Goal: Transaction & Acquisition: Purchase product/service

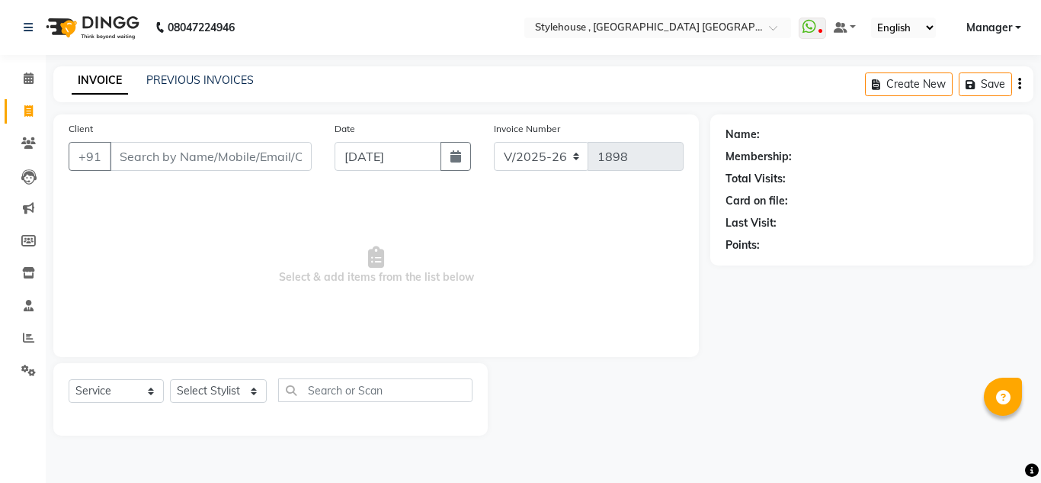
select select "7793"
select select "service"
click at [250, 388] on select "Select Stylist [PERSON_NAME] [PERSON_NAME] [PERSON_NAME] [PERSON_NAME] MAMMA Ma…" at bounding box center [218, 391] width 97 height 24
select select "69895"
click at [170, 379] on select "Select Stylist ANIL BARIK ANIRUDH SAHOO JYOTIRANJAN BARIK KANHA KISALAY MAMMA M…" at bounding box center [218, 391] width 97 height 24
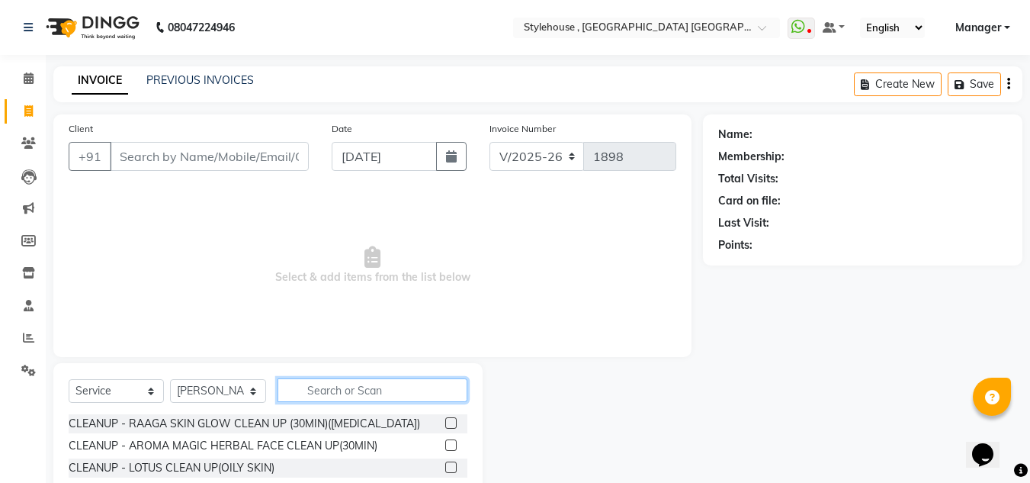
click at [339, 389] on input "text" at bounding box center [372, 390] width 190 height 24
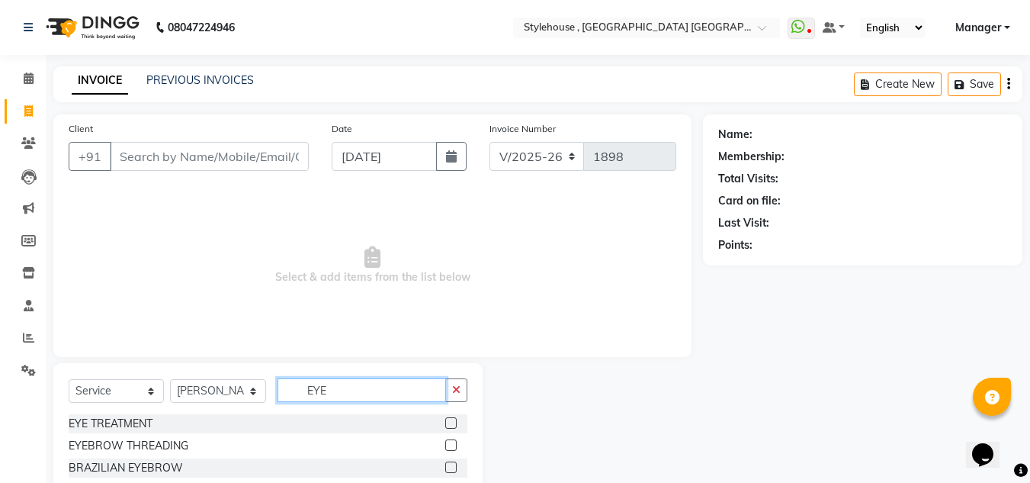
type input "EYE"
click at [451, 445] on label at bounding box center [450, 444] width 11 height 11
click at [451, 445] on input "checkbox" at bounding box center [450, 446] width 10 height 10
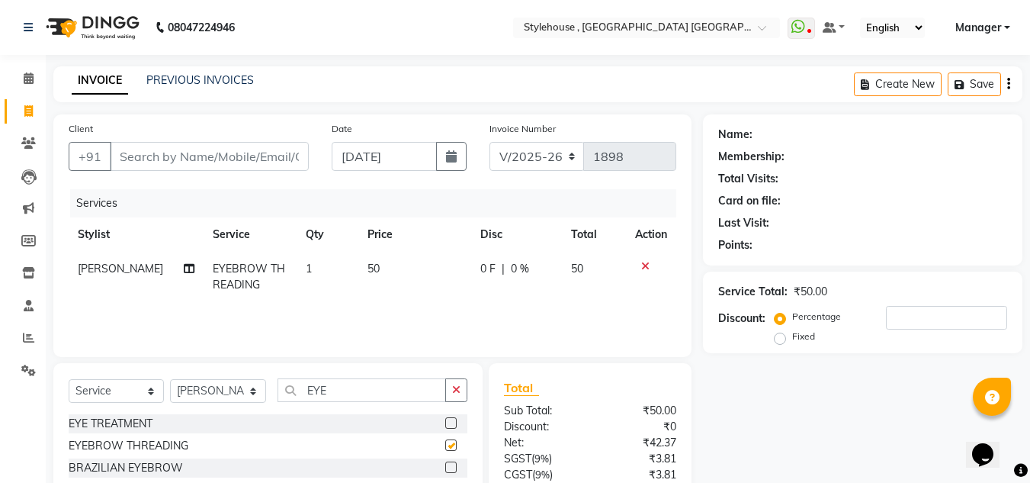
checkbox input "false"
click at [348, 387] on input "EYE" at bounding box center [361, 390] width 168 height 24
type input "E"
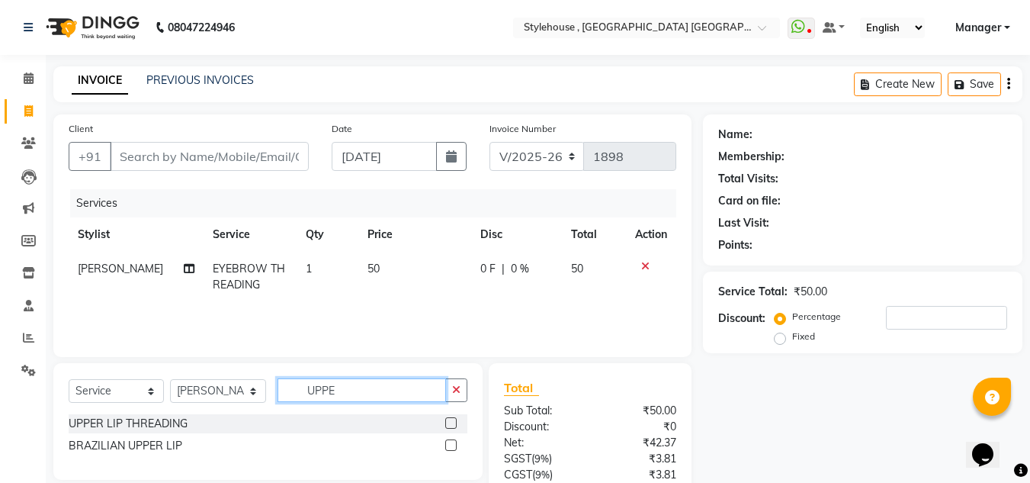
type input "UPPE"
click at [454, 425] on label at bounding box center [450, 422] width 11 height 11
click at [454, 425] on input "checkbox" at bounding box center [450, 423] width 10 height 10
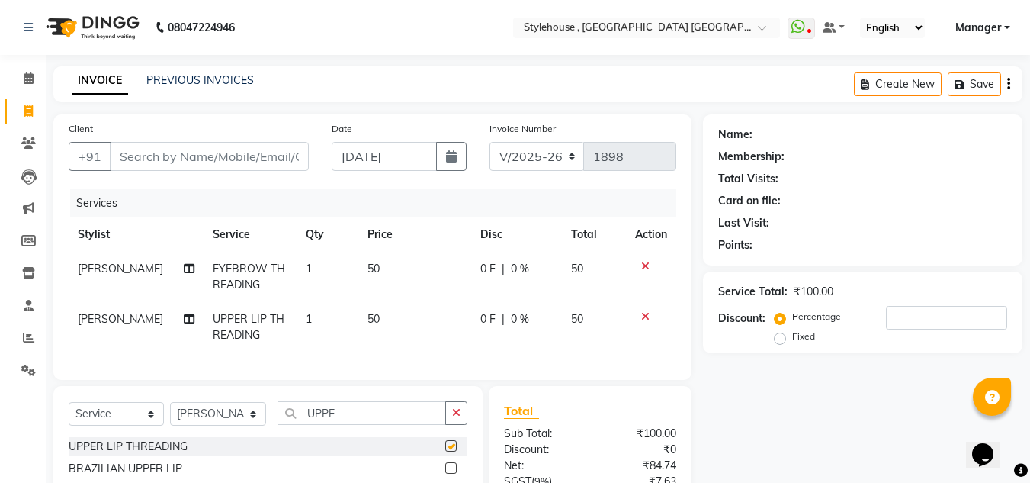
checkbox input "false"
click at [368, 425] on input "UPPE" at bounding box center [361, 413] width 168 height 24
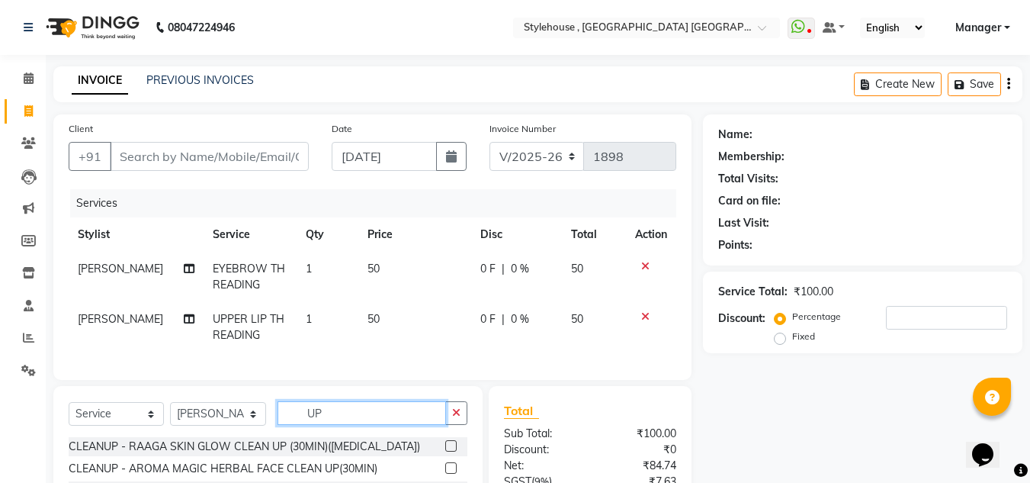
type input "U"
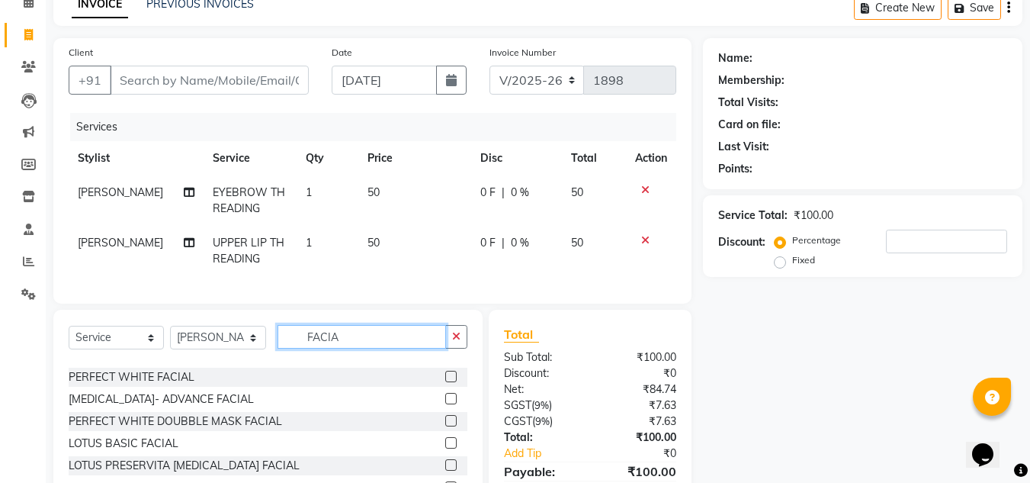
scroll to position [381, 0]
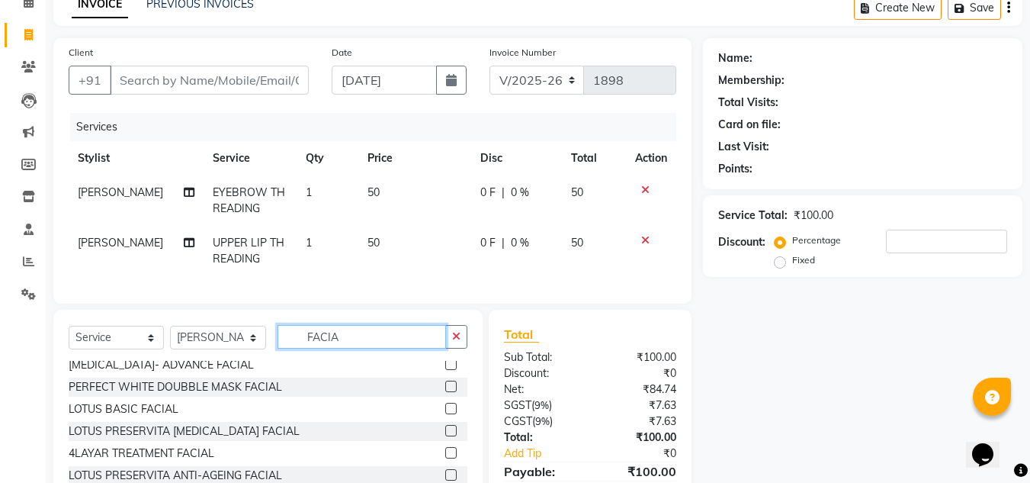
type input "FACIA"
click at [445, 414] on label at bounding box center [450, 407] width 11 height 11
click at [445, 414] on input "checkbox" at bounding box center [450, 409] width 10 height 10
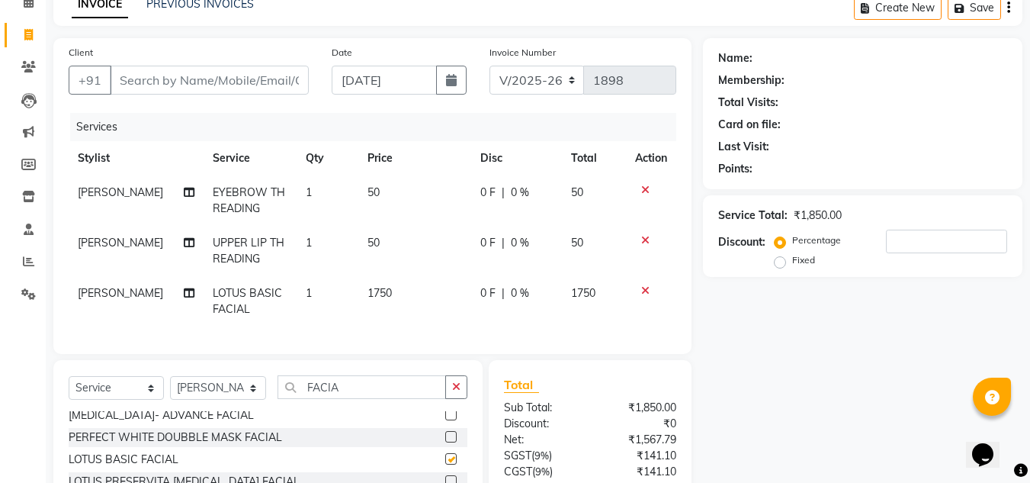
checkbox input "false"
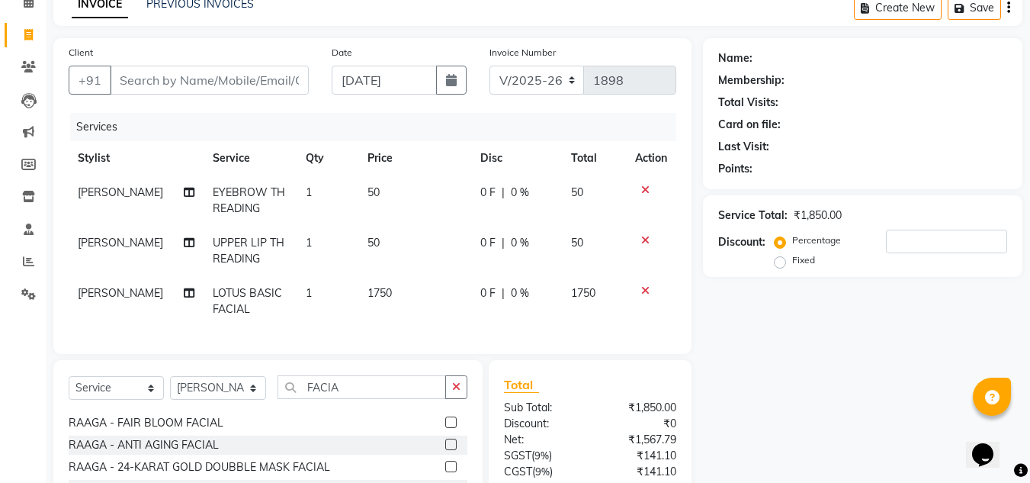
scroll to position [0, 0]
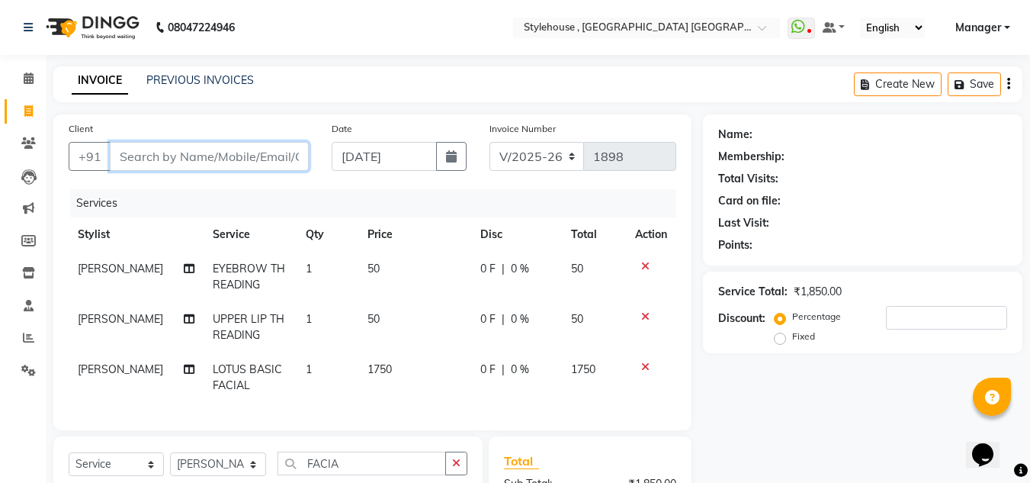
click at [245, 162] on input "Client" at bounding box center [209, 156] width 199 height 29
type input "9"
type input "0"
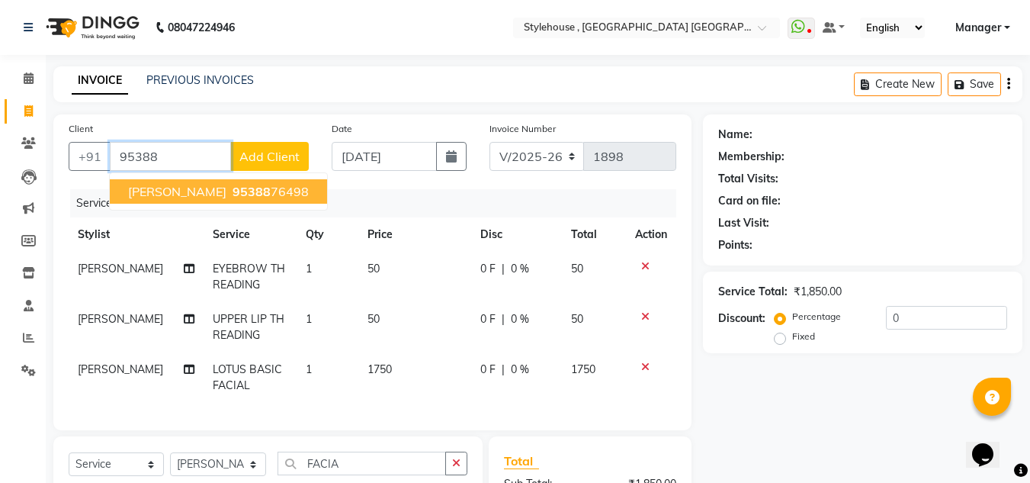
click at [258, 192] on ngb-highlight "95388 76498" at bounding box center [268, 191] width 79 height 15
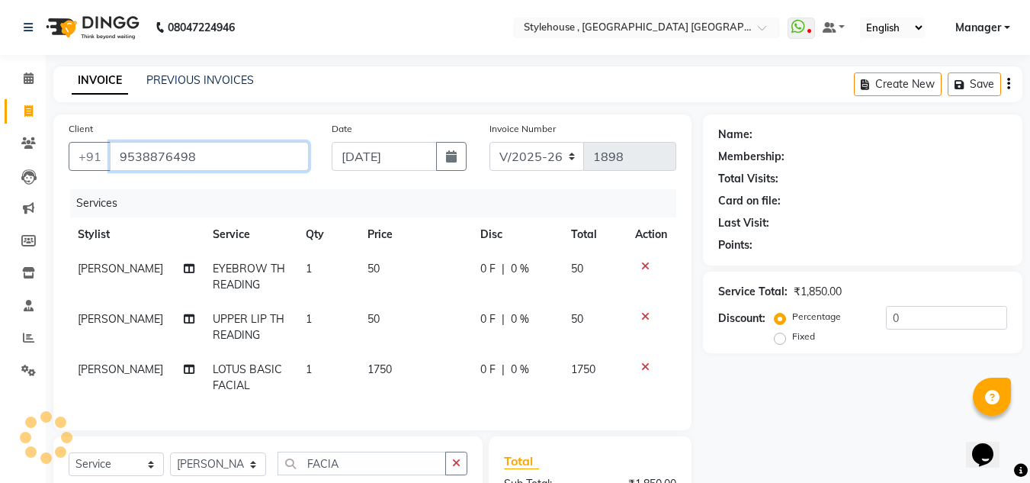
type input "9538876498"
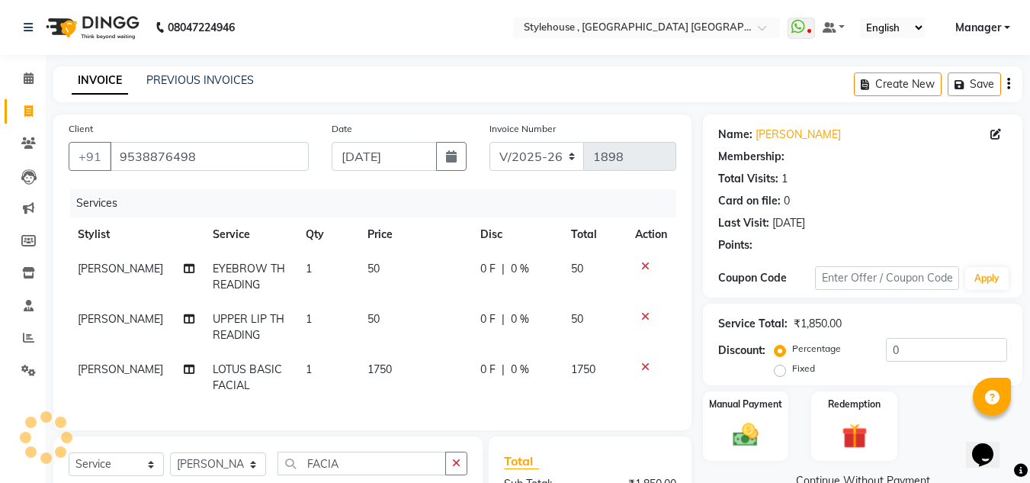
select select "1: Object"
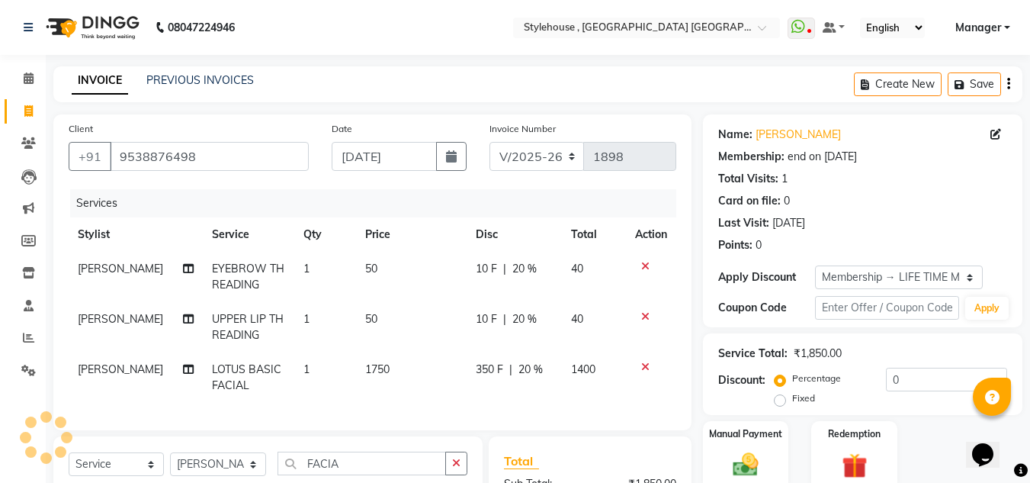
type input "20"
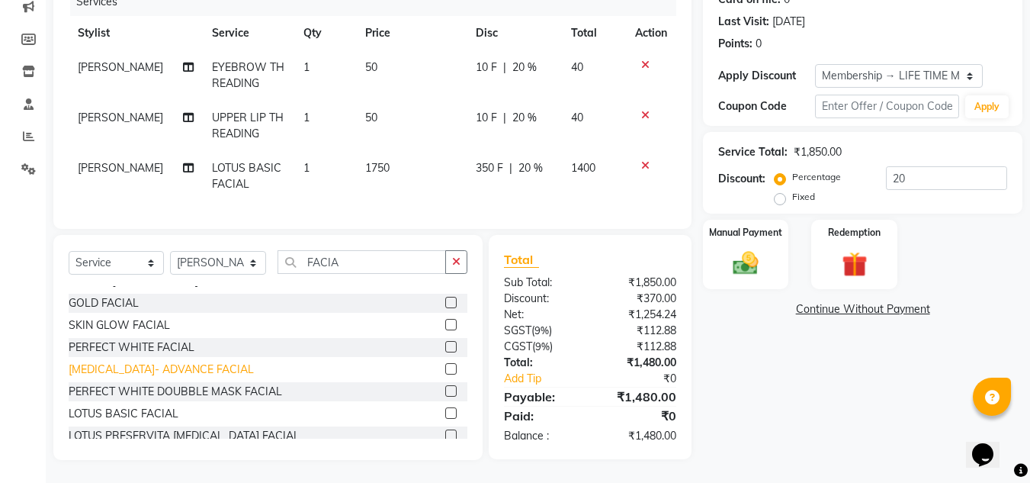
scroll to position [381, 0]
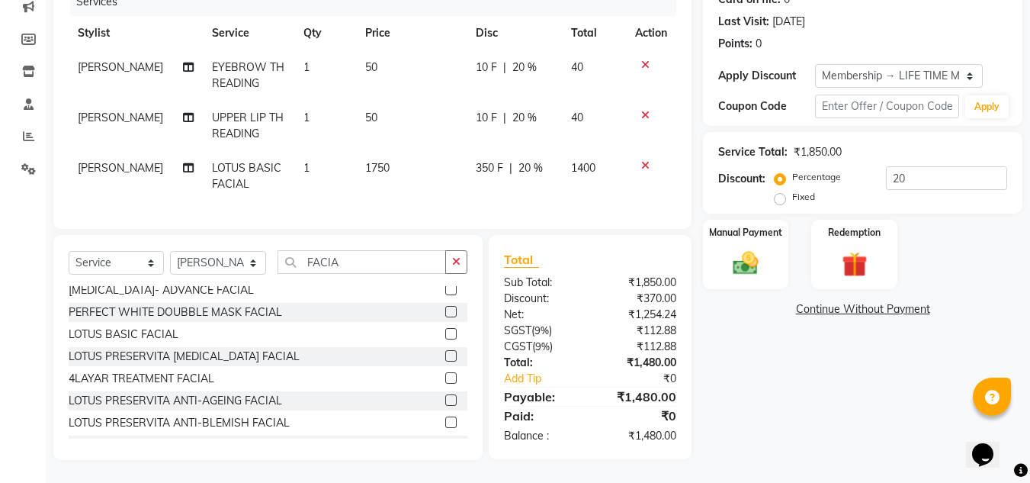
click at [445, 359] on label at bounding box center [450, 355] width 11 height 11
click at [445, 359] on input "checkbox" at bounding box center [450, 356] width 10 height 10
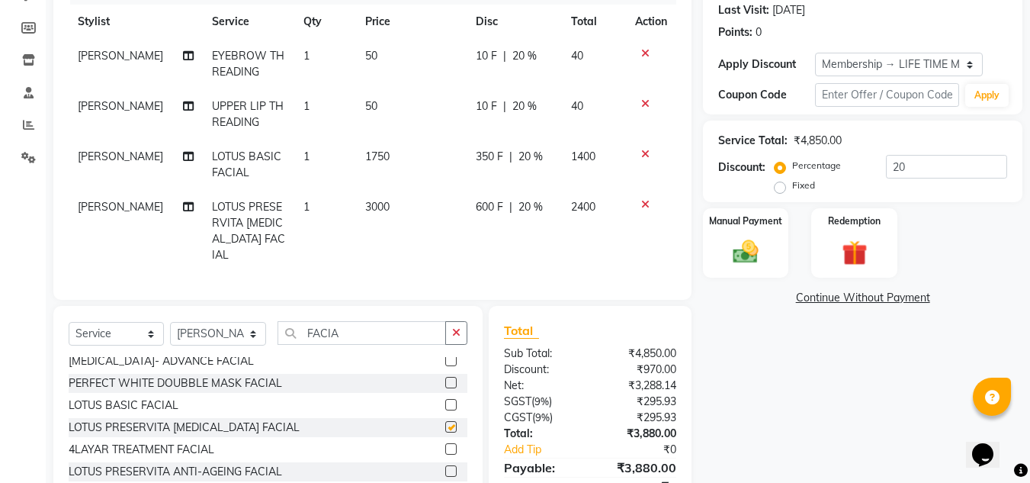
checkbox input "false"
click at [646, 204] on icon at bounding box center [645, 204] width 8 height 11
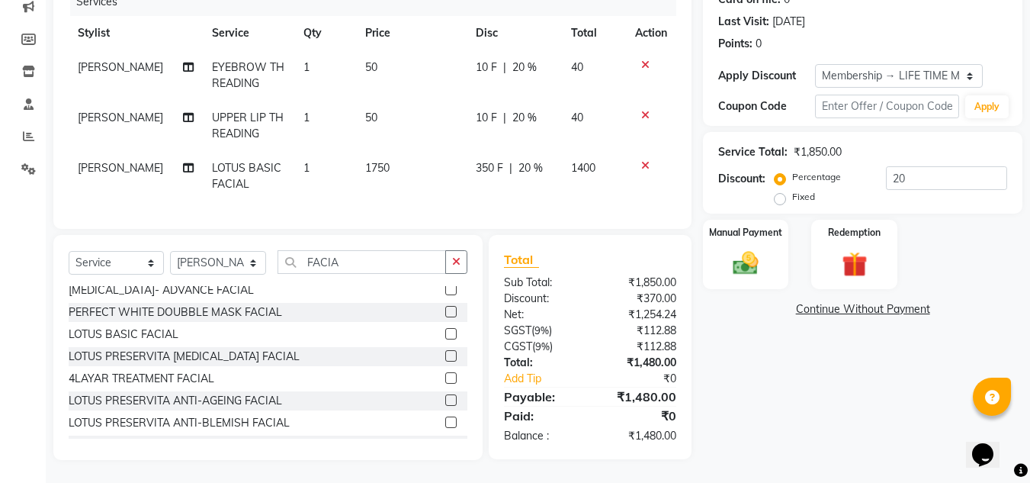
click at [389, 155] on td "1750" at bounding box center [411, 176] width 111 height 50
select select "69895"
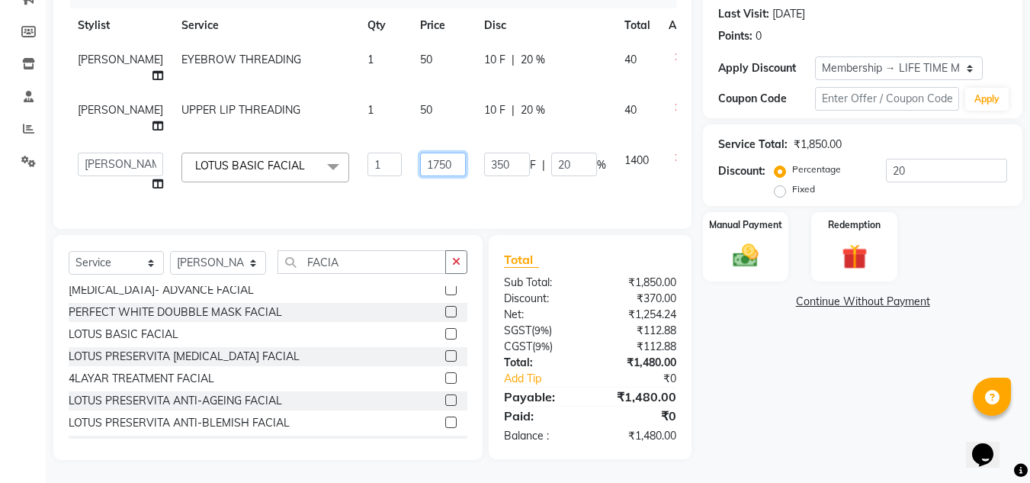
click at [429, 161] on input "1750" at bounding box center [443, 164] width 46 height 24
type input "1500"
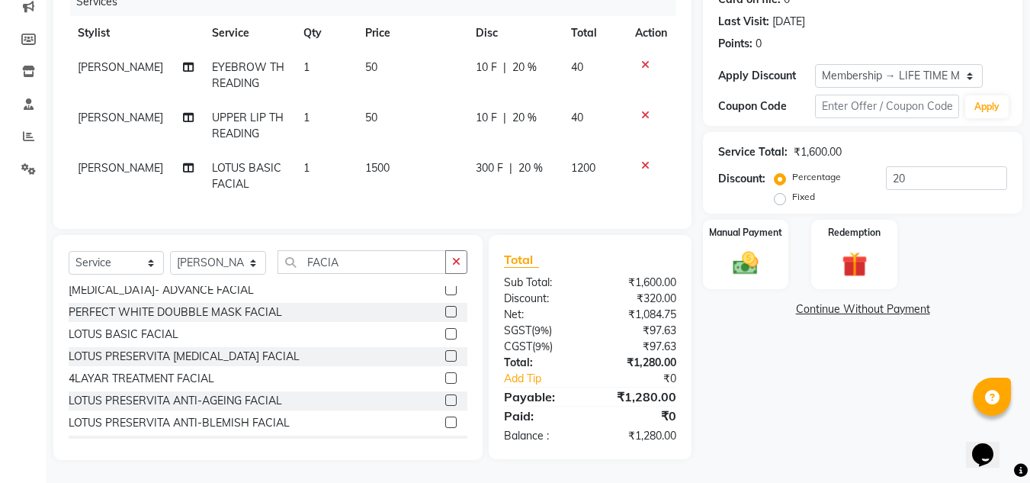
click at [848, 401] on div "Name: Dibya Mishra Membership: end on 21-06-2125 Total Visits: 1 Card on file: …" at bounding box center [868, 186] width 331 height 547
click at [751, 260] on img at bounding box center [745, 263] width 43 height 30
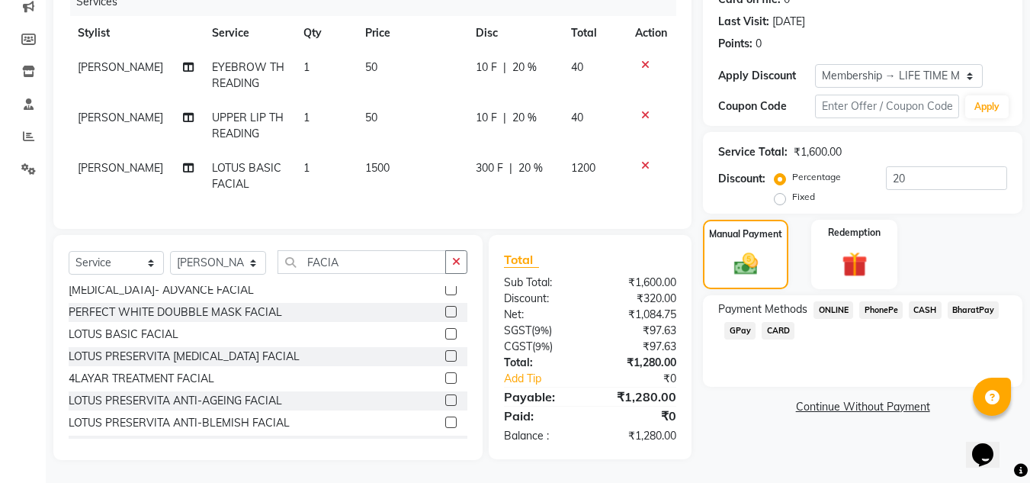
click at [927, 301] on span "CASH" at bounding box center [925, 310] width 33 height 18
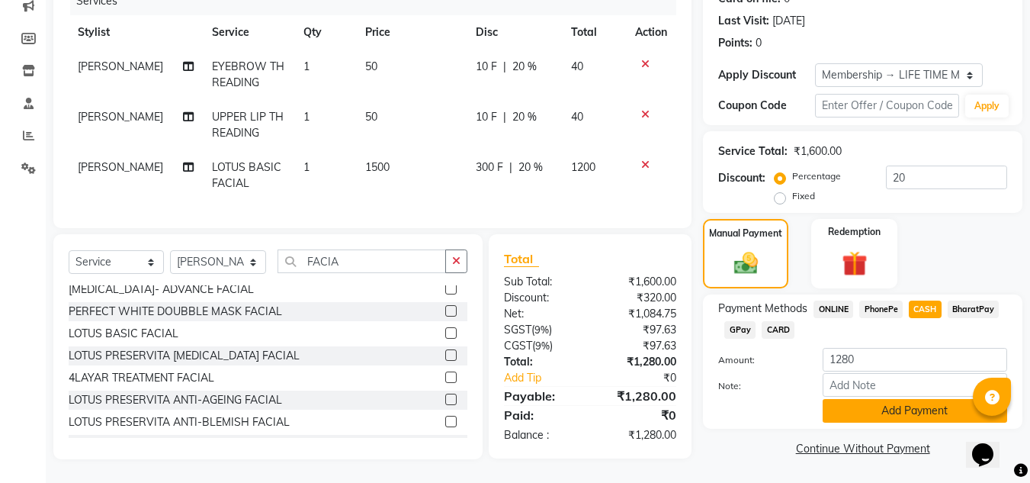
click at [890, 404] on button "Add Payment" at bounding box center [914, 411] width 184 height 24
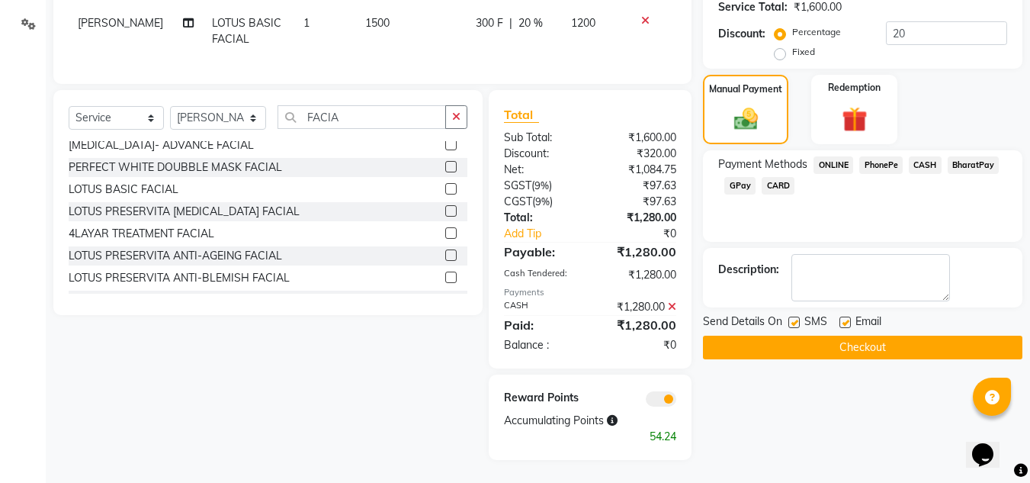
scroll to position [357, 0]
click at [877, 156] on span "PhonePe" at bounding box center [880, 165] width 43 height 18
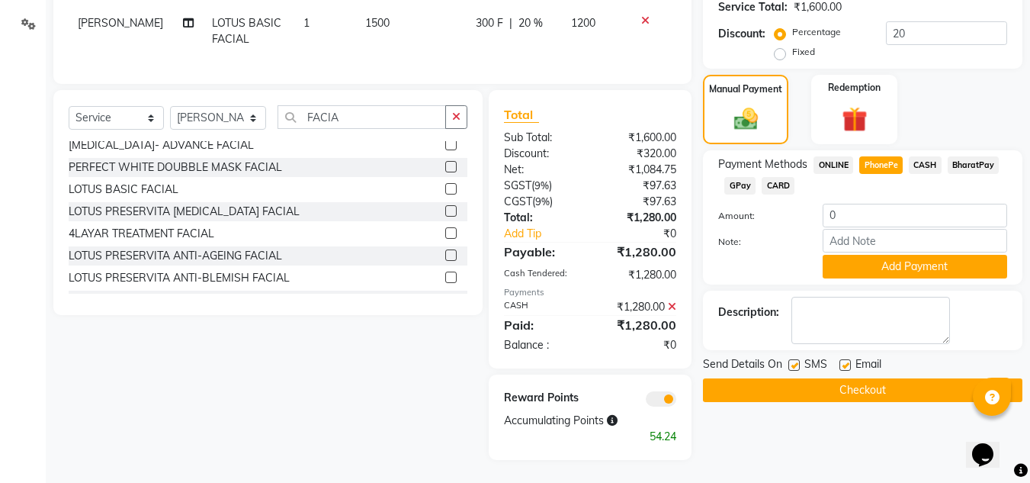
click at [925, 156] on span "CASH" at bounding box center [925, 165] width 33 height 18
click at [851, 204] on input "0" at bounding box center [914, 216] width 184 height 24
type input "1100"
click at [861, 261] on button "Add Payment" at bounding box center [914, 267] width 184 height 24
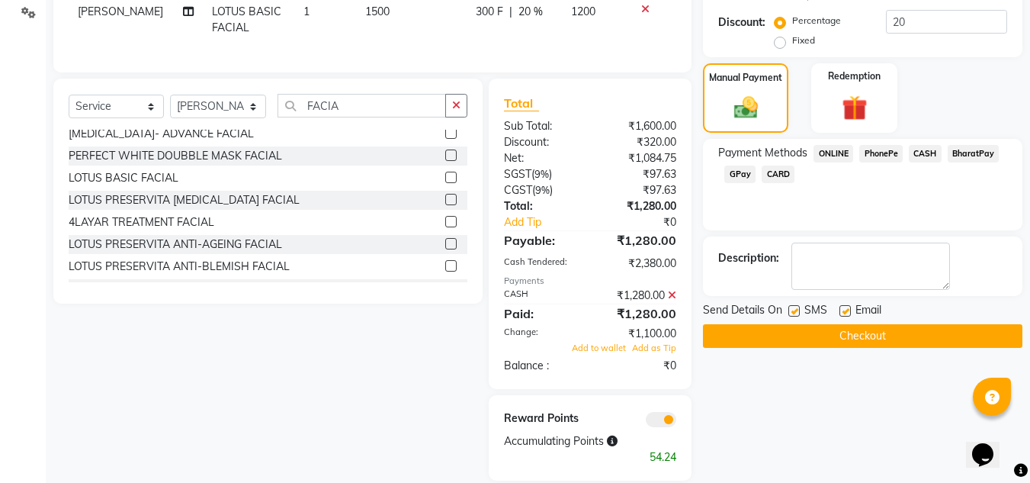
scroll to position [390, 0]
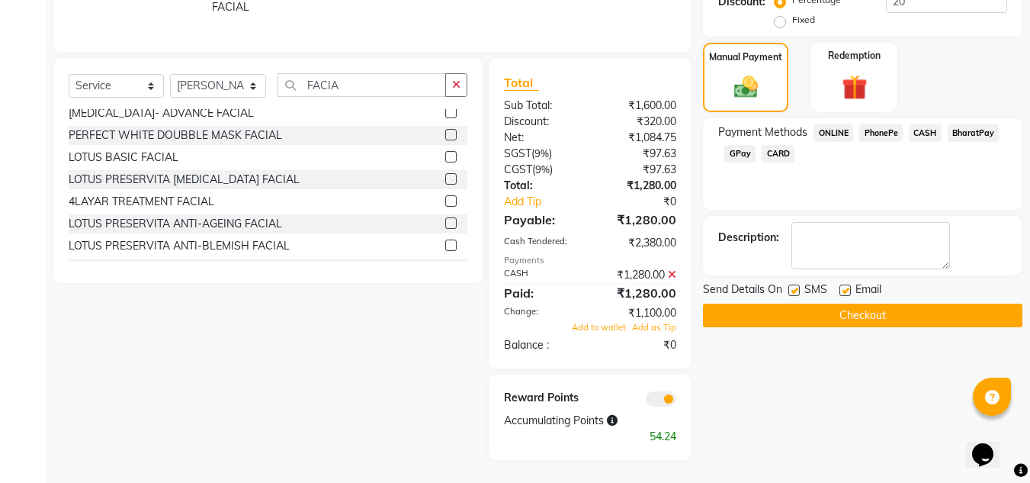
click at [890, 124] on span "PhonePe" at bounding box center [880, 133] width 43 height 18
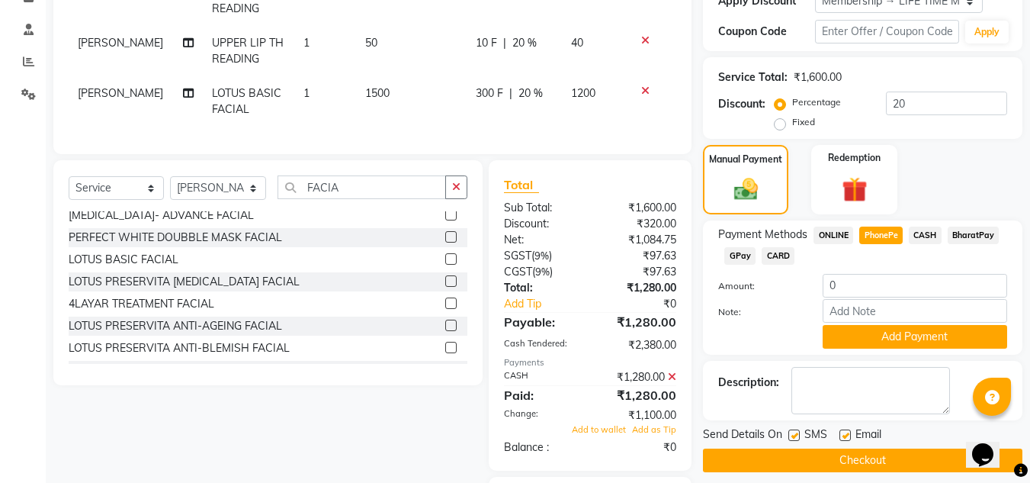
scroll to position [313, 0]
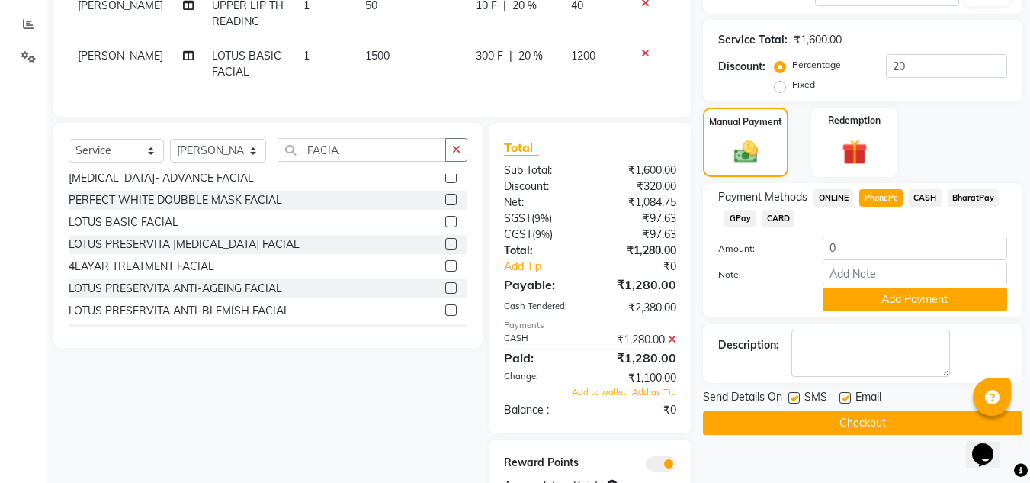
click at [672, 345] on icon at bounding box center [672, 339] width 8 height 11
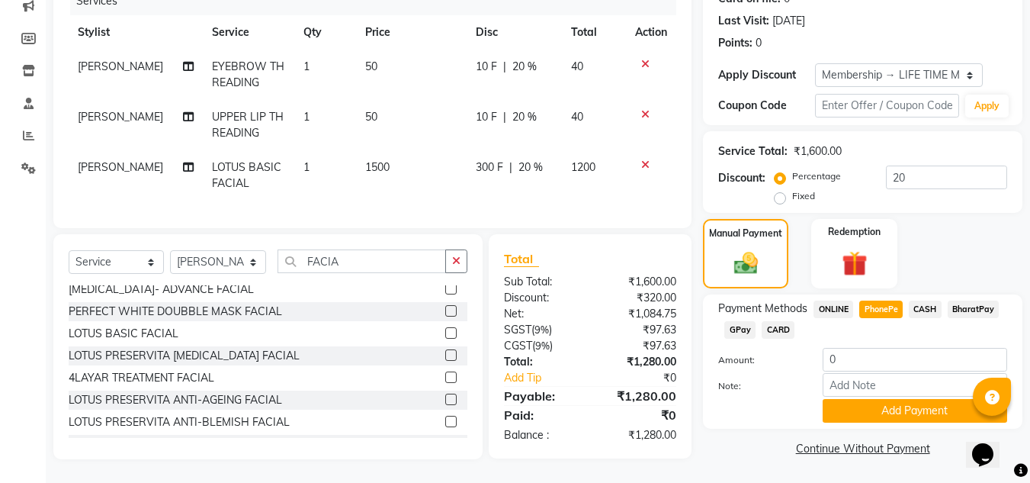
scroll to position [213, 0]
click at [920, 300] on span "CASH" at bounding box center [925, 309] width 33 height 18
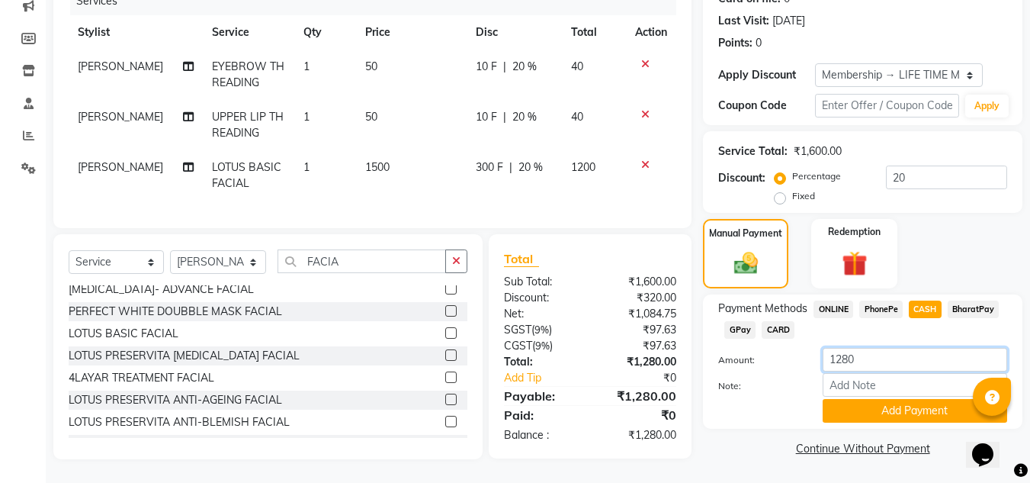
click at [874, 354] on input "1280" at bounding box center [914, 360] width 184 height 24
type input "1100"
click at [907, 399] on button "Add Payment" at bounding box center [914, 411] width 184 height 24
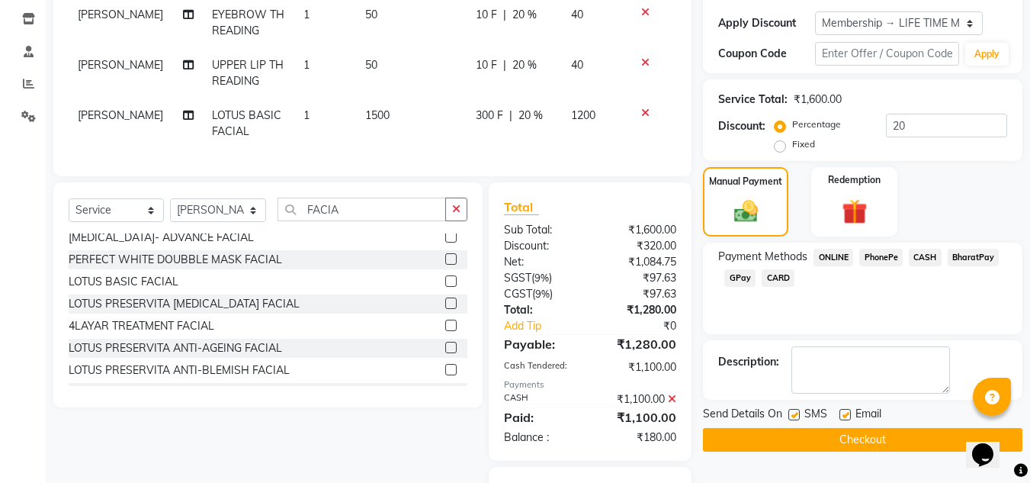
scroll to position [357, 0]
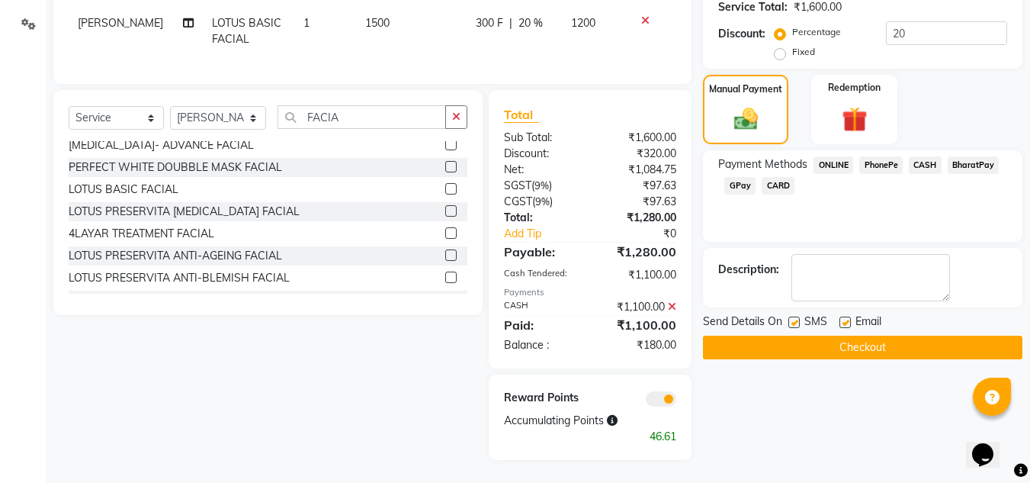
click at [883, 156] on span "PhonePe" at bounding box center [880, 165] width 43 height 18
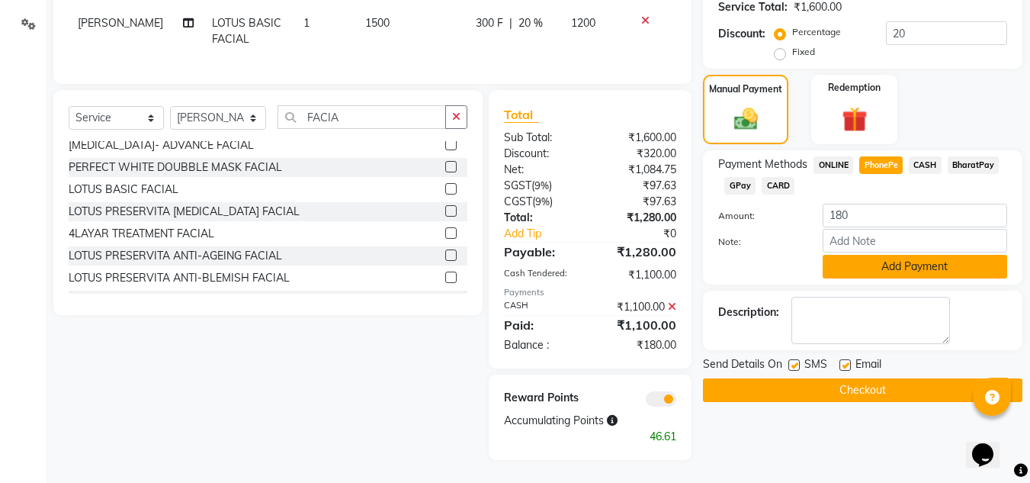
click at [909, 257] on button "Add Payment" at bounding box center [914, 267] width 184 height 24
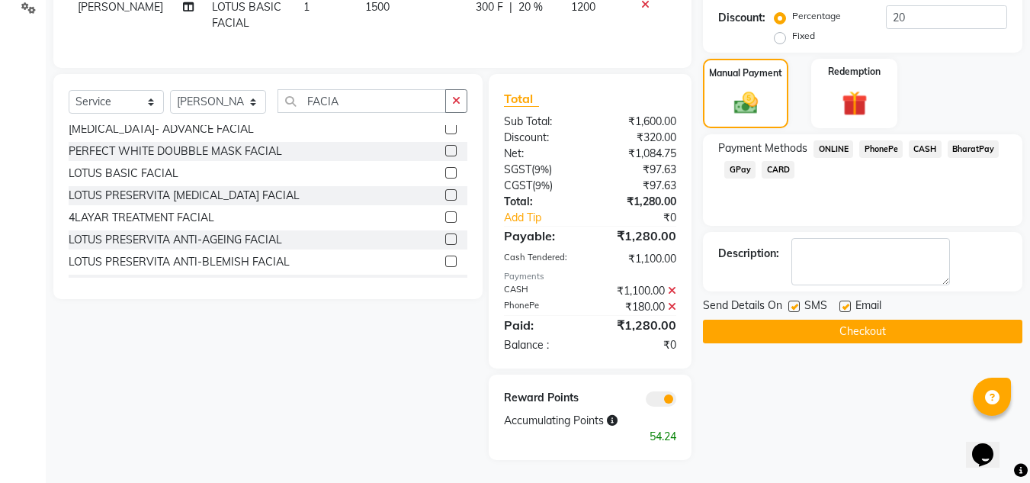
scroll to position [373, 0]
click at [859, 324] on button "Checkout" at bounding box center [862, 331] width 319 height 24
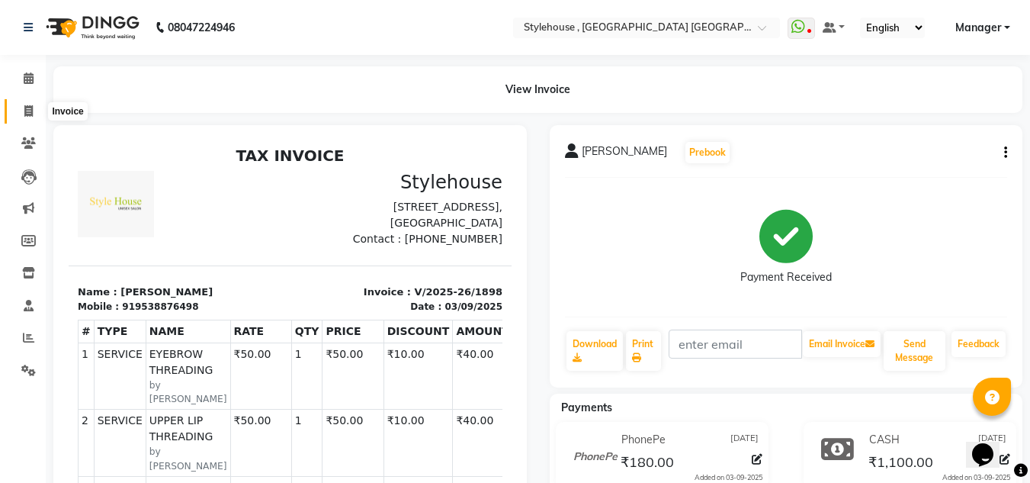
click at [24, 107] on icon at bounding box center [28, 110] width 8 height 11
select select "service"
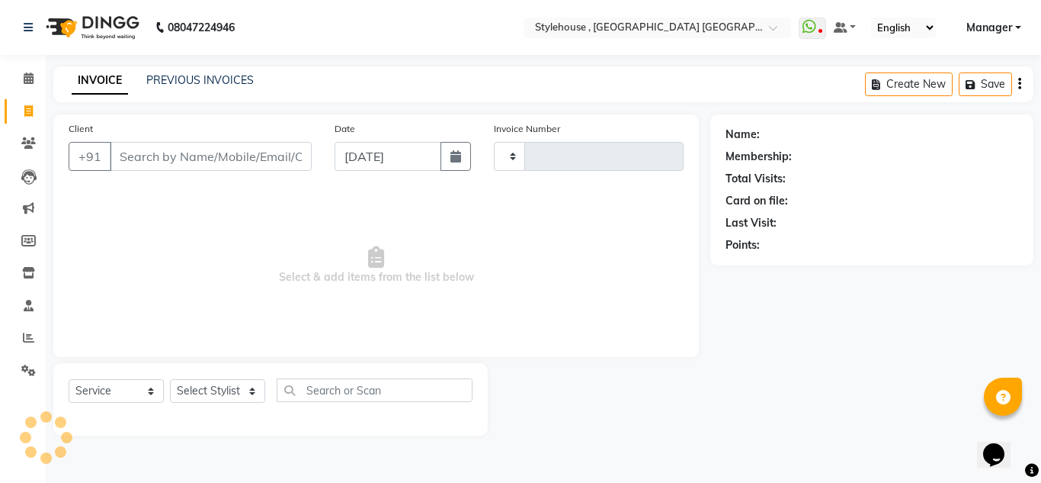
type input "1899"
select select "7793"
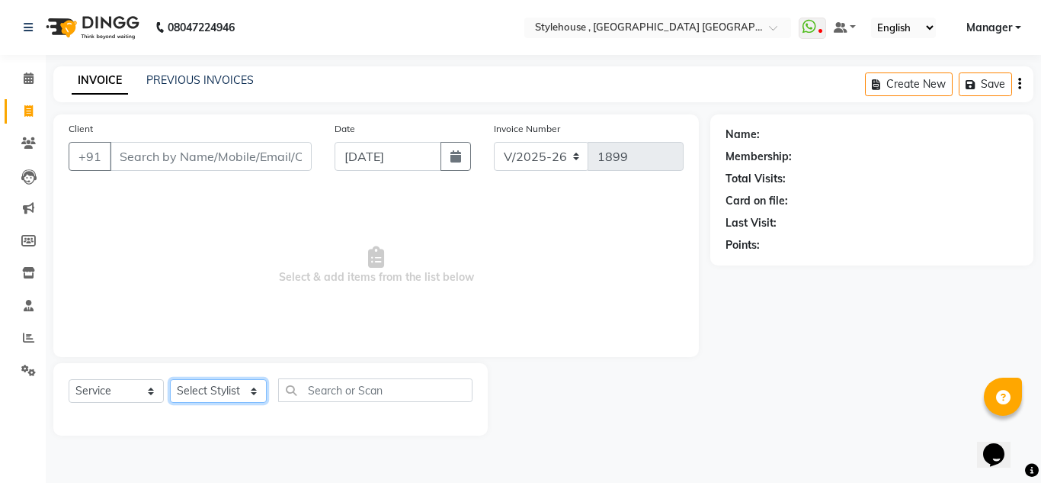
click at [202, 392] on select "Select Stylist ANIL BARIK ANIRUDH SAHOO JYOTIRANJAN BARIK KANHA KISALAY MAMMA M…" at bounding box center [218, 391] width 97 height 24
select select "79627"
click at [170, 379] on select "Select Stylist ANIL BARIK ANIRUDH SAHOO JYOTIRANJAN BARIK KANHA KISALAY MAMMA M…" at bounding box center [218, 391] width 97 height 24
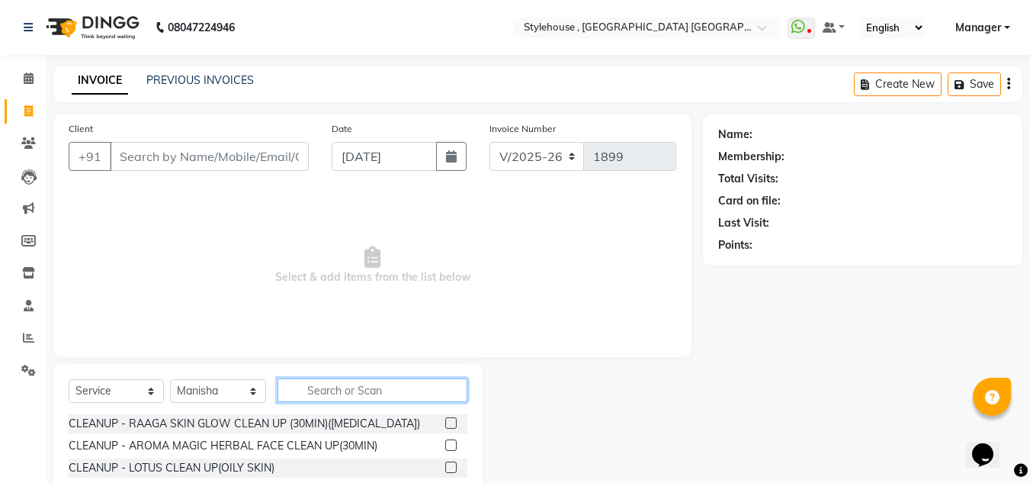
click at [363, 386] on input "text" at bounding box center [372, 390] width 190 height 24
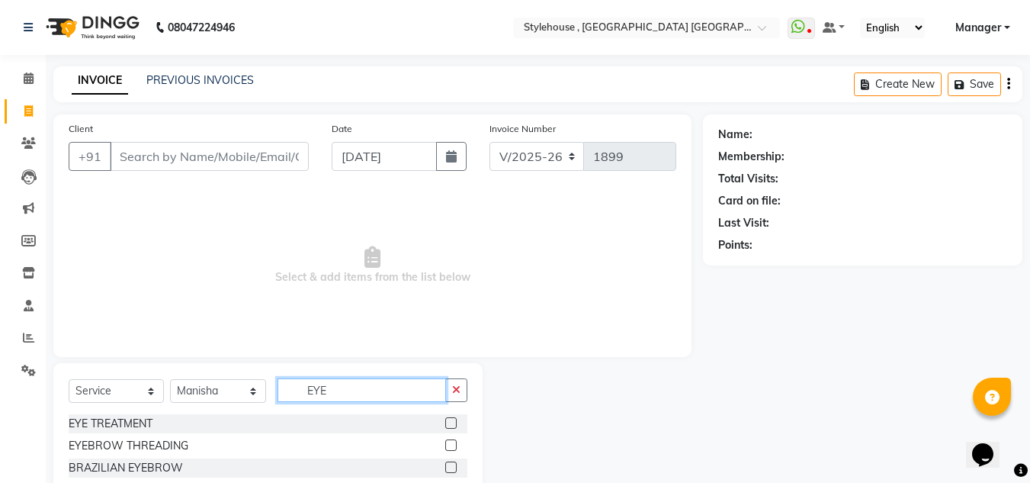
type input "EYE"
click at [449, 443] on label at bounding box center [450, 444] width 11 height 11
click at [449, 443] on input "checkbox" at bounding box center [450, 446] width 10 height 10
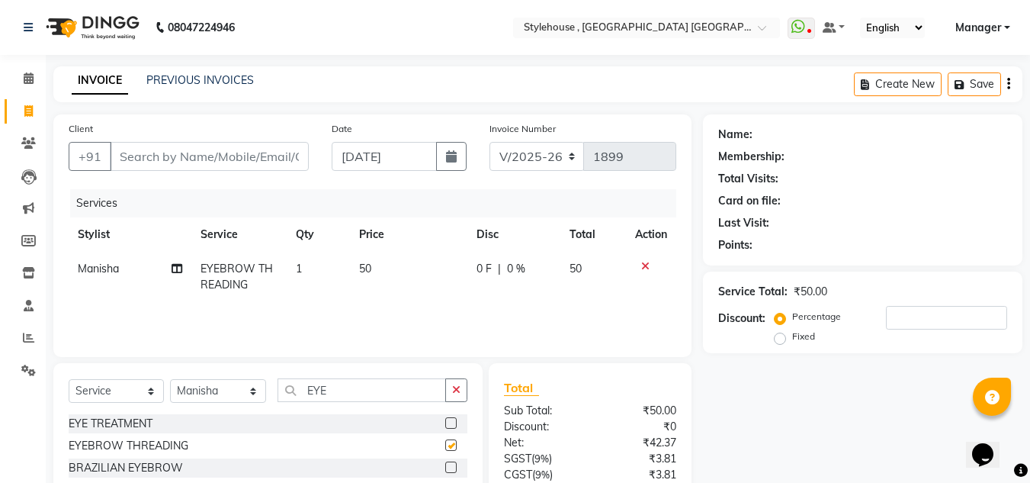
checkbox input "false"
click at [457, 397] on button "button" at bounding box center [456, 390] width 22 height 24
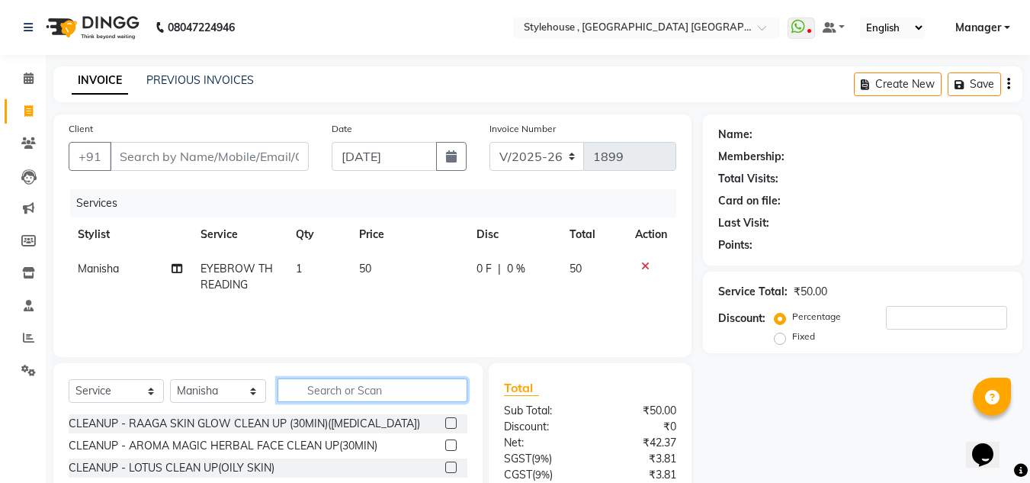
click at [335, 388] on input "text" at bounding box center [372, 390] width 190 height 24
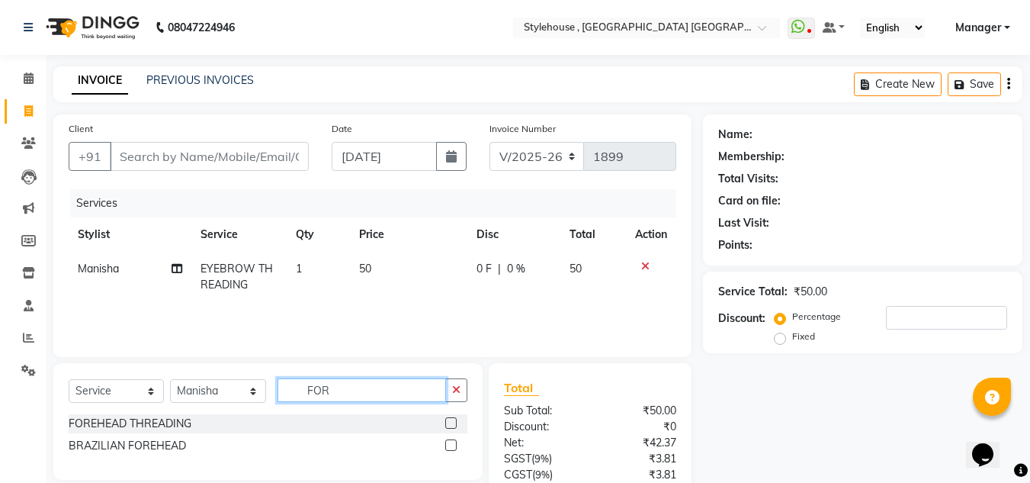
type input "FOR"
click at [454, 425] on label at bounding box center [450, 422] width 11 height 11
click at [454, 425] on input "checkbox" at bounding box center [450, 423] width 10 height 10
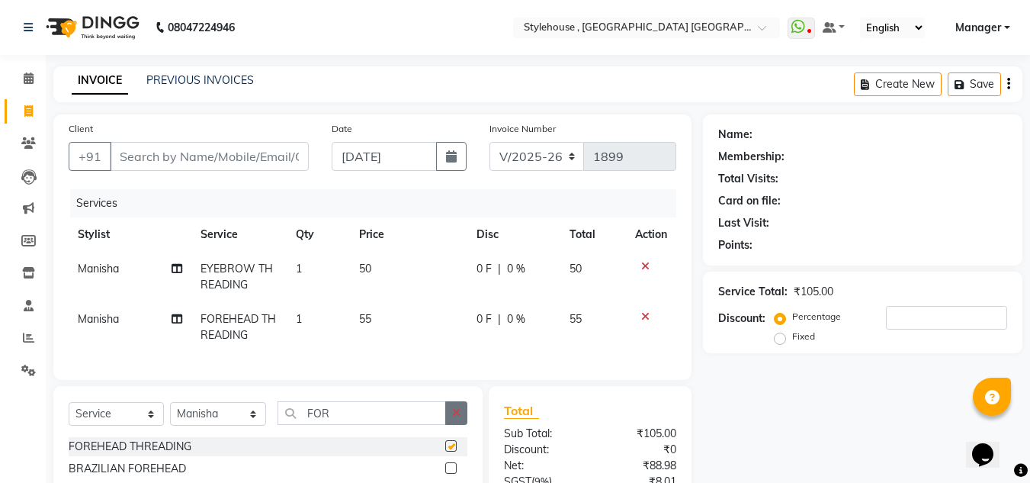
checkbox input "false"
click at [462, 418] on button "button" at bounding box center [456, 413] width 22 height 24
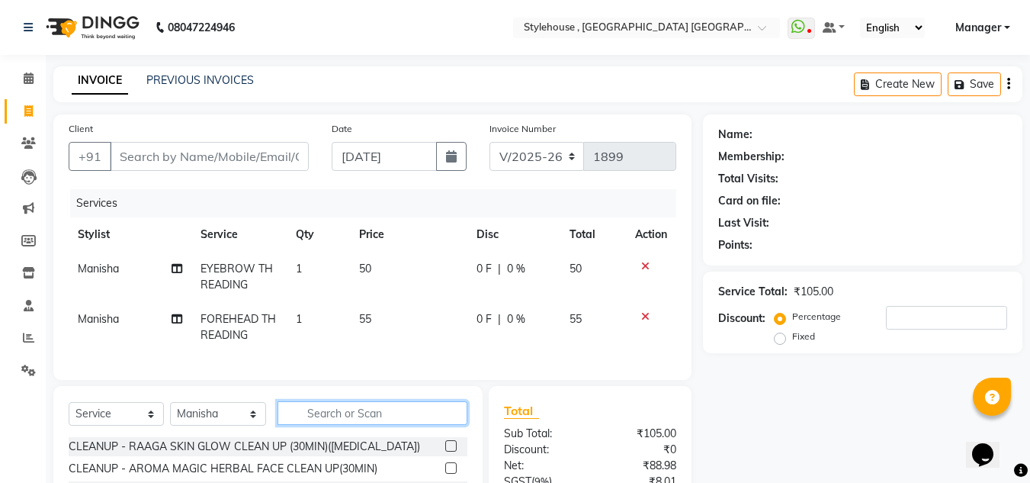
click at [351, 418] on input "text" at bounding box center [372, 413] width 190 height 24
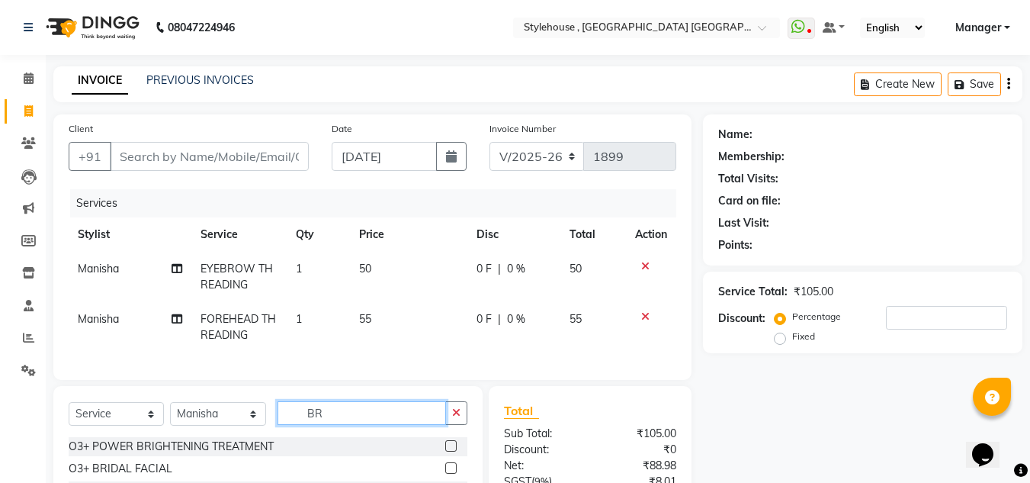
type input "B"
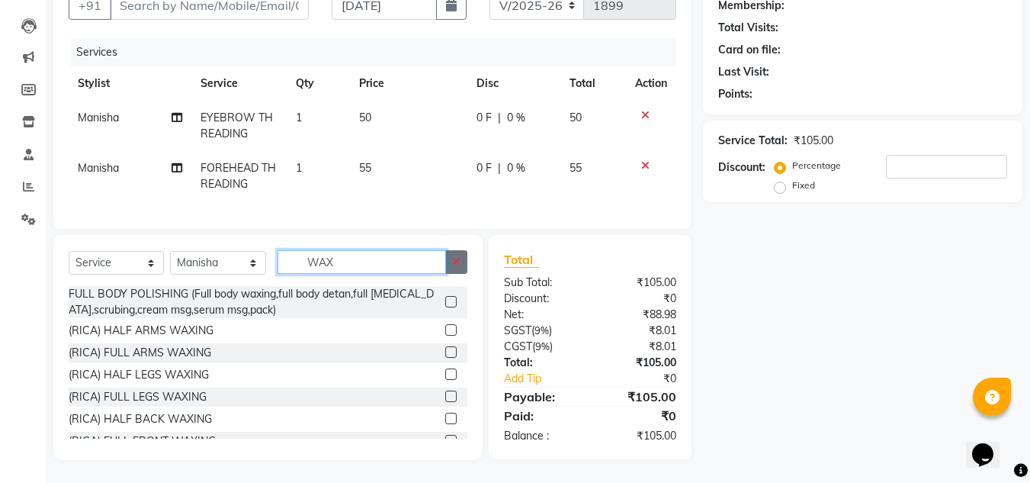
type input "WAX"
click at [458, 266] on icon "button" at bounding box center [456, 261] width 8 height 11
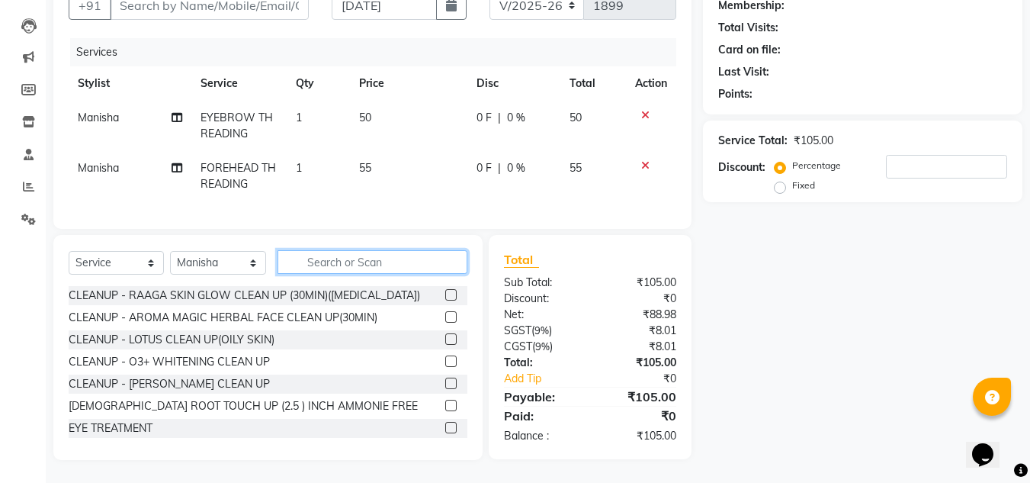
click at [391, 265] on input "text" at bounding box center [372, 262] width 190 height 24
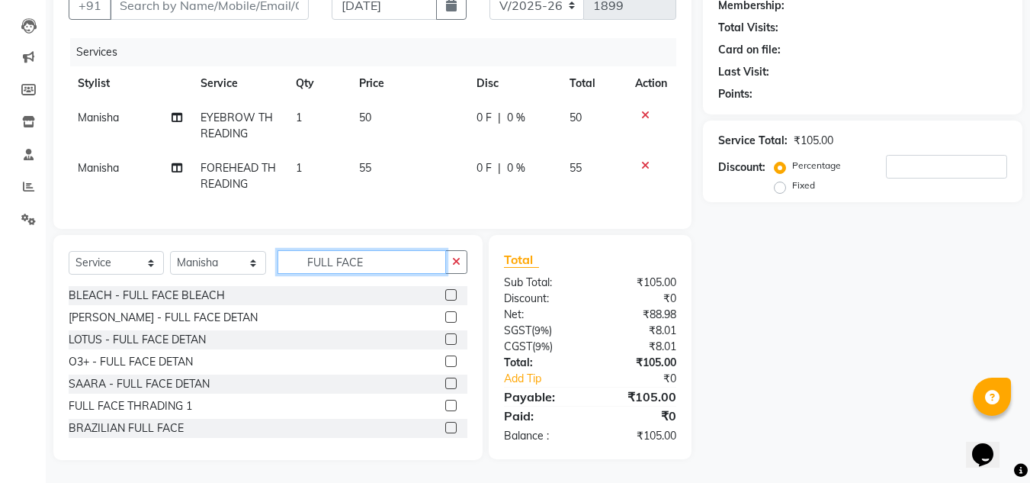
type input "FULL FACE"
click at [445, 428] on label at bounding box center [450, 427] width 11 height 11
click at [445, 428] on input "checkbox" at bounding box center [450, 428] width 10 height 10
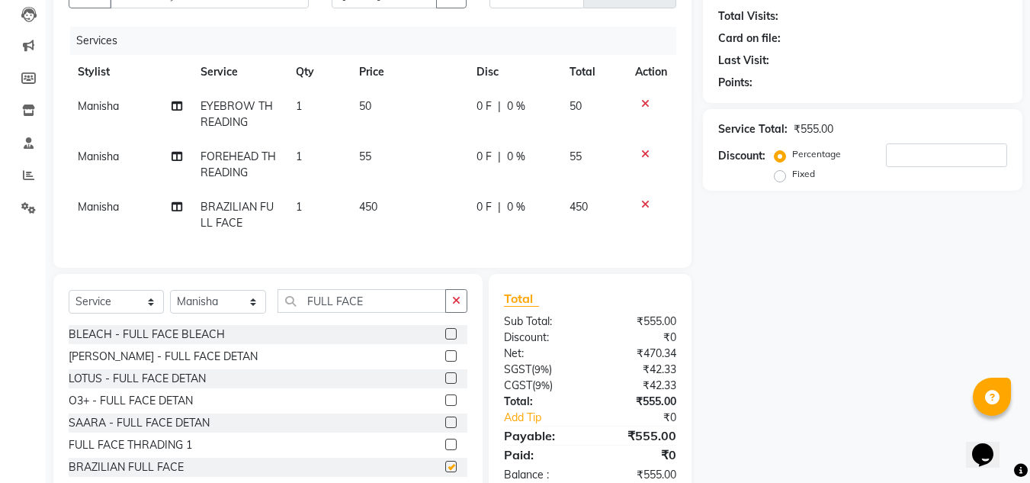
checkbox input "false"
click at [457, 306] on icon "button" at bounding box center [456, 300] width 8 height 11
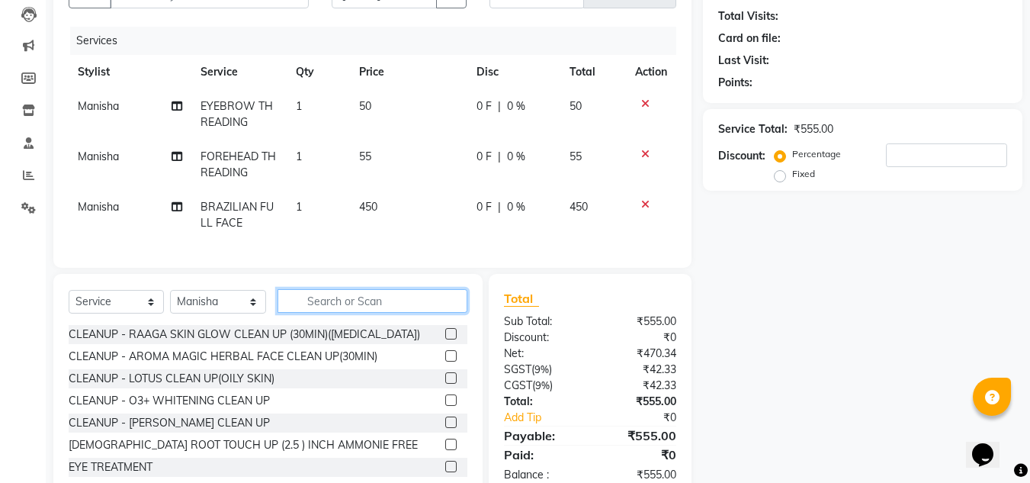
click at [346, 313] on input "text" at bounding box center [372, 301] width 190 height 24
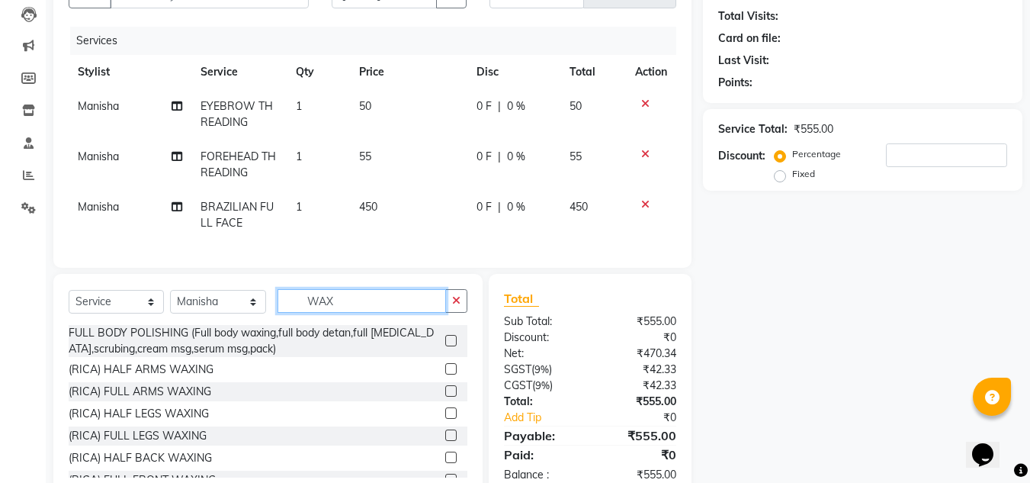
type input "WAX"
click at [445, 396] on label at bounding box center [450, 390] width 11 height 11
click at [445, 396] on input "checkbox" at bounding box center [450, 391] width 10 height 10
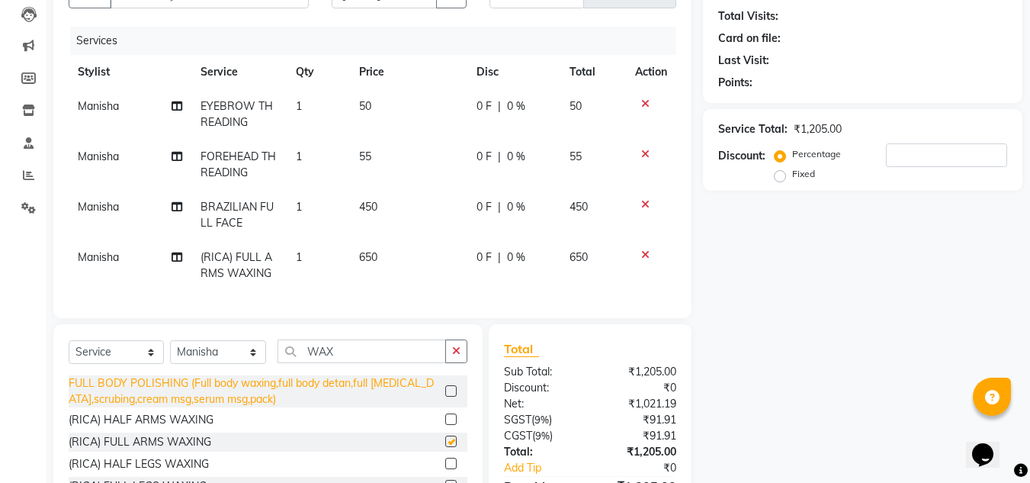
checkbox input "false"
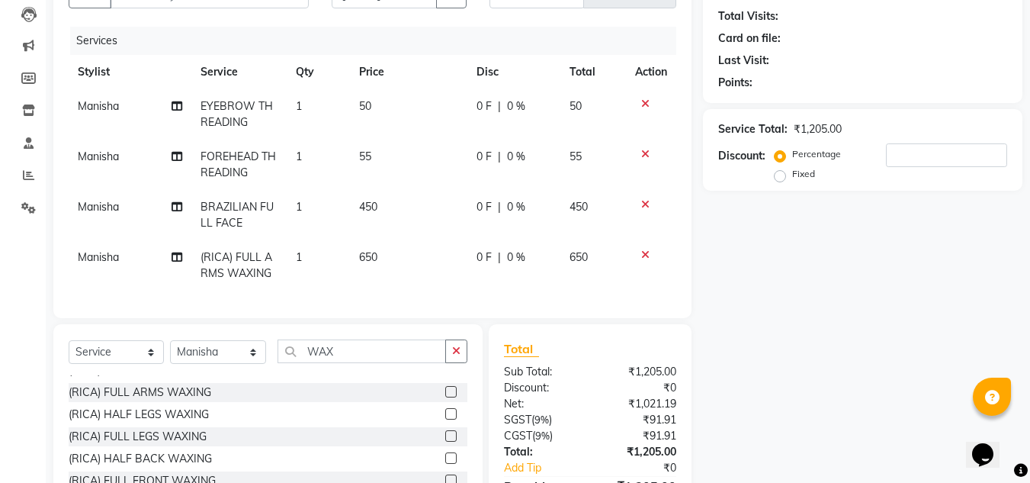
scroll to position [76, 0]
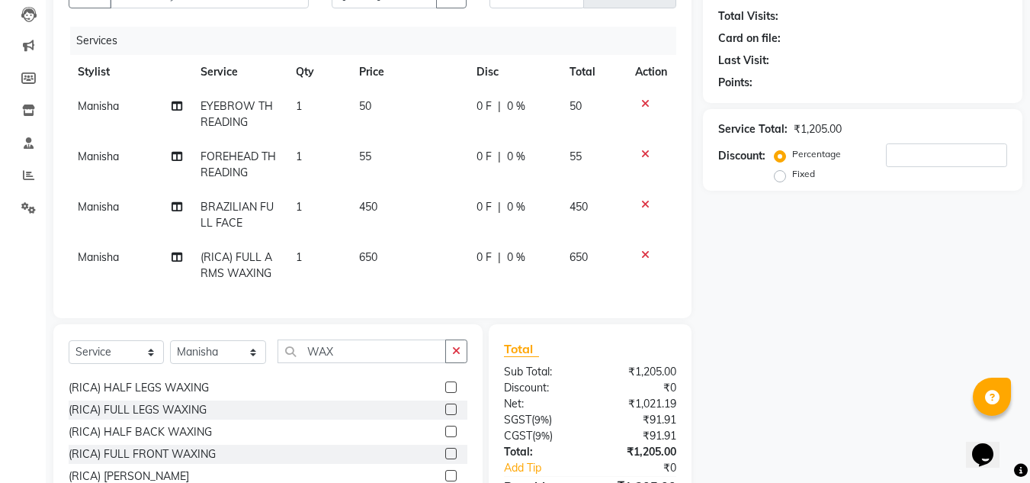
click at [445, 415] on label at bounding box center [450, 408] width 11 height 11
click at [445, 415] on input "checkbox" at bounding box center [450, 410] width 10 height 10
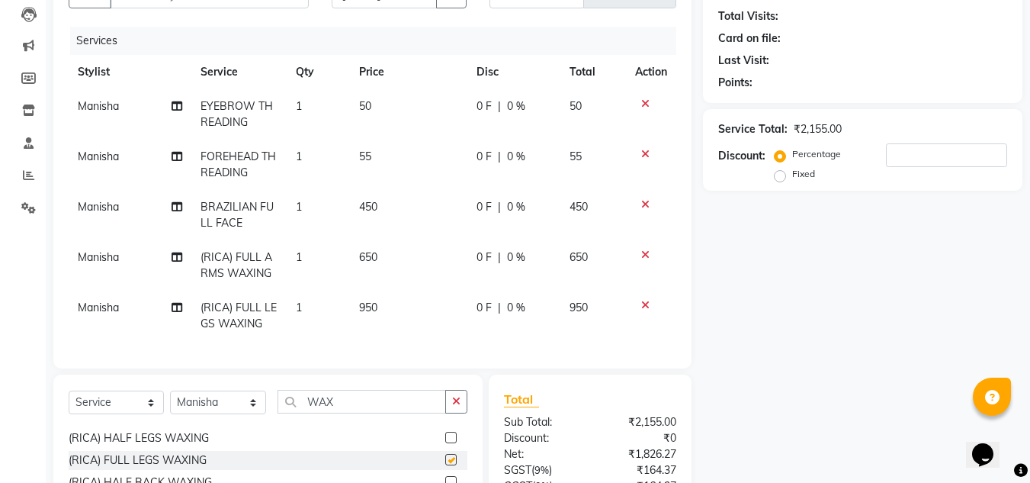
checkbox input "false"
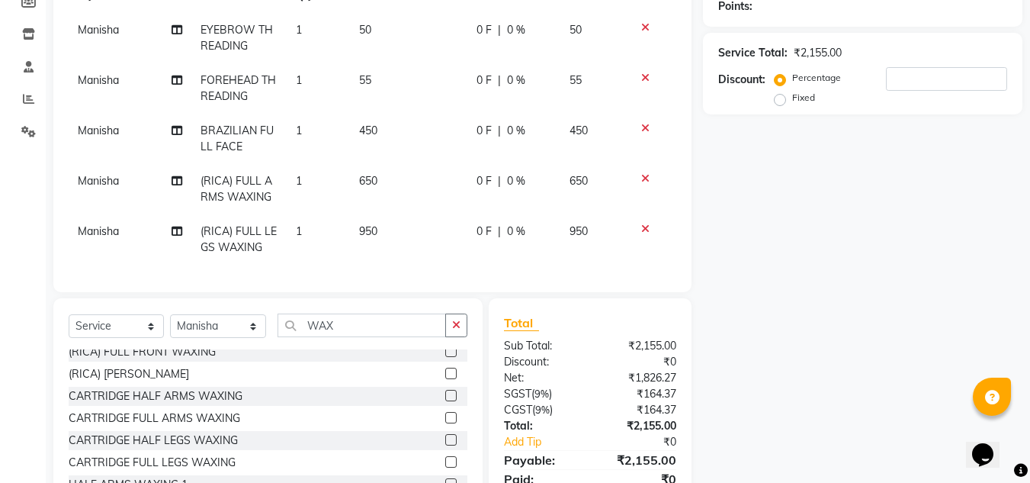
scroll to position [214, 0]
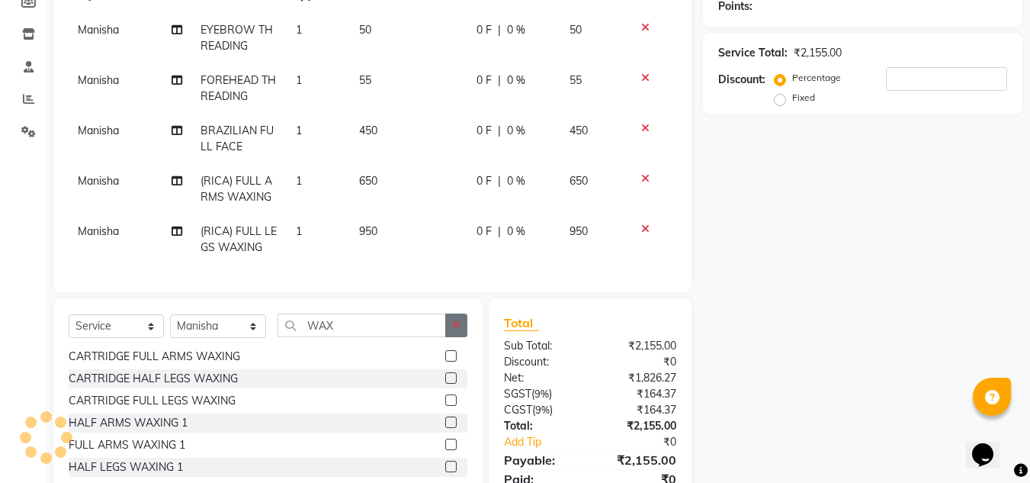
click at [459, 330] on icon "button" at bounding box center [456, 324] width 8 height 11
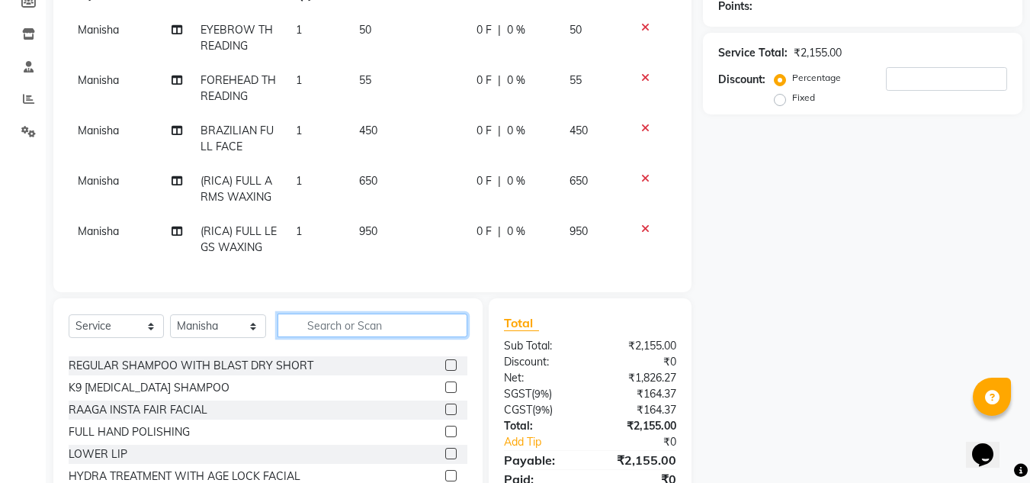
click at [399, 337] on input "text" at bounding box center [372, 325] width 190 height 24
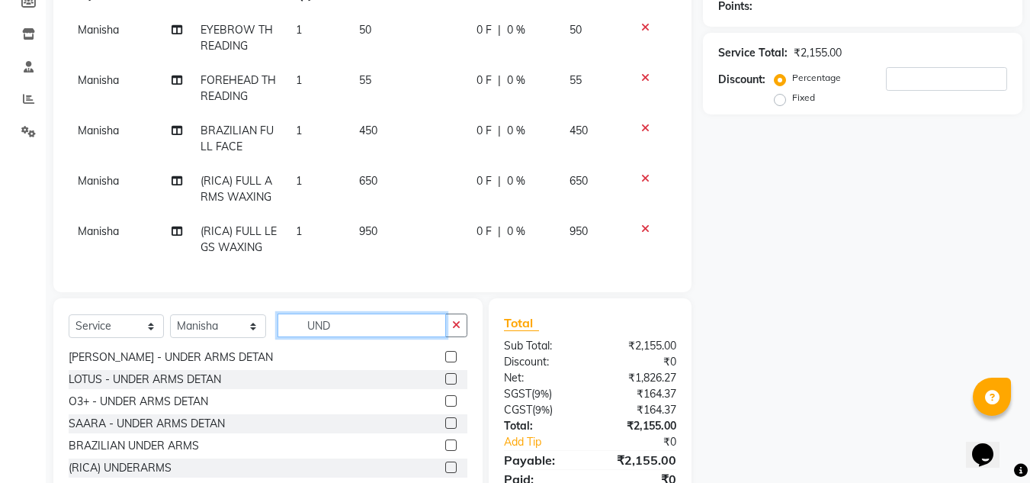
scroll to position [46, 0]
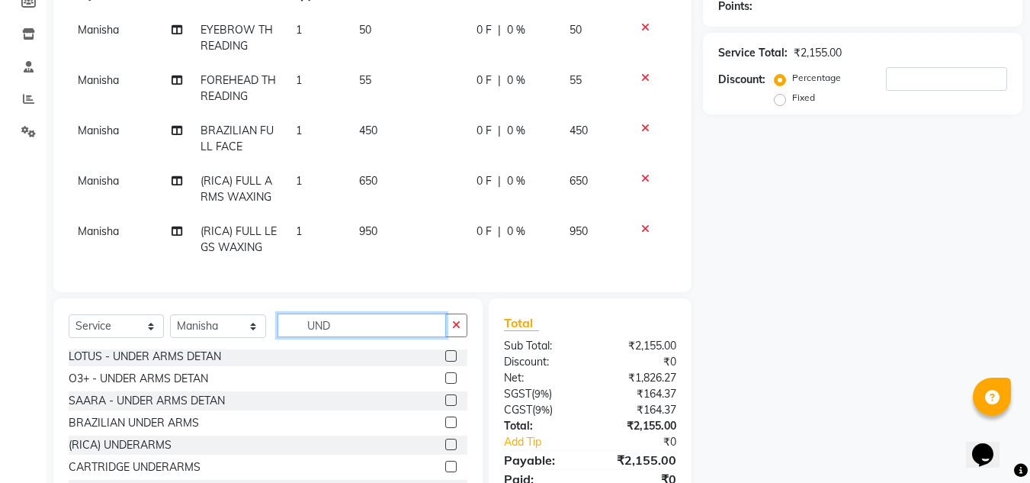
type input "UND"
click at [445, 450] on label at bounding box center [450, 443] width 11 height 11
click at [445, 450] on input "checkbox" at bounding box center [450, 445] width 10 height 10
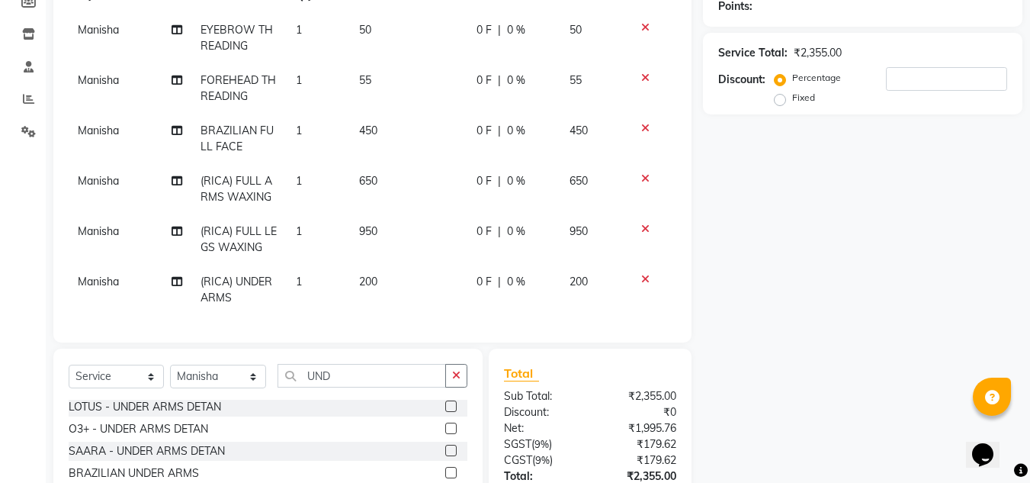
checkbox input "false"
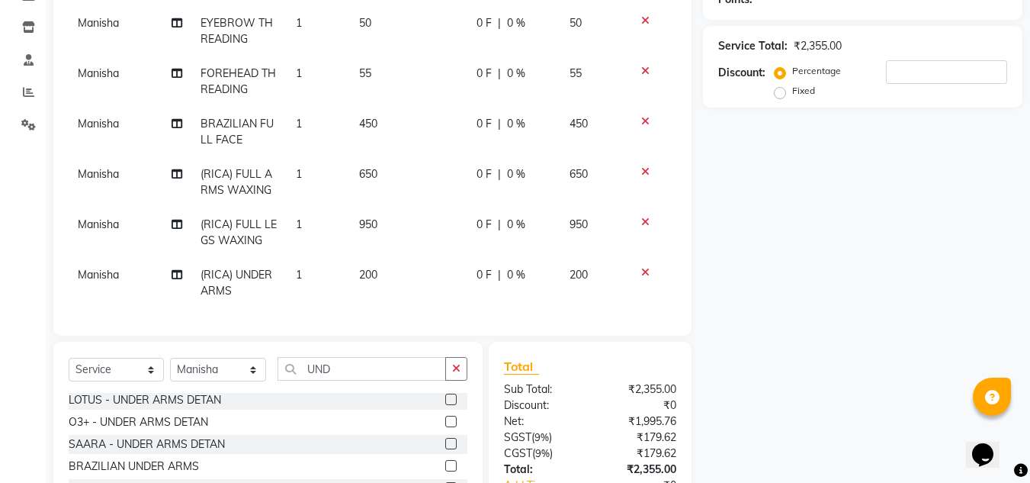
scroll to position [204, 0]
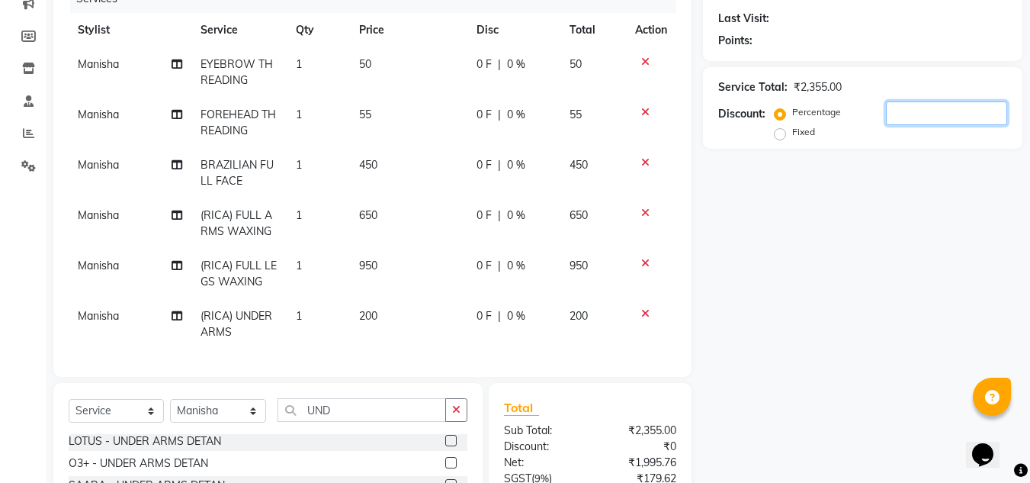
click at [900, 110] on input "number" at bounding box center [946, 113] width 121 height 24
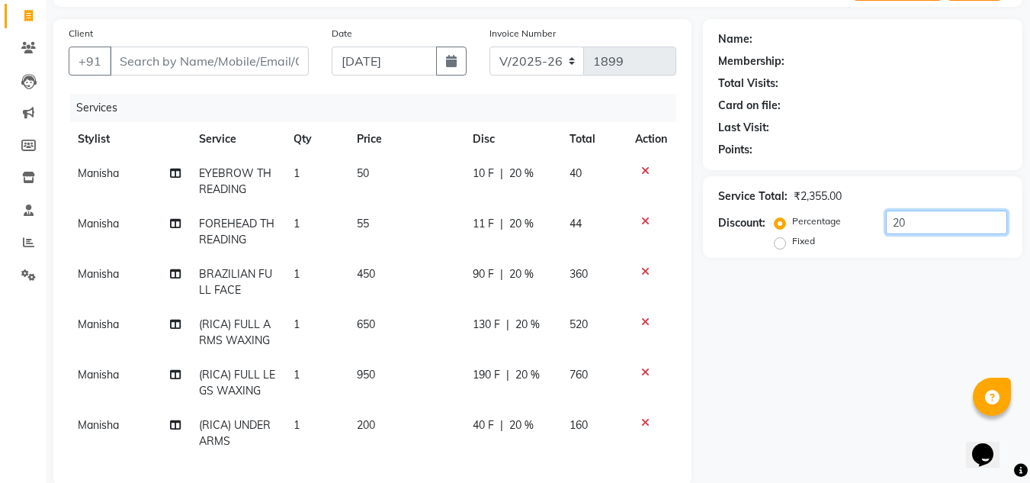
scroll to position [52, 0]
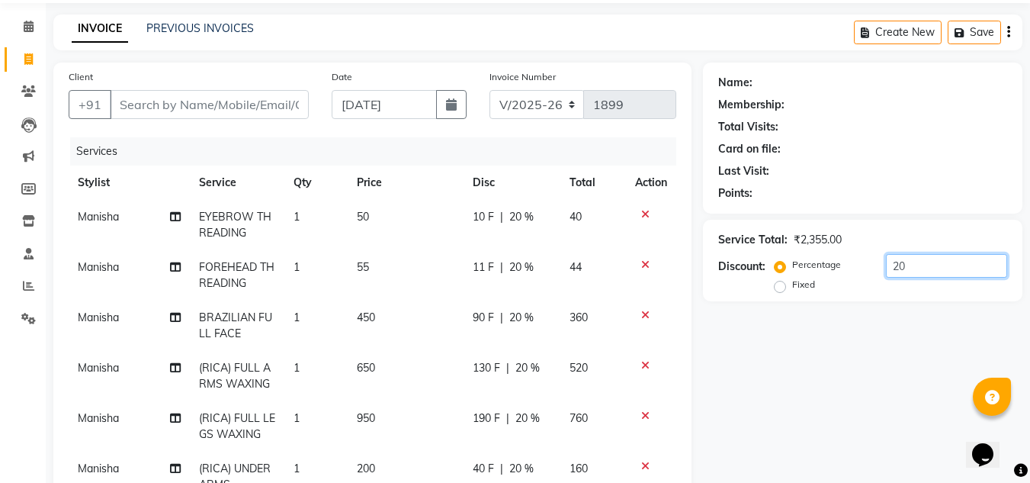
type input "20"
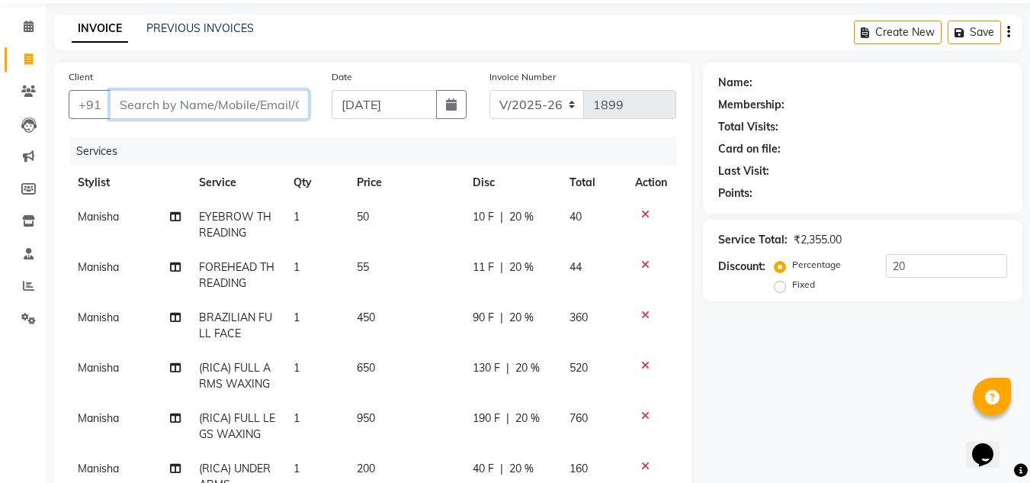
click at [161, 102] on input "Client" at bounding box center [209, 104] width 199 height 29
type input "8"
type input "0"
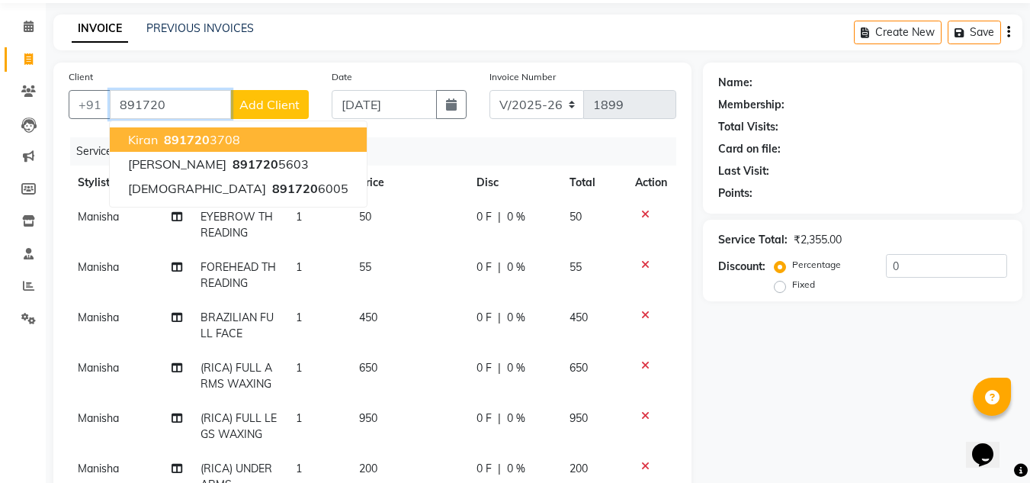
click at [229, 137] on ngb-highlight "891720 3708" at bounding box center [200, 139] width 79 height 15
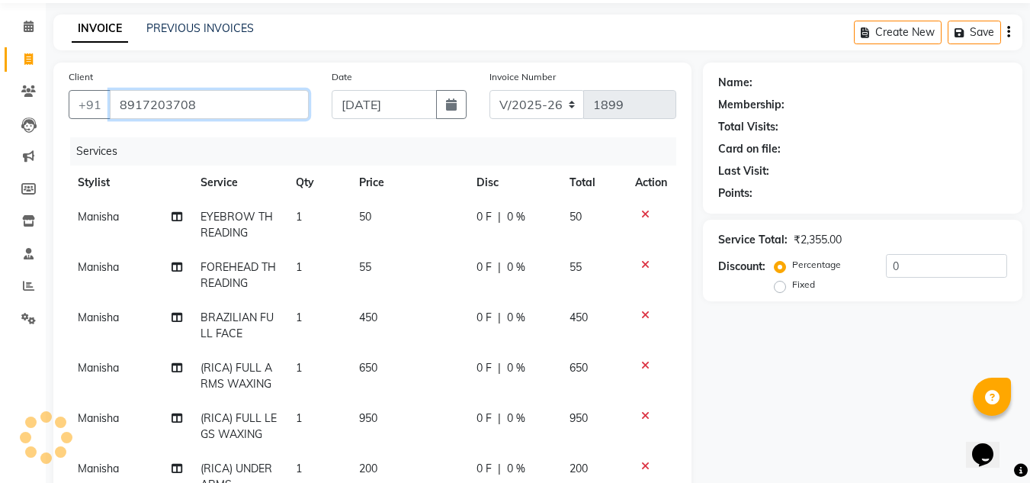
type input "8917203708"
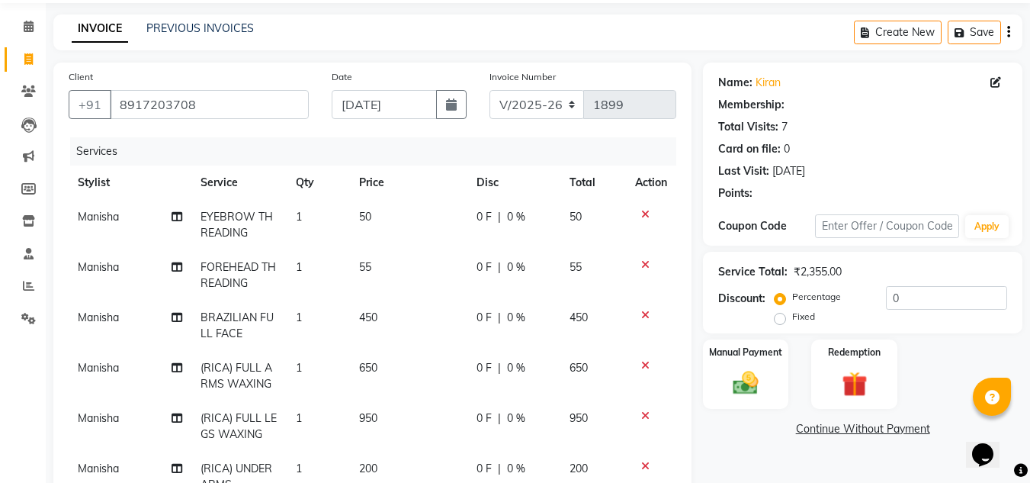
scroll to position [0, 0]
select select "1: Object"
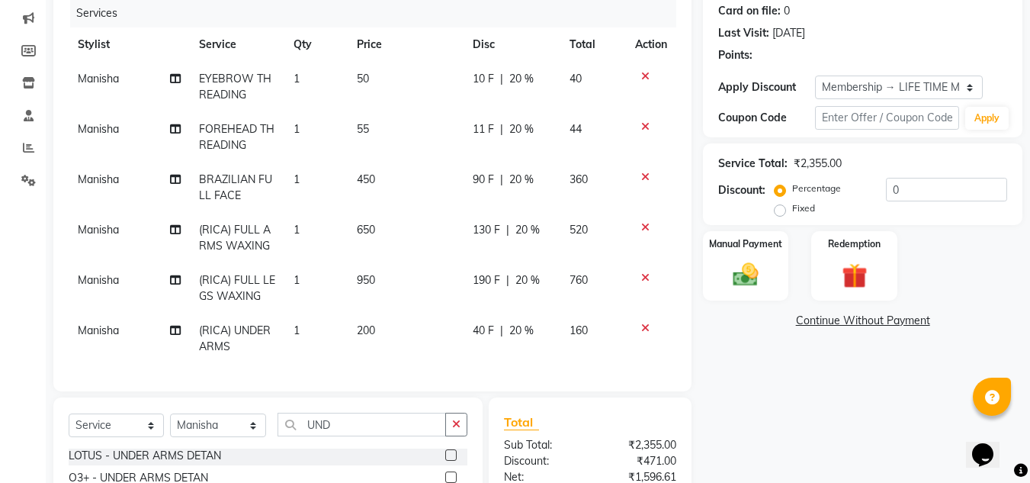
type input "20"
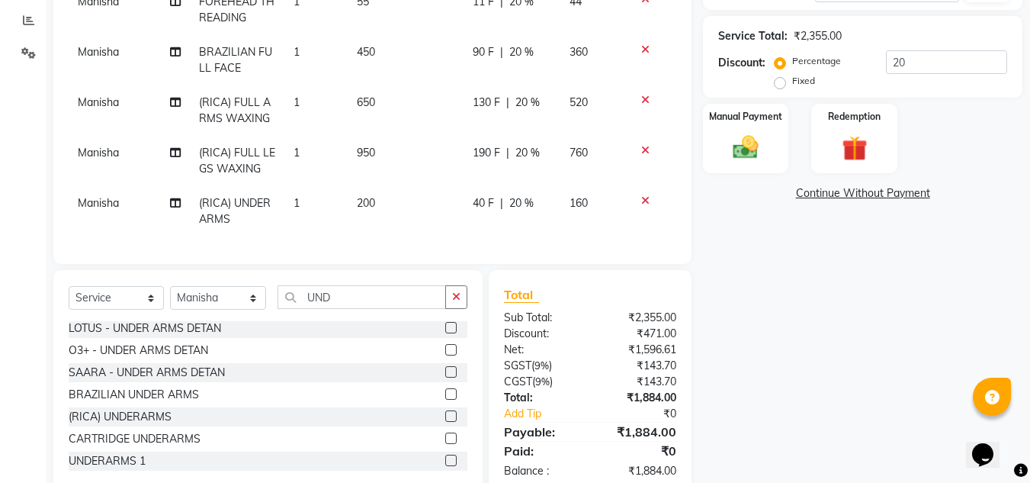
scroll to position [352, 0]
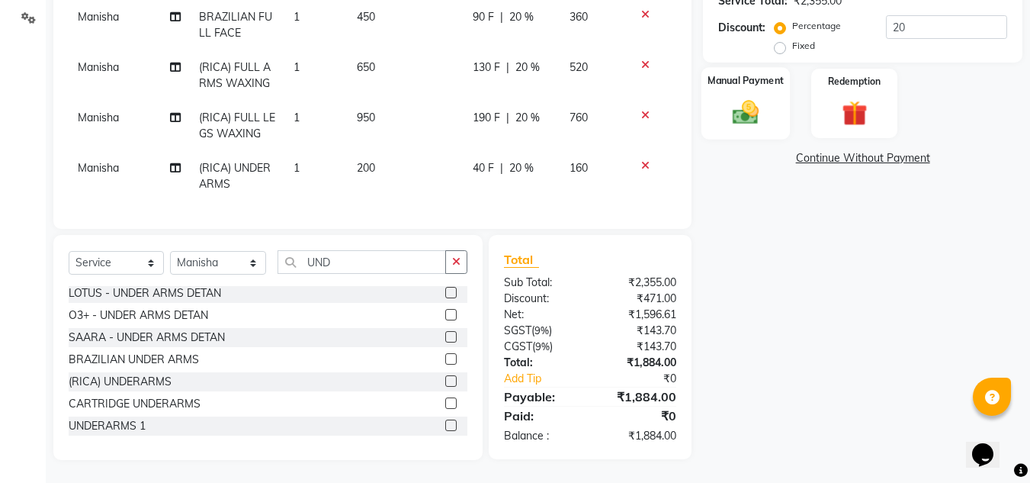
click at [747, 115] on img at bounding box center [745, 112] width 43 height 30
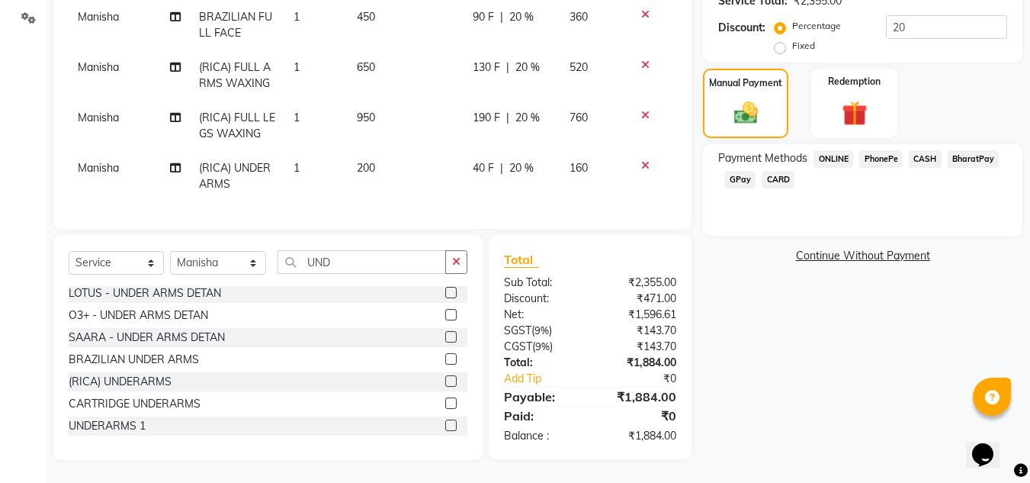
click at [879, 159] on span "PhonePe" at bounding box center [880, 159] width 43 height 18
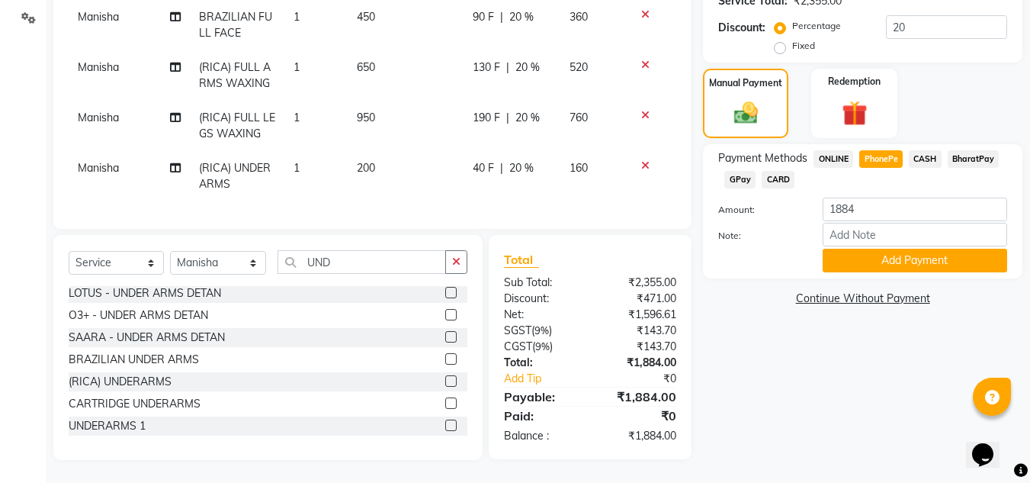
click at [928, 155] on span "CASH" at bounding box center [925, 159] width 33 height 18
click at [897, 252] on button "Add Payment" at bounding box center [914, 260] width 184 height 24
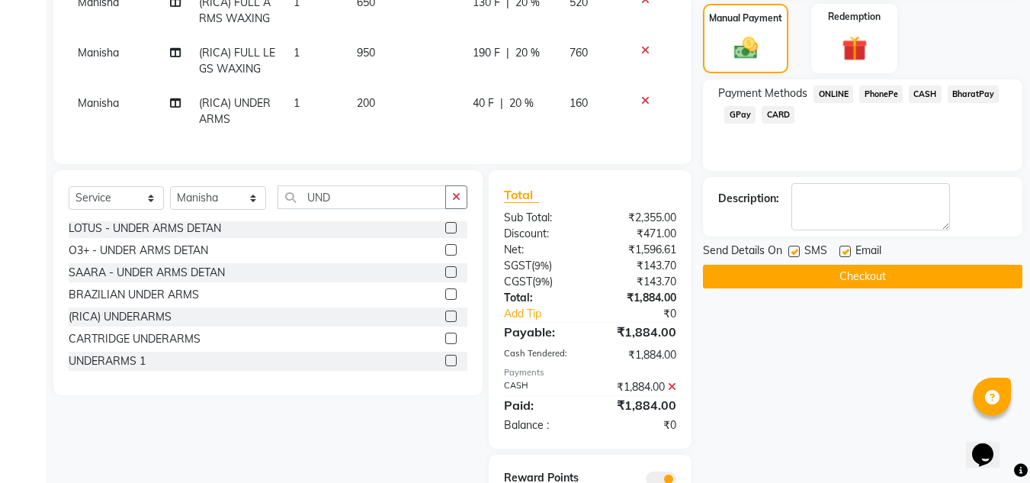
scroll to position [421, 0]
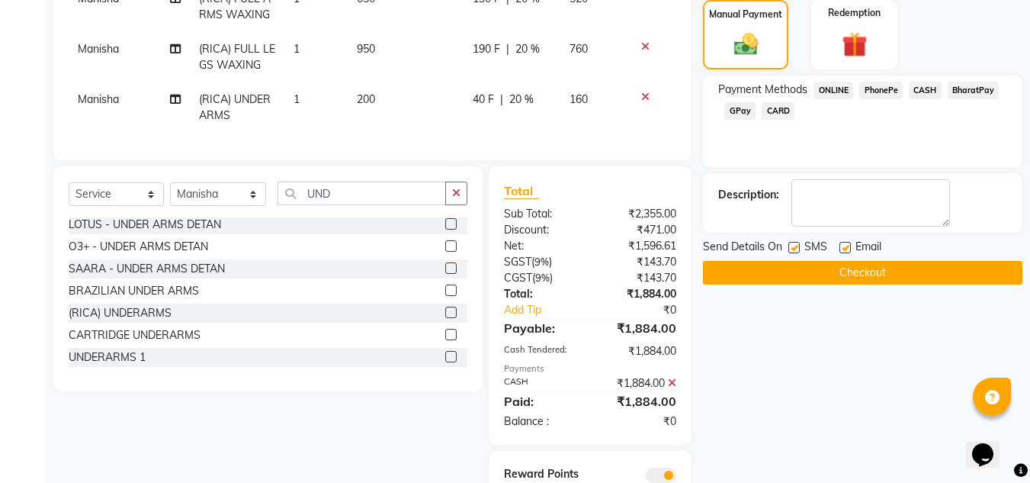
click at [842, 269] on button "Checkout" at bounding box center [862, 273] width 319 height 24
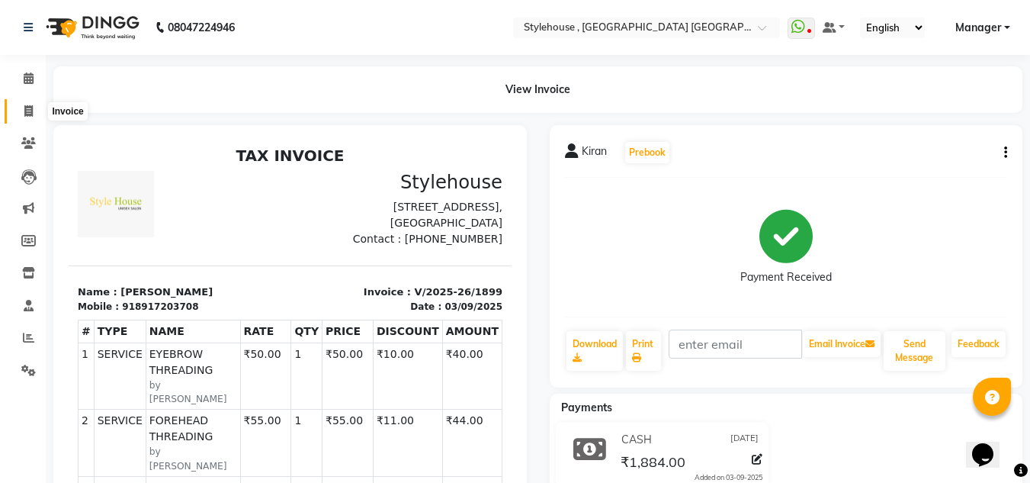
click at [30, 109] on icon at bounding box center [28, 110] width 8 height 11
select select "service"
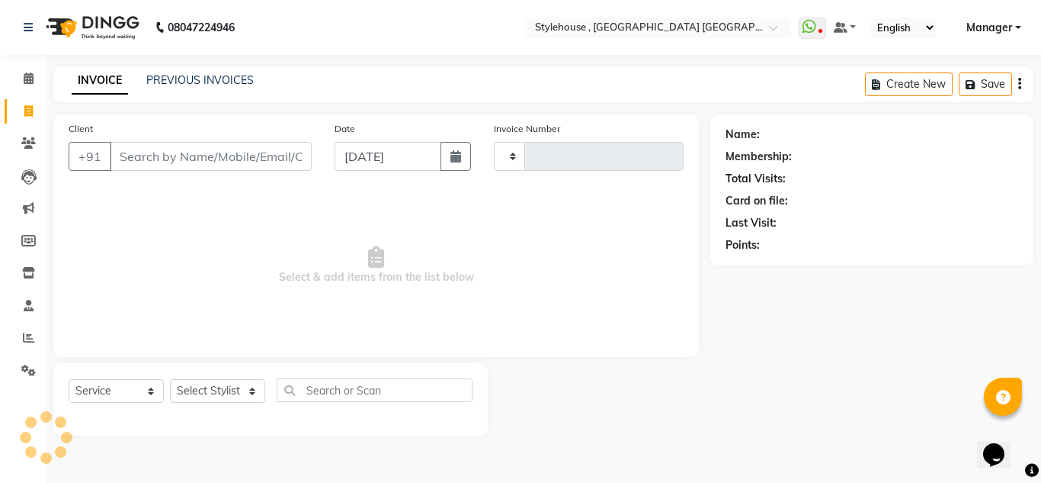
type input "1900"
select select "7793"
click at [252, 393] on select "Select Stylist ANIL BARIK ANIRUDH SAHOO JYOTIRANJAN BARIK KANHA KISALAY MAMMA M…" at bounding box center [218, 391] width 97 height 24
select select "69900"
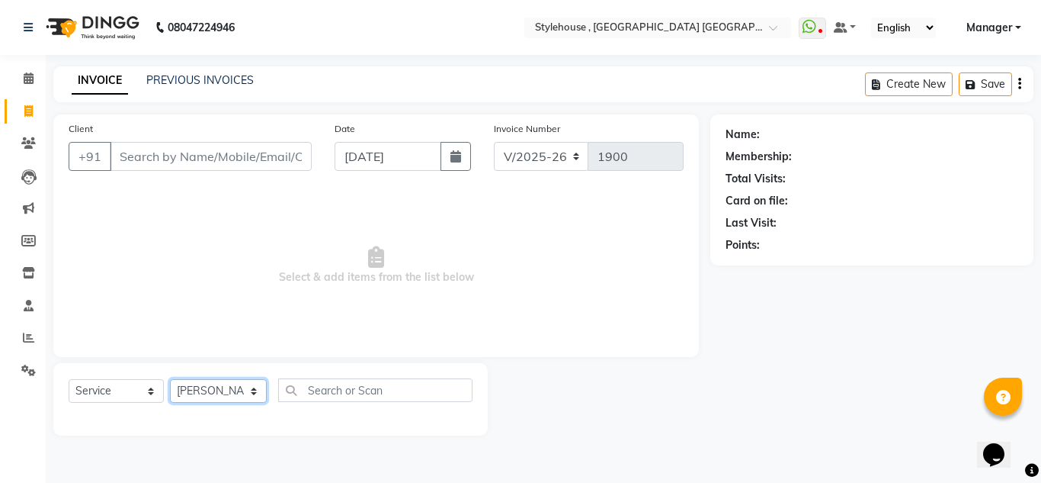
click at [170, 379] on select "Select Stylist ANIL BARIK ANIRUDH SAHOO JYOTIRANJAN BARIK KANHA KISALAY MAMMA M…" at bounding box center [218, 391] width 97 height 24
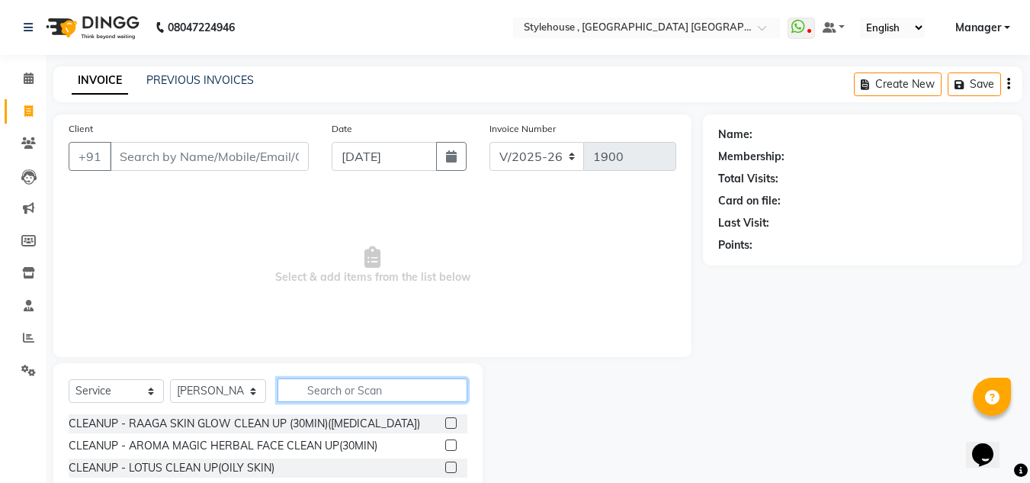
click at [346, 392] on input "text" at bounding box center [372, 390] width 190 height 24
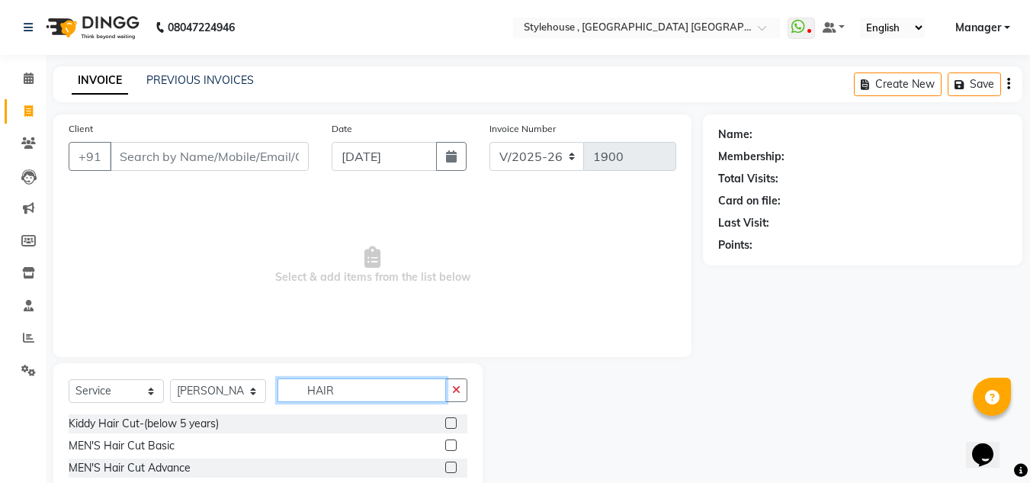
type input "HAIR"
click at [445, 447] on label at bounding box center [450, 444] width 11 height 11
click at [445, 447] on input "checkbox" at bounding box center [450, 446] width 10 height 10
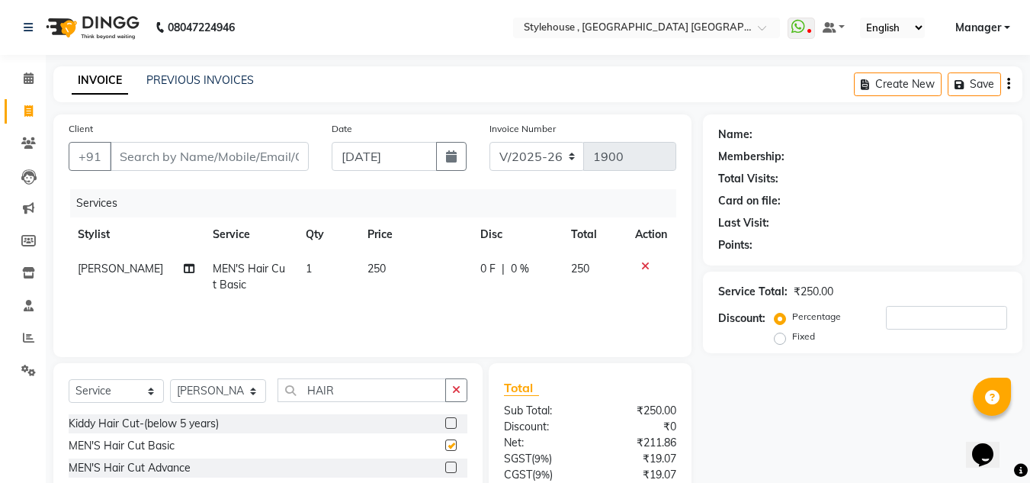
checkbox input "false"
click at [358, 393] on input "HAIR" at bounding box center [361, 390] width 168 height 24
type input "HAIR COLO"
click at [450, 468] on label at bounding box center [450, 466] width 11 height 11
click at [450, 468] on input "checkbox" at bounding box center [450, 468] width 10 height 10
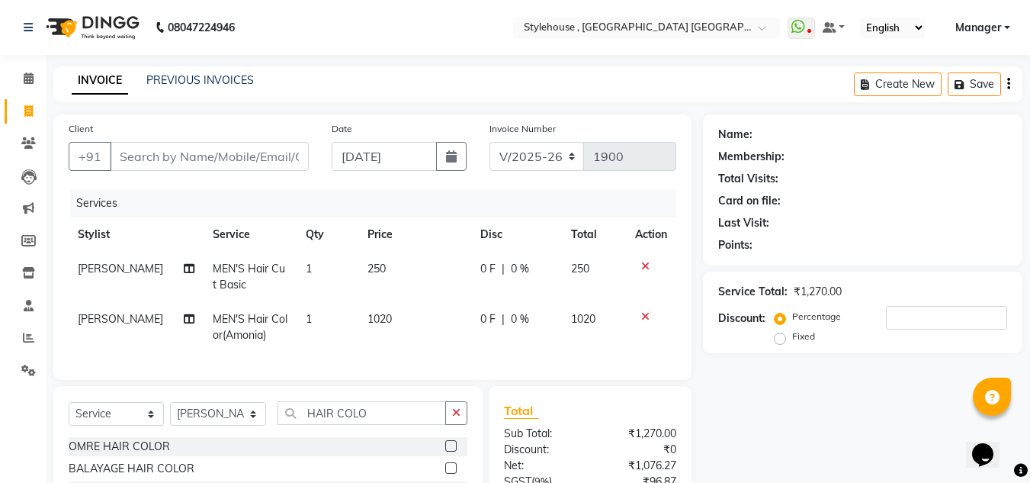
checkbox input "false"
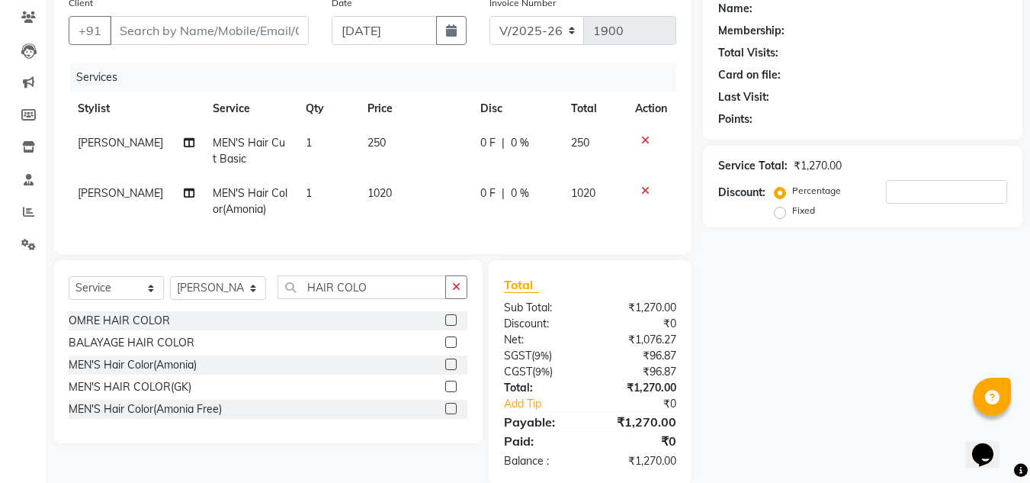
scroll to position [152, 0]
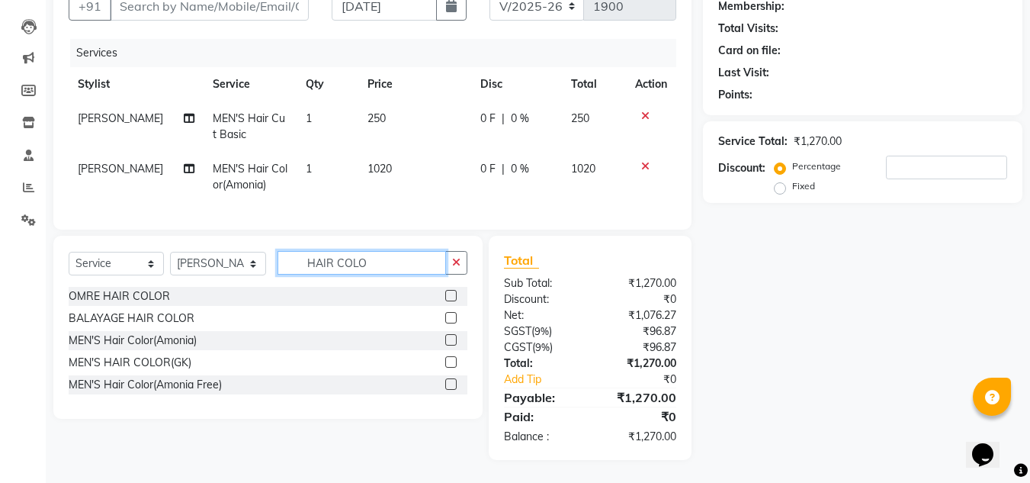
click at [390, 274] on input "HAIR COLO" at bounding box center [361, 263] width 168 height 24
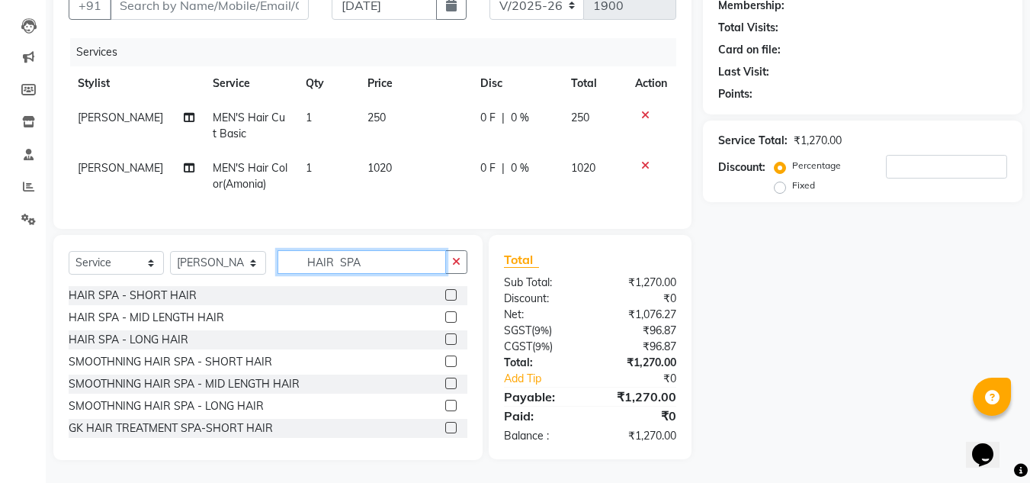
scroll to position [162, 0]
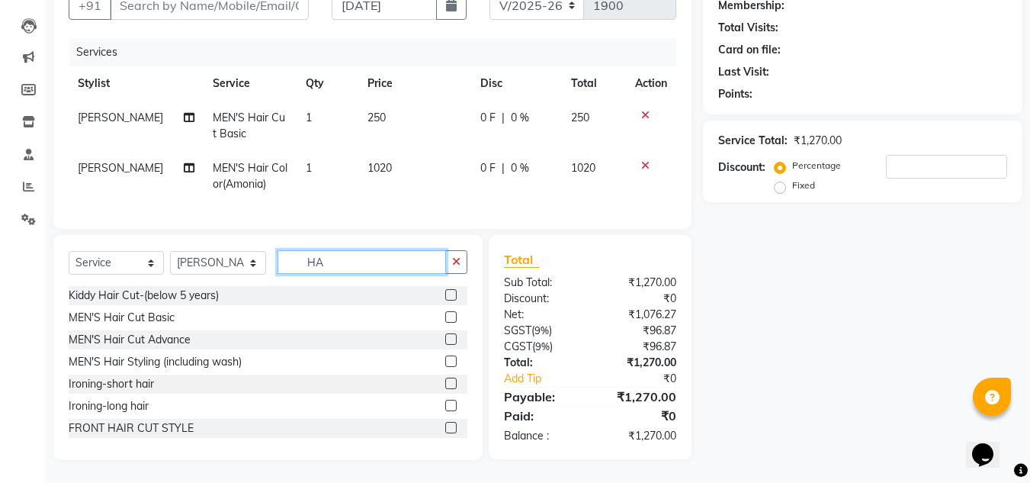
type input "H"
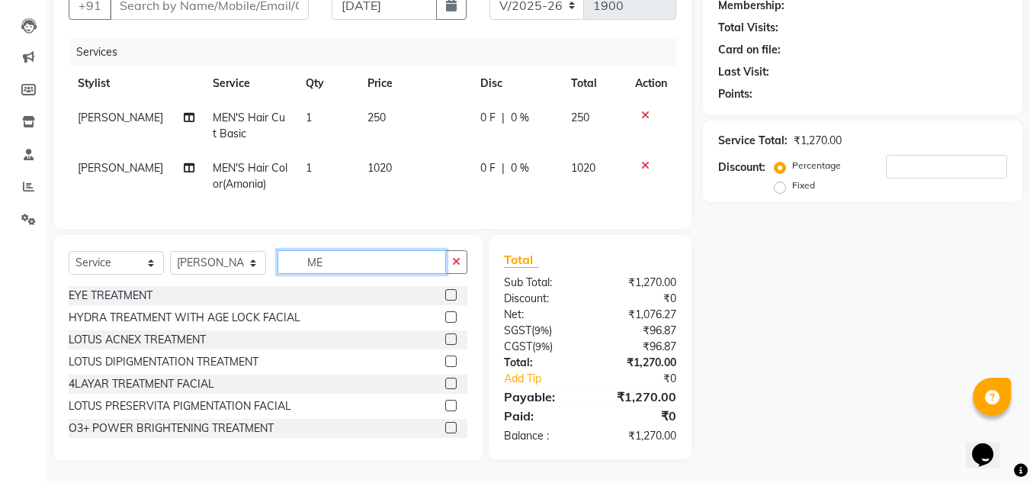
type input "M"
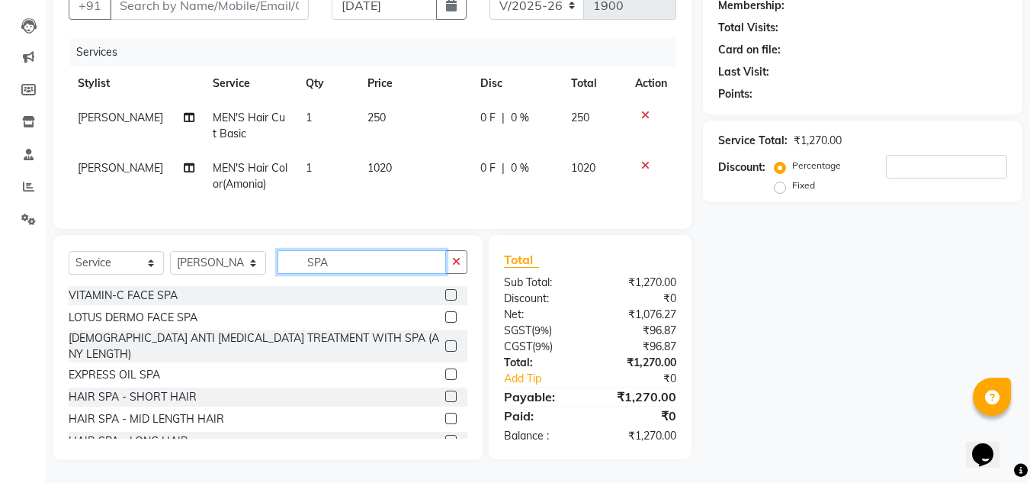
type input "SPA"
click at [445, 390] on label at bounding box center [450, 395] width 11 height 11
click at [445, 392] on input "checkbox" at bounding box center [450, 397] width 10 height 10
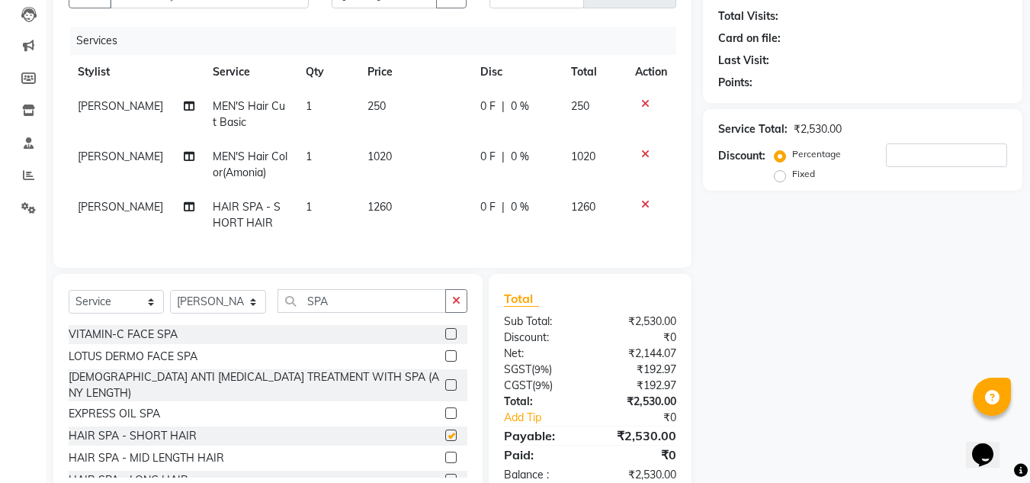
checkbox input "false"
click at [642, 203] on icon at bounding box center [645, 204] width 8 height 11
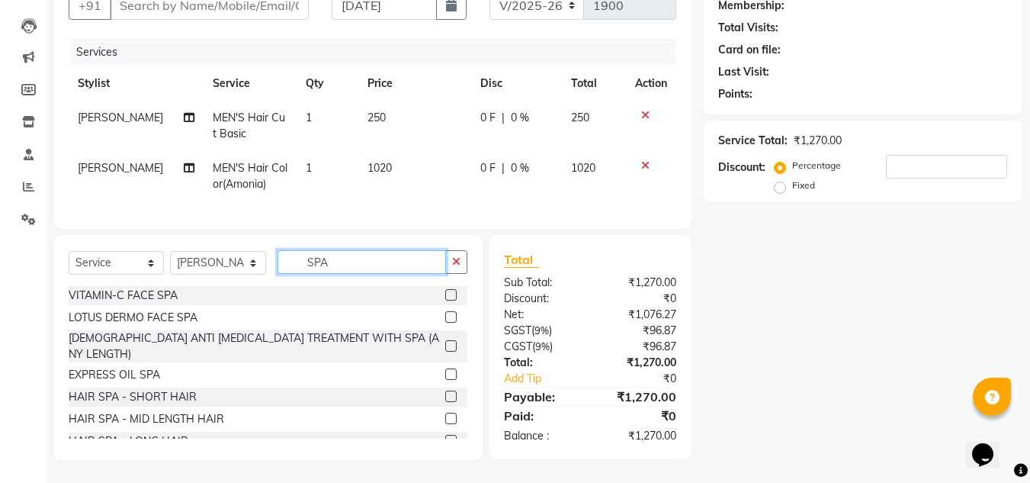
click at [391, 261] on input "SPA" at bounding box center [361, 262] width 168 height 24
type input "S"
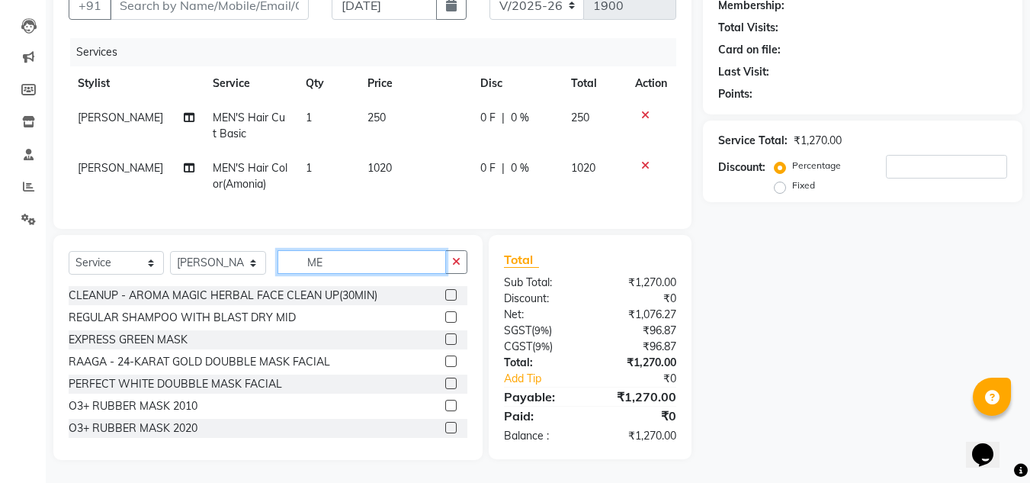
scroll to position [162, 0]
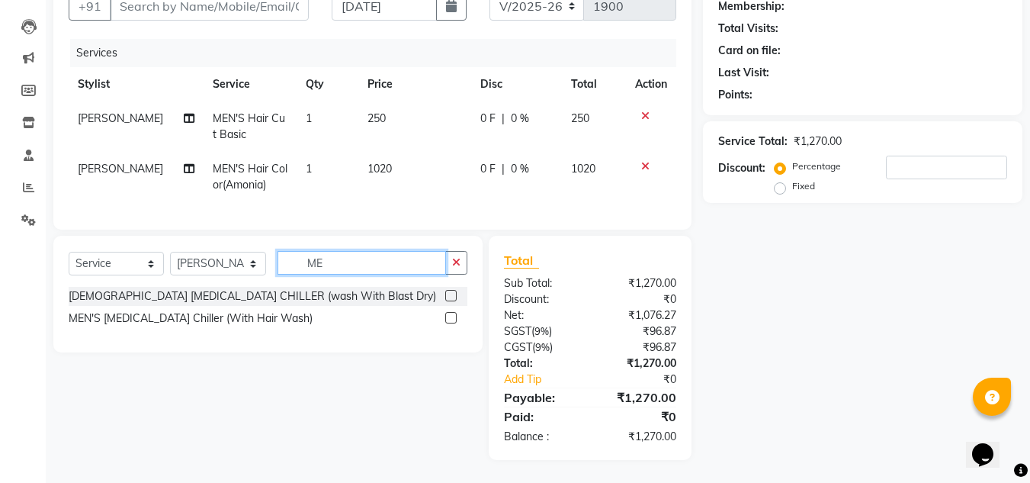
type input "M"
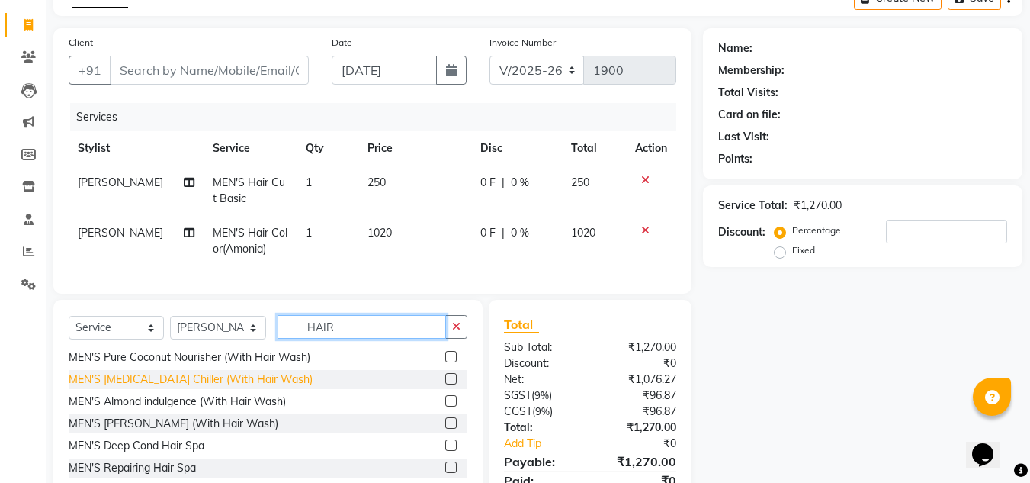
scroll to position [838, 0]
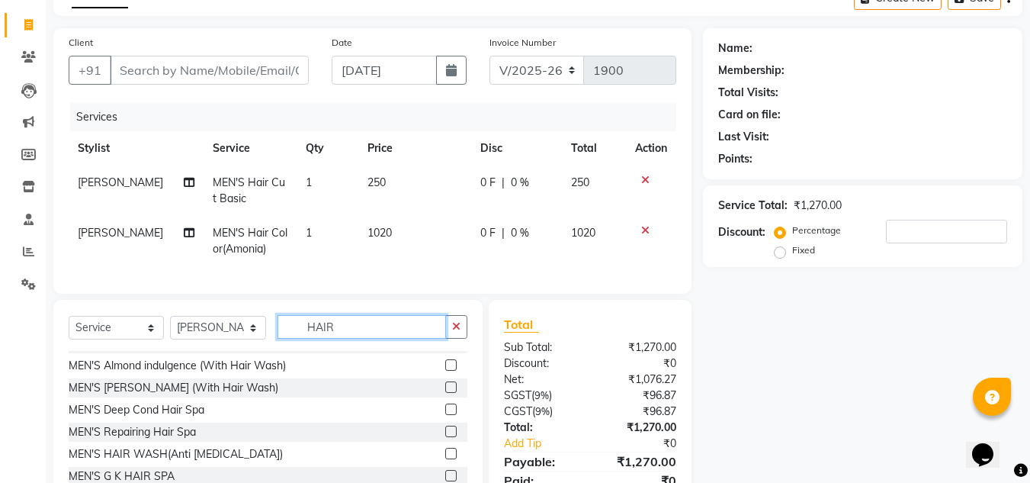
type input "HAIR"
click at [445, 415] on label at bounding box center [450, 408] width 11 height 11
click at [445, 415] on input "checkbox" at bounding box center [450, 410] width 10 height 10
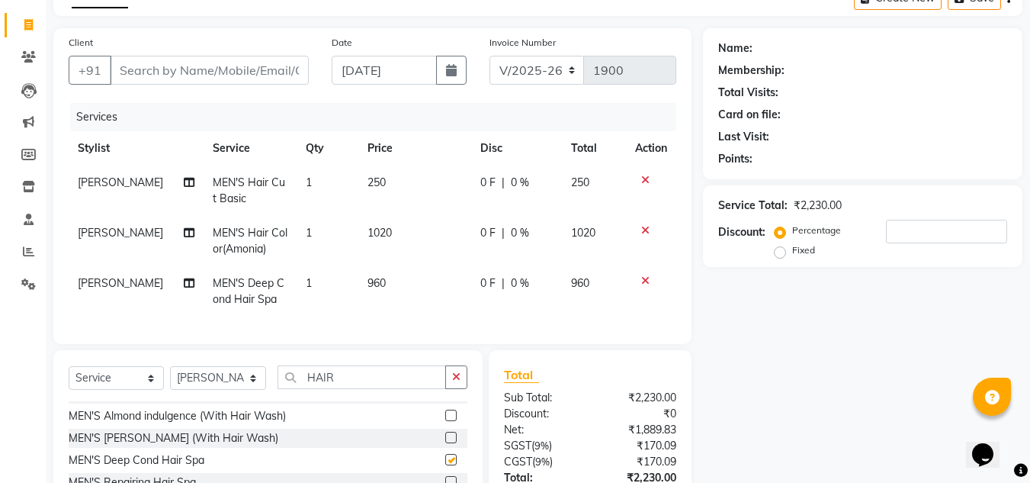
checkbox input "false"
click at [516, 284] on span "0 %" at bounding box center [520, 283] width 18 height 16
select select "69900"
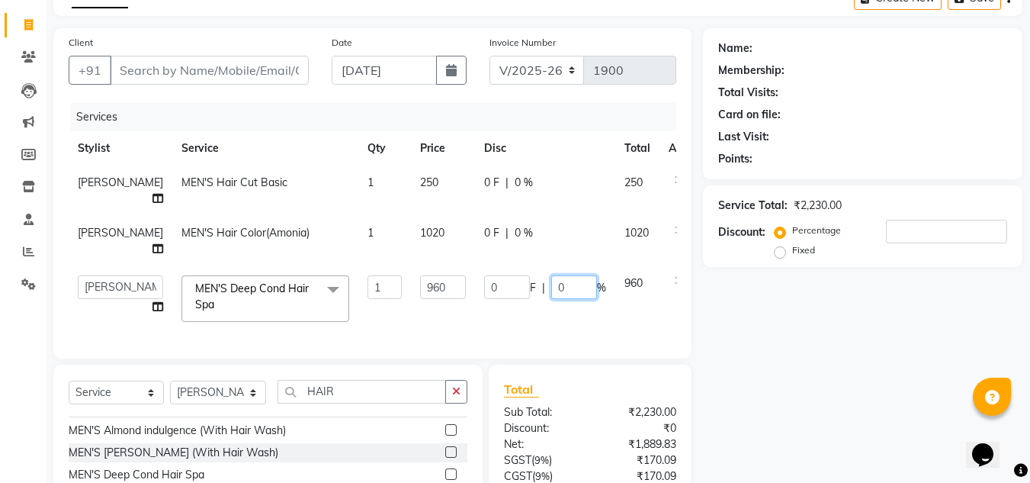
click at [564, 288] on input "0" at bounding box center [574, 287] width 46 height 24
type input "20"
click at [811, 355] on div "Name: Membership: Total Visits: Card on file: Last Visit: Points: Service Total…" at bounding box center [868, 308] width 331 height 561
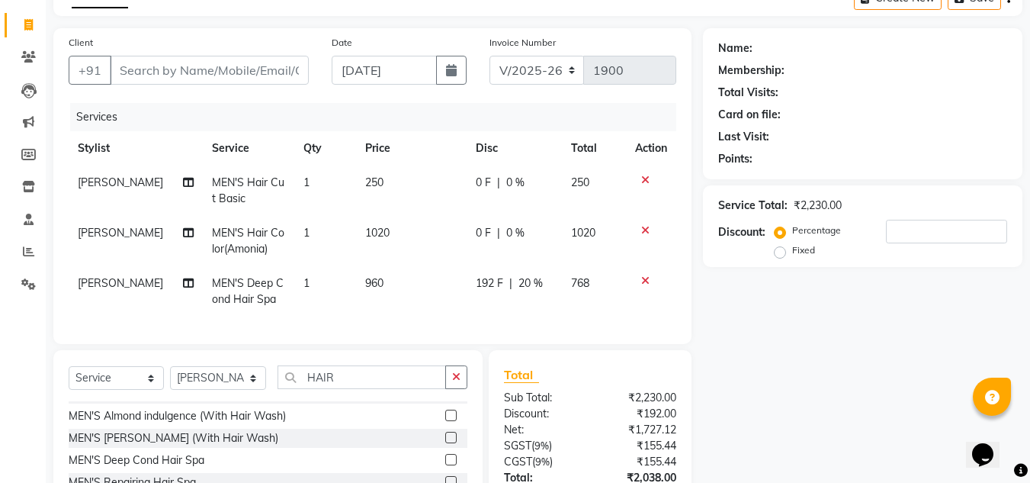
click at [645, 279] on icon at bounding box center [645, 280] width 8 height 11
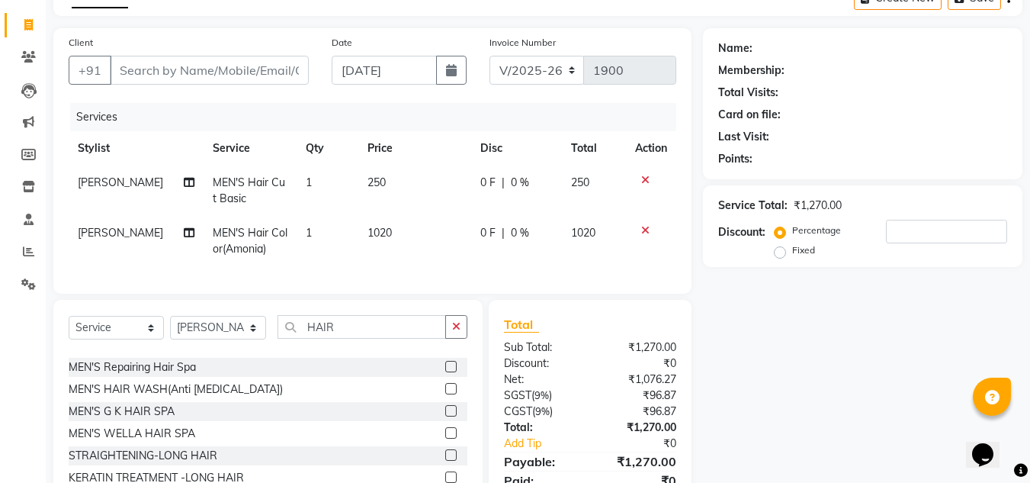
scroll to position [979, 0]
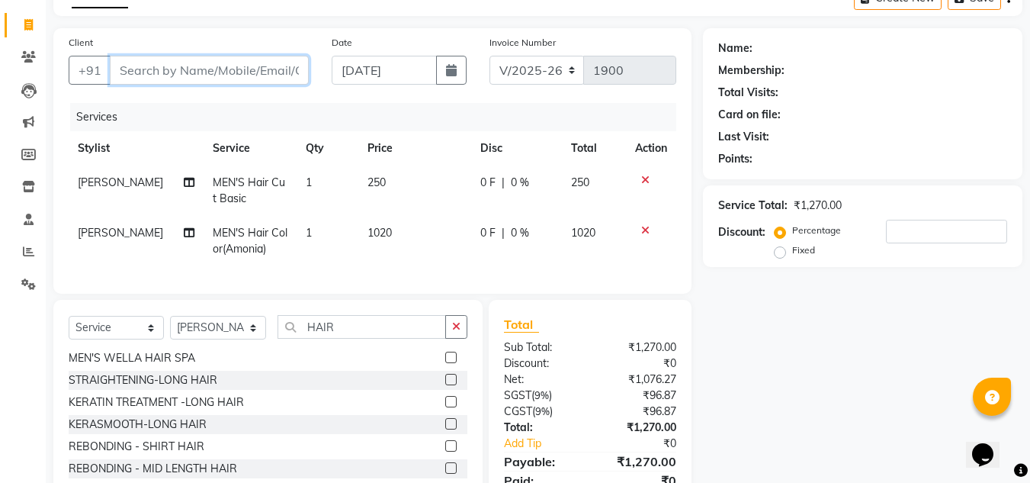
click at [157, 66] on input "Client" at bounding box center [209, 70] width 199 height 29
type input "8"
type input "0"
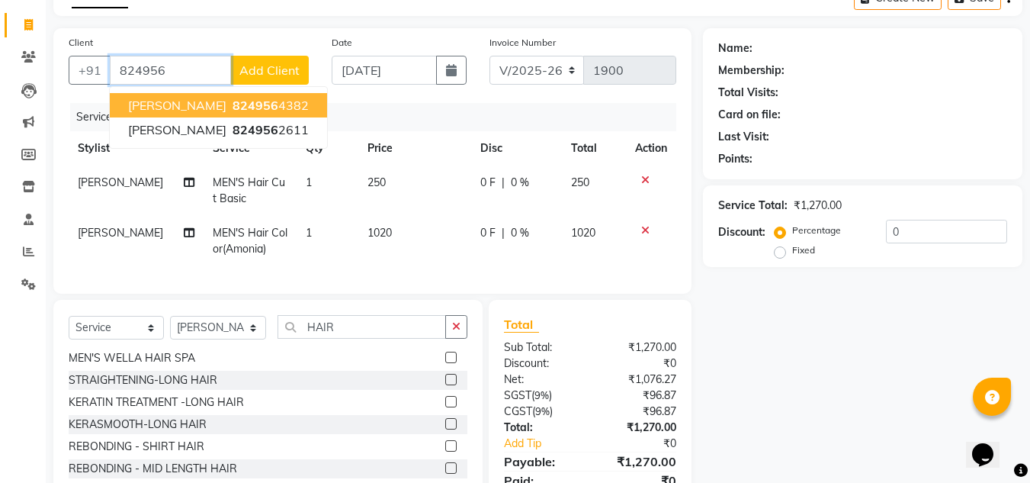
click at [232, 103] on span "824956" at bounding box center [255, 105] width 46 height 15
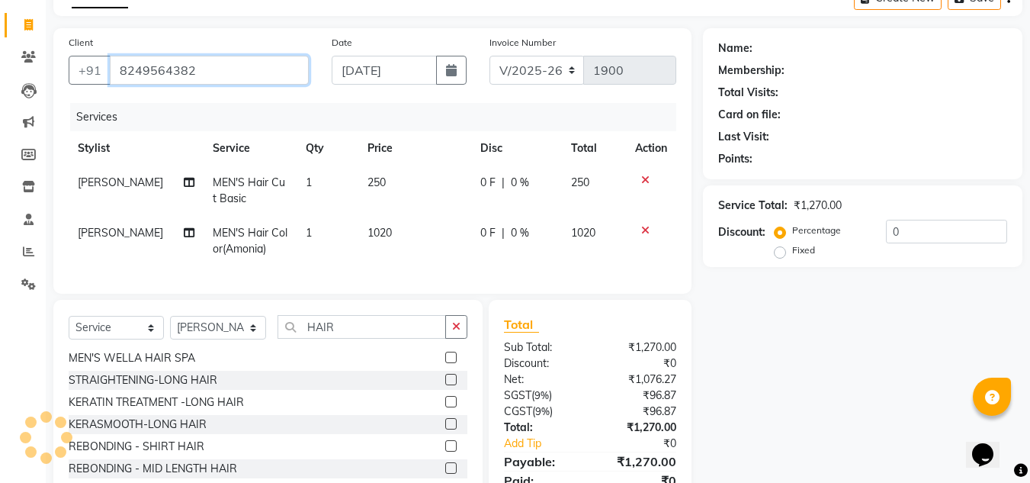
type input "8249564382"
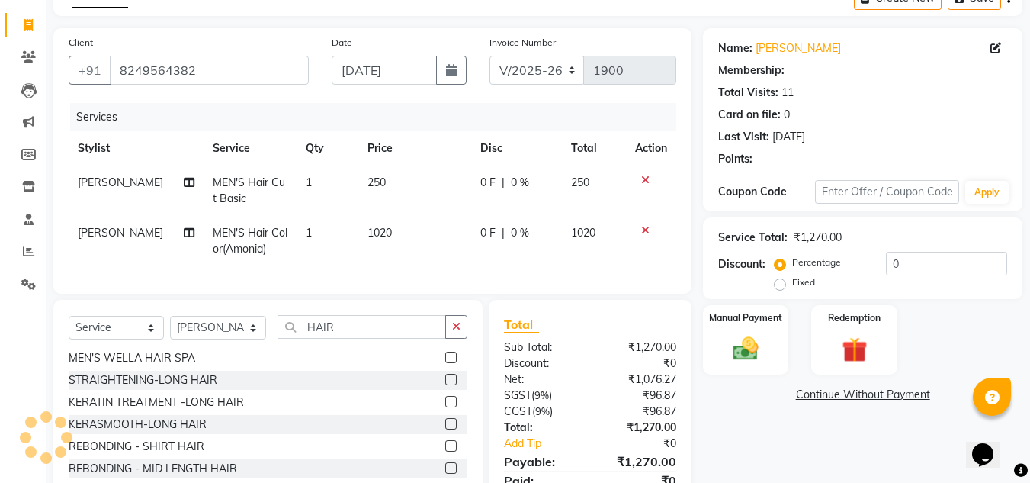
select select "1: Object"
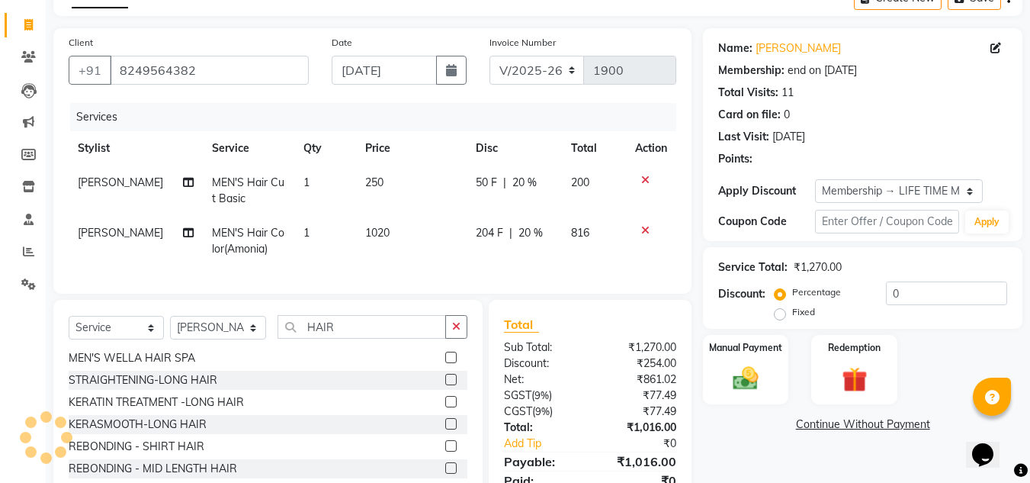
type input "20"
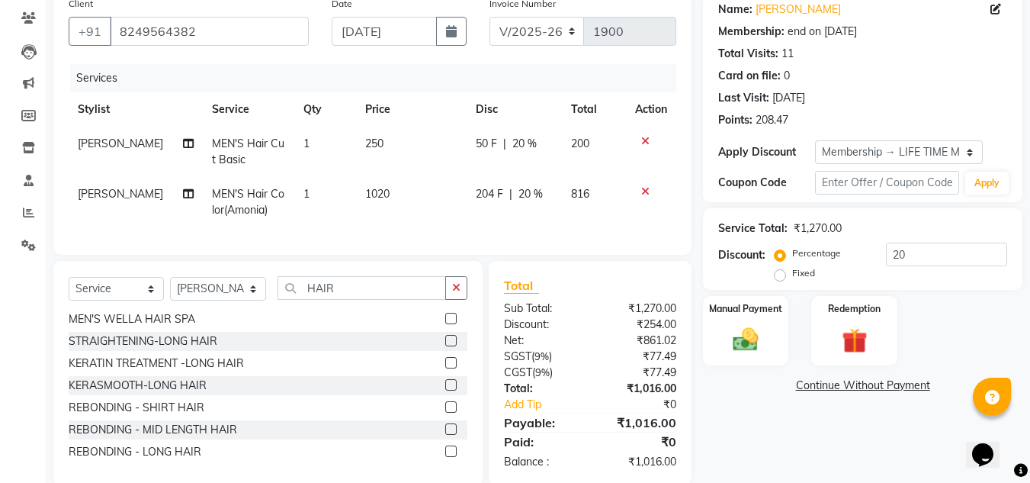
scroll to position [162, 0]
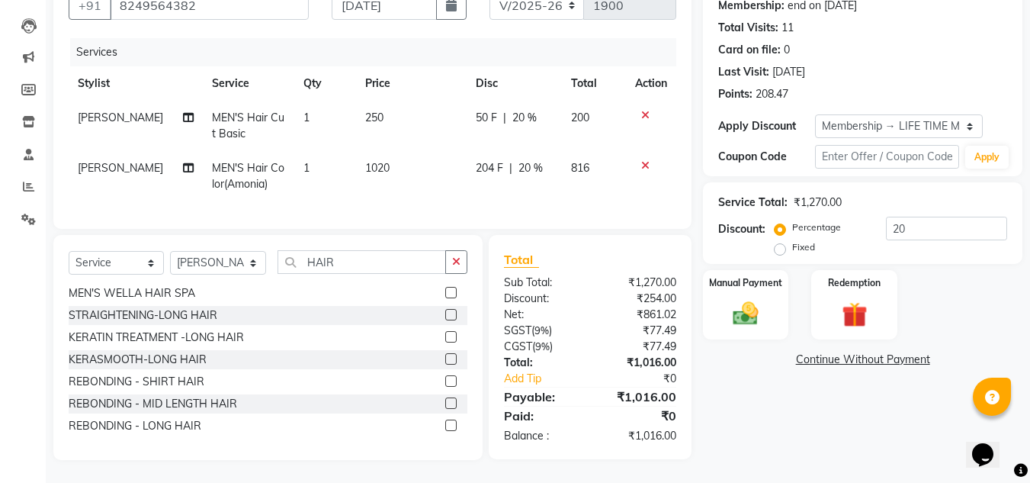
click at [389, 159] on td "1020" at bounding box center [411, 176] width 111 height 50
select select "69900"
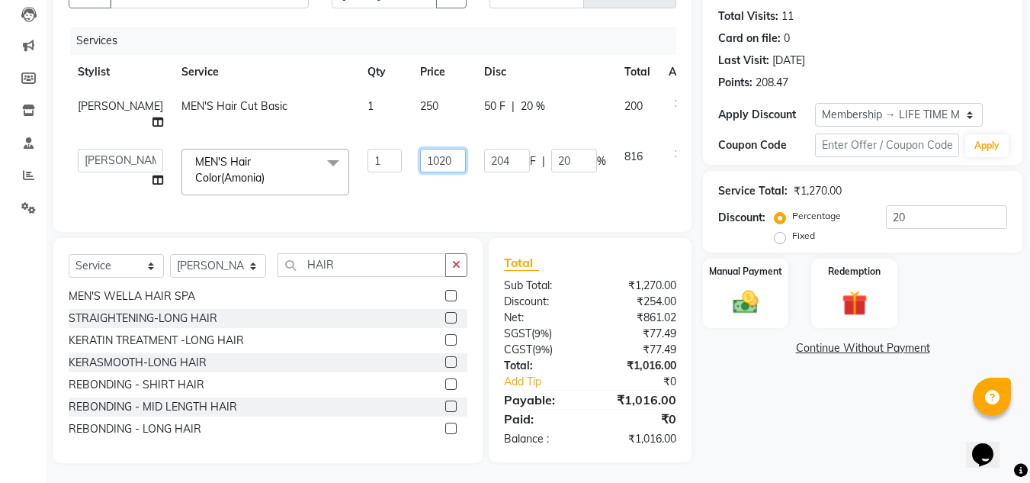
click at [437, 164] on input "1020" at bounding box center [443, 161] width 46 height 24
type input "1"
type input "720"
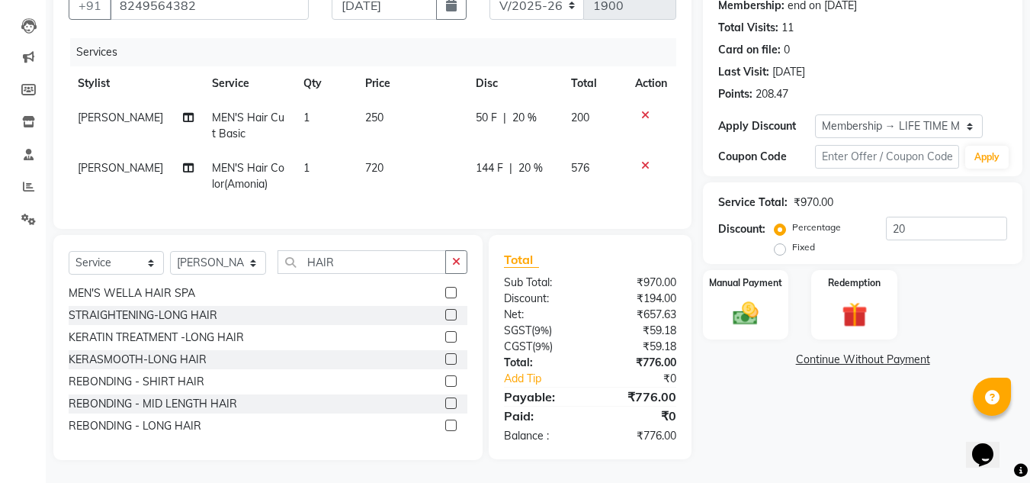
click at [811, 424] on div "Name: Trupti Patra Membership: end on 24-04-2125 Total Visits: 11 Card on file:…" at bounding box center [868, 211] width 331 height 496
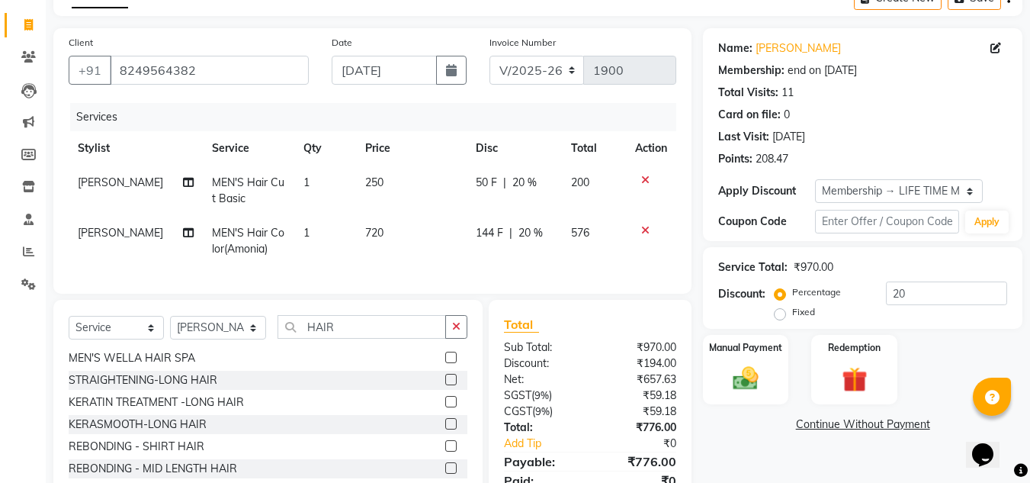
click at [530, 231] on span "20 %" at bounding box center [530, 233] width 24 height 16
select select "69900"
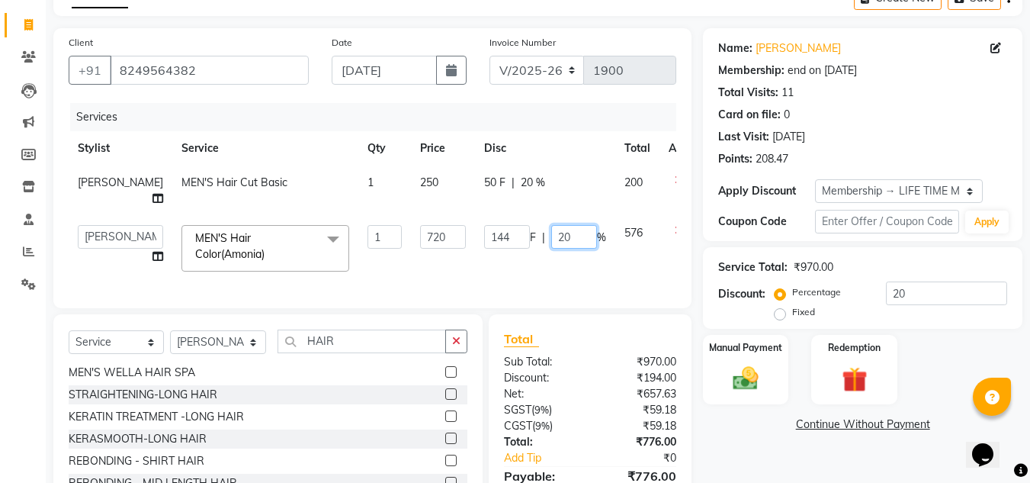
click at [564, 241] on input "20" at bounding box center [574, 237] width 46 height 24
type input "2"
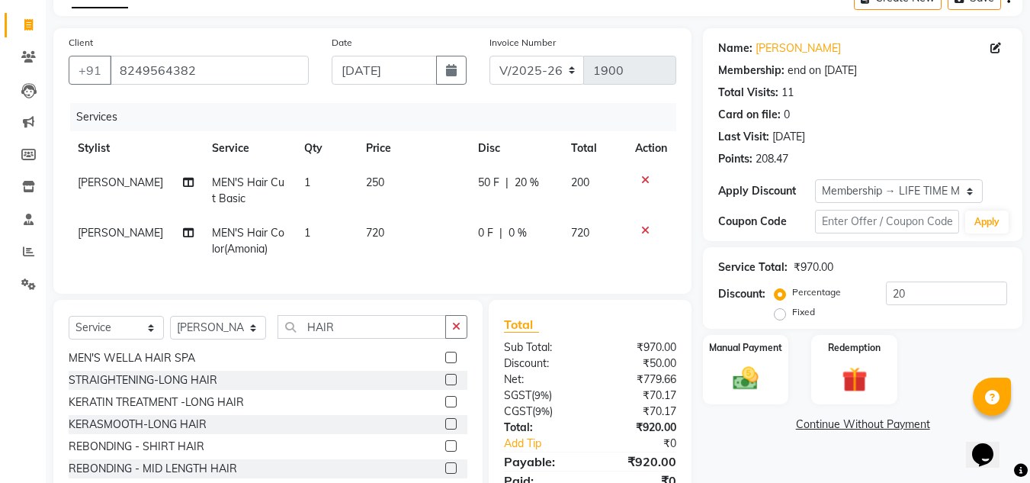
click at [750, 435] on div "Name: Trupti Patra Membership: end on 24-04-2125 Total Visits: 11 Card on file:…" at bounding box center [868, 276] width 331 height 496
click at [483, 229] on span "0 F" at bounding box center [485, 233] width 15 height 16
select select "69900"
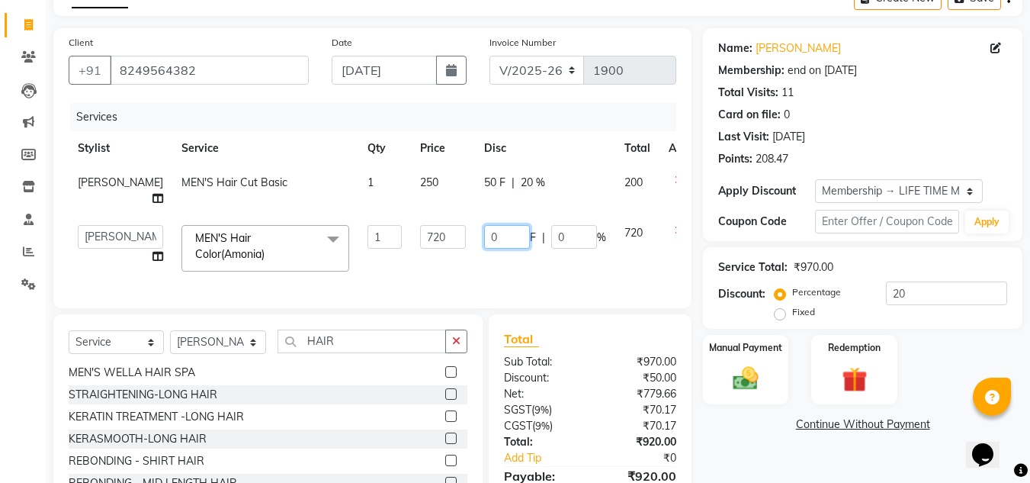
click at [492, 236] on input "0" at bounding box center [507, 237] width 46 height 24
type input "120"
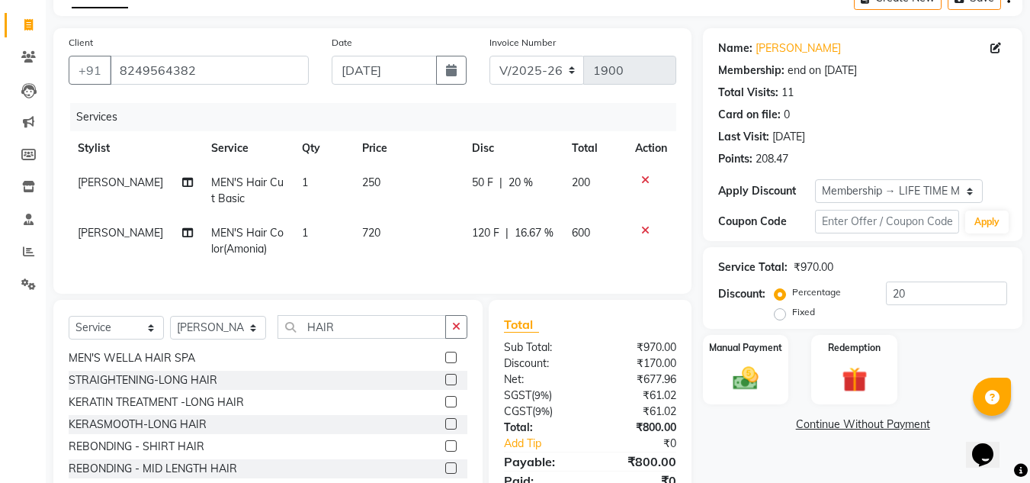
click at [820, 452] on div "Name: Trupti Patra Membership: end on 24-04-2125 Total Visits: 11 Card on file:…" at bounding box center [868, 276] width 331 height 496
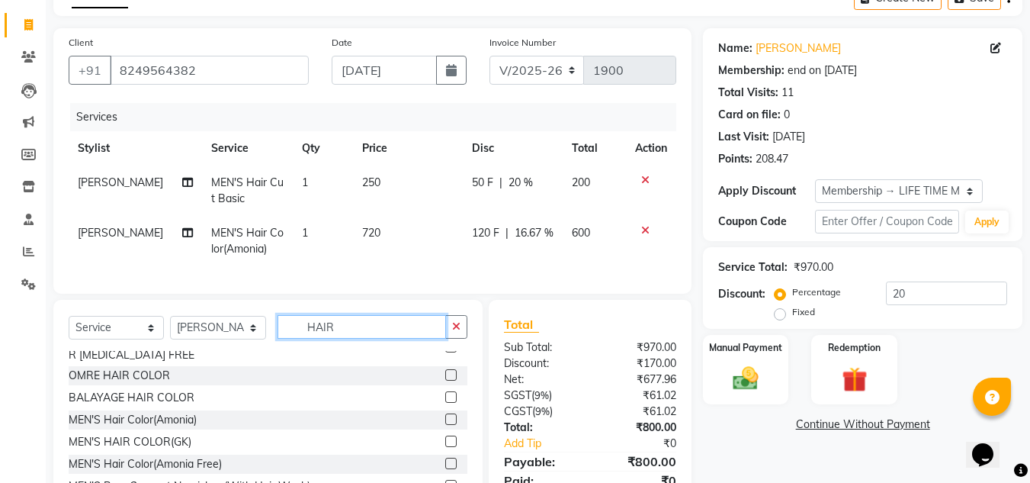
click at [381, 338] on input "HAIR" at bounding box center [361, 327] width 168 height 24
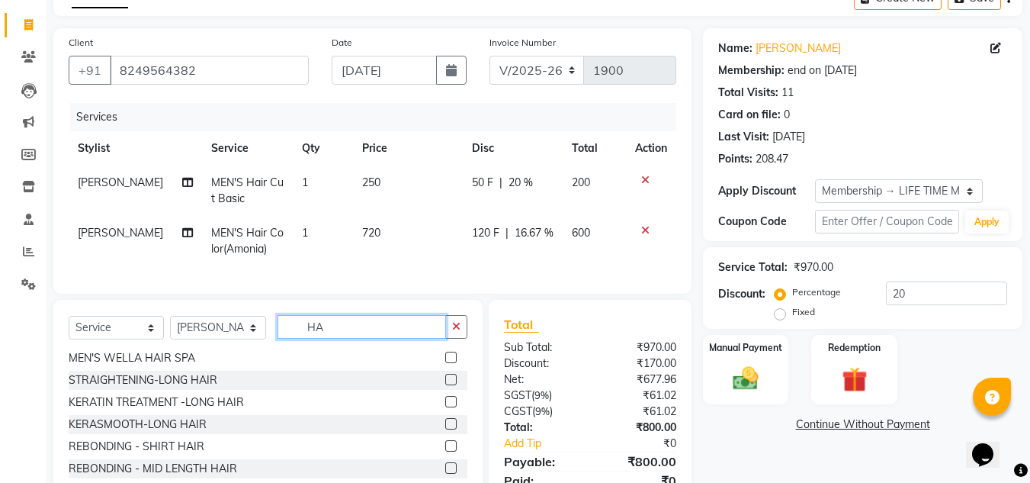
type input "H"
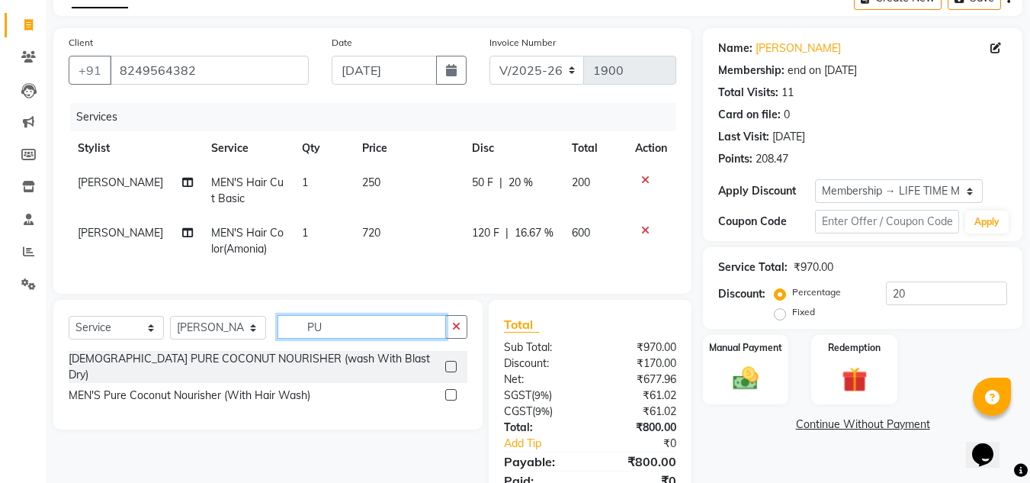
scroll to position [0, 0]
type input "PURE"
click at [453, 390] on label at bounding box center [450, 394] width 11 height 11
click at [453, 390] on input "checkbox" at bounding box center [450, 395] width 10 height 10
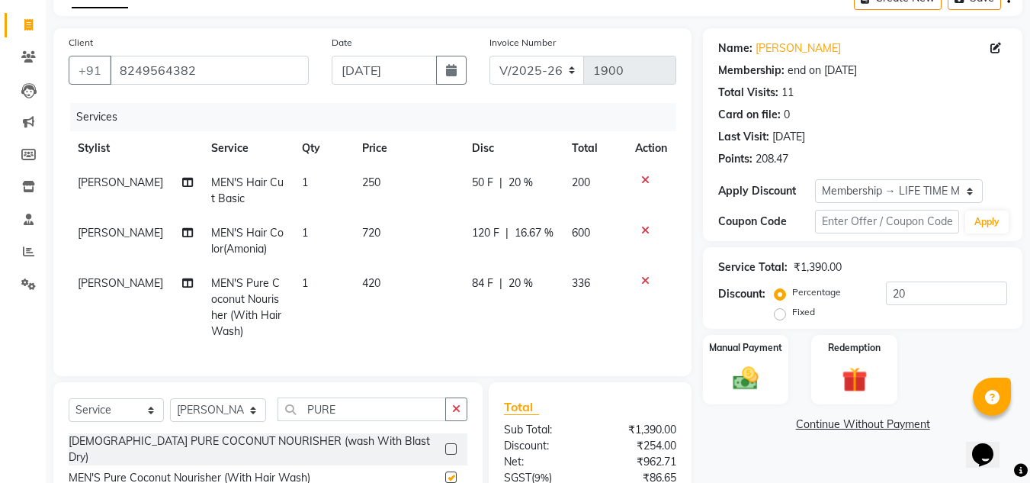
checkbox input "false"
click at [643, 281] on icon at bounding box center [645, 280] width 8 height 11
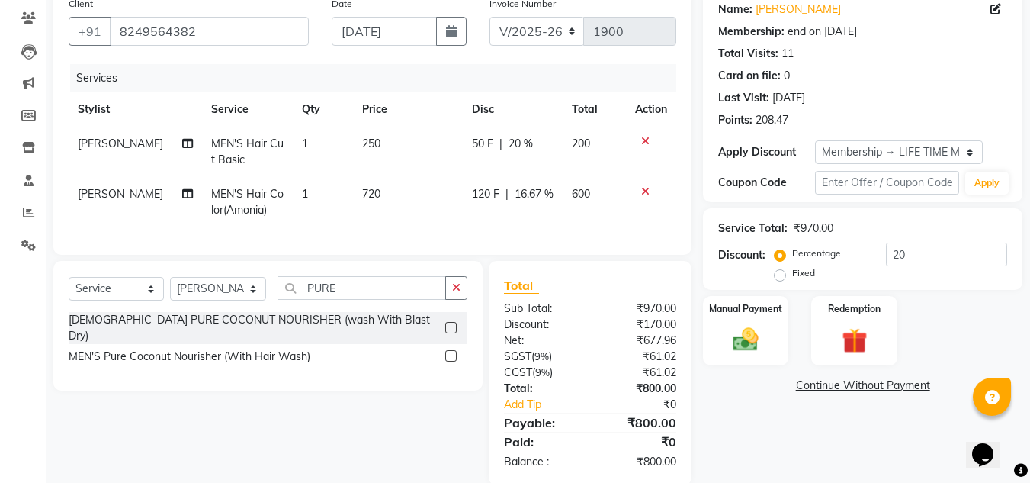
scroll to position [162, 0]
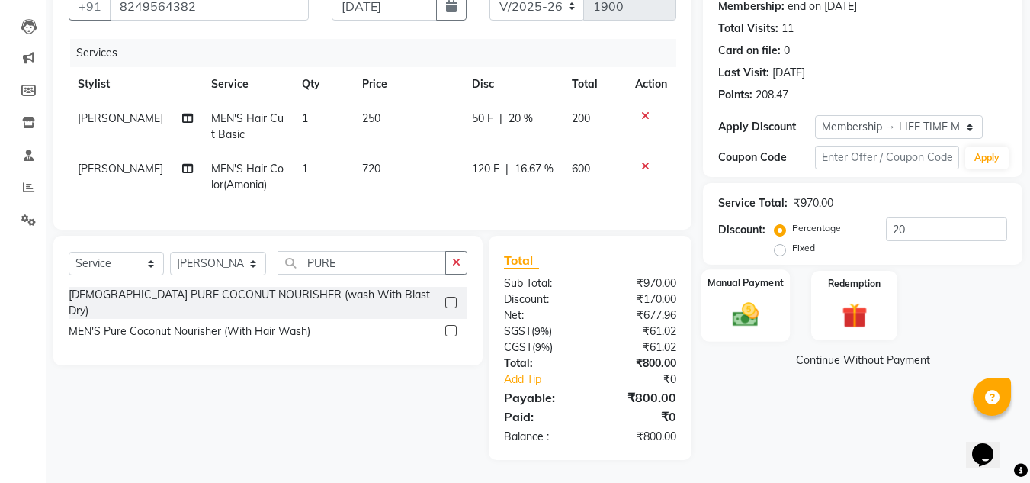
click at [743, 307] on img at bounding box center [745, 314] width 43 height 30
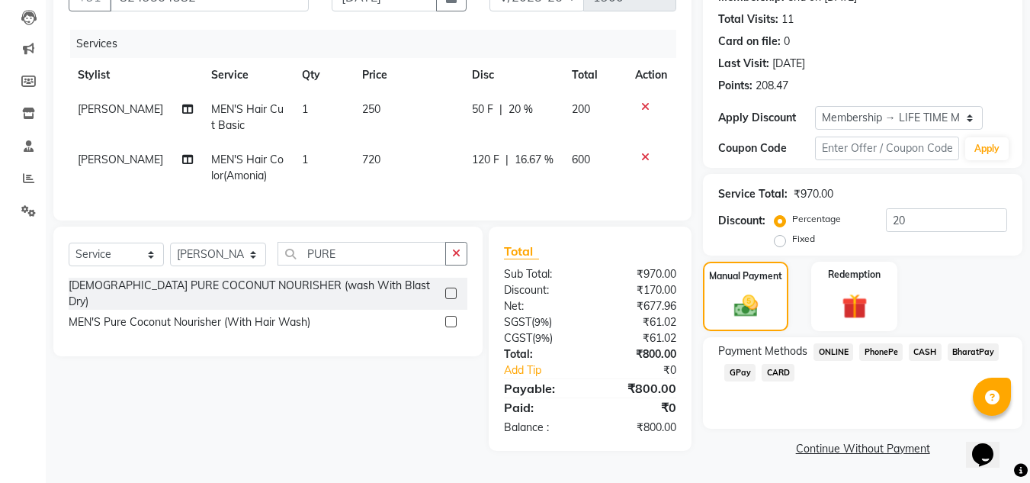
click at [783, 372] on span "CARD" at bounding box center [777, 373] width 33 height 18
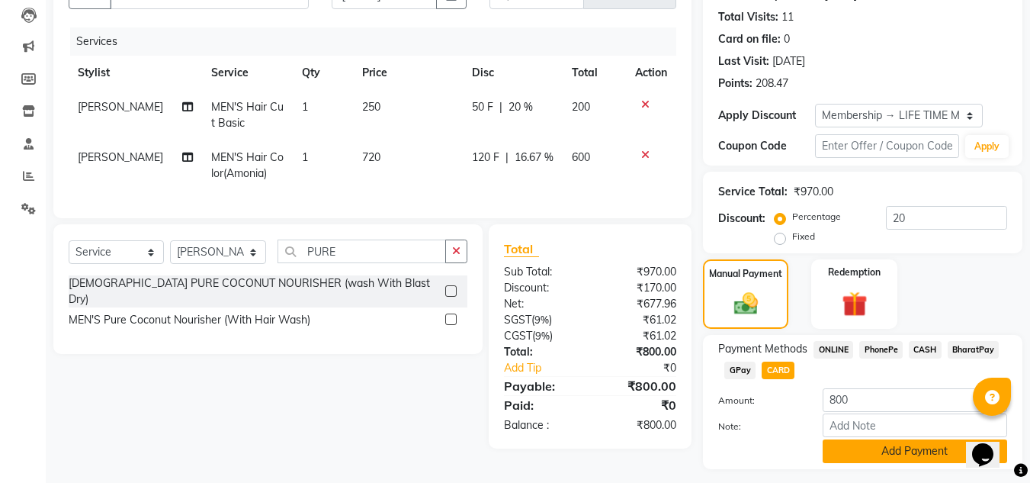
click at [925, 449] on button "Add Payment" at bounding box center [914, 451] width 184 height 24
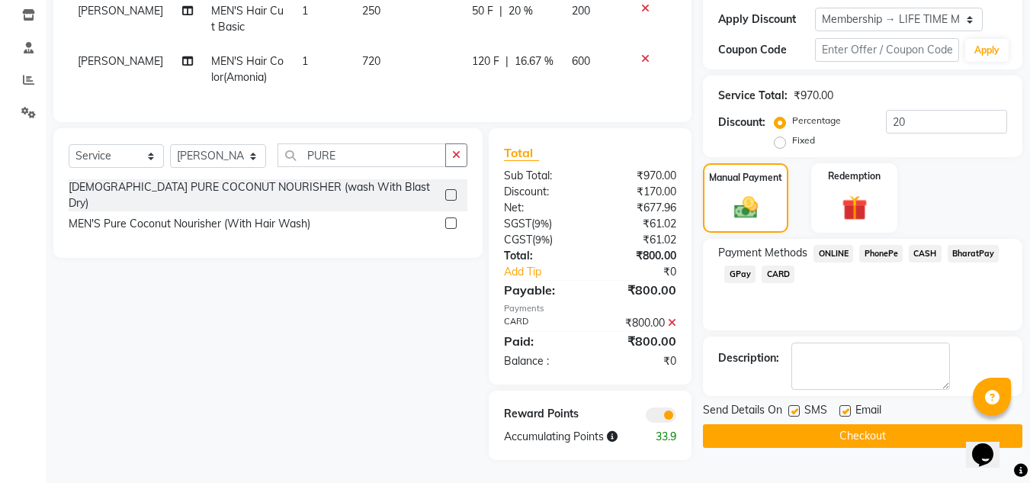
scroll to position [269, 0]
click at [879, 427] on button "Checkout" at bounding box center [862, 436] width 319 height 24
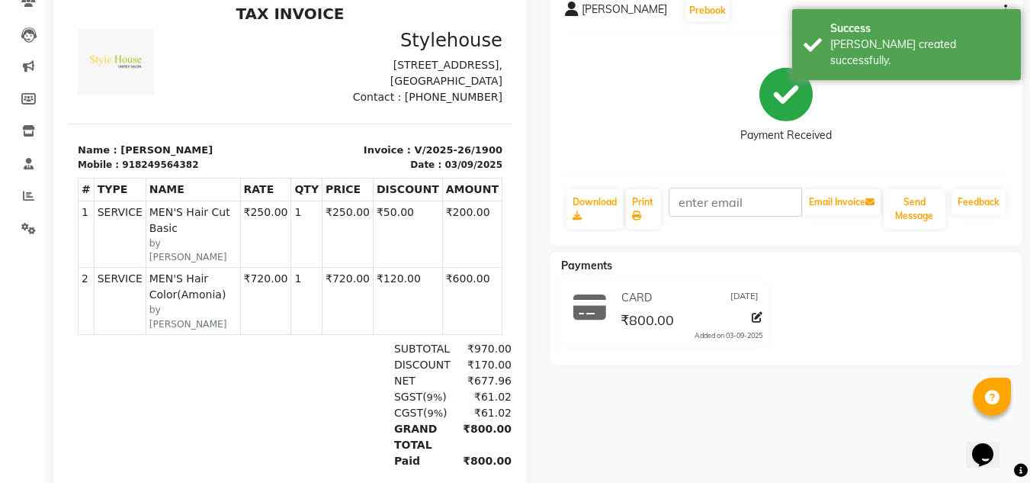
scroll to position [48, 0]
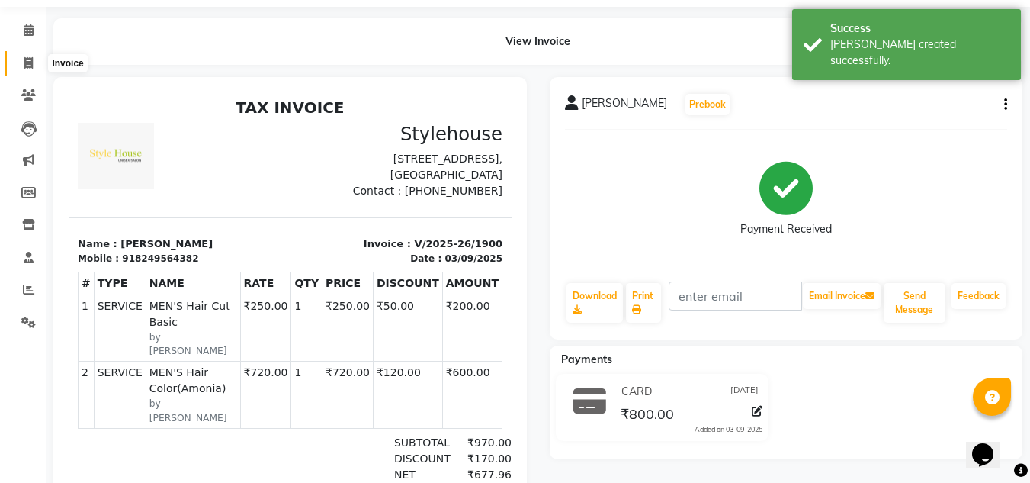
click at [28, 64] on icon at bounding box center [28, 62] width 8 height 11
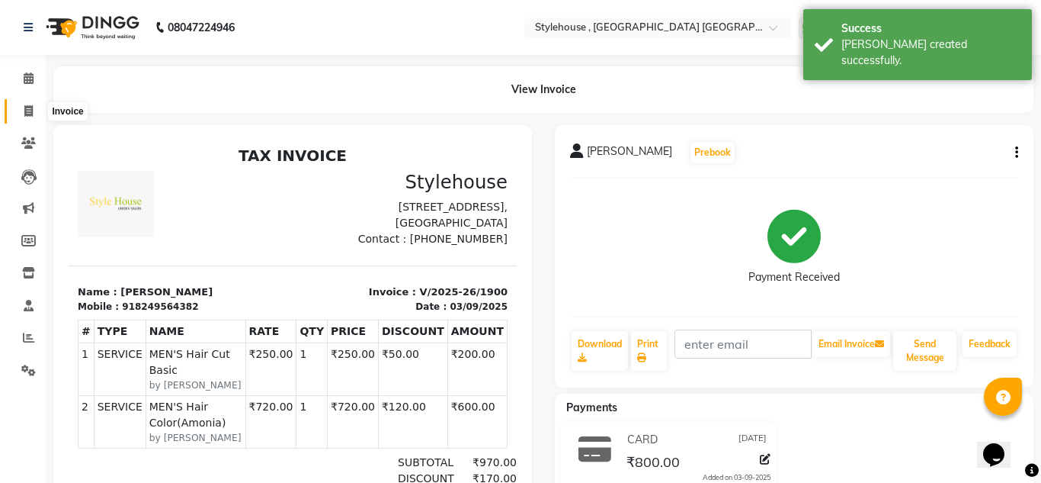
select select "service"
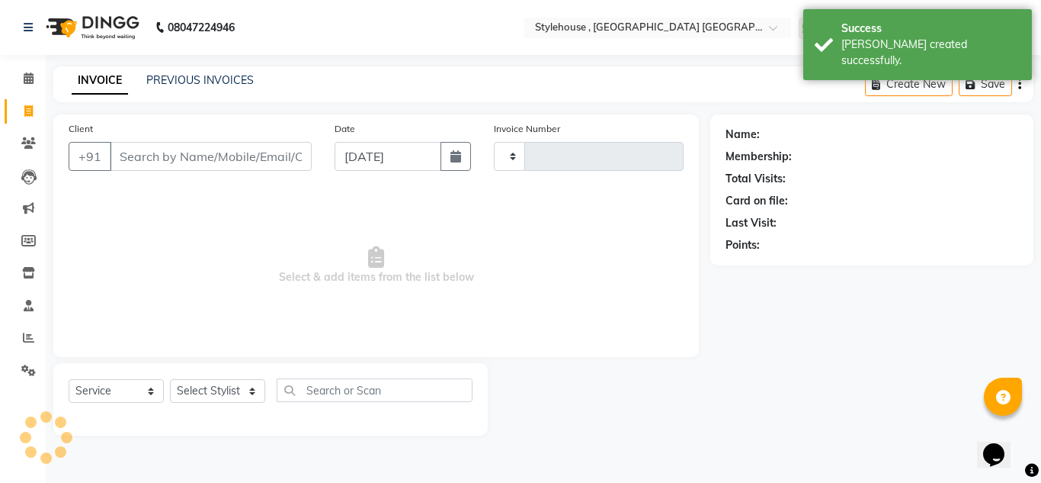
type input "1901"
select select "7793"
click at [222, 81] on link "PREVIOUS INVOICES" at bounding box center [199, 80] width 107 height 14
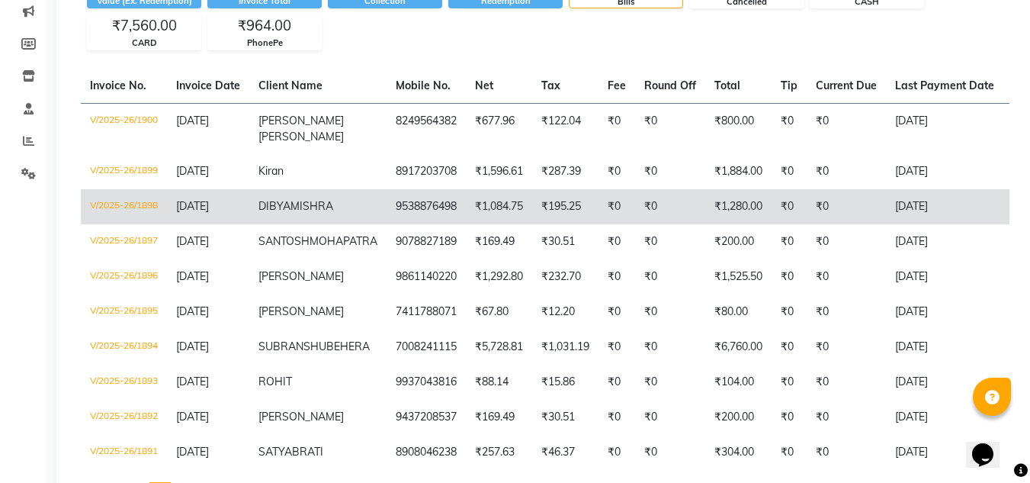
scroll to position [232, 0]
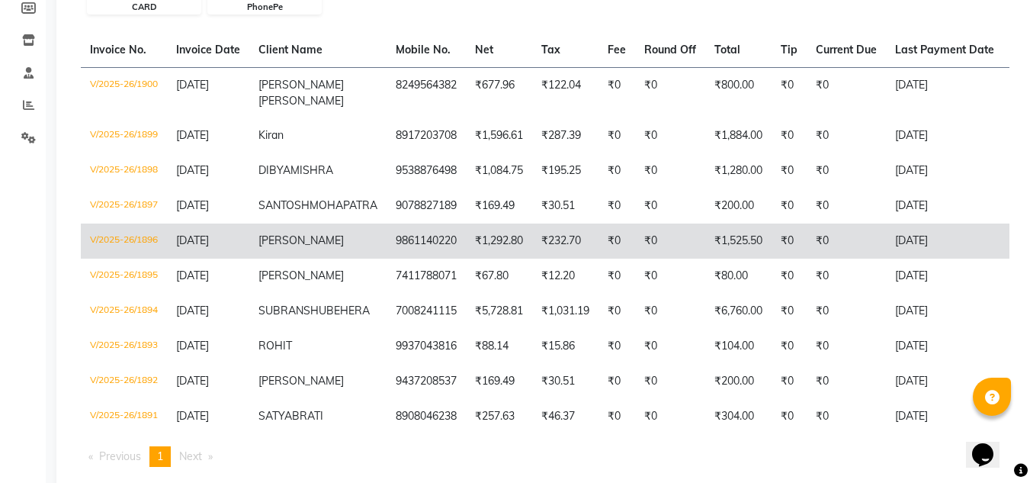
click at [386, 255] on td "9861140220" at bounding box center [425, 240] width 79 height 35
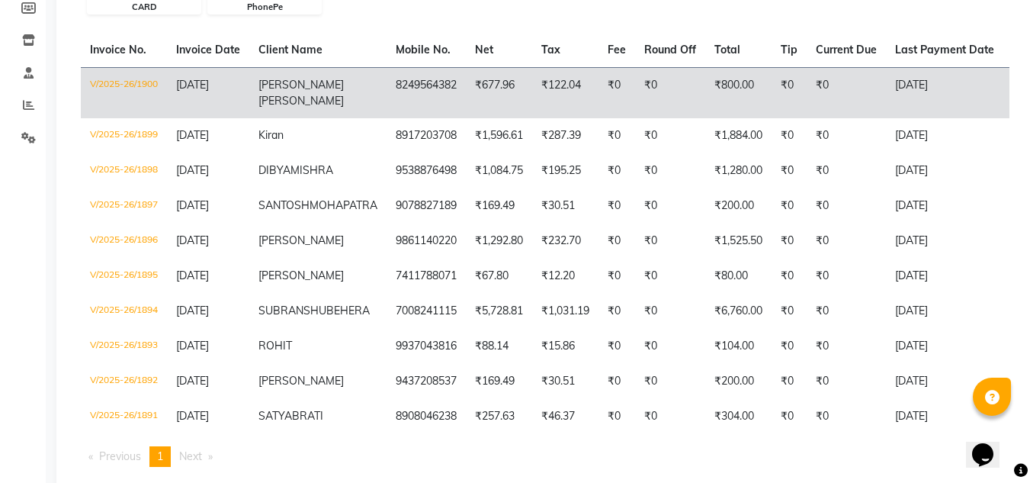
click at [289, 94] on span "[PERSON_NAME]" at bounding box center [300, 101] width 85 height 14
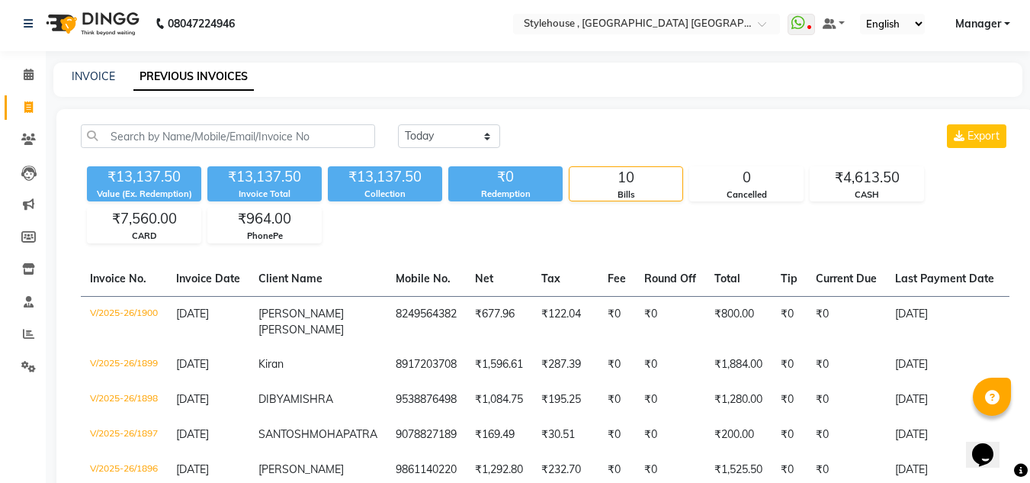
scroll to position [0, 0]
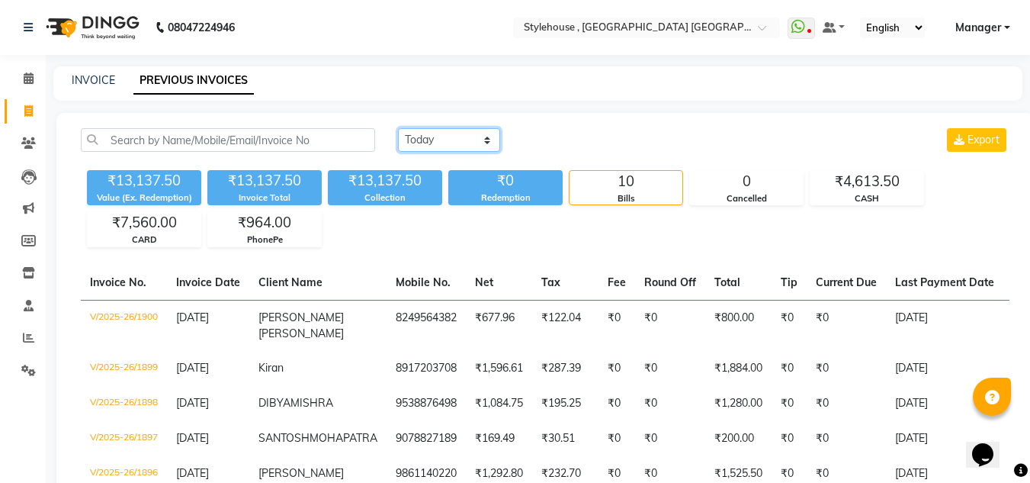
click at [434, 138] on select "Today Yesterday Custom Range" at bounding box center [449, 140] width 102 height 24
select select "yesterday"
click at [398, 128] on select "Today Yesterday Custom Range" at bounding box center [449, 140] width 102 height 24
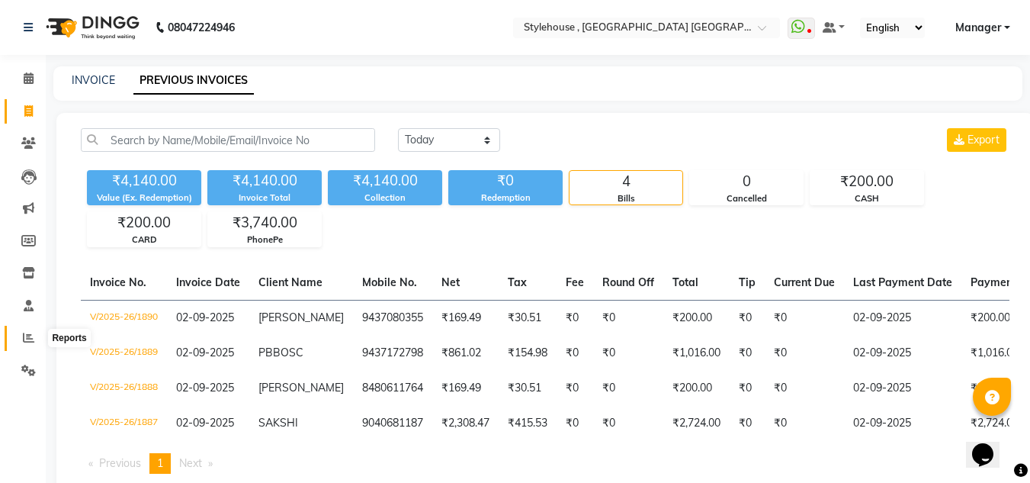
click at [24, 336] on icon at bounding box center [28, 337] width 11 height 11
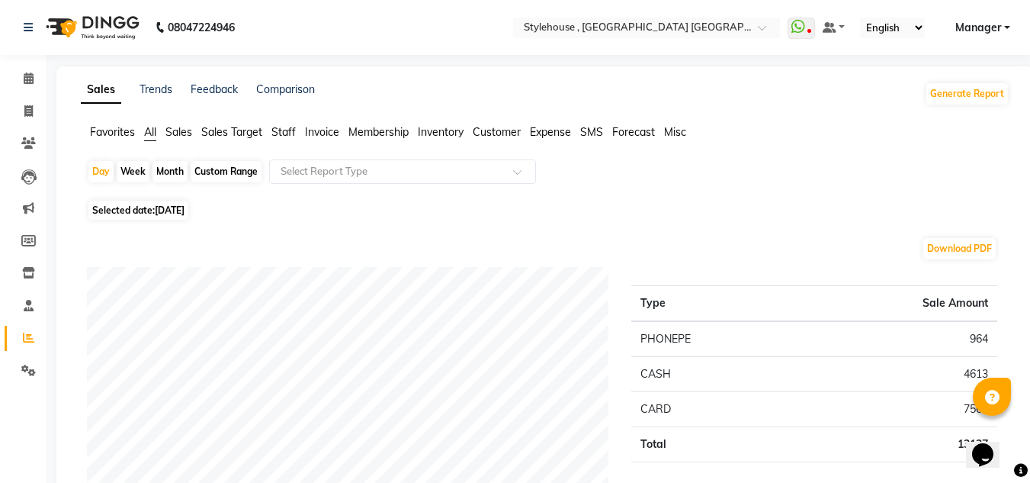
click at [191, 130] on span "Sales" at bounding box center [178, 132] width 27 height 14
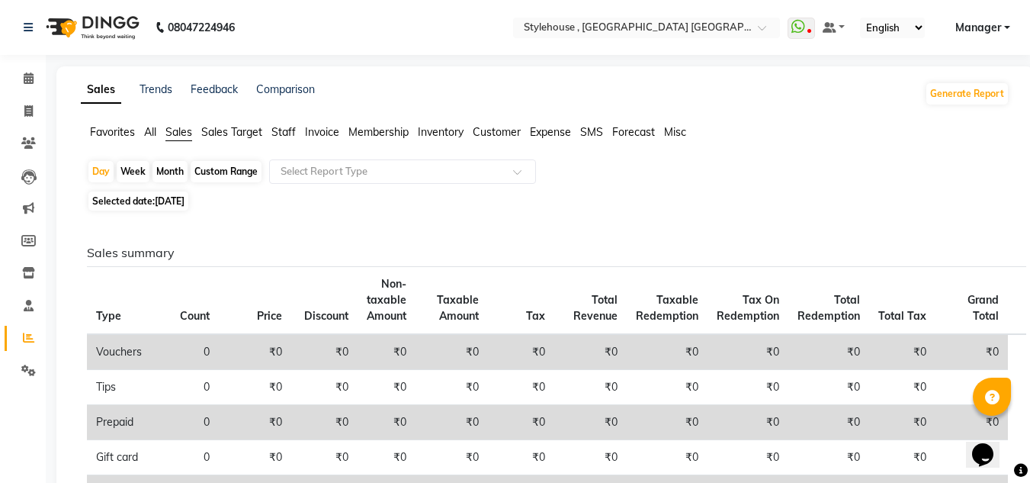
click at [251, 172] on div "Custom Range" at bounding box center [226, 171] width 71 height 21
select select "9"
select select "2025"
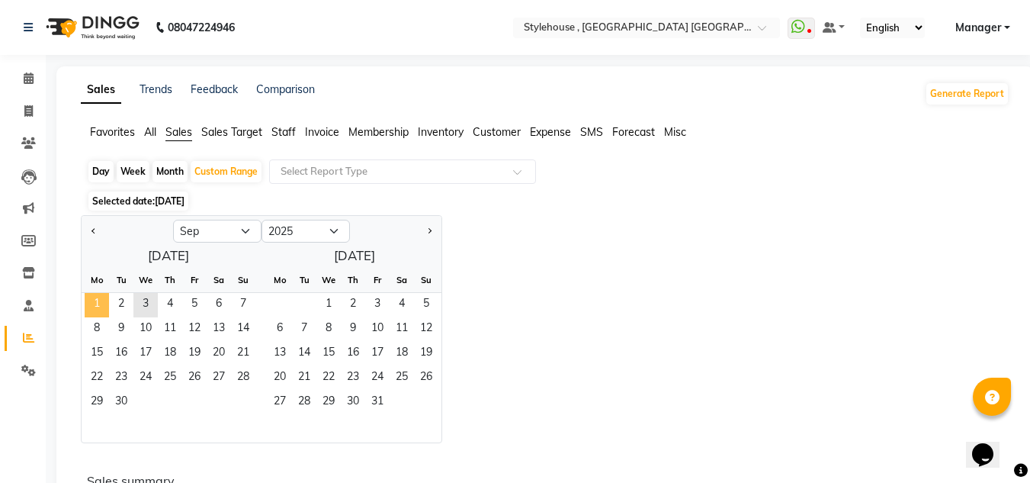
click at [100, 303] on span "1" at bounding box center [97, 305] width 24 height 24
click at [149, 300] on span "3" at bounding box center [145, 305] width 24 height 24
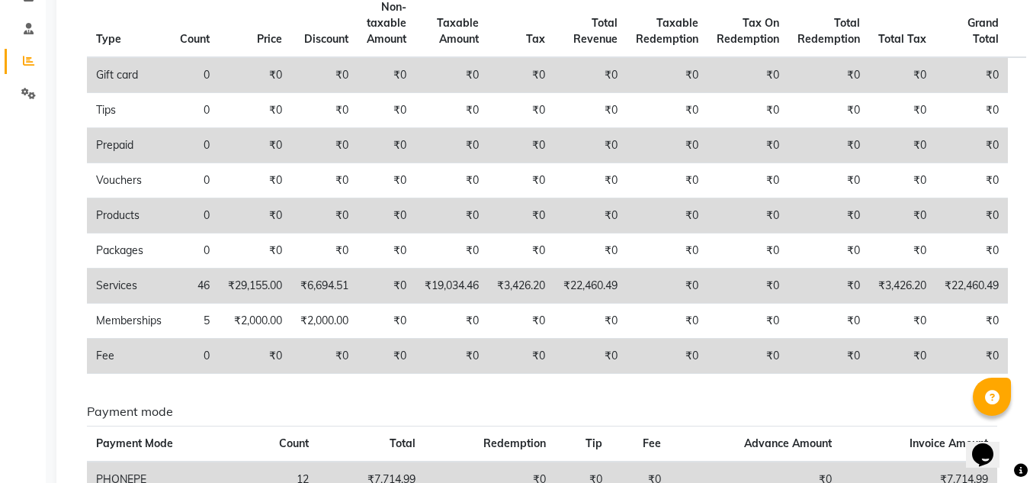
scroll to position [213, 0]
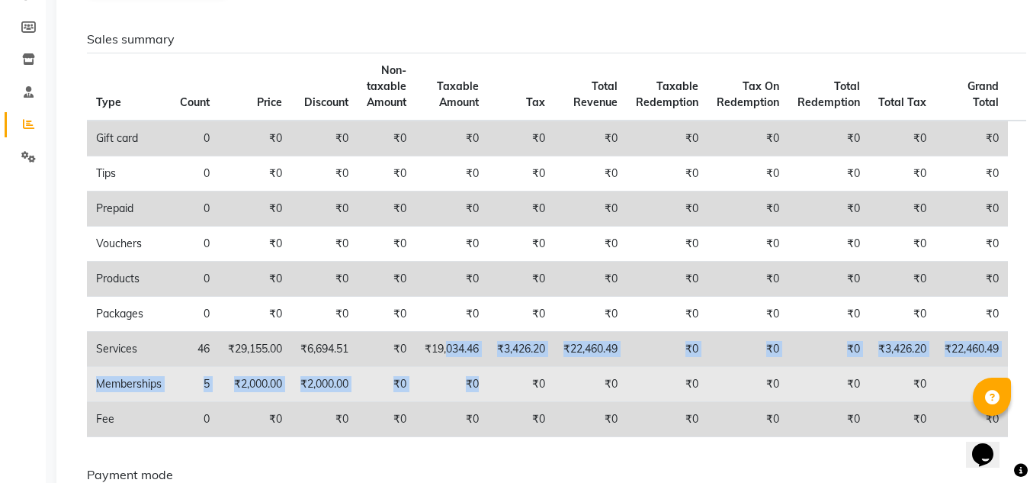
drag, startPoint x: 455, startPoint y: 349, endPoint x: 509, endPoint y: 368, distance: 57.4
click at [492, 366] on tbody "Gift card 0 ₹0 ₹0 ₹0 ₹0 ₹0 ₹0 ₹0 ₹0 ₹0 ₹0 ₹0 Tips 0 ₹0 ₹0 ₹0 ₹0 ₹0 ₹0 ₹0 ₹0 ₹0 …" at bounding box center [556, 278] width 939 height 316
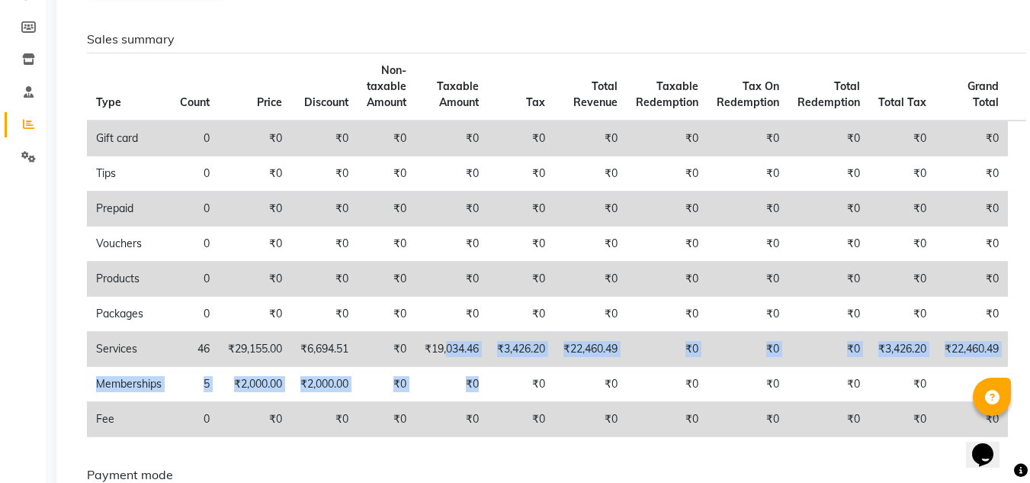
click at [473, 350] on td "₹19,034.46" at bounding box center [451, 349] width 72 height 35
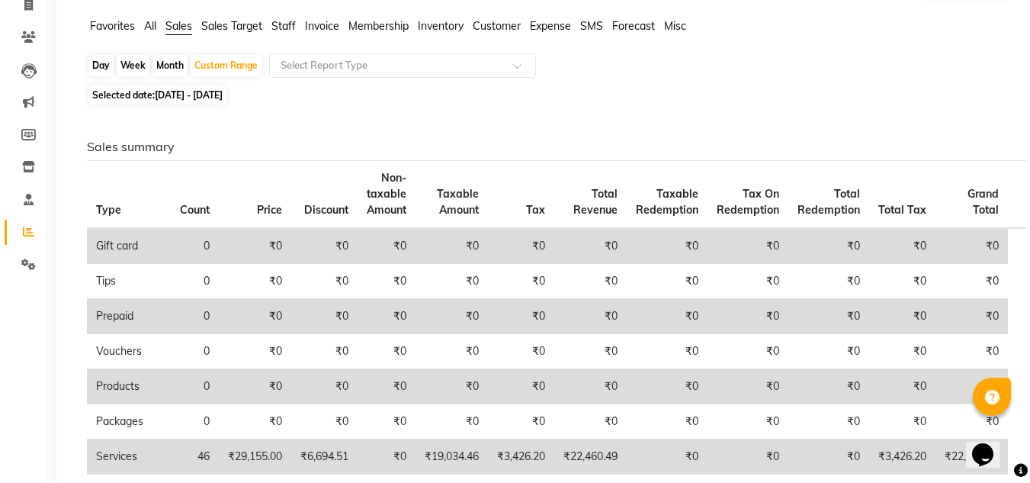
scroll to position [0, 0]
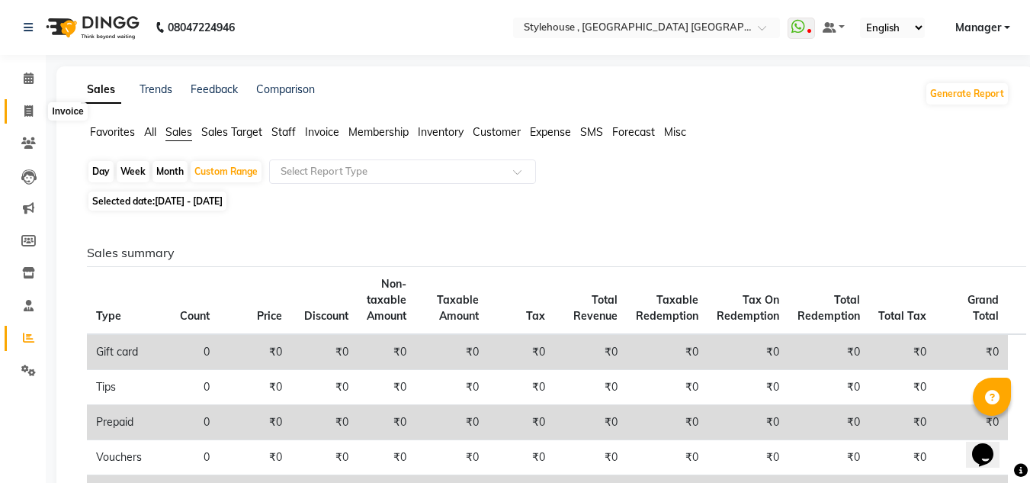
click at [33, 108] on span at bounding box center [28, 112] width 27 height 18
select select "service"
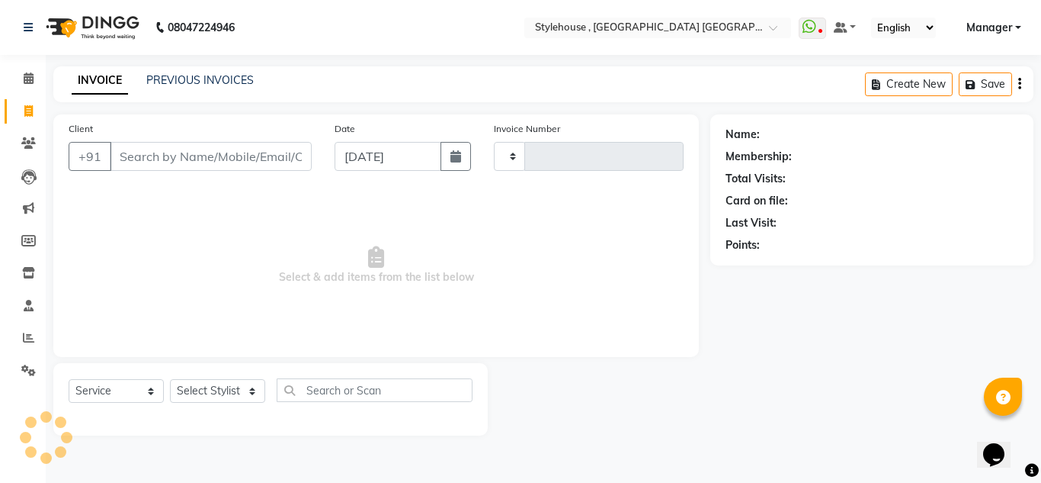
type input "1901"
select select "7793"
click at [177, 81] on link "PREVIOUS INVOICES" at bounding box center [199, 80] width 107 height 14
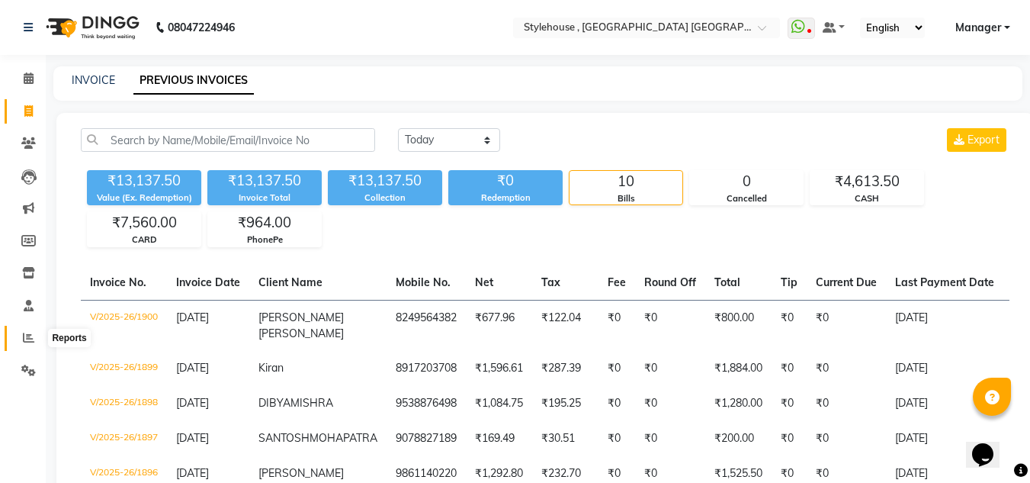
click at [30, 335] on icon at bounding box center [28, 337] width 11 height 11
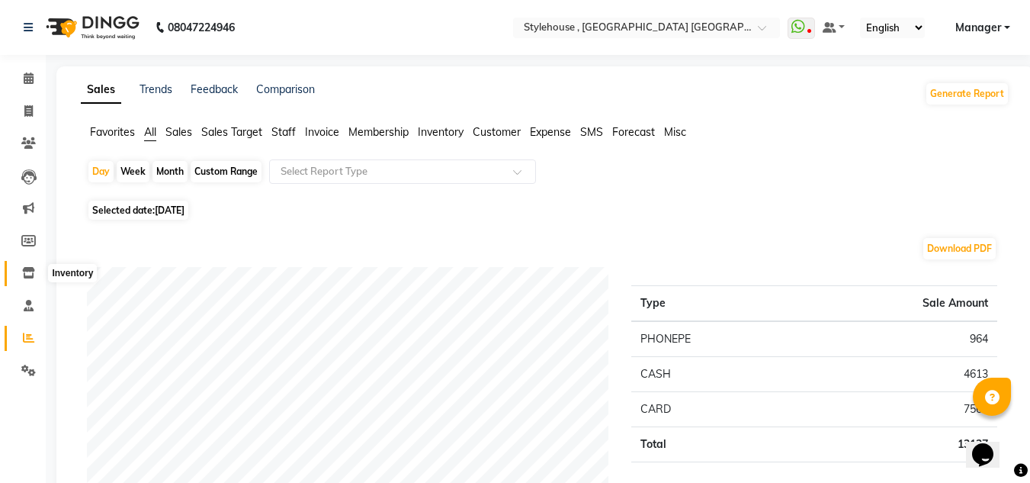
click at [30, 274] on icon at bounding box center [28, 272] width 13 height 11
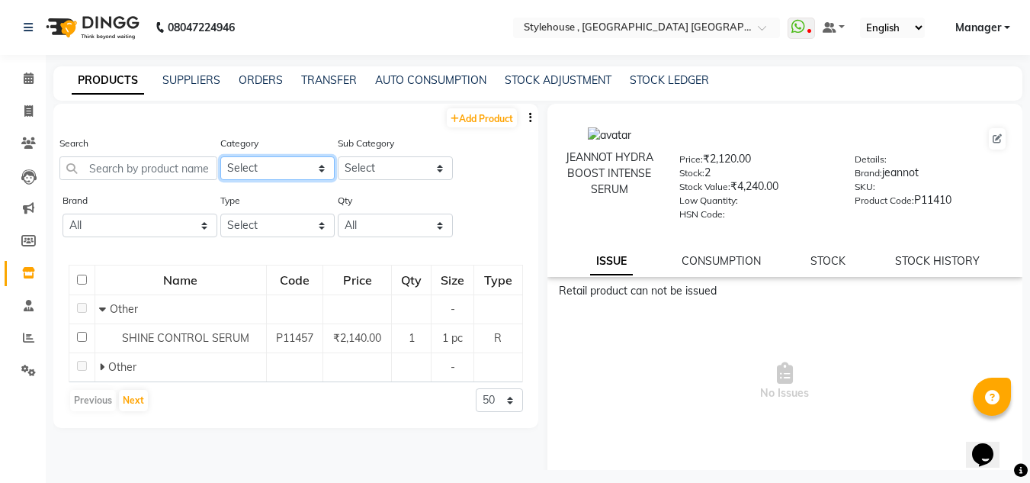
click at [244, 170] on select "Select Hair Skin Personal Care Appliances Beard Waxing Disposable Threading Han…" at bounding box center [277, 168] width 115 height 24
click at [386, 441] on div "Add Product Search Category Select Hair Skin Personal Care Appliances Beard Wax…" at bounding box center [295, 287] width 485 height 366
click at [366, 166] on select "Select" at bounding box center [395, 168] width 115 height 24
click at [181, 187] on div "Search" at bounding box center [138, 163] width 158 height 57
click at [252, 78] on link "ORDERS" at bounding box center [261, 80] width 44 height 14
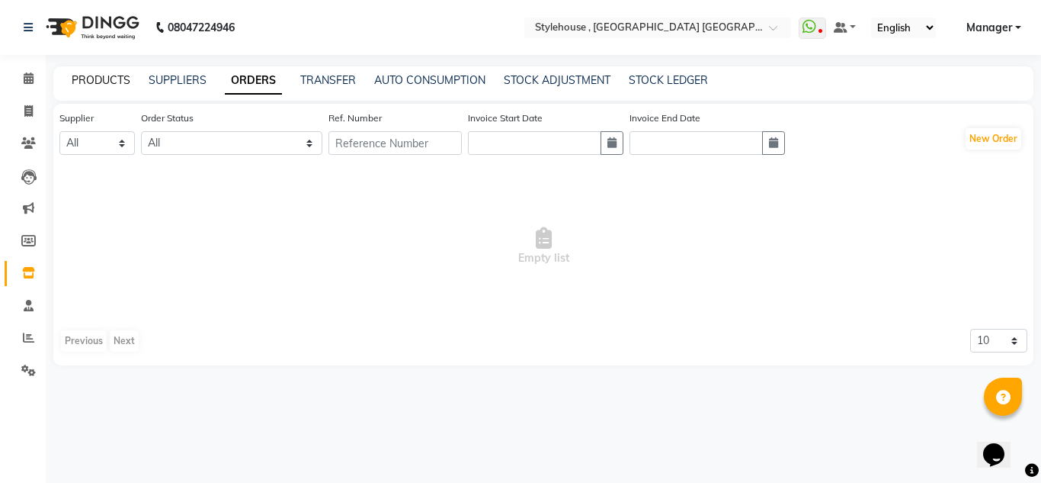
click at [111, 76] on link "PRODUCTS" at bounding box center [101, 80] width 59 height 14
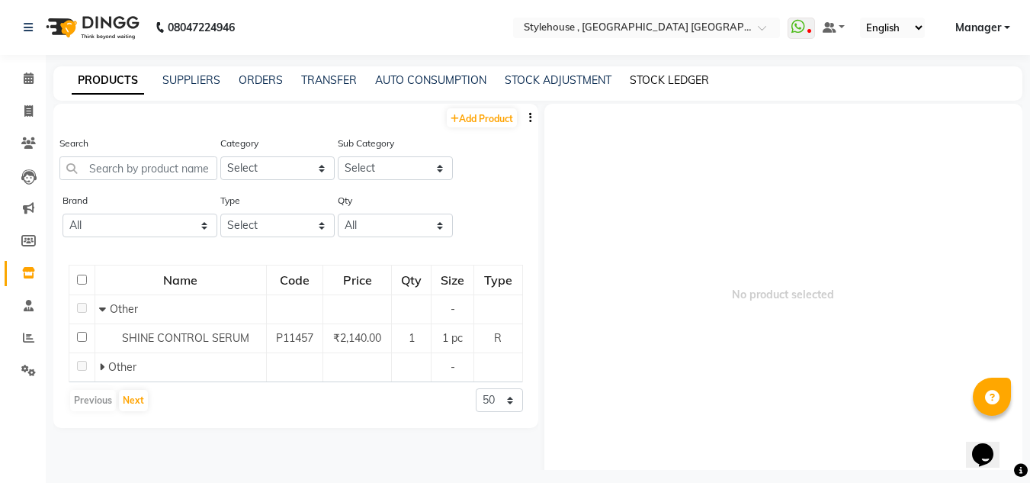
click at [669, 79] on link "STOCK LEDGER" at bounding box center [669, 80] width 79 height 14
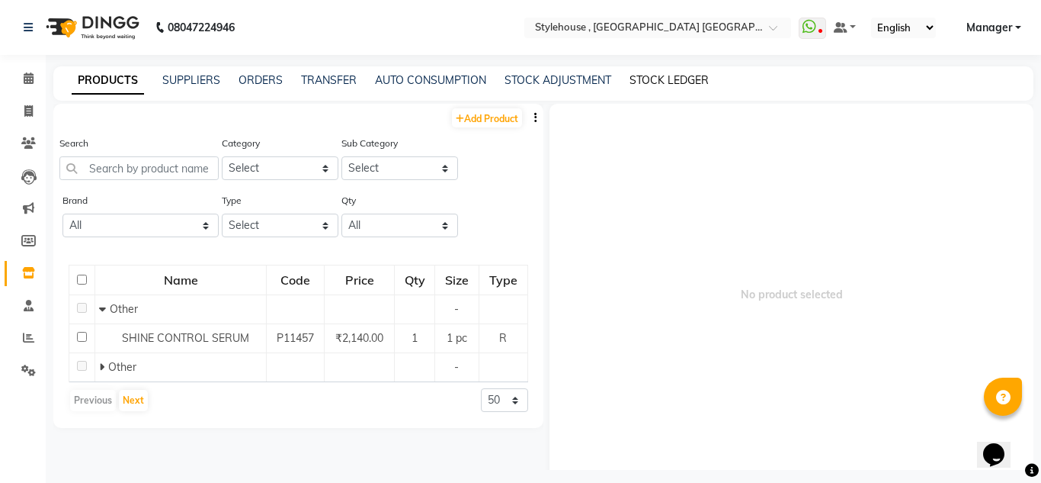
select select "all"
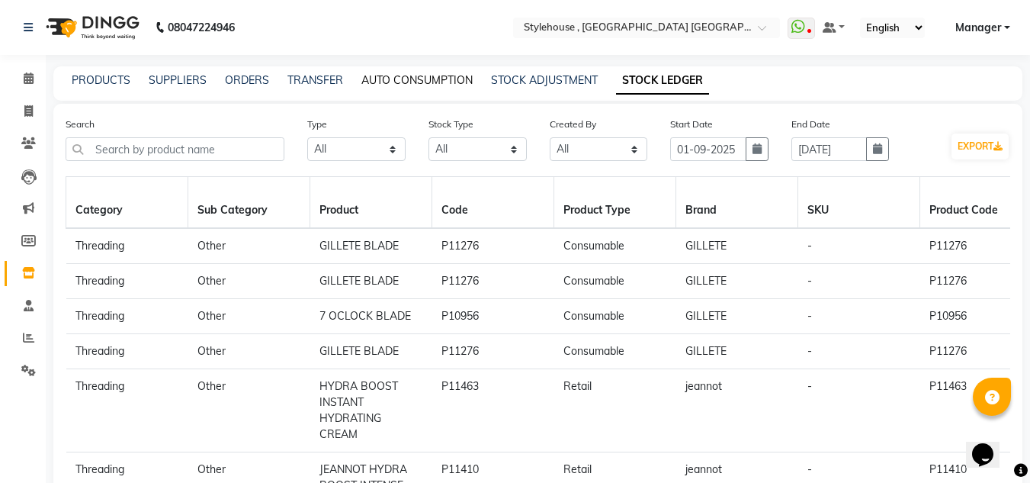
click at [418, 78] on link "AUTO CONSUMPTION" at bounding box center [416, 80] width 111 height 14
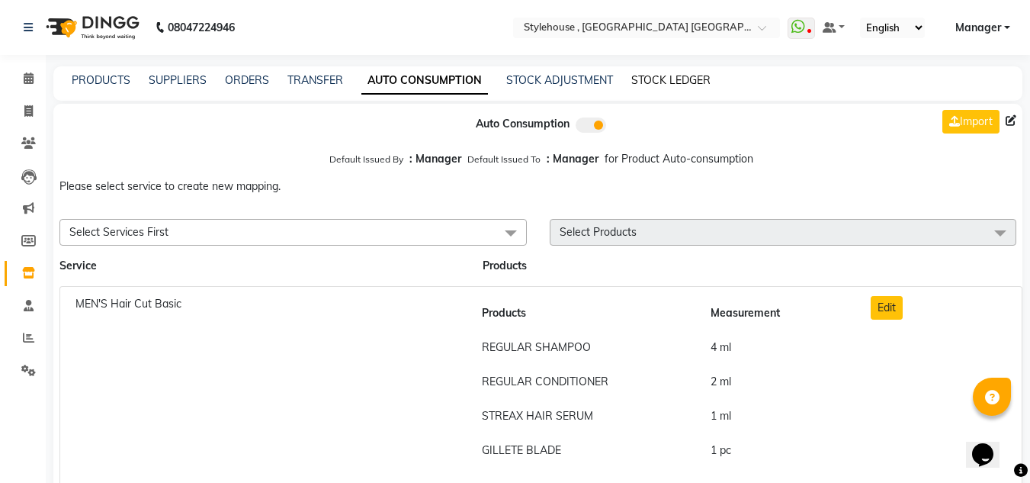
click at [676, 80] on link "STOCK LEDGER" at bounding box center [670, 80] width 79 height 14
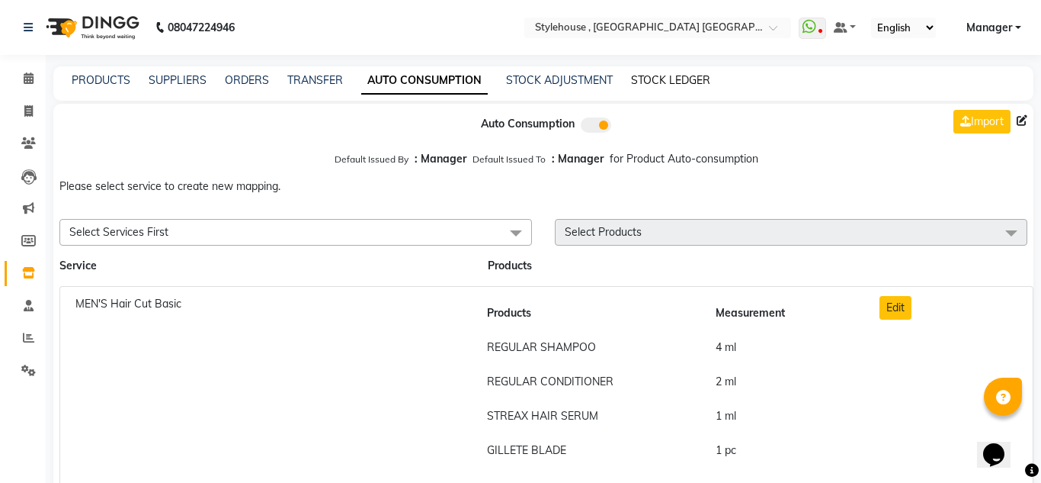
select select "all"
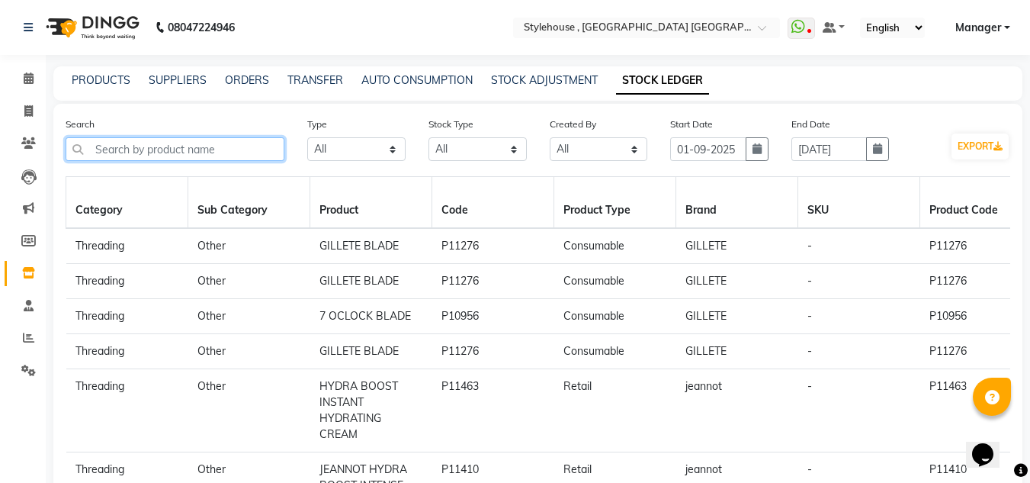
click at [225, 150] on input "text" at bounding box center [175, 149] width 219 height 24
click at [758, 149] on icon "button" at bounding box center [756, 148] width 9 height 11
select select "9"
select select "2025"
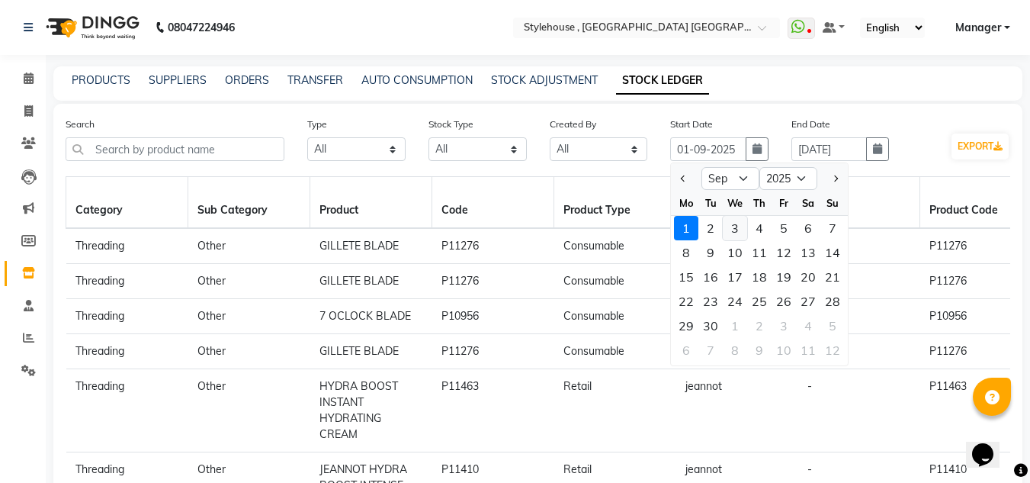
click at [737, 228] on div "3" at bounding box center [735, 228] width 24 height 24
type input "03-09-2025"
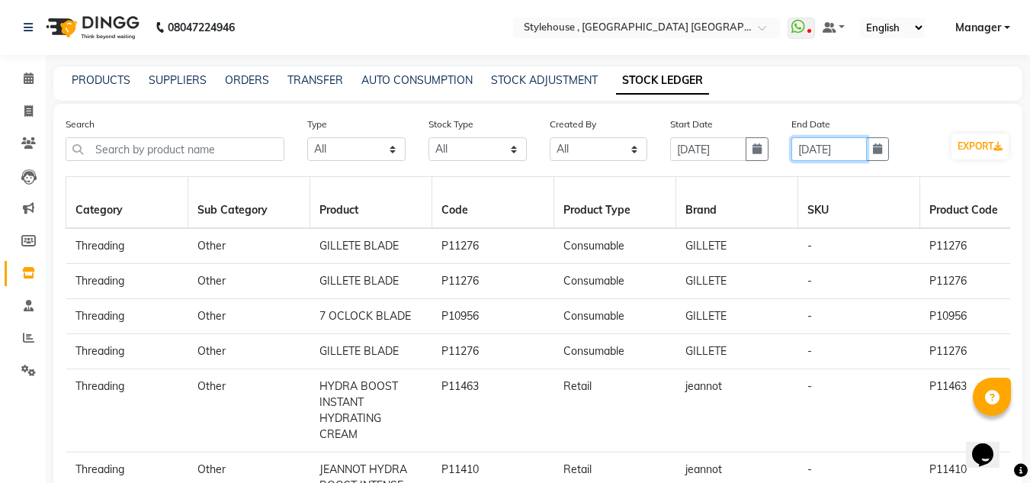
click at [813, 151] on input "30-09-2025" at bounding box center [829, 149] width 76 height 24
select select "9"
select select "2025"
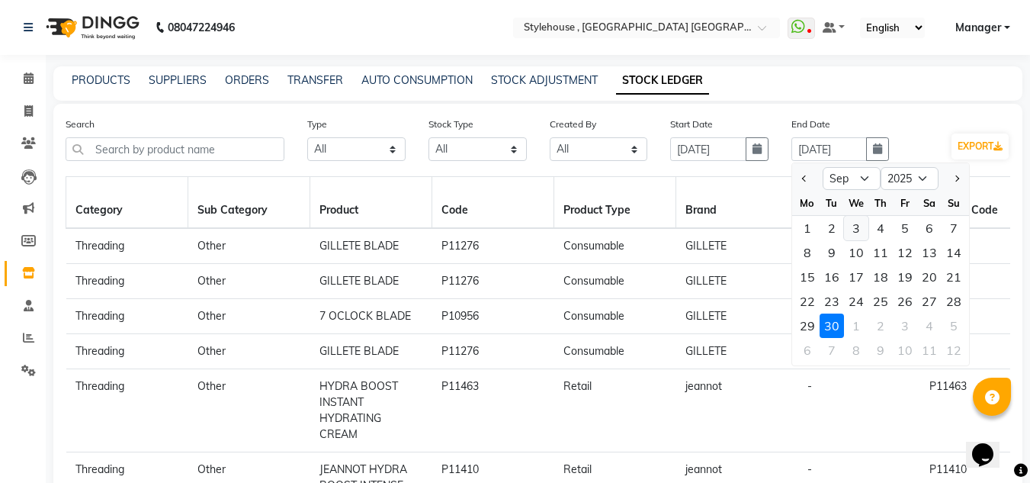
click at [849, 229] on div "3" at bounding box center [856, 228] width 24 height 24
type input "03-09-2025"
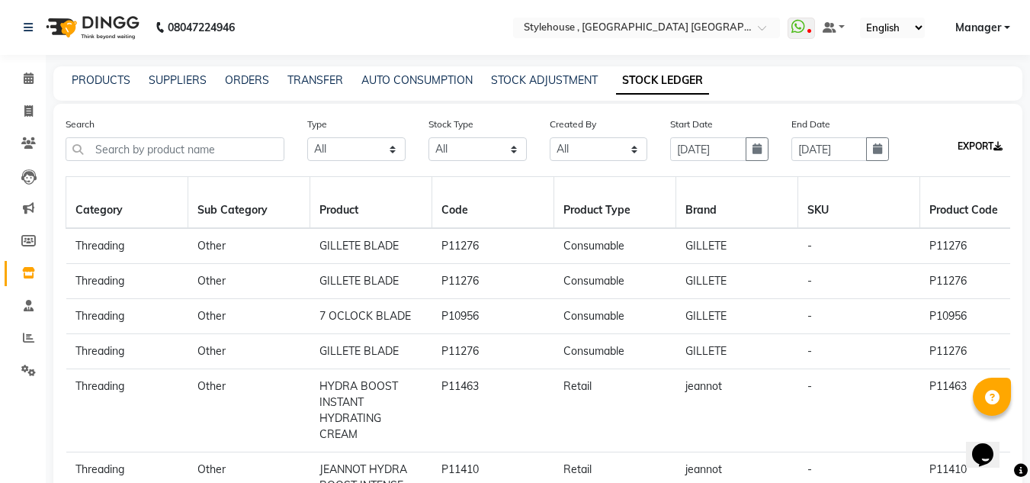
click at [983, 142] on button "EXPORT" at bounding box center [979, 146] width 57 height 26
drag, startPoint x: 31, startPoint y: 104, endPoint x: 34, endPoint y: 114, distance: 11.1
click at [31, 104] on span at bounding box center [28, 112] width 27 height 18
select select "service"
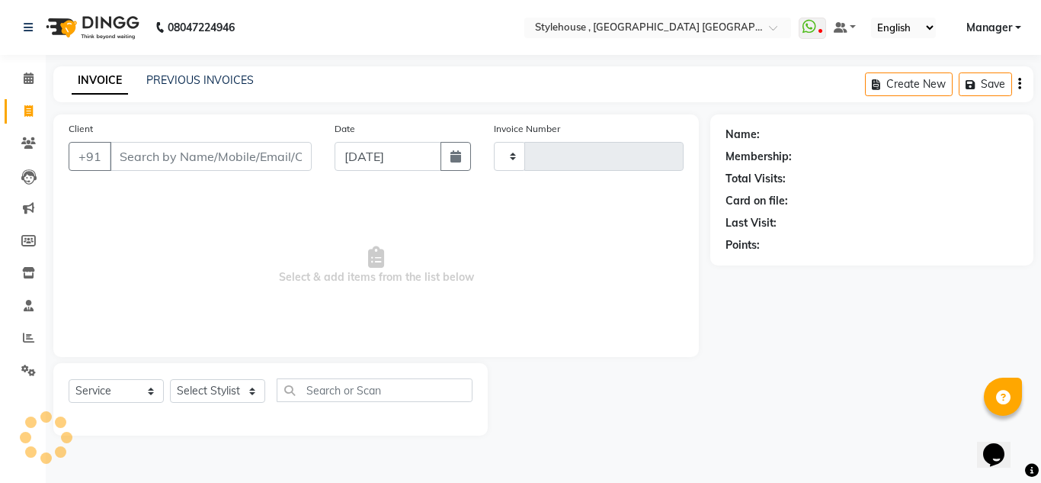
type input "1901"
select select "7793"
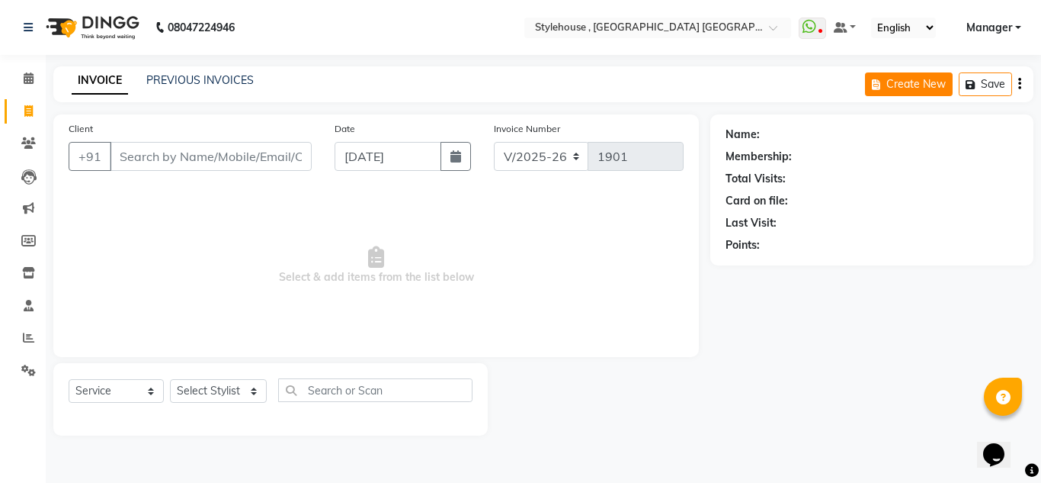
click at [906, 84] on button "Create New" at bounding box center [909, 84] width 88 height 24
select select "service"
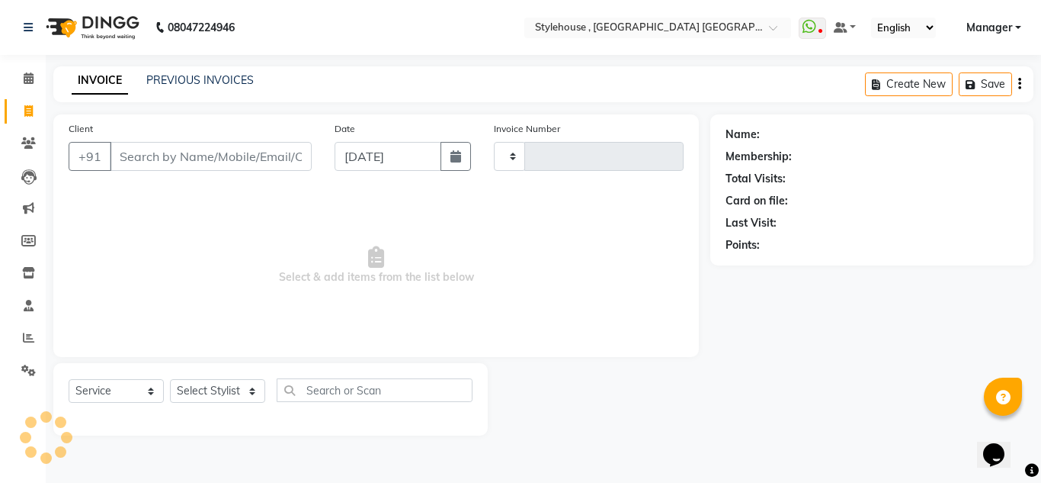
type input "1901"
select select "7793"
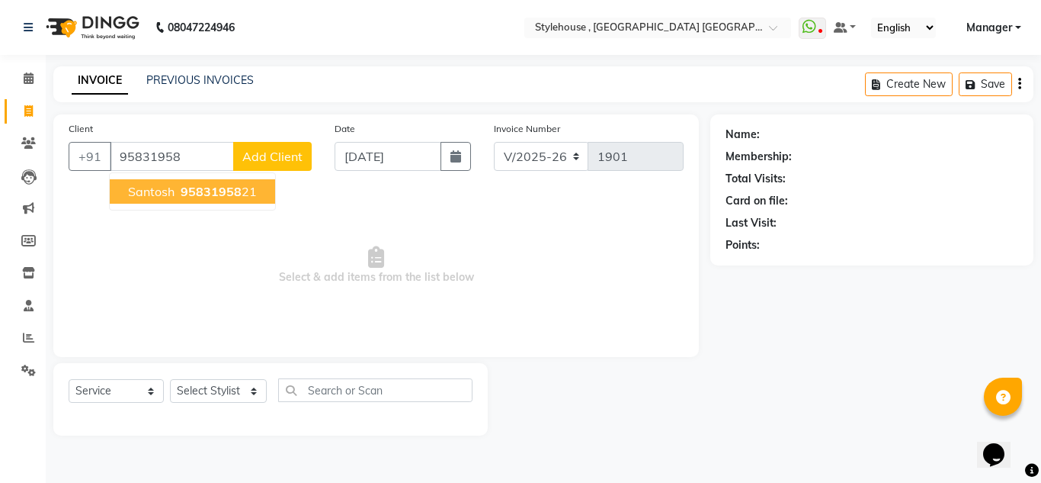
click at [213, 184] on span "95831958" at bounding box center [211, 191] width 61 height 15
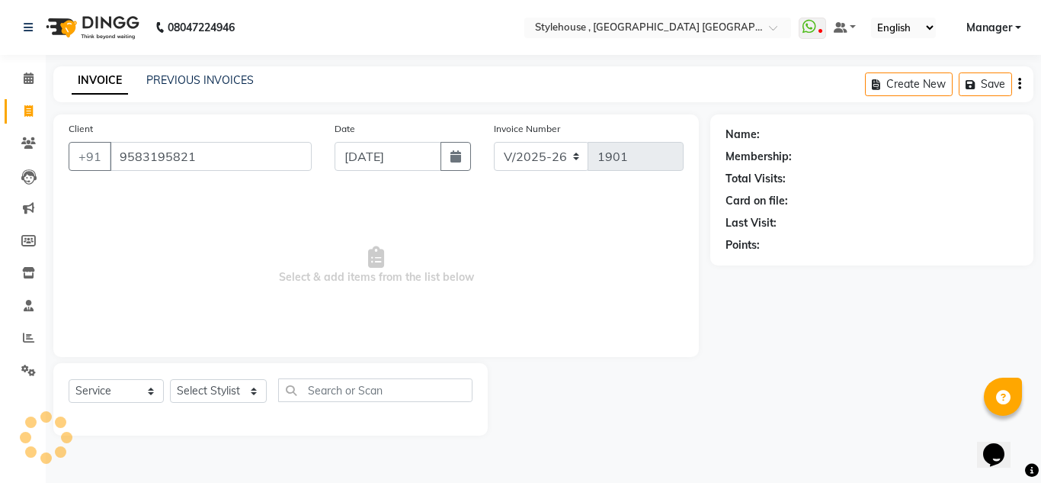
type input "9583195821"
select select "1: Object"
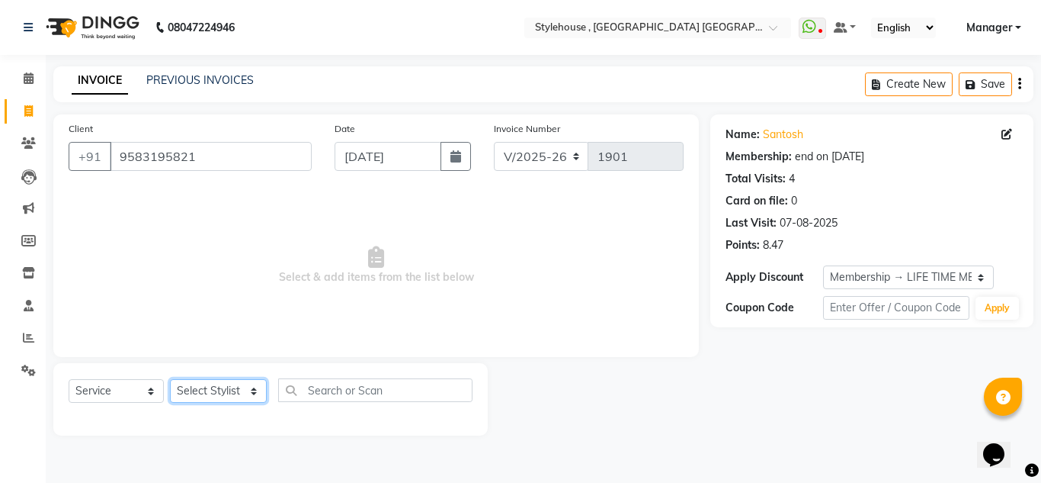
click at [246, 386] on select "Select Stylist ANIL BARIK ANIRUDH SAHOO JYOTIRANJAN BARIK KANHA KISALAY MAMMA M…" at bounding box center [218, 391] width 97 height 24
select select "69899"
click at [170, 379] on select "Select Stylist ANIL BARIK ANIRUDH SAHOO JYOTIRANJAN BARIK KANHA KISALAY MAMMA M…" at bounding box center [218, 391] width 97 height 24
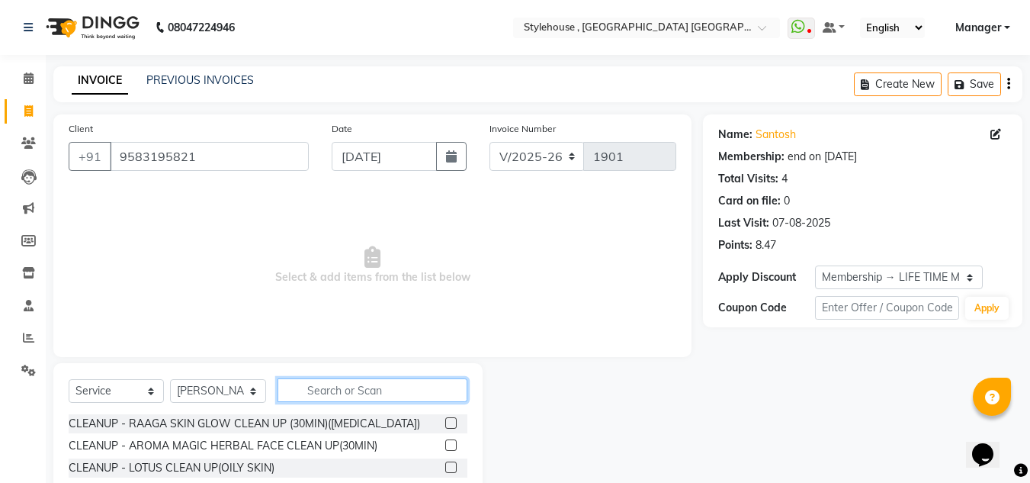
click at [366, 382] on input "text" at bounding box center [372, 390] width 190 height 24
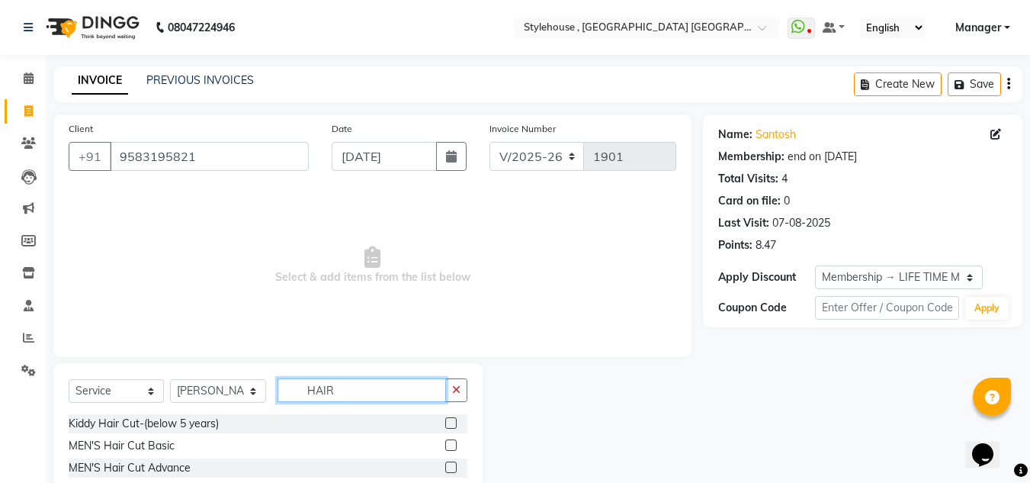
type input "HAIR"
click at [445, 450] on div at bounding box center [450, 447] width 10 height 16
click at [445, 443] on label at bounding box center [450, 444] width 11 height 11
click at [445, 443] on input "checkbox" at bounding box center [450, 446] width 10 height 10
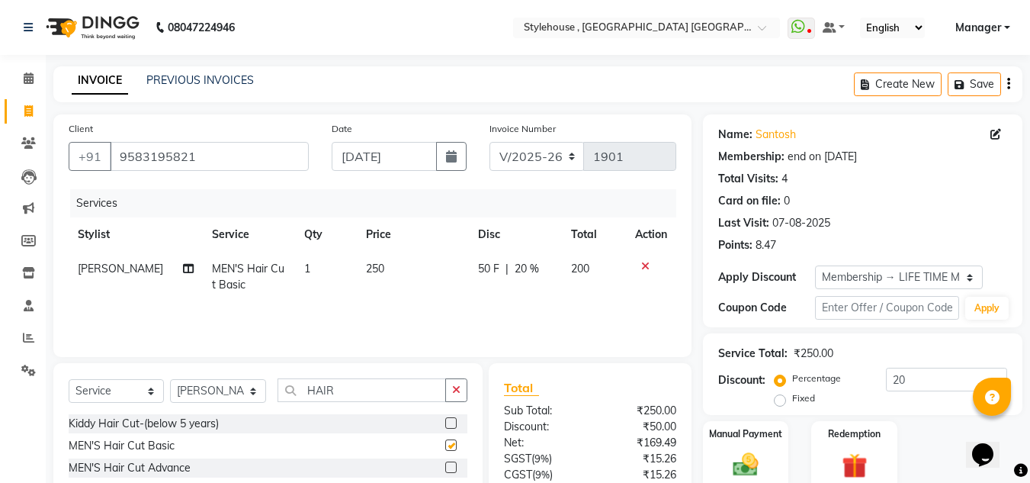
checkbox input "false"
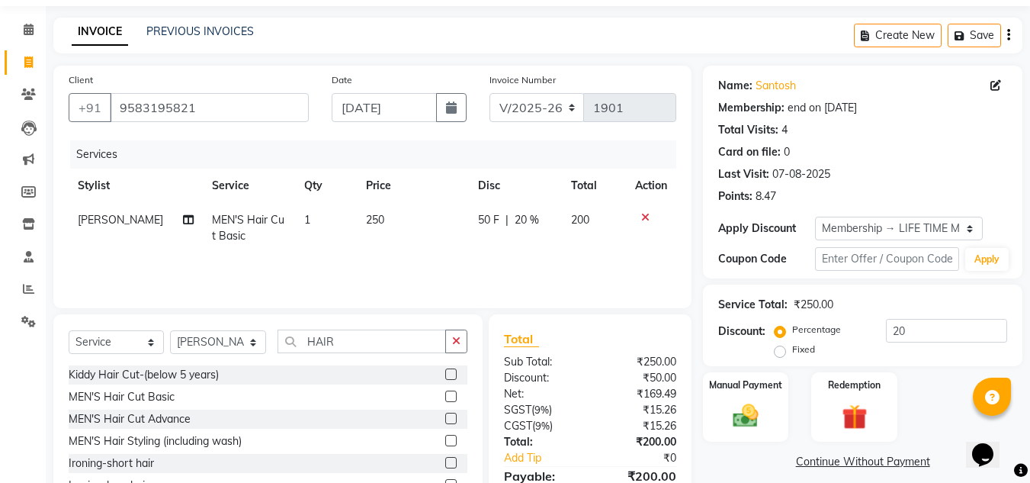
scroll to position [128, 0]
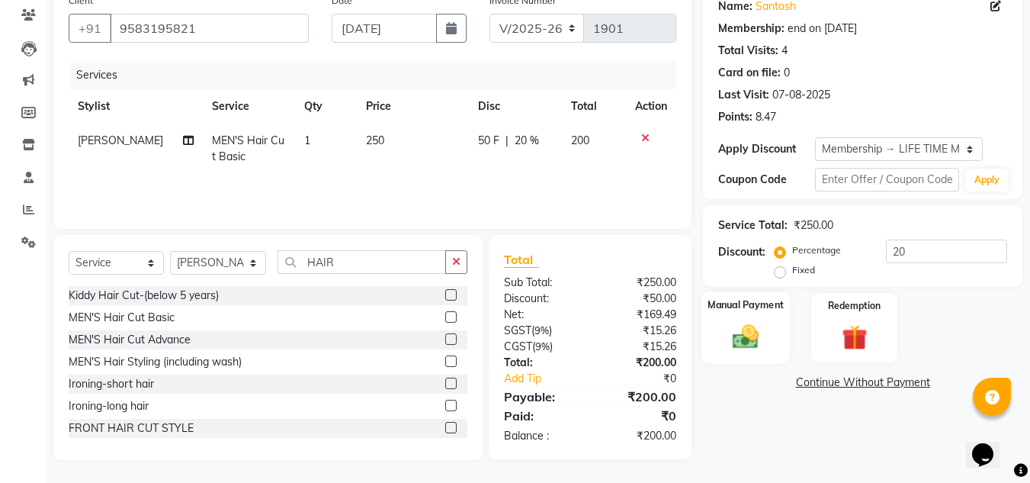
click at [749, 332] on img at bounding box center [745, 336] width 43 height 30
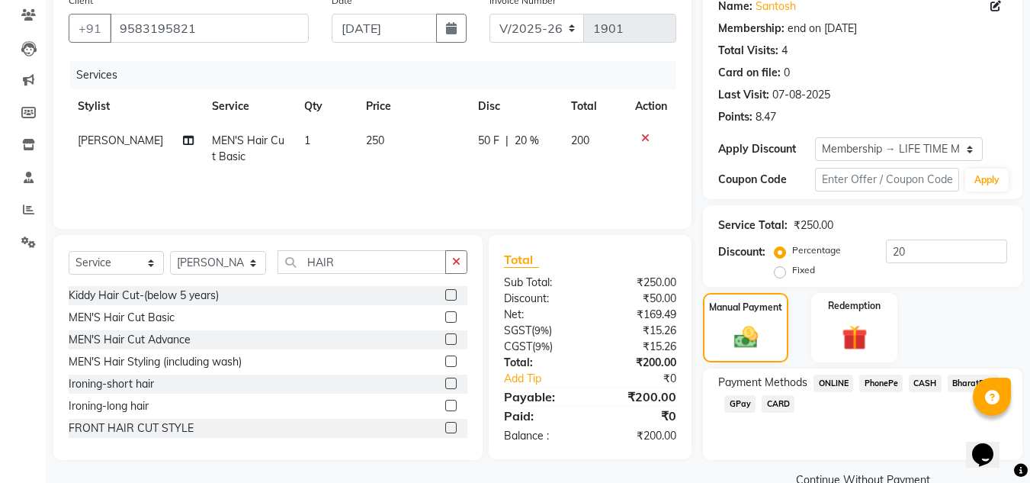
click at [884, 379] on span "PhonePe" at bounding box center [880, 383] width 43 height 18
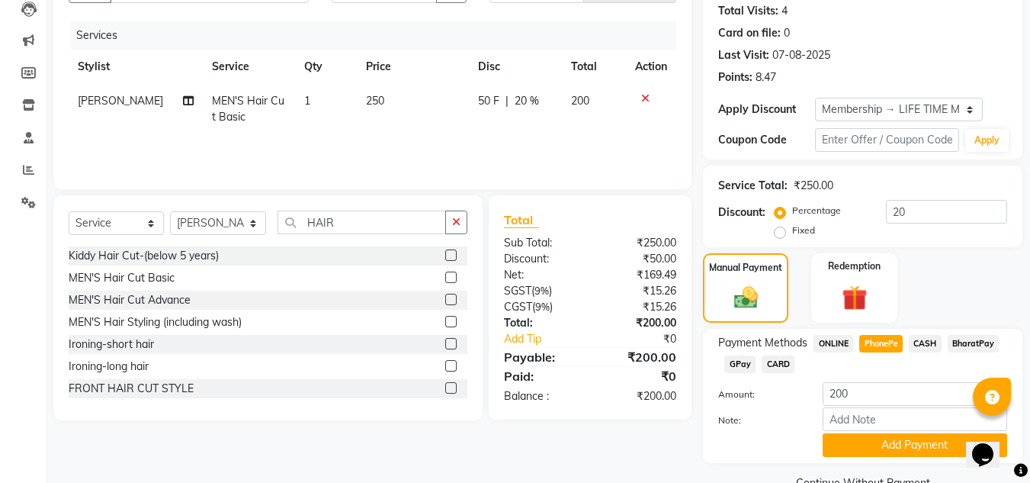
scroll to position [202, 0]
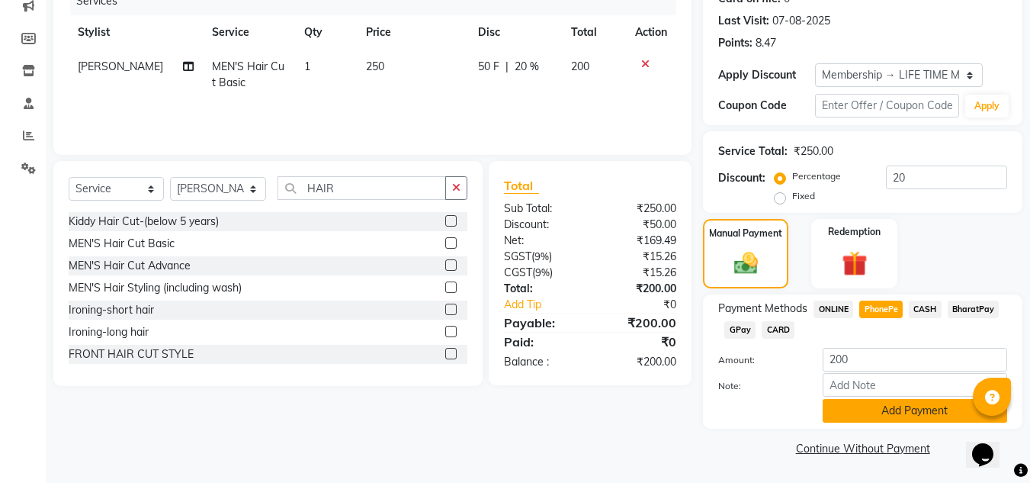
click at [908, 415] on button "Add Payment" at bounding box center [914, 411] width 184 height 24
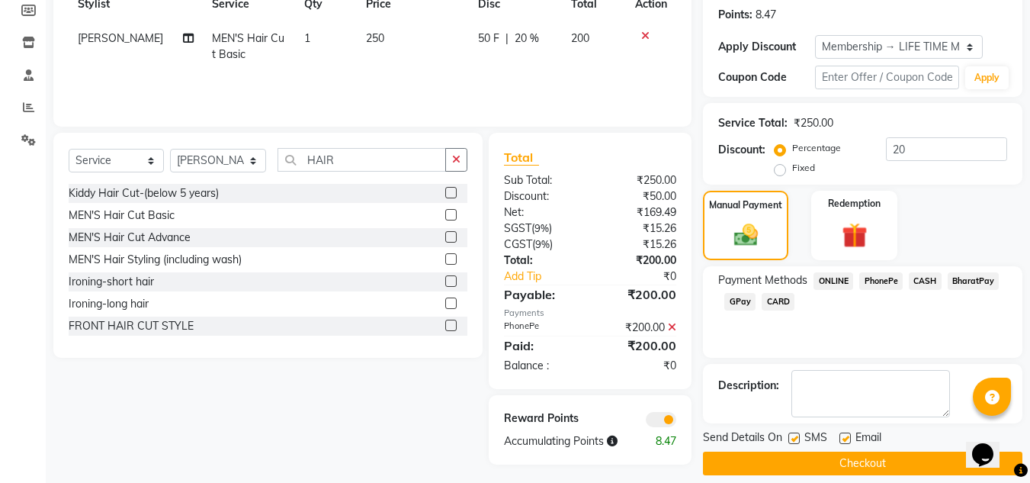
scroll to position [245, 0]
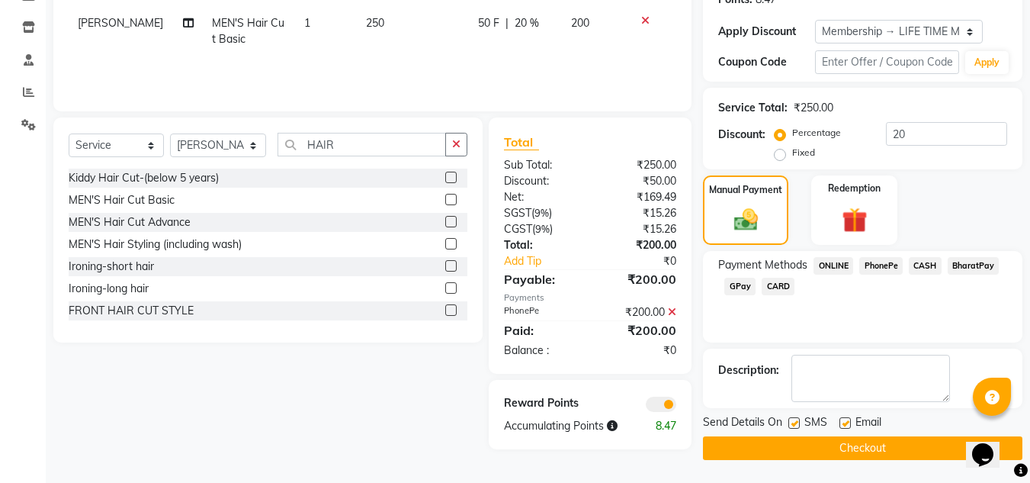
click at [861, 453] on button "Checkout" at bounding box center [862, 448] width 319 height 24
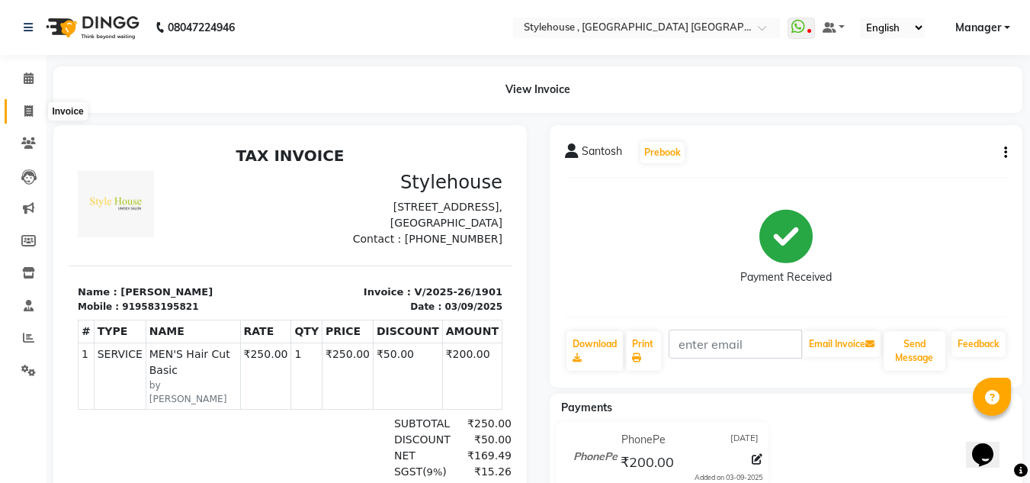
click at [31, 113] on icon at bounding box center [28, 110] width 8 height 11
select select "service"
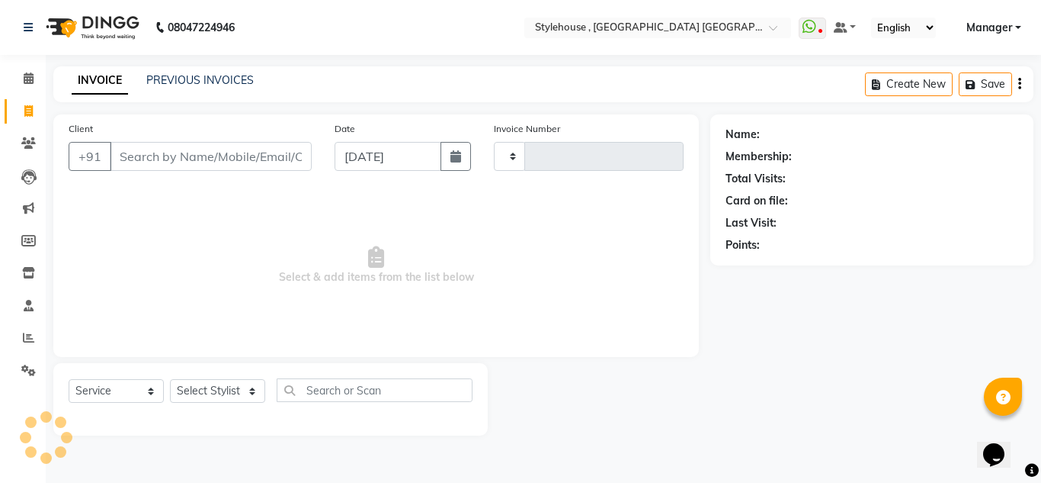
type input "1902"
select select "7793"
click at [259, 161] on input "Client" at bounding box center [211, 156] width 202 height 29
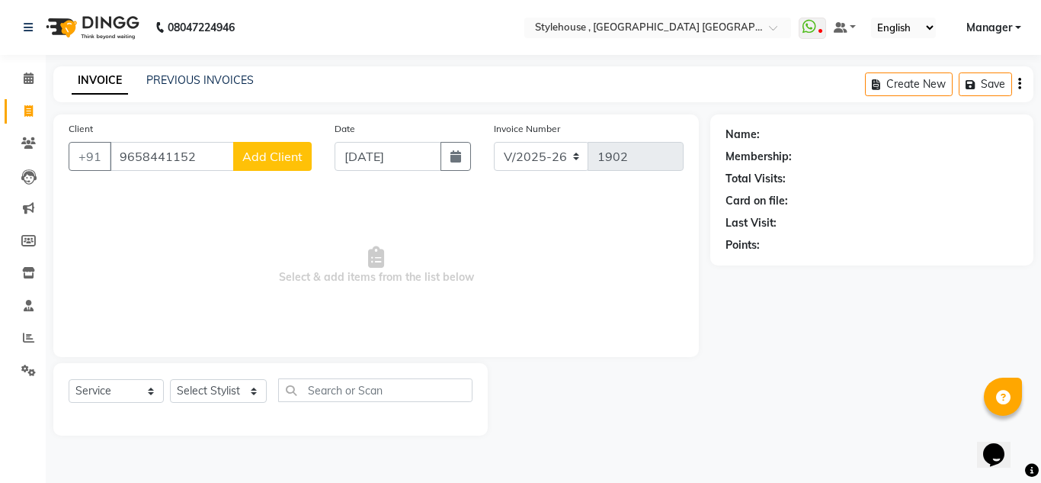
type input "9658441152"
click at [271, 157] on span "Add Client" at bounding box center [272, 156] width 60 height 15
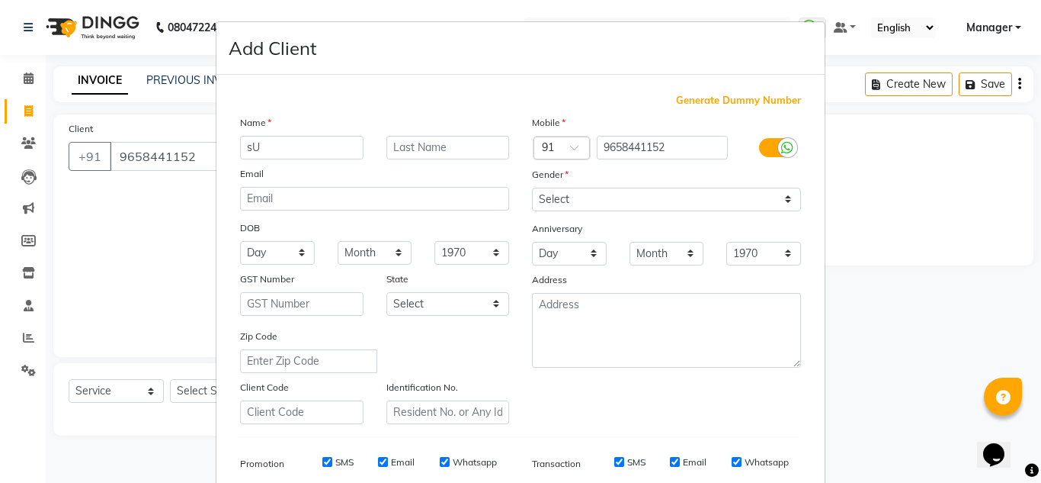
type input "s"
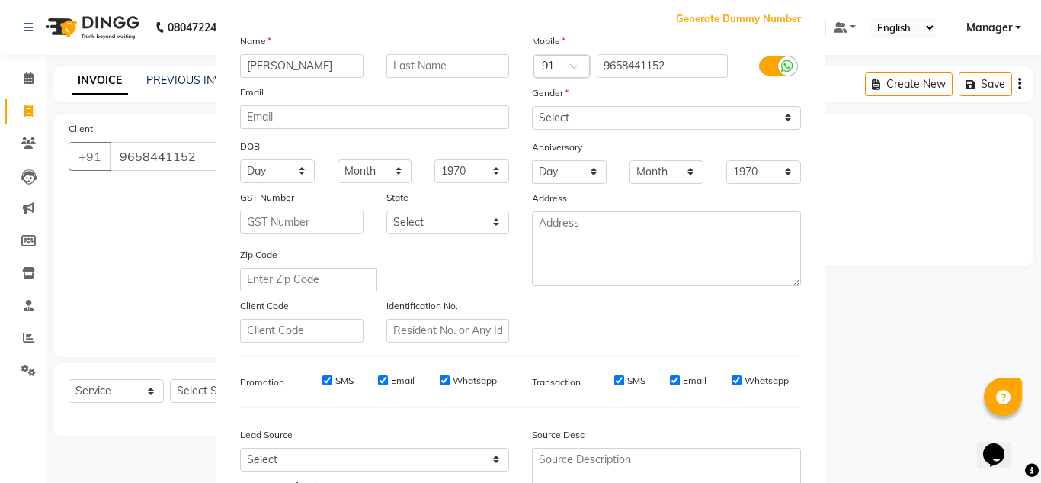
scroll to position [221, 0]
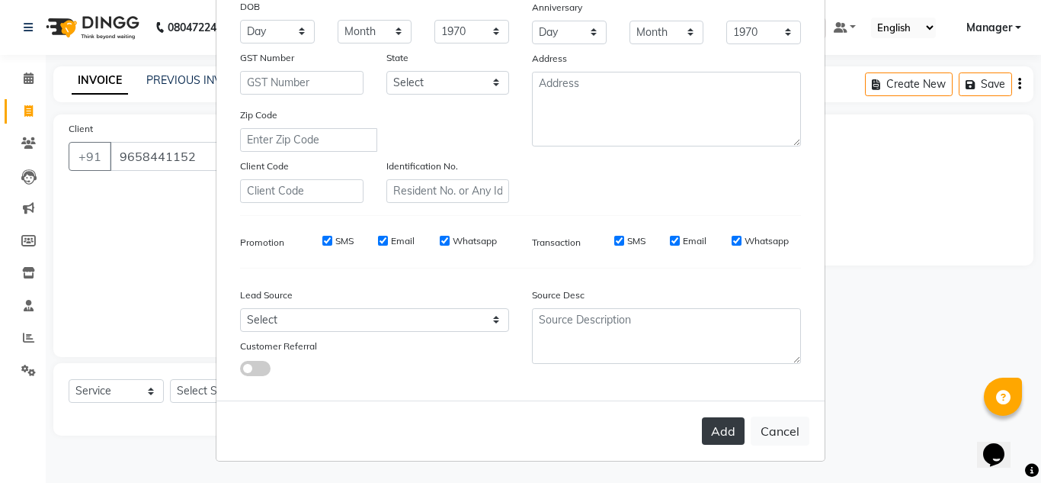
type input "SUBHRAJIT"
click at [712, 435] on button "Add" at bounding box center [723, 430] width 43 height 27
click at [710, 427] on button "Add" at bounding box center [723, 430] width 43 height 27
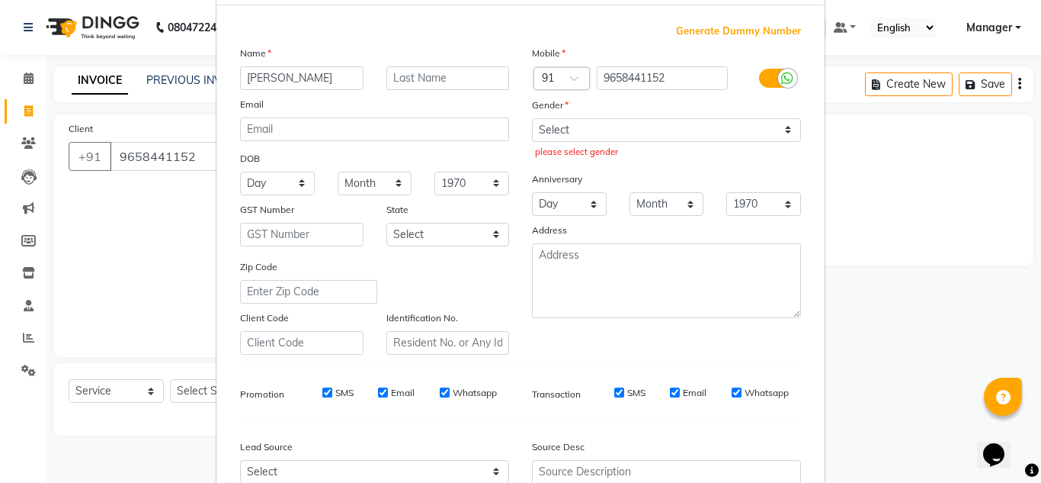
scroll to position [69, 0]
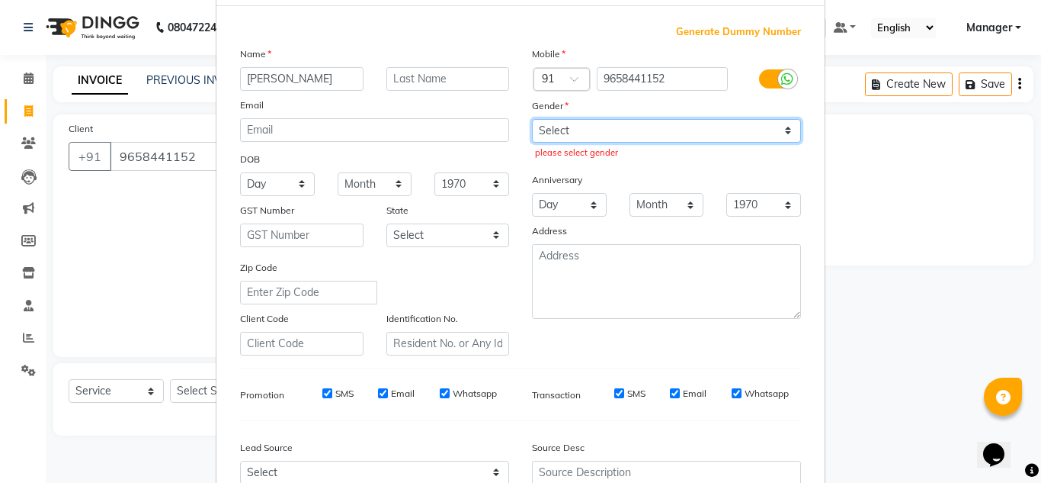
click at [586, 133] on select "Select Male Female Other Prefer Not To Say" at bounding box center [666, 131] width 269 height 24
select select "male"
click at [532, 119] on select "Select Male Female Other Prefer Not To Say" at bounding box center [666, 131] width 269 height 24
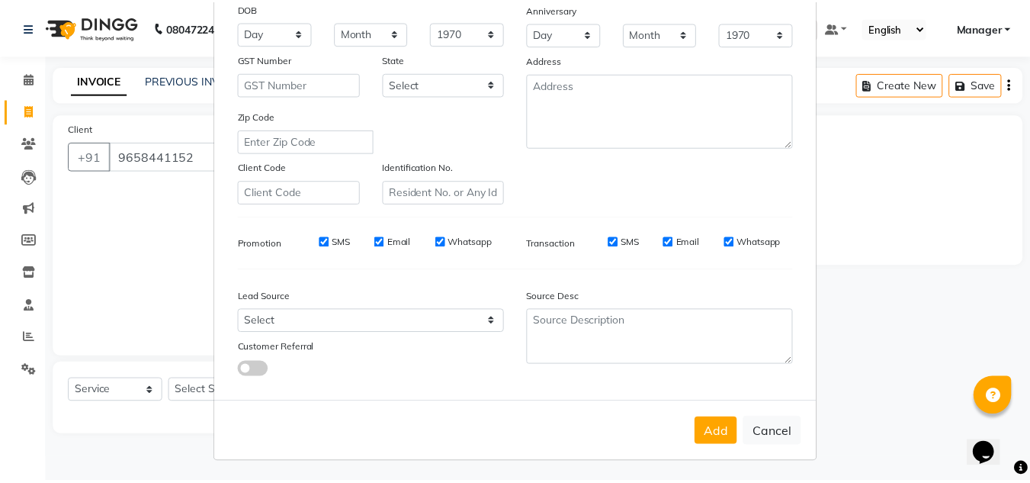
scroll to position [221, 0]
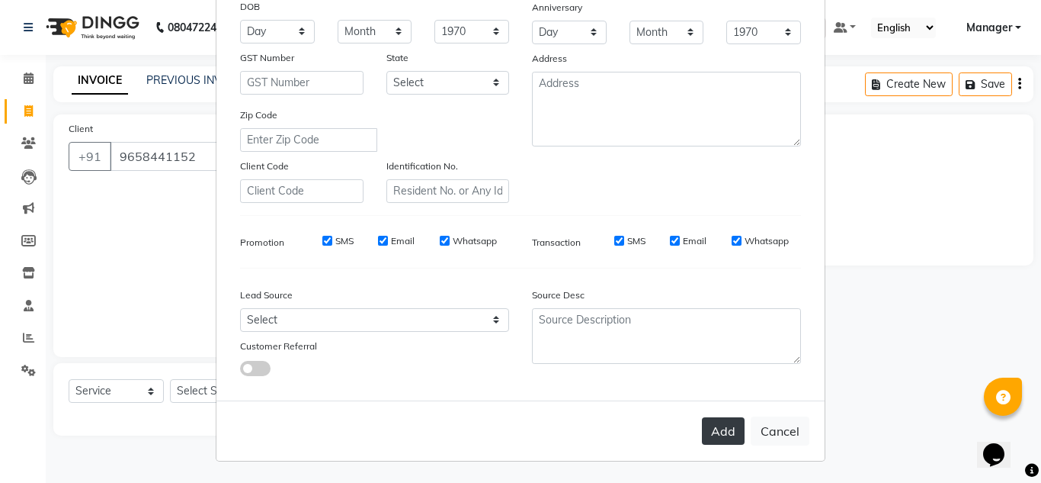
click at [717, 434] on button "Add" at bounding box center [723, 430] width 43 height 27
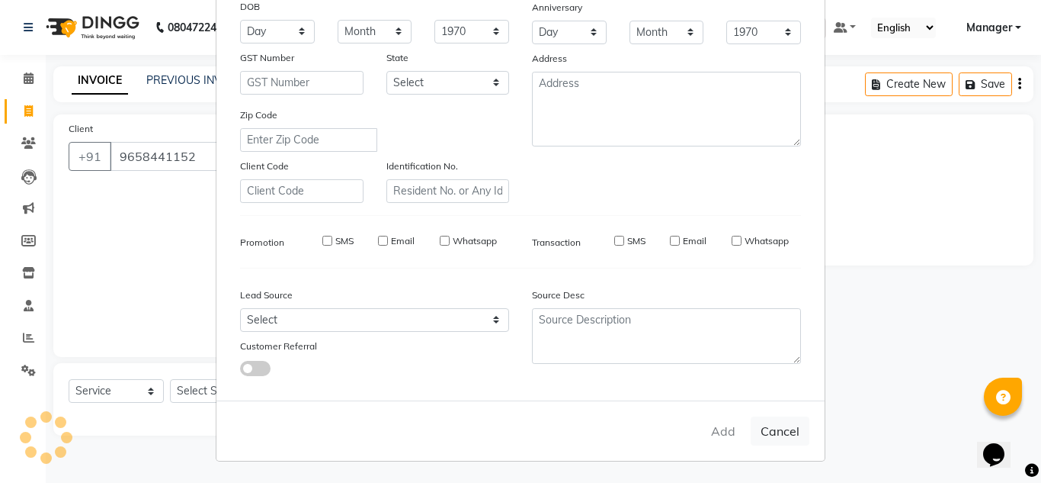
select select
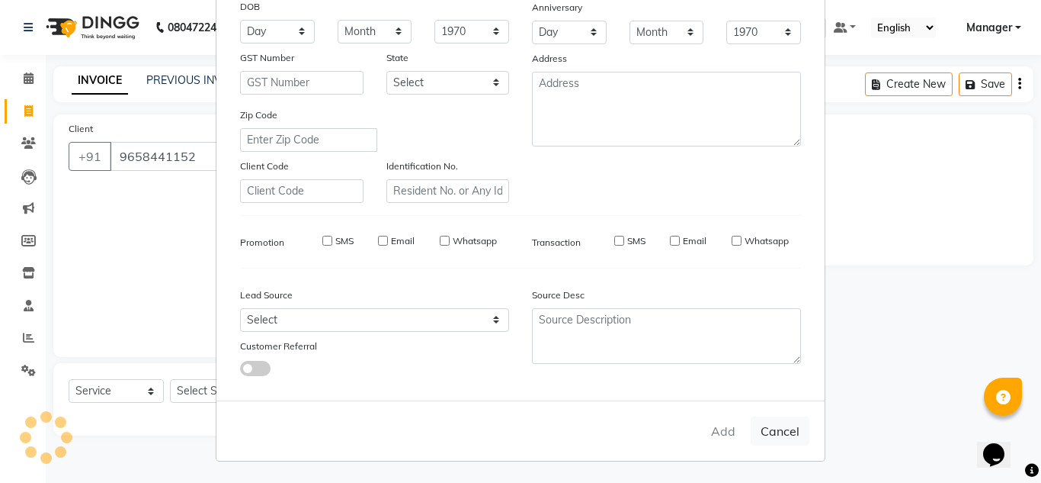
select select
checkbox input "false"
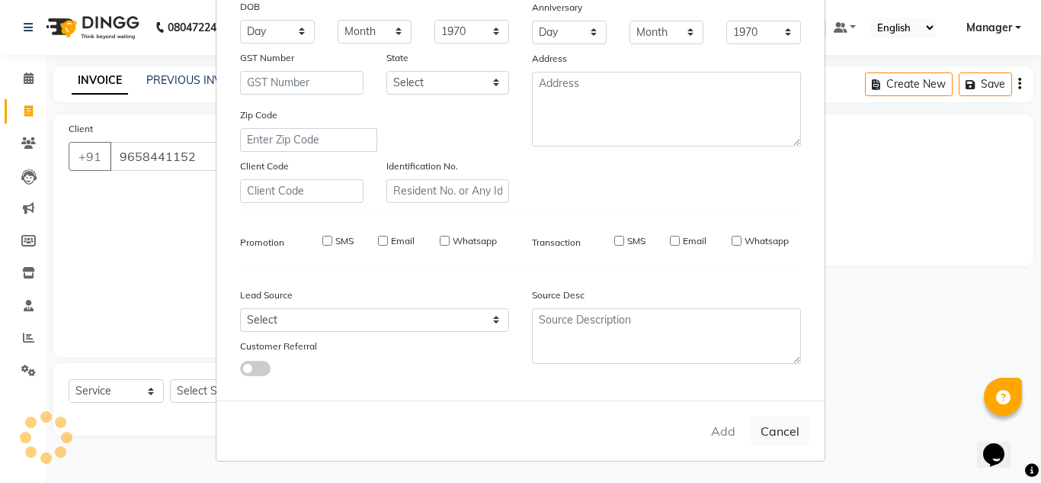
checkbox input "false"
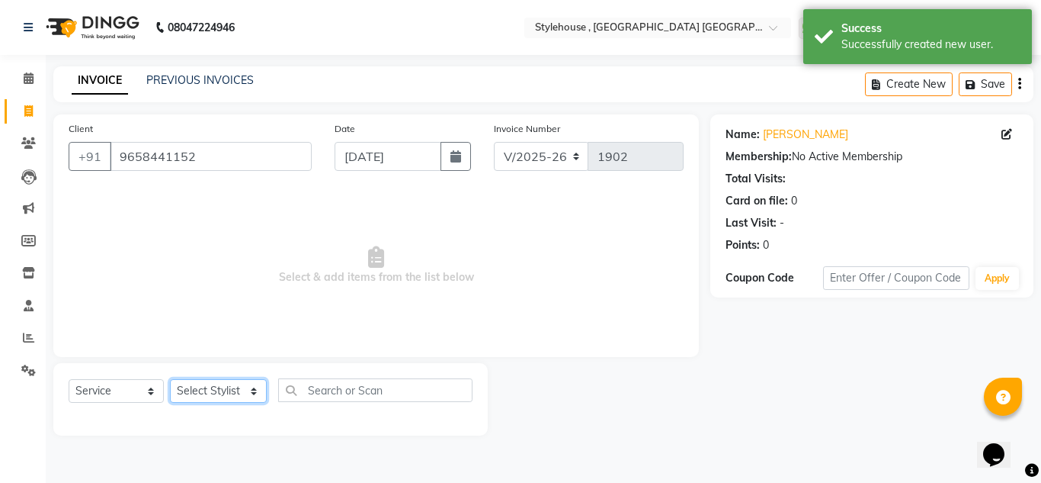
click at [208, 396] on select "Select Stylist ANIL BARIK ANIRUDH SAHOO JYOTIRANJAN BARIK KANHA KISALAY MAMMA M…" at bounding box center [218, 391] width 97 height 24
select select "77692"
click at [170, 379] on select "Select Stylist ANIL BARIK ANIRUDH SAHOO JYOTIRANJAN BARIK KANHA KISALAY MAMMA M…" at bounding box center [218, 391] width 97 height 24
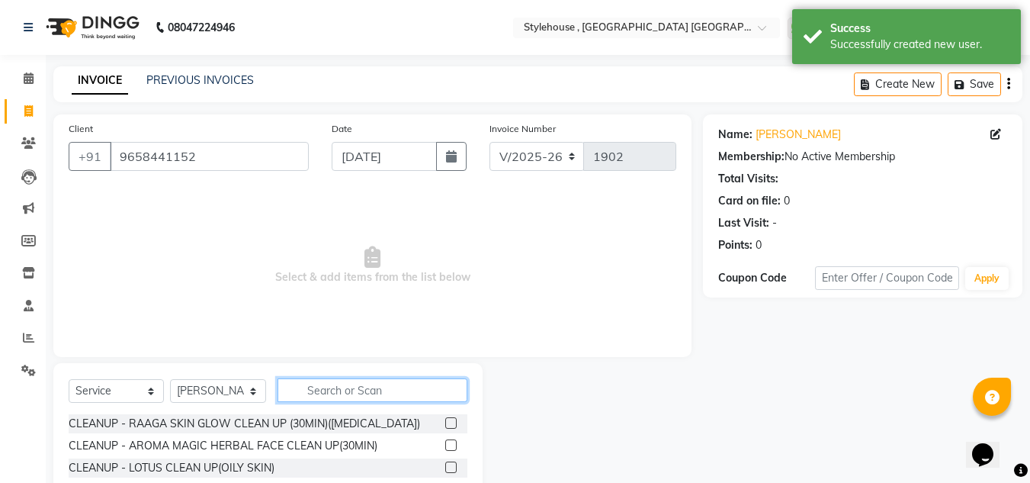
click at [331, 392] on input "text" at bounding box center [372, 390] width 190 height 24
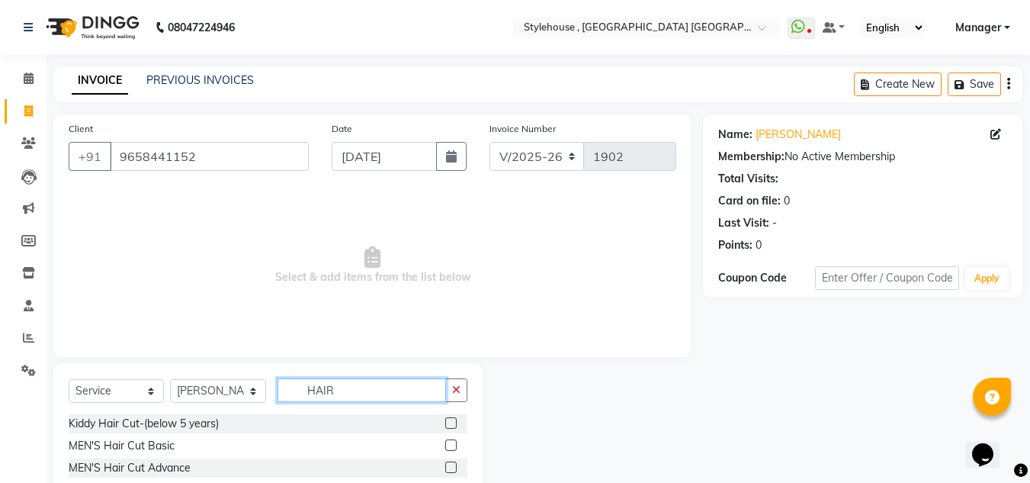
type input "HAIR"
click at [200, 445] on div "MEN'S Hair Cut Basic" at bounding box center [268, 445] width 399 height 19
click at [445, 450] on label at bounding box center [450, 444] width 11 height 11
click at [445, 450] on input "checkbox" at bounding box center [450, 446] width 10 height 10
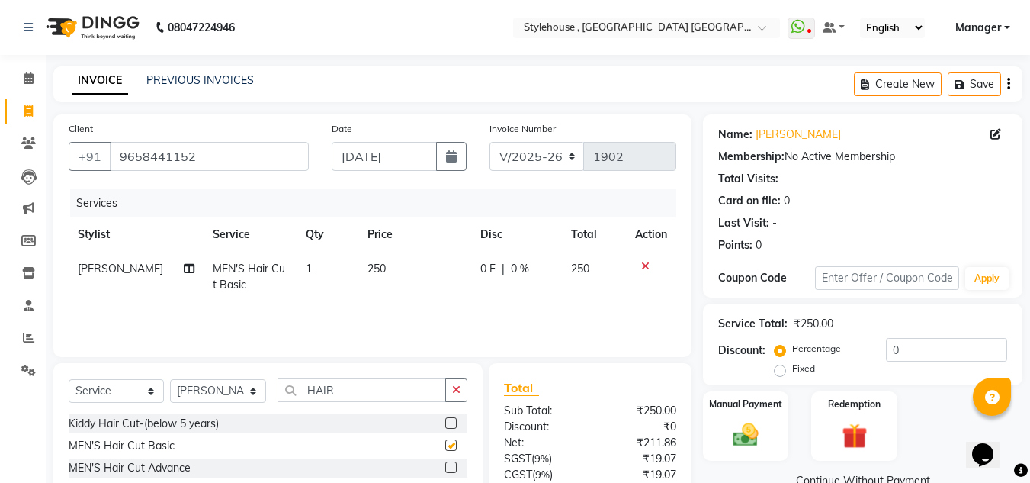
checkbox input "false"
click at [901, 354] on input "0" at bounding box center [946, 350] width 121 height 24
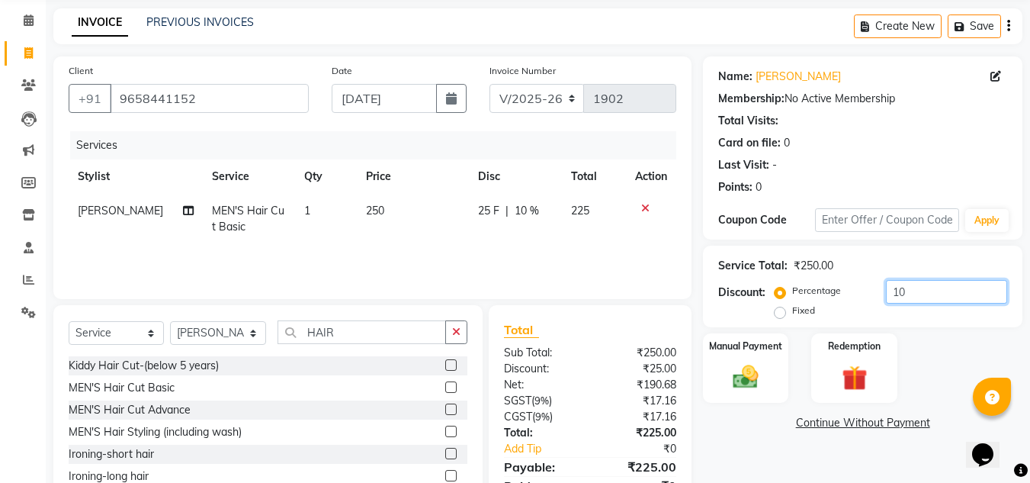
scroll to position [128, 0]
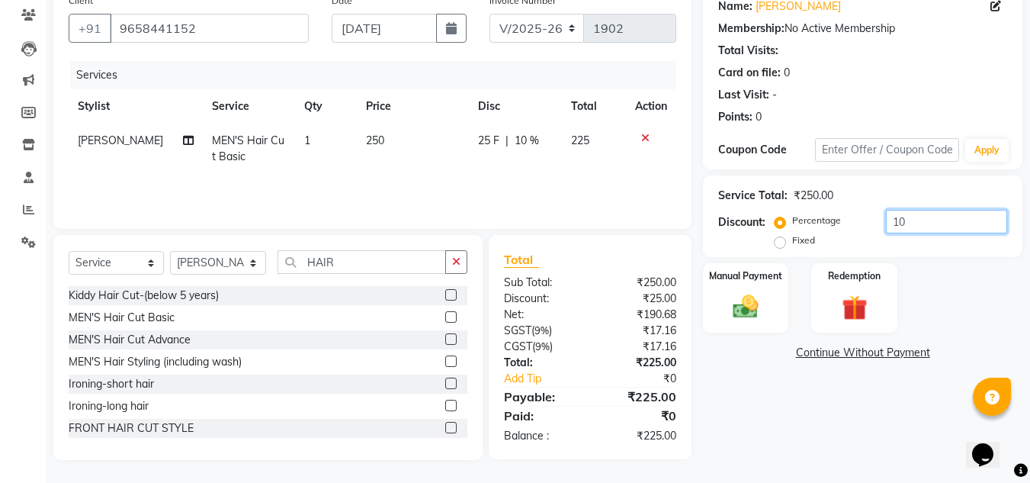
type input "10"
click at [792, 246] on label "Fixed" at bounding box center [803, 240] width 23 height 14
click at [783, 245] on input "Fixed" at bounding box center [782, 240] width 11 height 11
radio input "true"
drag, startPoint x: 907, startPoint y: 223, endPoint x: 858, endPoint y: 218, distance: 49.8
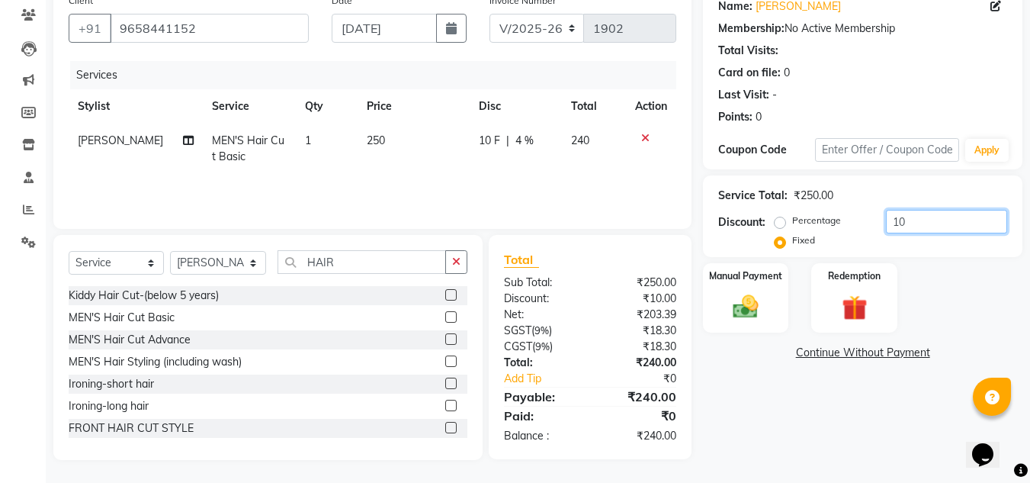
click at [858, 218] on div "Percentage Fixed 10" at bounding box center [891, 230] width 229 height 41
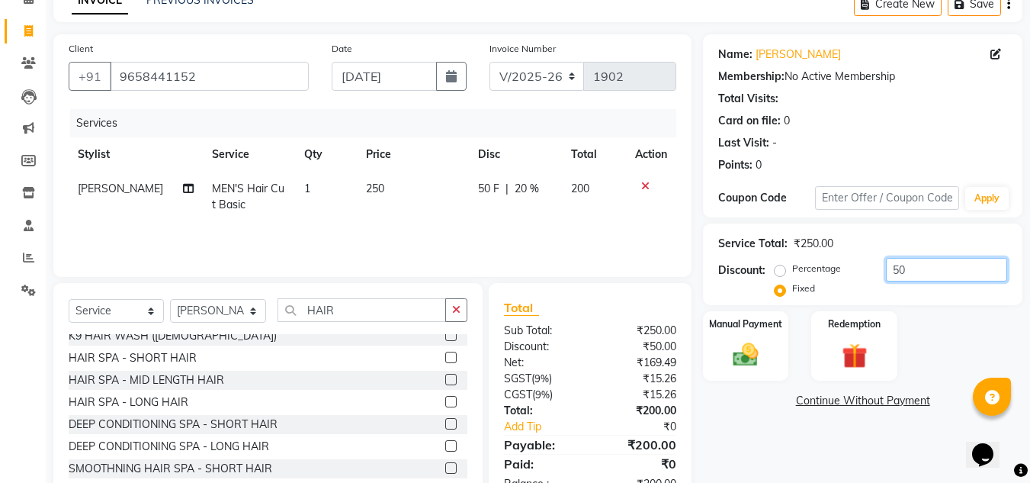
scroll to position [0, 0]
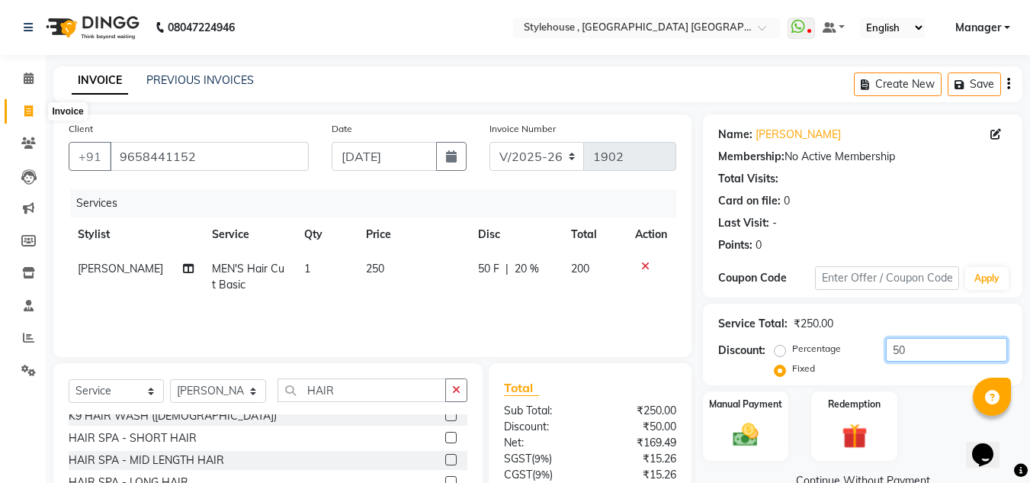
type input "50"
click at [28, 105] on icon at bounding box center [28, 110] width 8 height 11
select select "service"
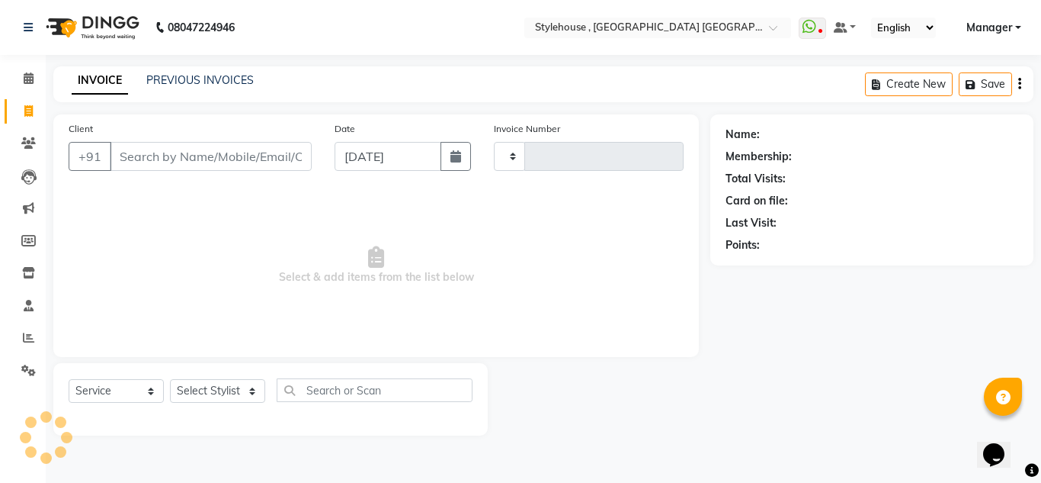
type input "1902"
select select "7793"
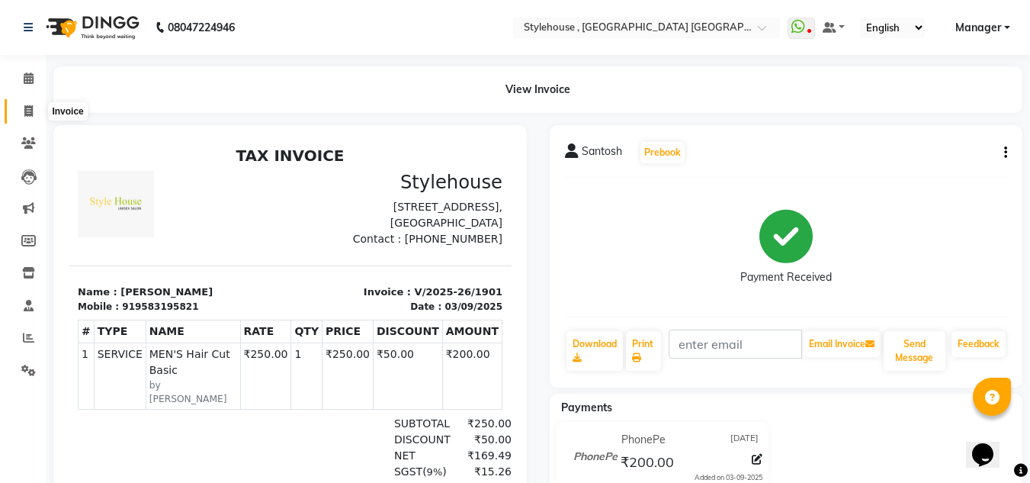
click at [27, 108] on icon at bounding box center [28, 110] width 8 height 11
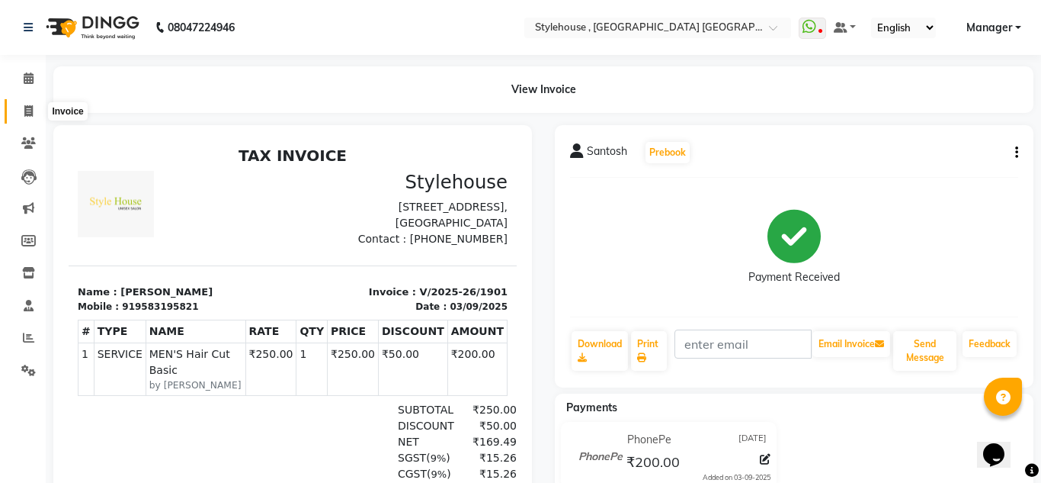
select select "service"
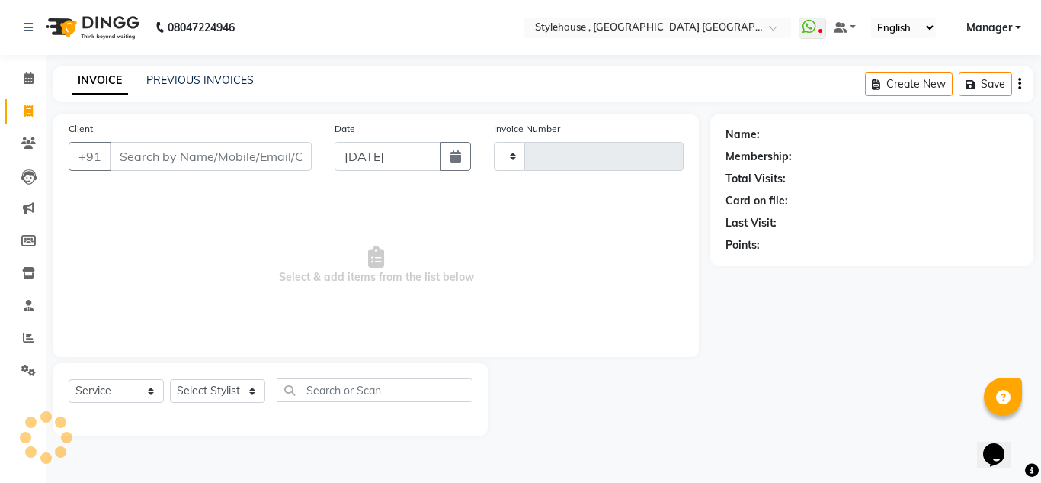
type input "1902"
select select "7793"
click at [254, 387] on select "Select Stylist ANIL BARIK ANIRUDH SAHOO JYOTIRANJAN BARIK KANHA KISALAY MAMMA M…" at bounding box center [218, 391] width 97 height 24
select select "78233"
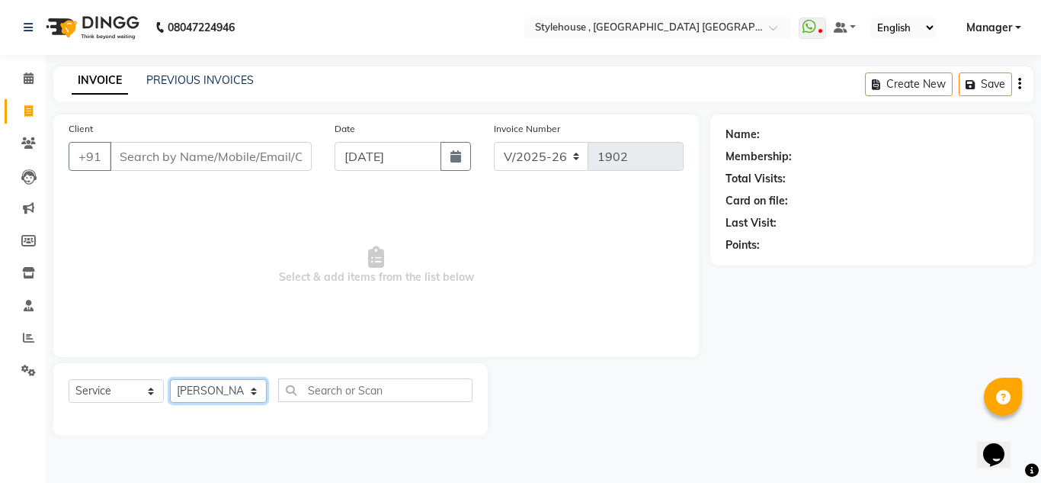
click at [170, 379] on select "Select Stylist ANIL BARIK ANIRUDH SAHOO JYOTIRANJAN BARIK KANHA KISALAY MAMMA M…" at bounding box center [218, 391] width 97 height 24
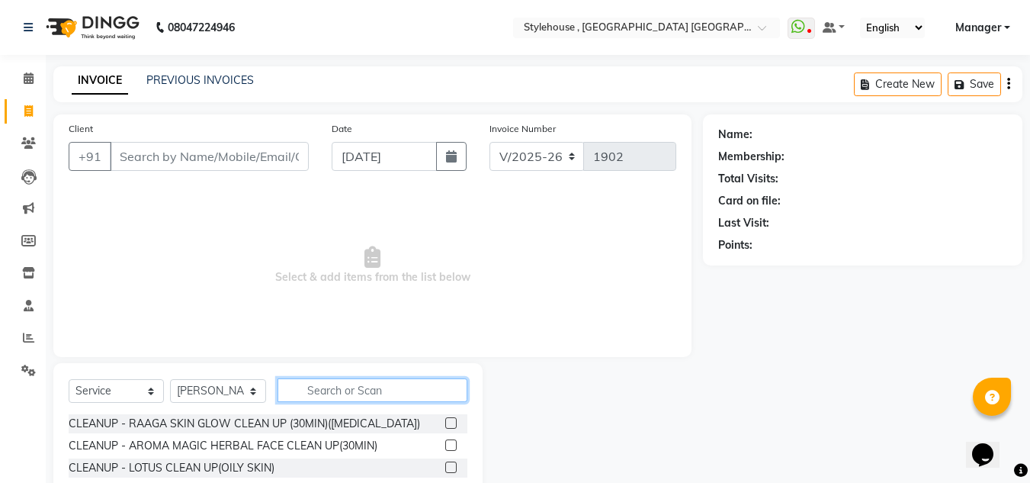
click at [362, 393] on input "text" at bounding box center [372, 390] width 190 height 24
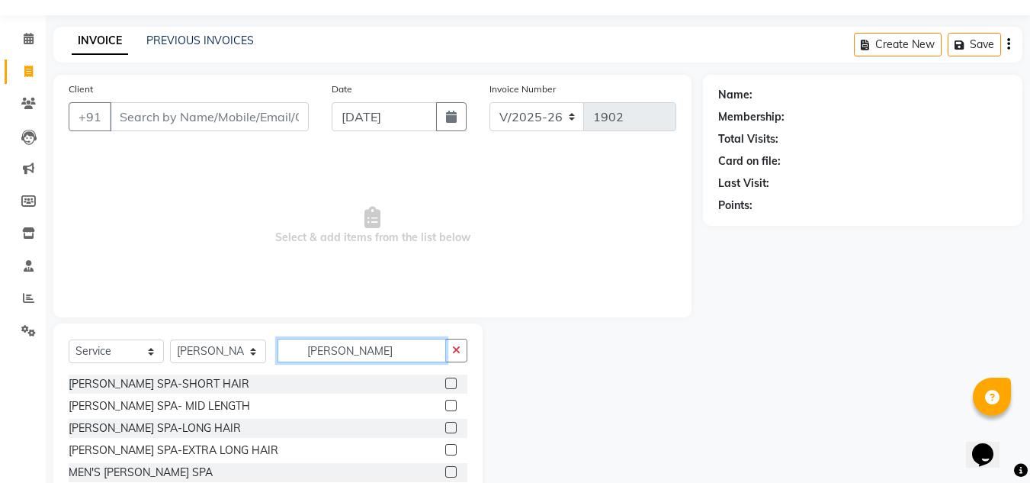
scroll to position [76, 0]
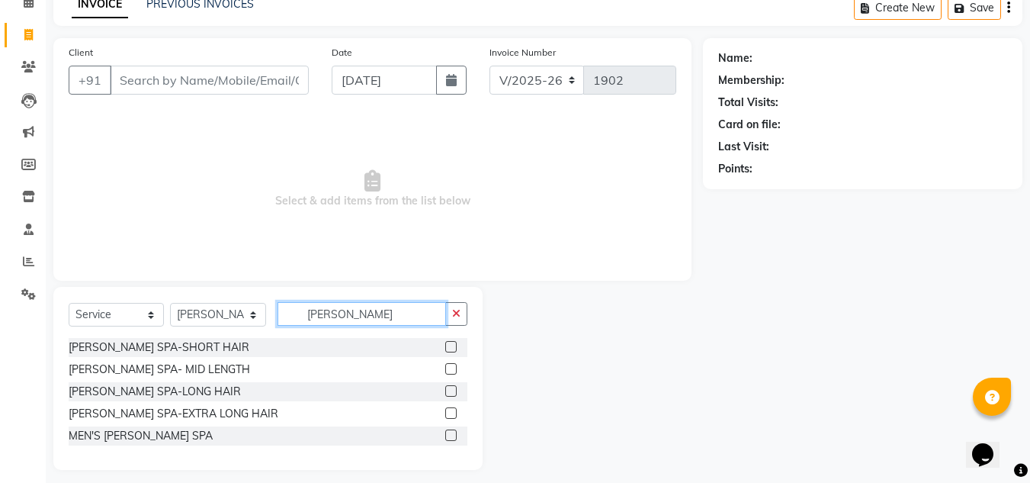
type input "SHEA"
click at [453, 412] on label at bounding box center [450, 412] width 11 height 11
click at [453, 412] on input "checkbox" at bounding box center [450, 414] width 10 height 10
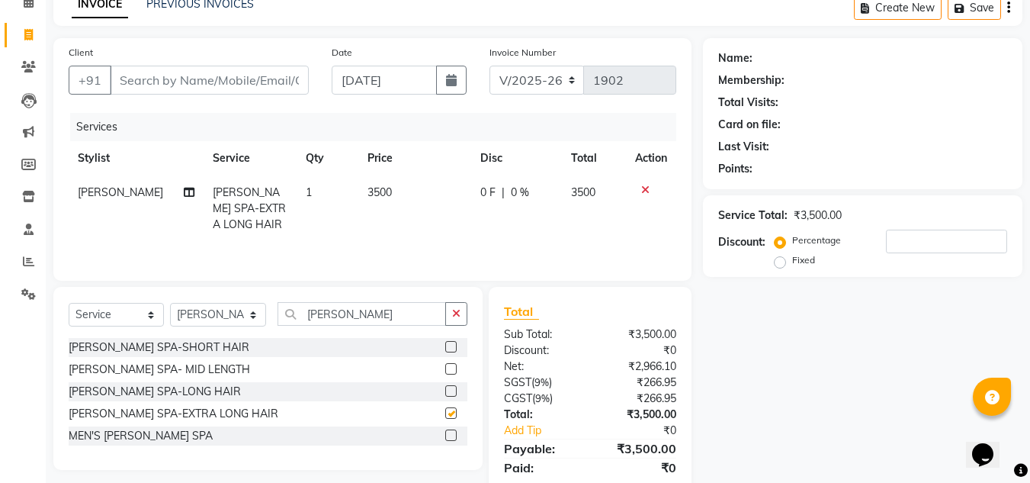
checkbox input "false"
click at [452, 393] on label at bounding box center [450, 390] width 11 height 11
click at [452, 393] on input "checkbox" at bounding box center [450, 391] width 10 height 10
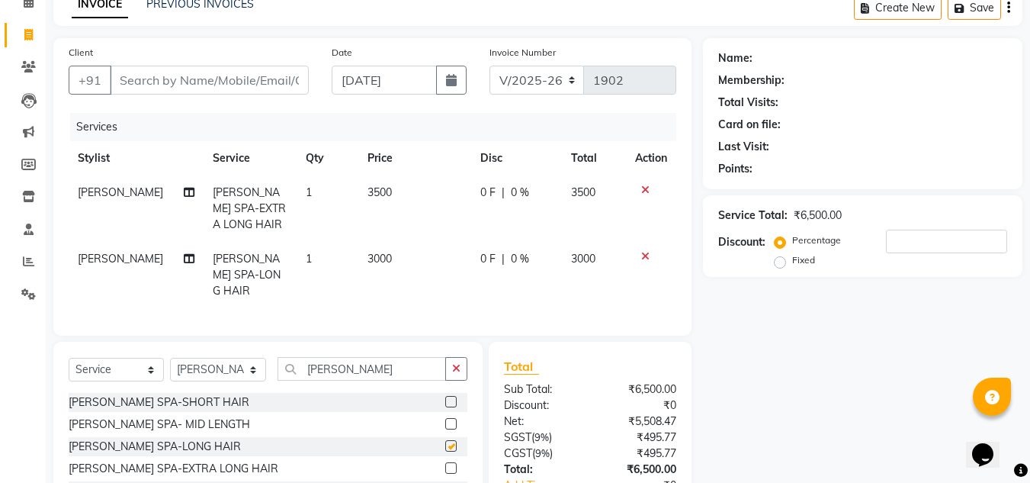
checkbox input "false"
click at [454, 396] on label at bounding box center [450, 401] width 11 height 11
click at [454, 397] on input "checkbox" at bounding box center [450, 402] width 10 height 10
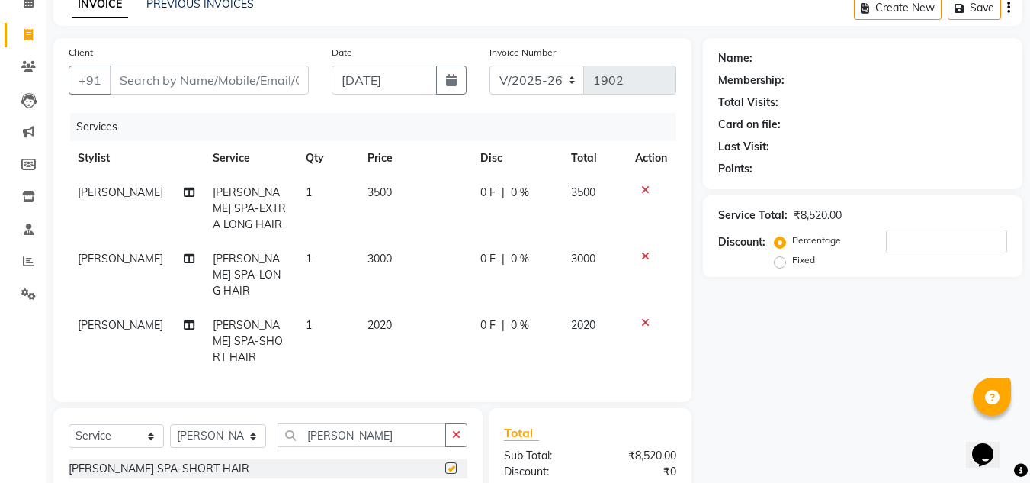
checkbox input "false"
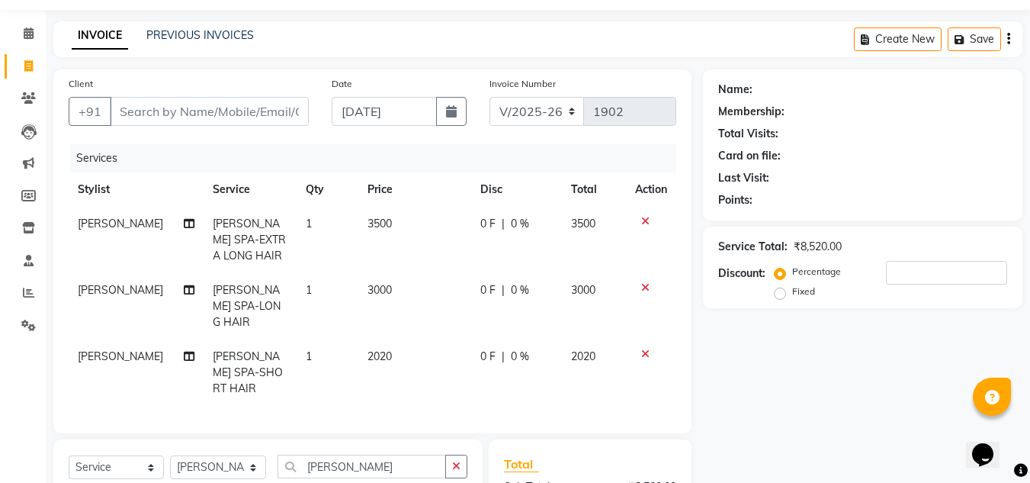
scroll to position [0, 0]
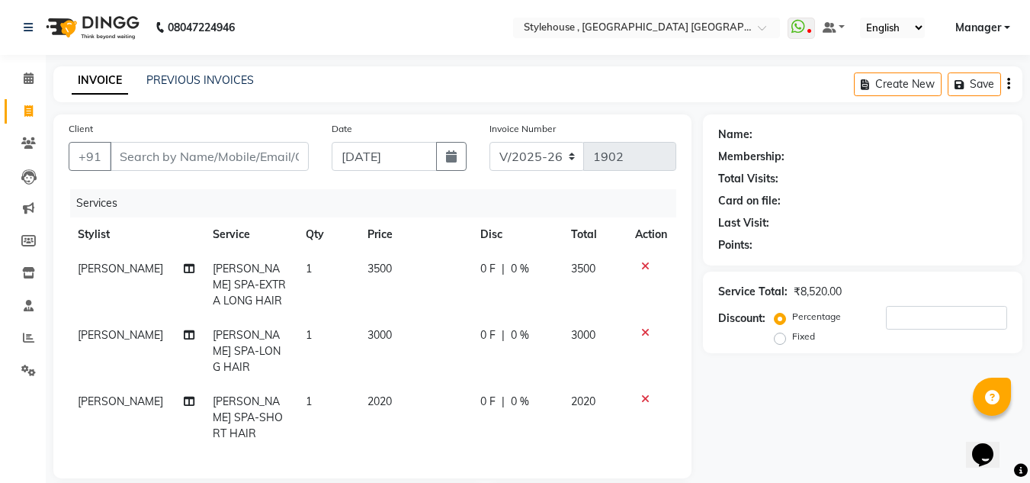
click at [643, 327] on icon at bounding box center [645, 332] width 8 height 11
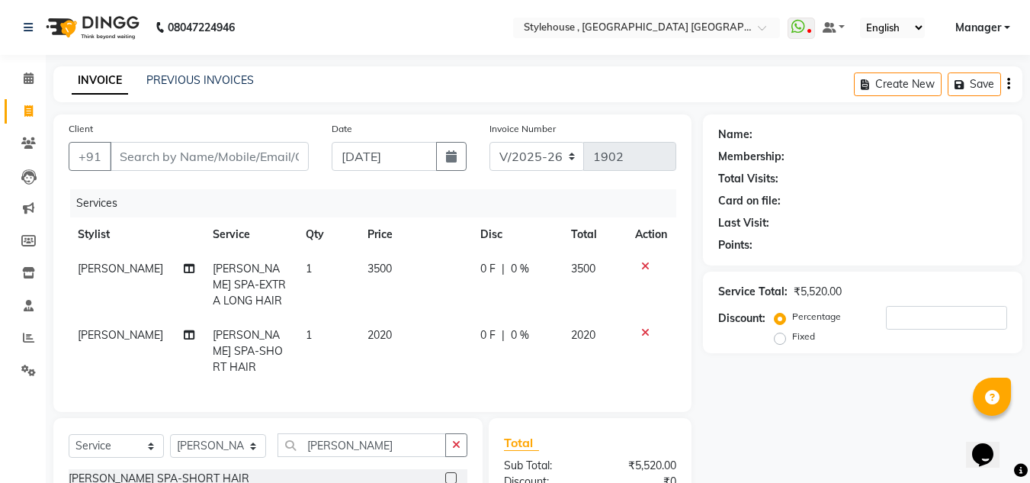
click at [644, 327] on icon at bounding box center [645, 332] width 8 height 11
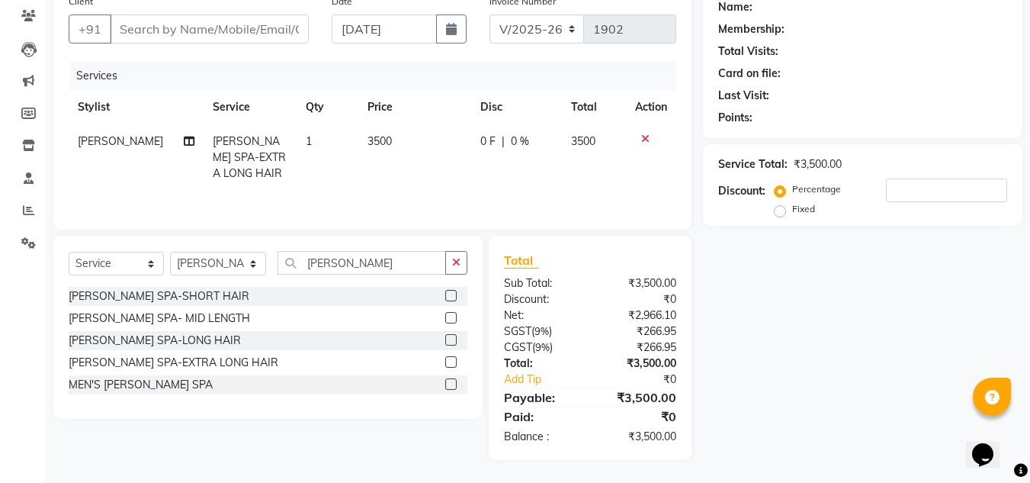
scroll to position [51, 0]
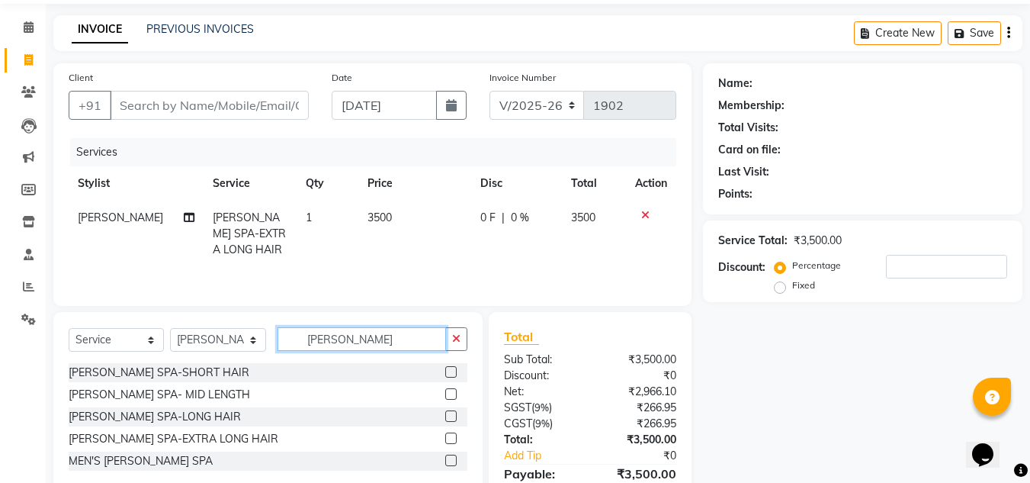
click at [386, 338] on input "SHEA" at bounding box center [361, 339] width 168 height 24
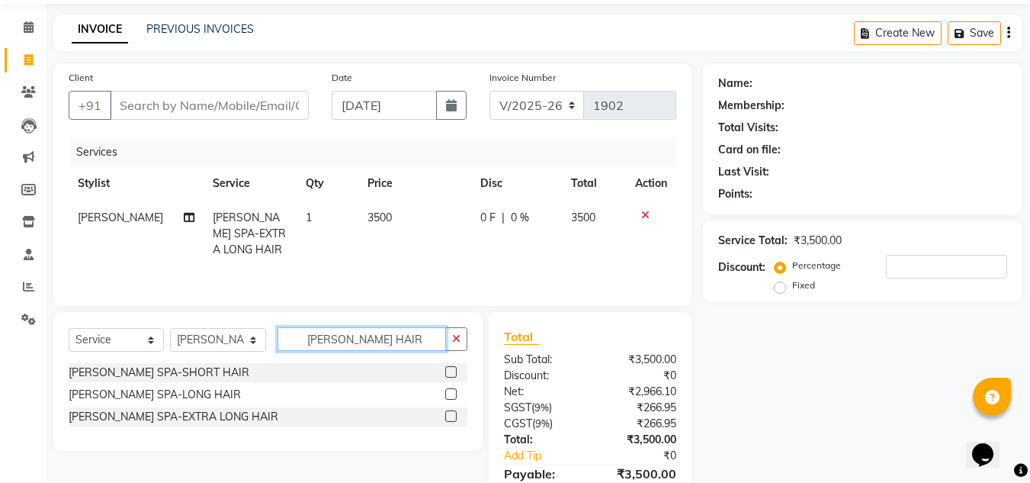
type input "SHEA HAIR"
click at [448, 414] on label at bounding box center [450, 415] width 11 height 11
click at [448, 414] on input "checkbox" at bounding box center [450, 417] width 10 height 10
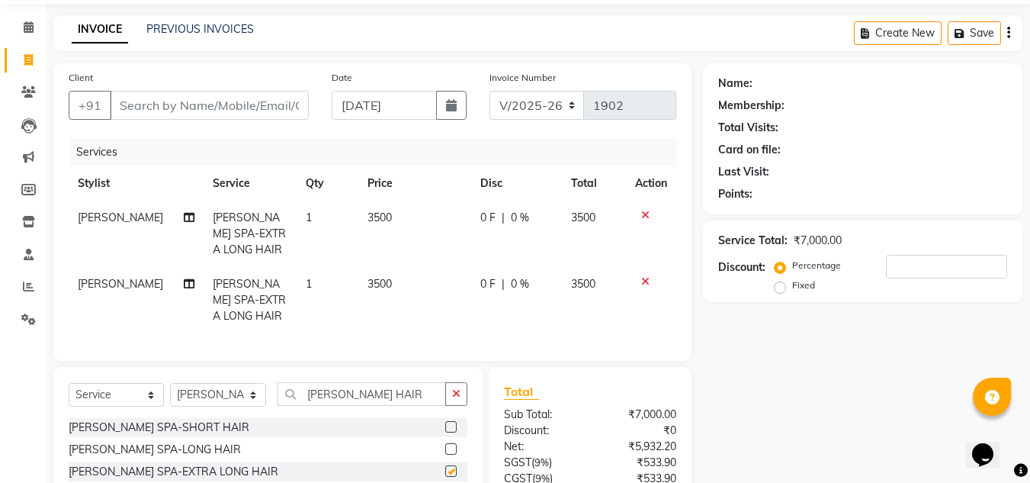
checkbox input "false"
click at [646, 276] on icon at bounding box center [645, 281] width 8 height 11
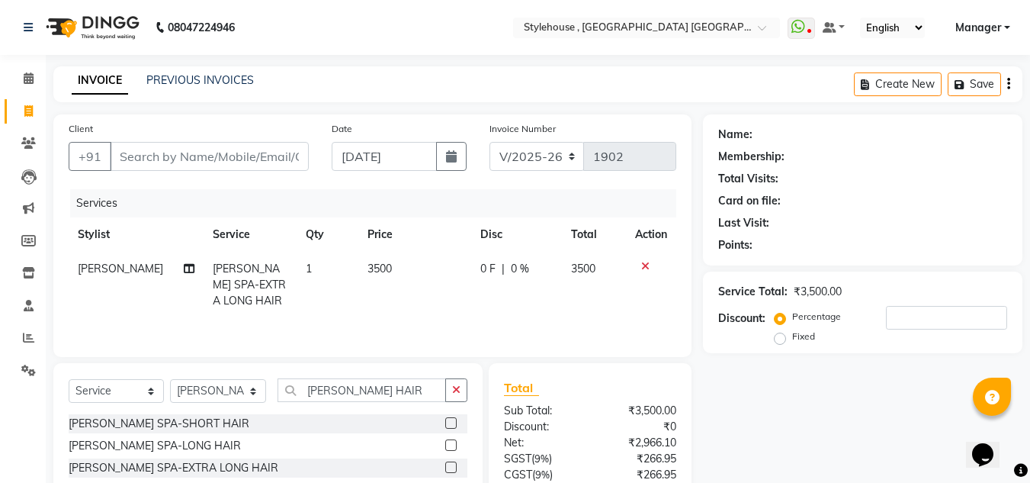
scroll to position [76, 0]
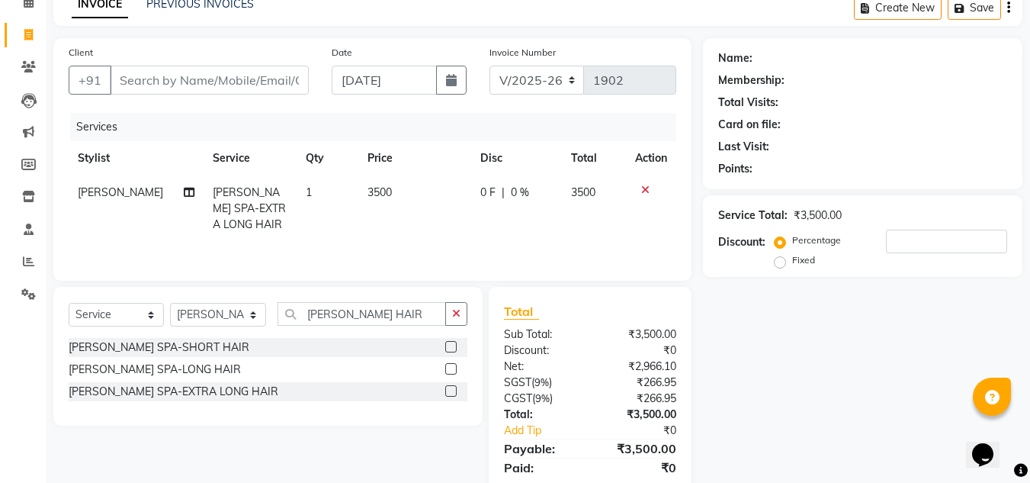
click at [642, 192] on icon at bounding box center [645, 189] width 8 height 11
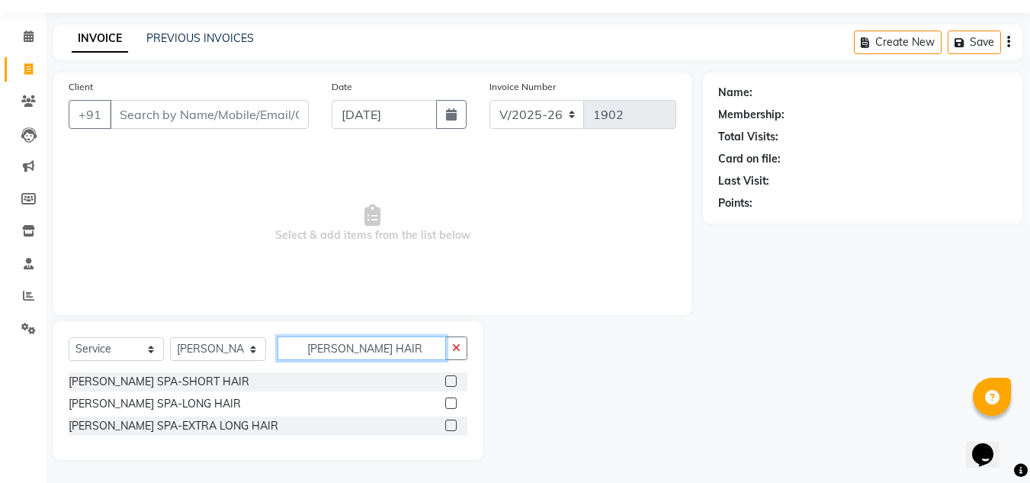
click at [394, 349] on input "SHEA HAIR" at bounding box center [361, 348] width 168 height 24
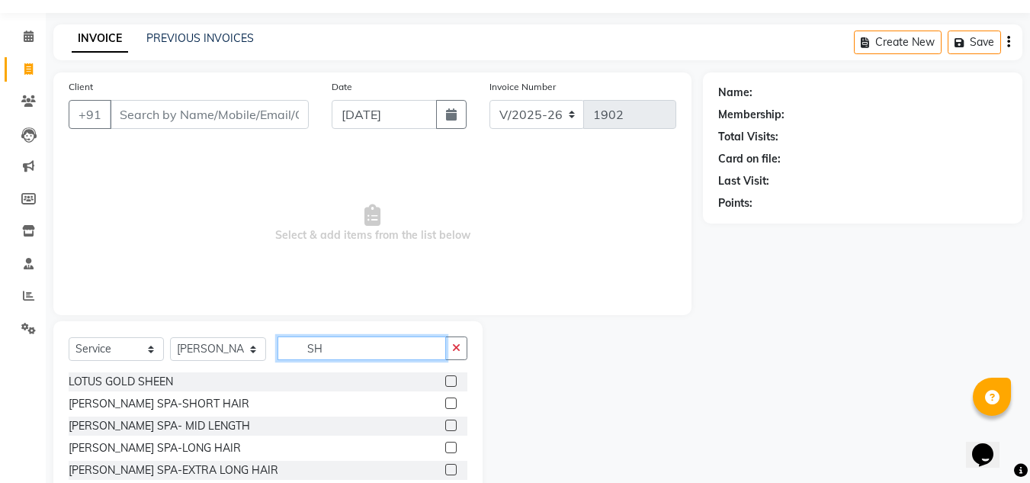
type input "S"
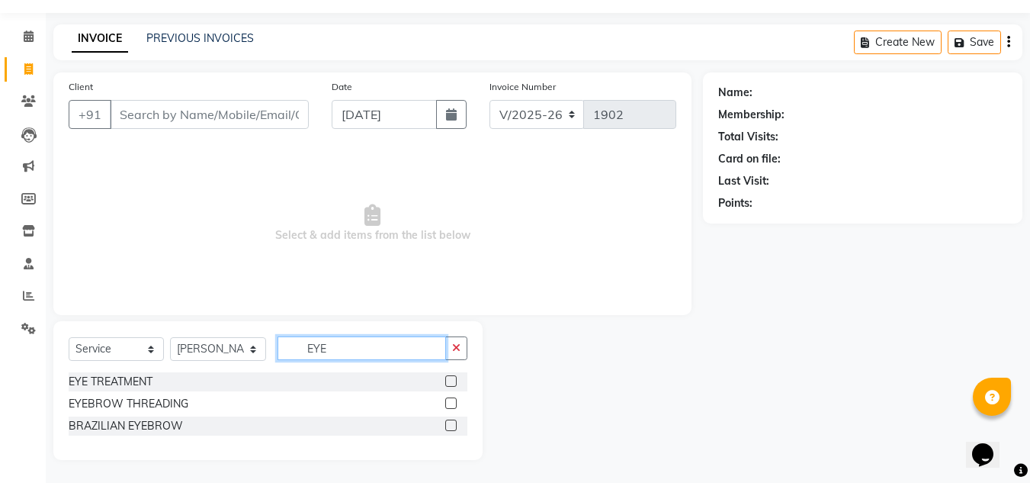
type input "EYE"
click at [454, 401] on label at bounding box center [450, 402] width 11 height 11
click at [454, 401] on input "checkbox" at bounding box center [450, 404] width 10 height 10
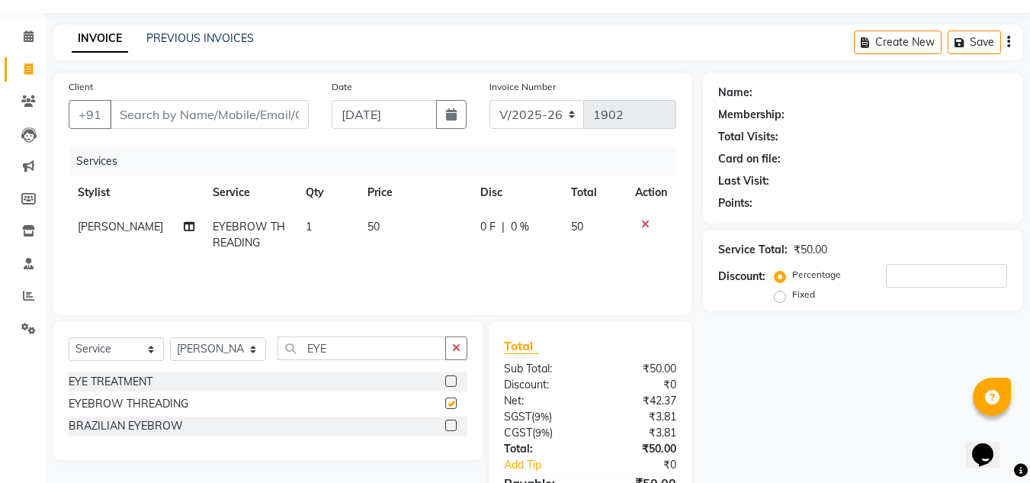
checkbox input "false"
click at [377, 345] on input "EYE" at bounding box center [361, 348] width 168 height 24
type input "E"
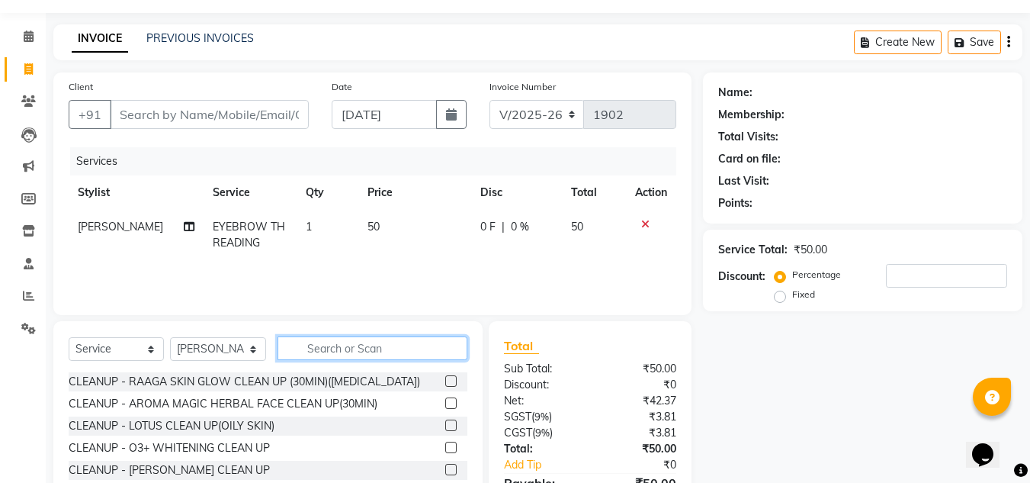
scroll to position [0, 0]
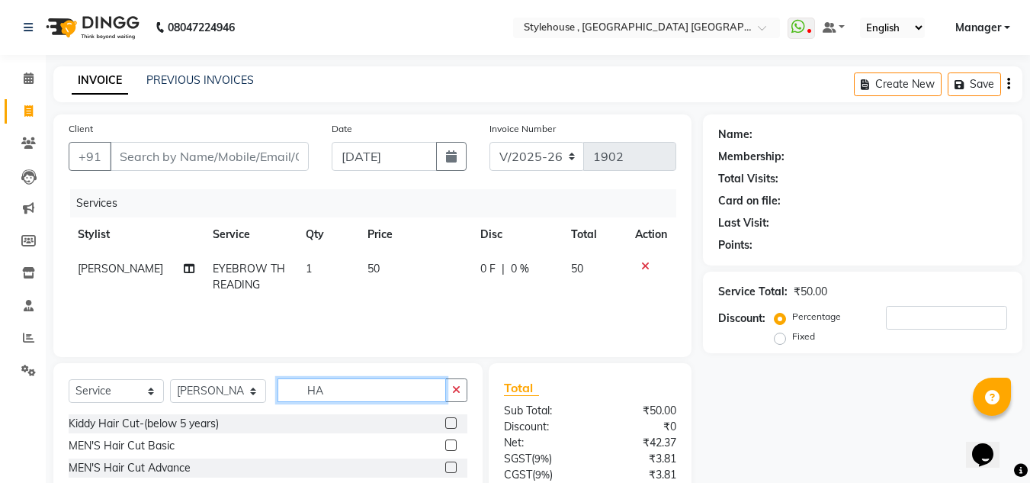
type input "H"
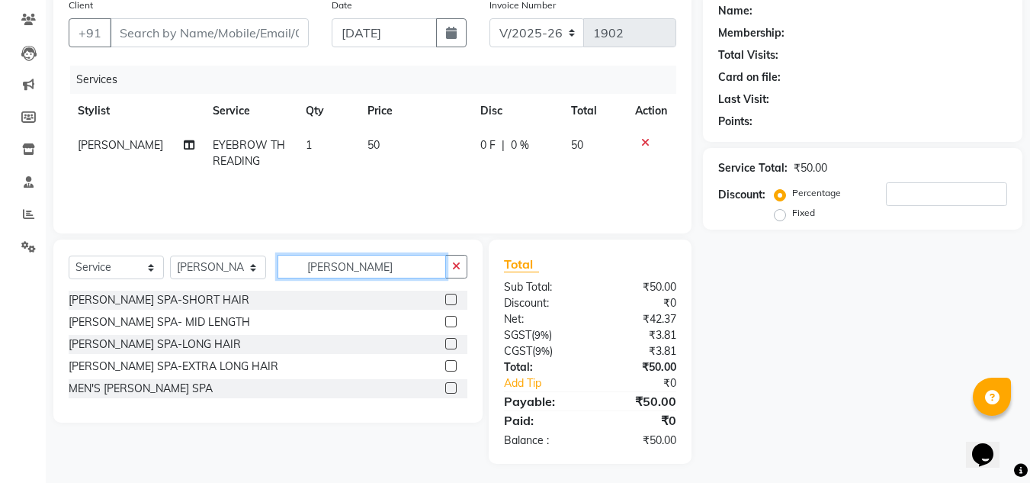
scroll to position [127, 0]
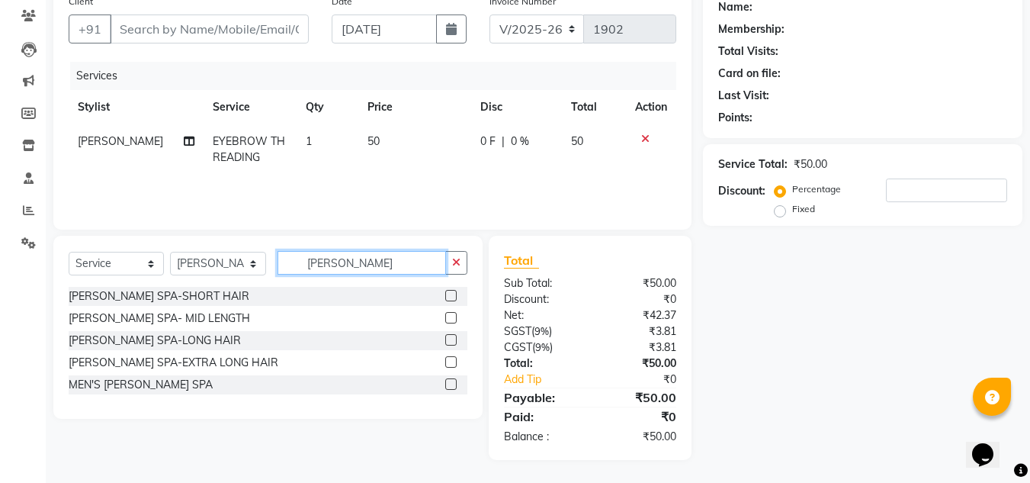
type input "SHEA"
click at [452, 361] on label at bounding box center [450, 361] width 11 height 11
click at [452, 361] on input "checkbox" at bounding box center [450, 362] width 10 height 10
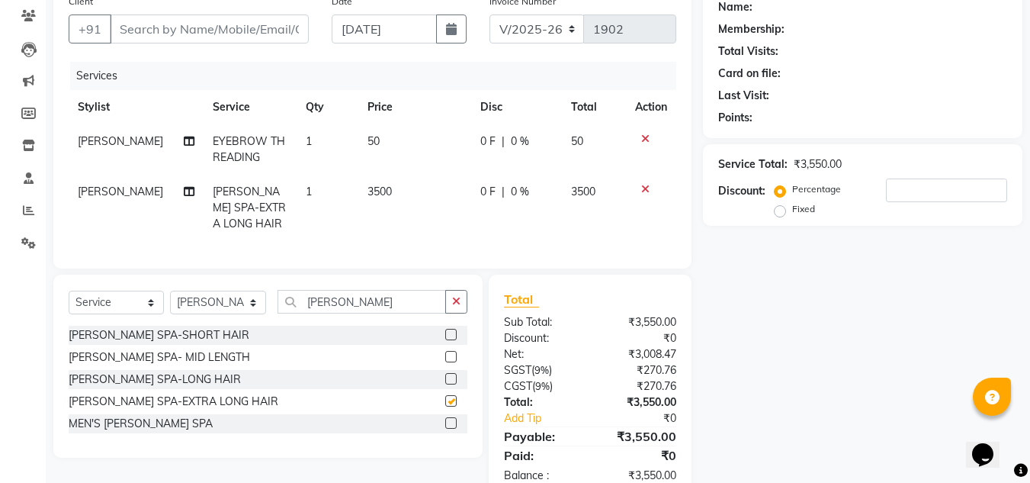
checkbox input "false"
click at [393, 194] on td "3500" at bounding box center [414, 208] width 113 height 66
select select "78233"
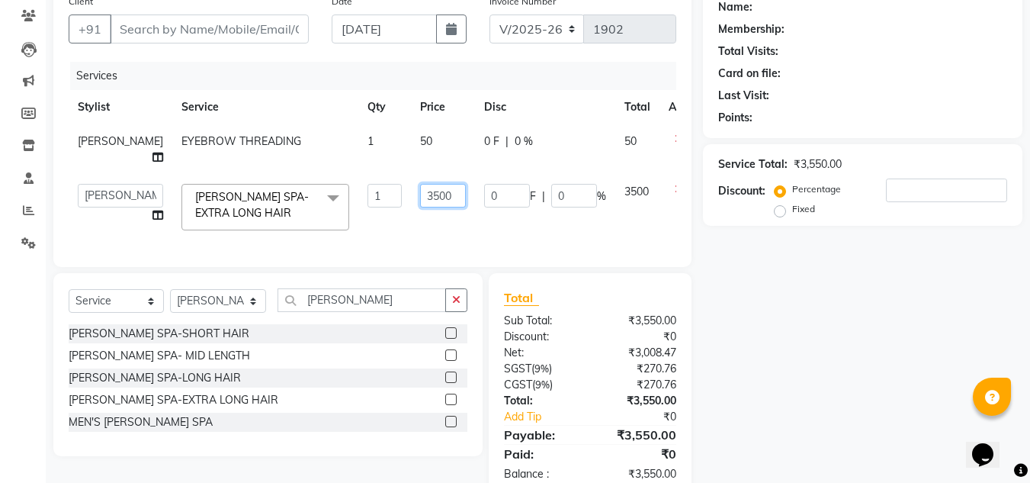
click at [420, 194] on input "3500" at bounding box center [443, 196] width 46 height 24
type input "3"
type input "5000"
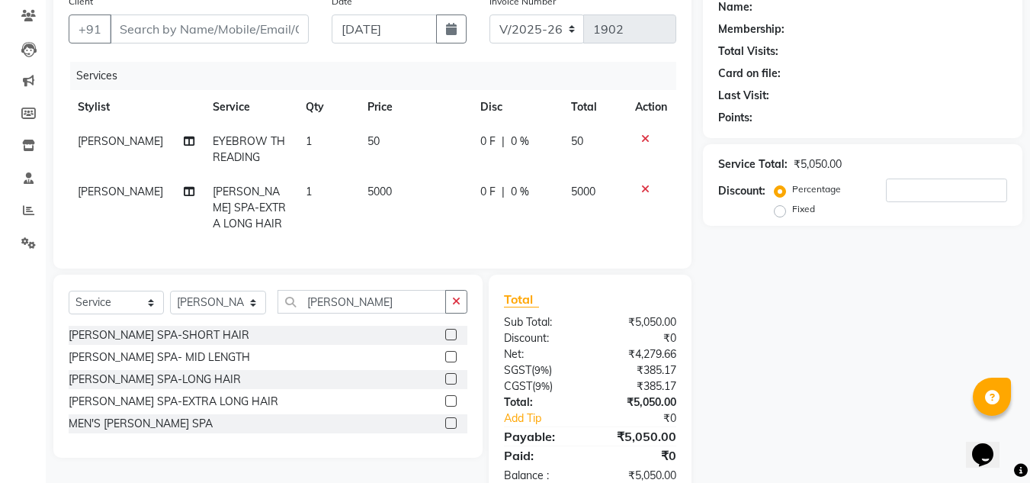
click at [858, 353] on div "Name: Membership: Total Visits: Card on file: Last Visit: Points: Service Total…" at bounding box center [868, 242] width 331 height 511
click at [151, 298] on select "Select Service Product Membership Package Voucher Prepaid Gift Card" at bounding box center [116, 302] width 95 height 24
select select "product"
click at [69, 290] on select "Select Service Product Membership Package Voucher Prepaid Gift Card" at bounding box center [116, 302] width 95 height 24
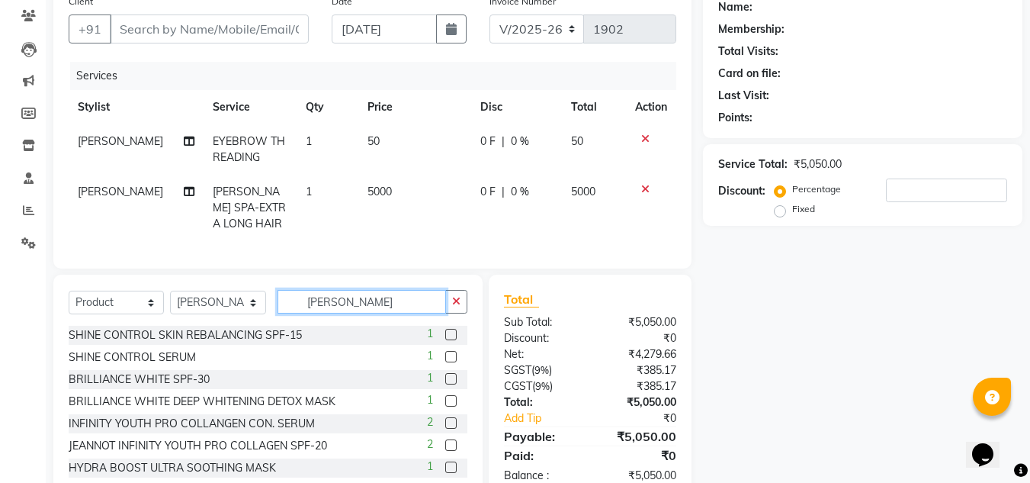
click at [368, 303] on input "SHEA" at bounding box center [361, 302] width 168 height 24
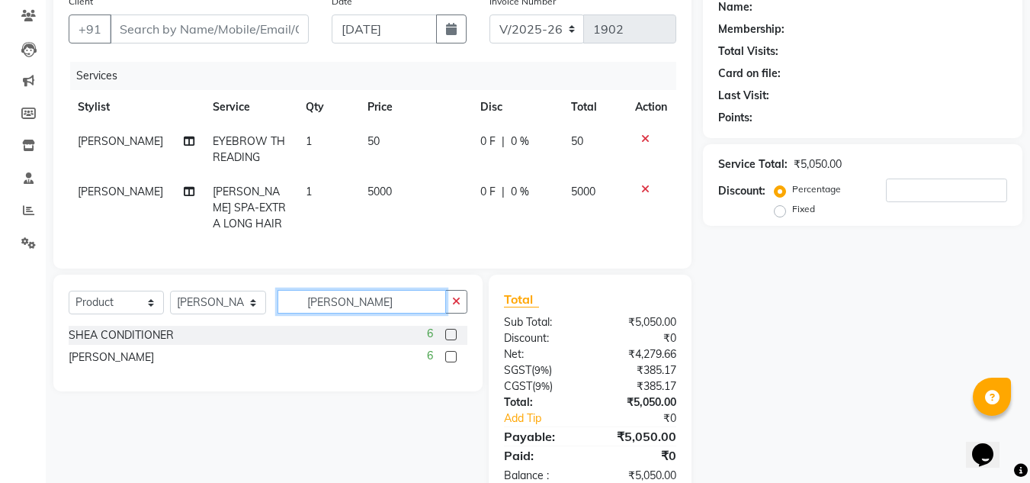
type input "SHEA"
click at [450, 351] on label at bounding box center [450, 356] width 11 height 11
click at [450, 352] on input "checkbox" at bounding box center [450, 357] width 10 height 10
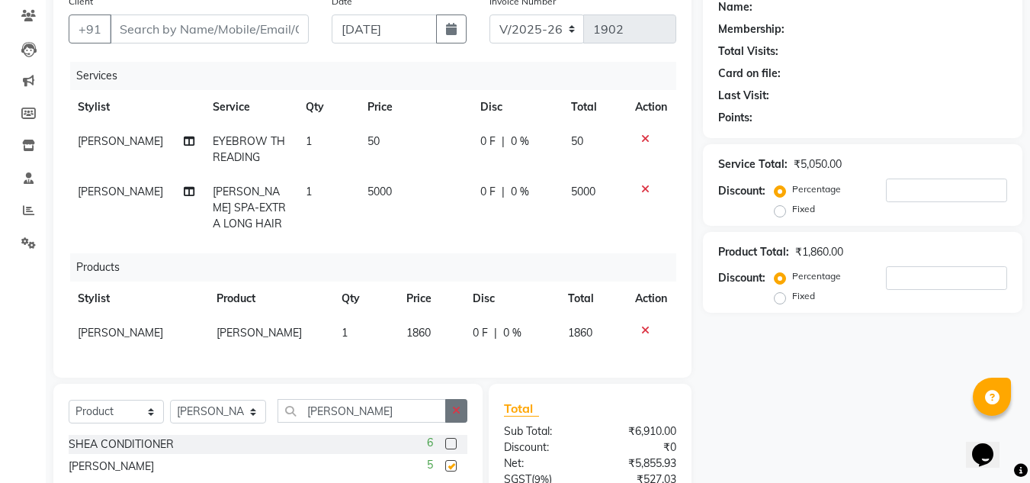
checkbox input "false"
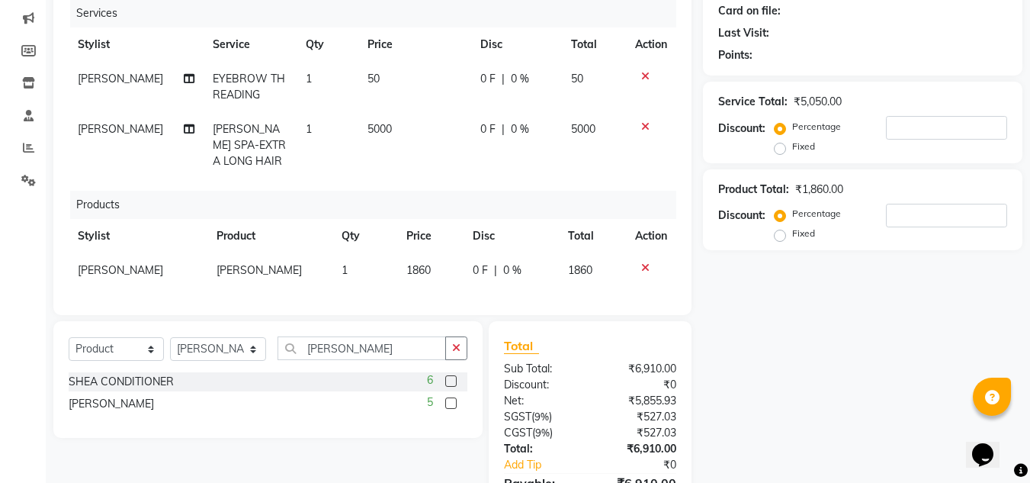
scroll to position [271, 0]
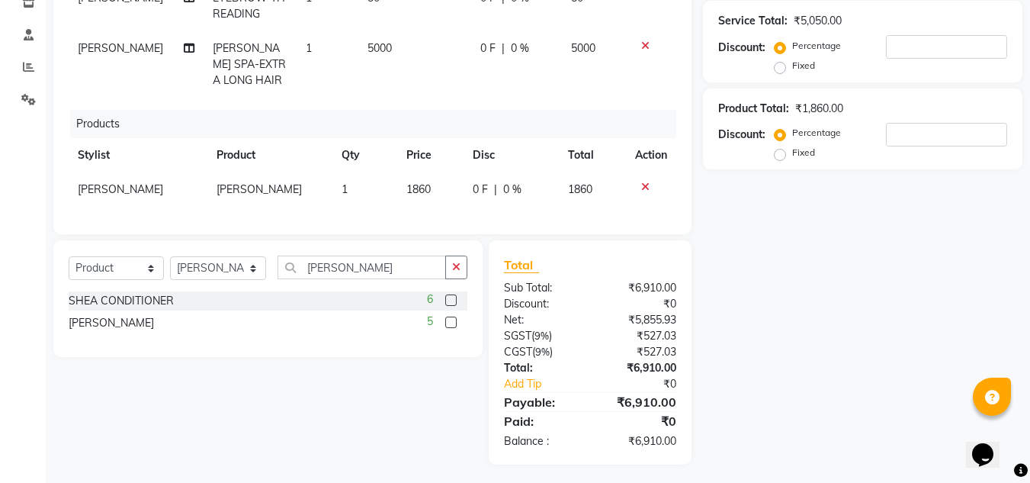
click at [453, 294] on label at bounding box center [450, 299] width 11 height 11
click at [453, 296] on input "checkbox" at bounding box center [450, 301] width 10 height 10
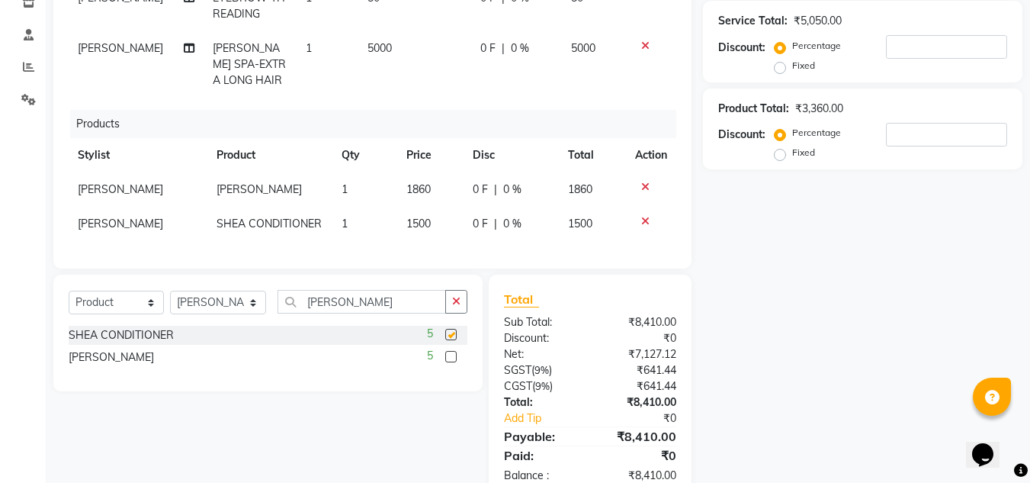
checkbox input "false"
click at [355, 297] on input "SHEA" at bounding box center [361, 302] width 168 height 24
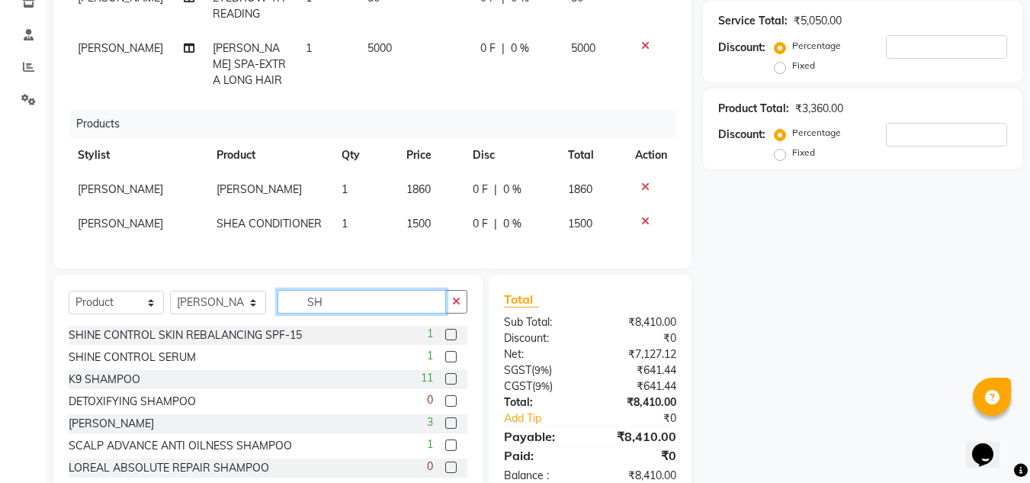
type input "S"
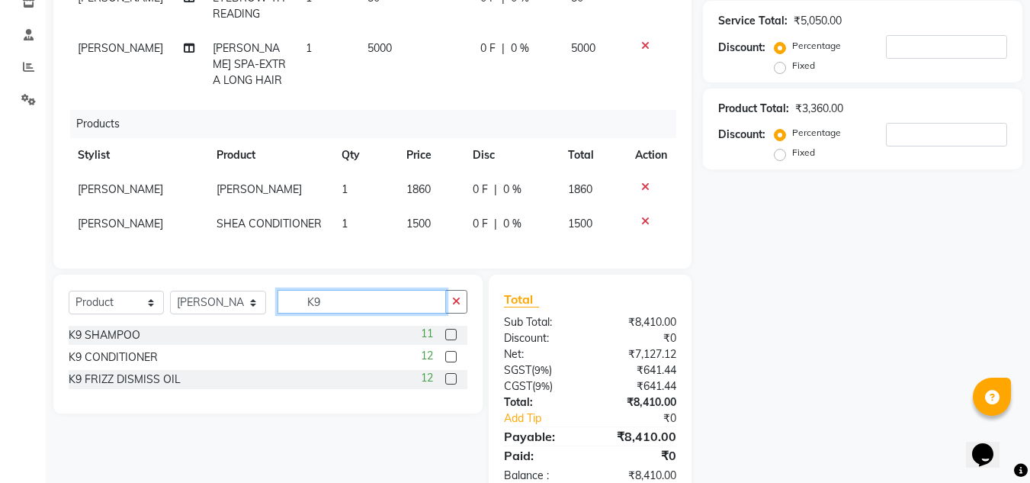
type input "K9"
click at [450, 377] on label at bounding box center [450, 378] width 11 height 11
click at [450, 377] on input "checkbox" at bounding box center [450, 379] width 10 height 10
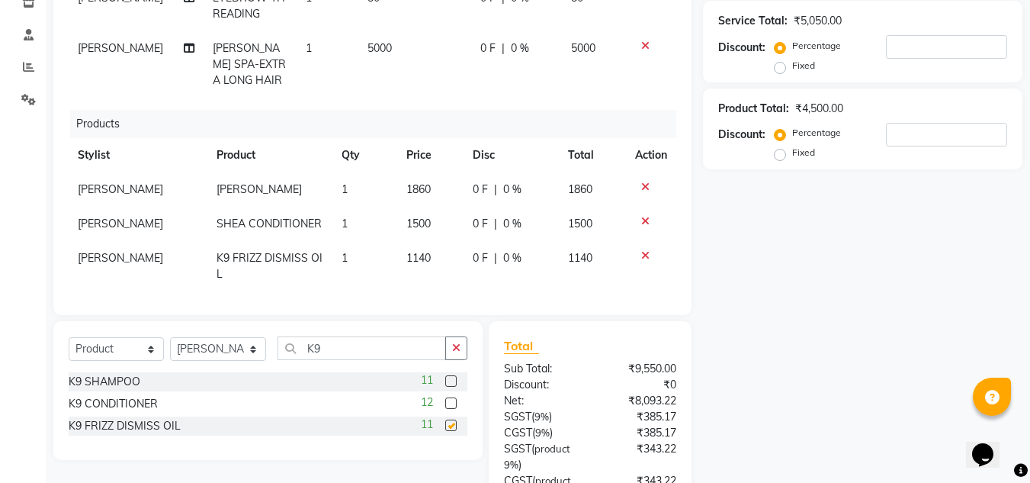
checkbox input "false"
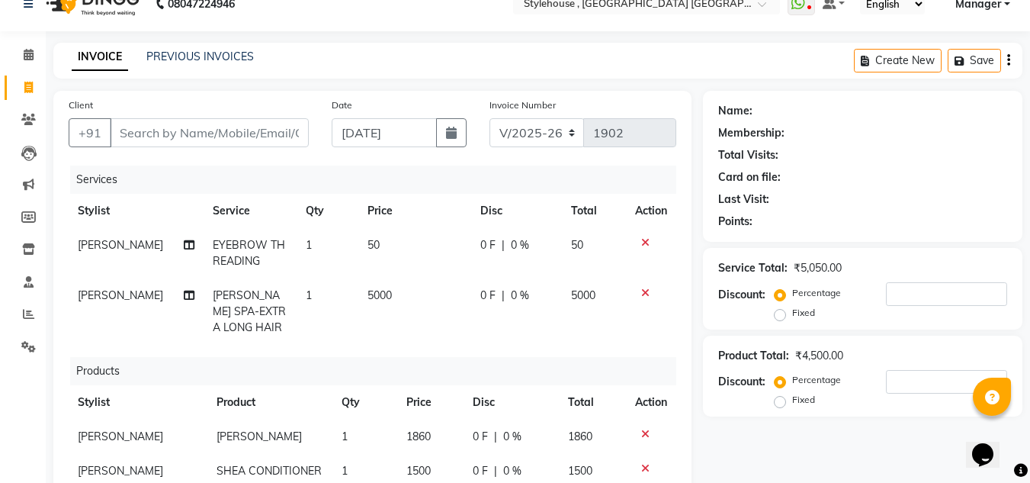
scroll to position [22, 0]
click at [220, 135] on input "Client" at bounding box center [209, 134] width 199 height 29
type input "9"
type input "0"
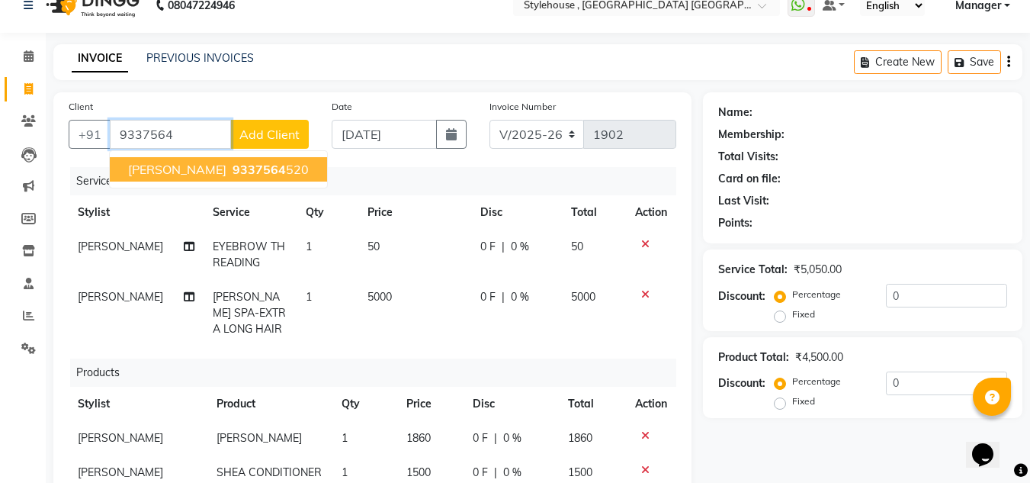
click at [232, 172] on span "9337564" at bounding box center [258, 169] width 53 height 15
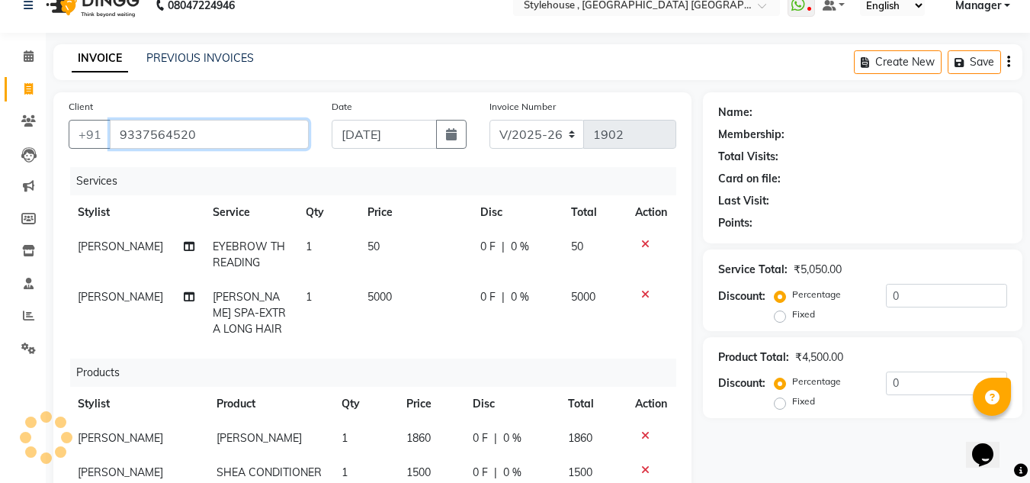
type input "9337564520"
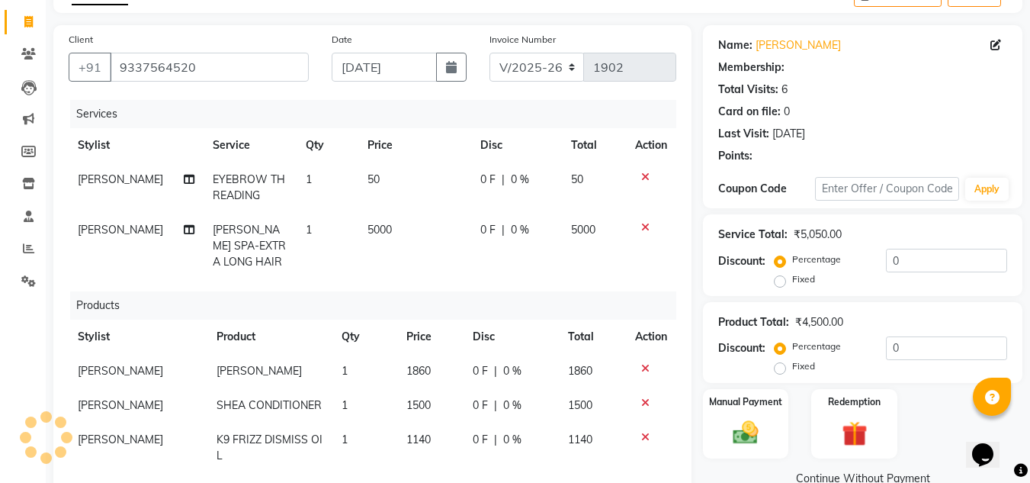
select select "1: Object"
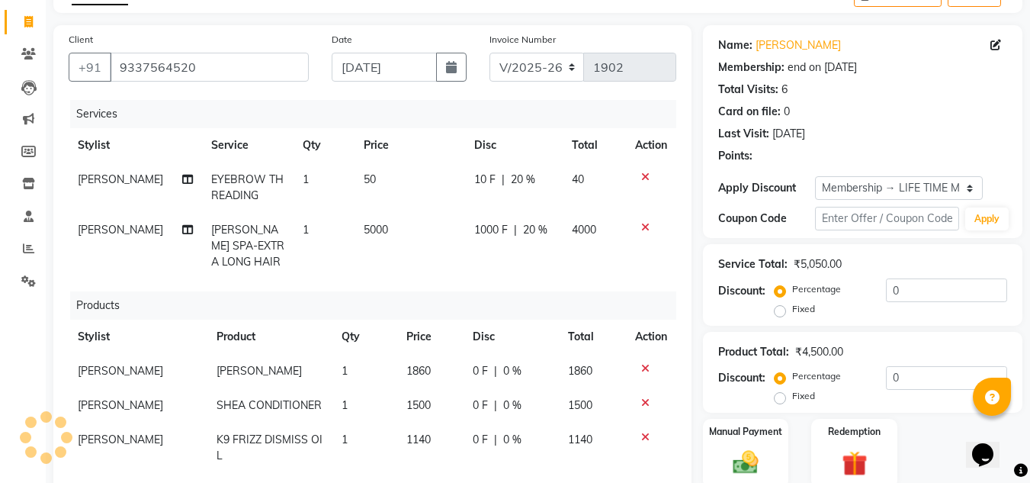
scroll to position [175, 0]
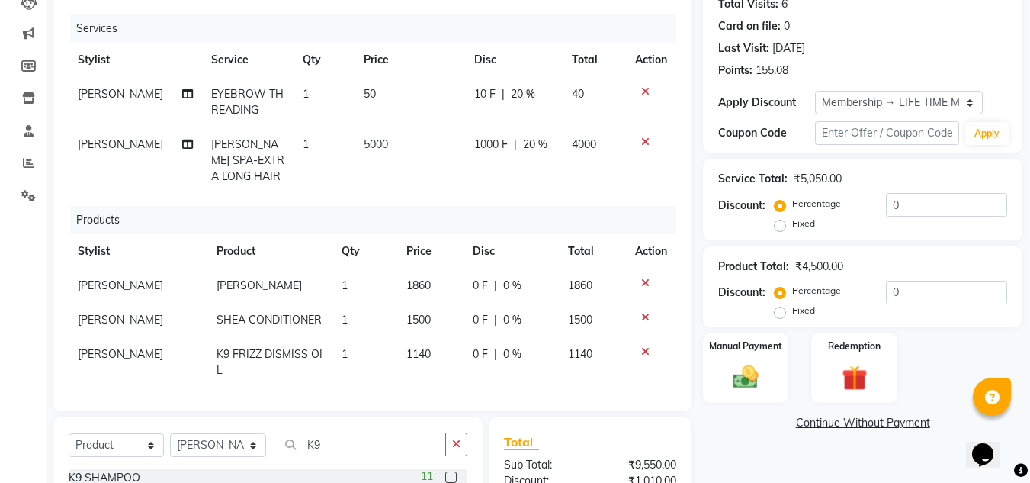
type input "20"
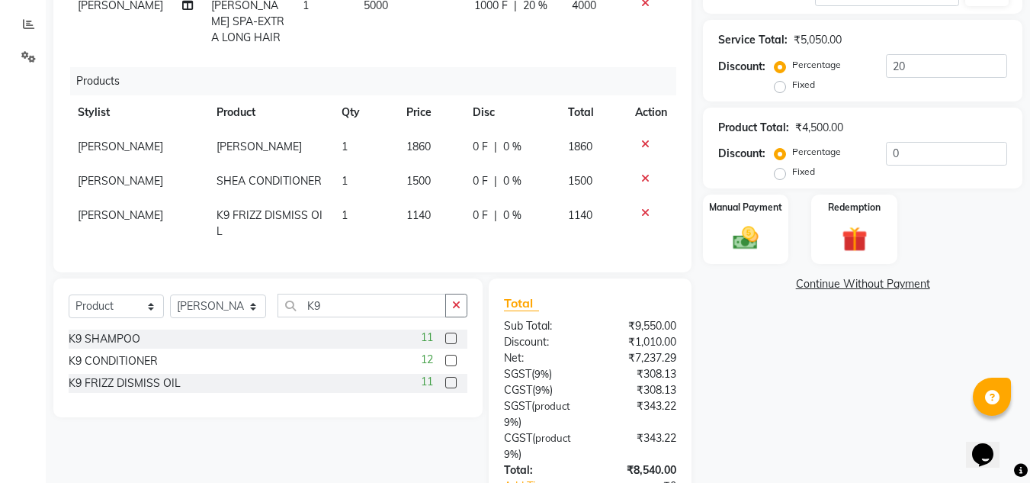
scroll to position [343, 0]
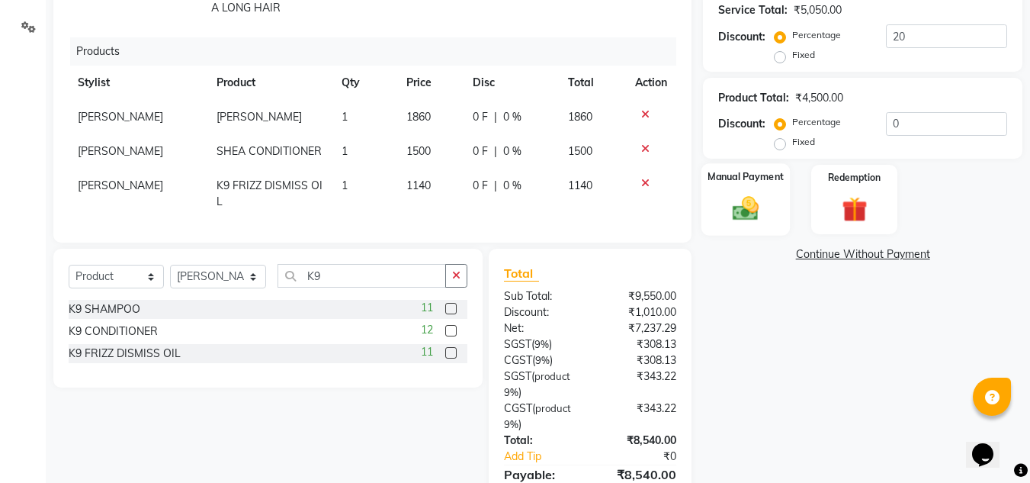
click at [733, 207] on img at bounding box center [745, 209] width 43 height 30
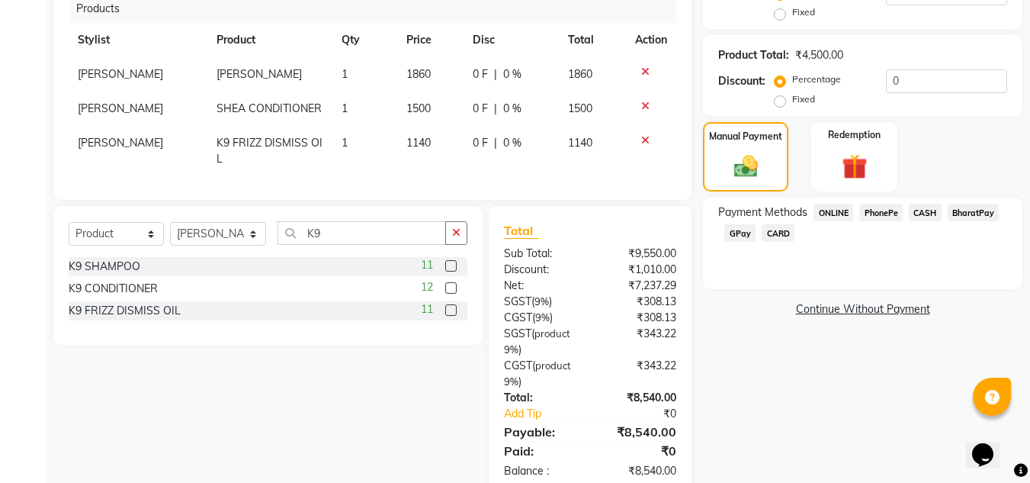
scroll to position [419, 0]
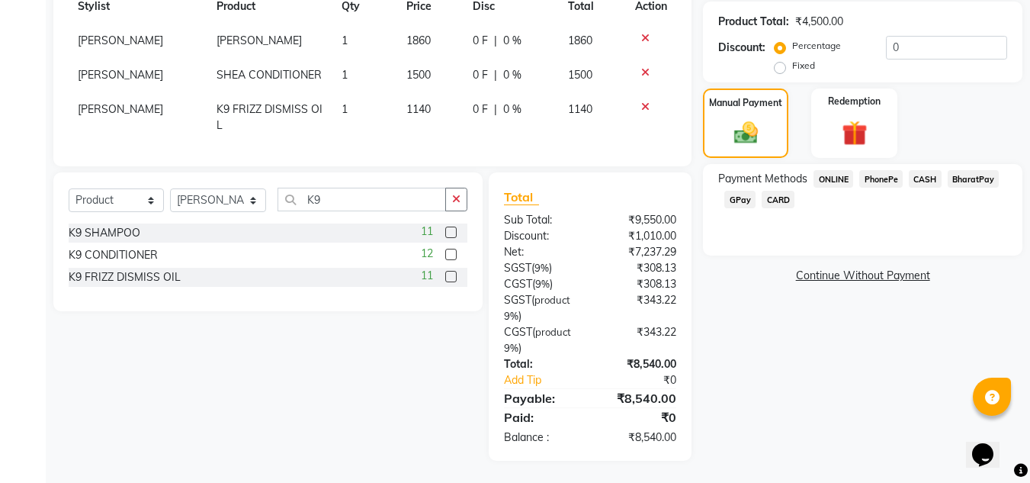
click at [926, 179] on span "CASH" at bounding box center [925, 179] width 33 height 18
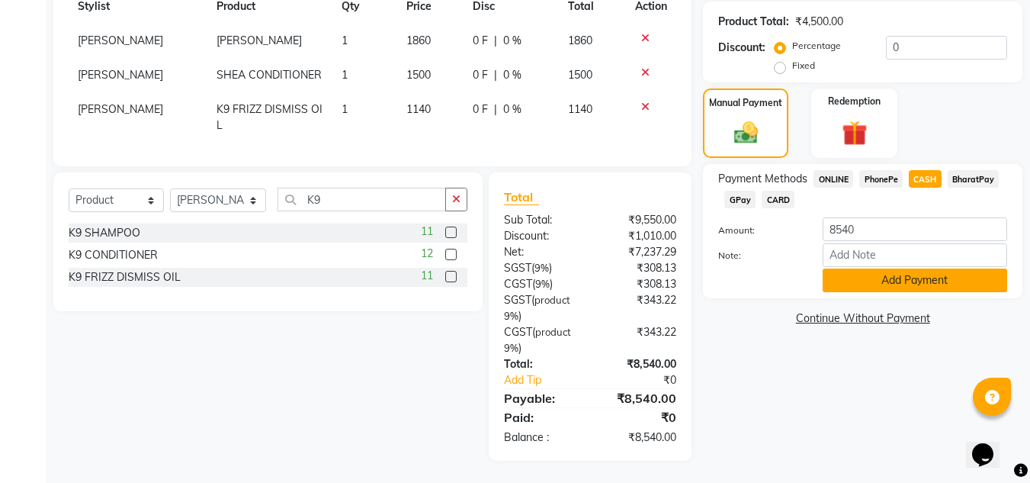
click at [928, 279] on button "Add Payment" at bounding box center [914, 280] width 184 height 24
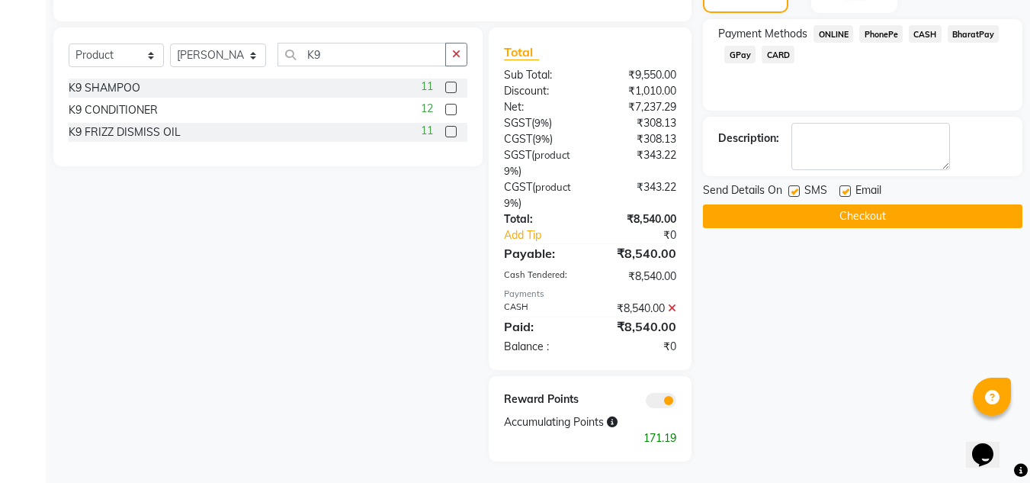
scroll to position [565, 0]
click at [846, 217] on button "Checkout" at bounding box center [862, 216] width 319 height 24
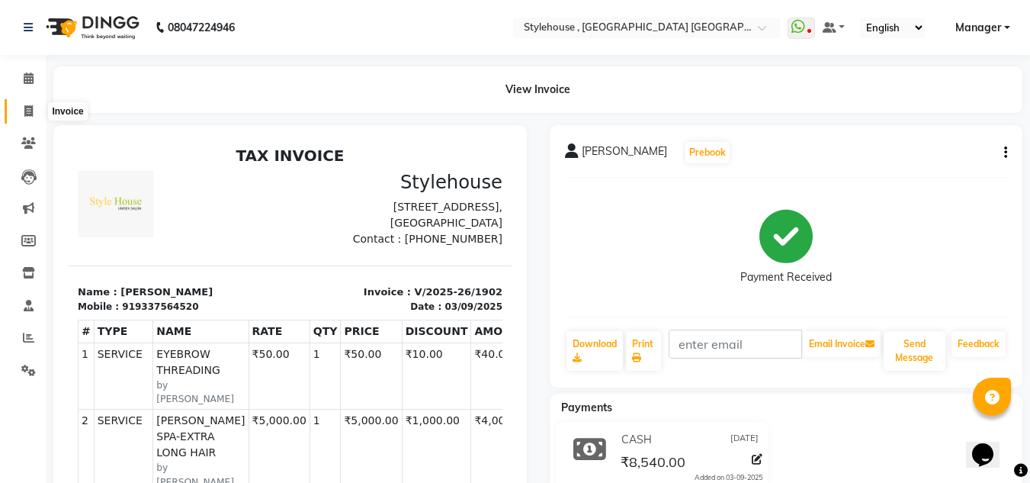
click at [30, 108] on icon at bounding box center [28, 110] width 8 height 11
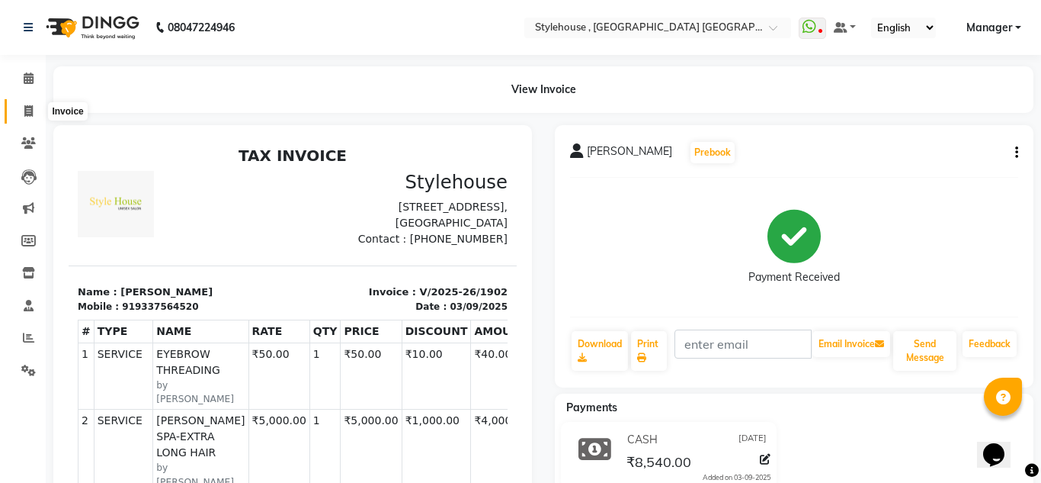
select select "service"
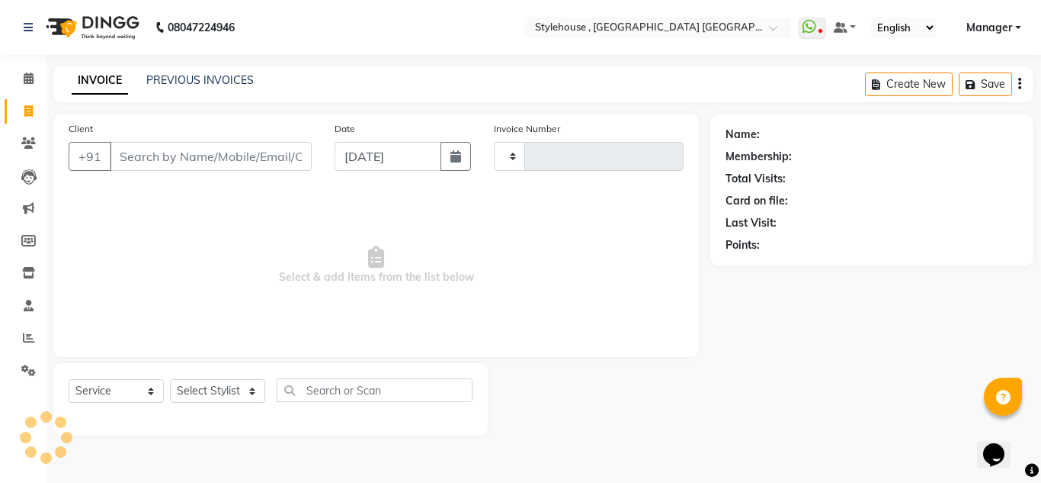
type input "1903"
select select "7793"
click at [193, 79] on link "PREVIOUS INVOICES" at bounding box center [199, 80] width 107 height 14
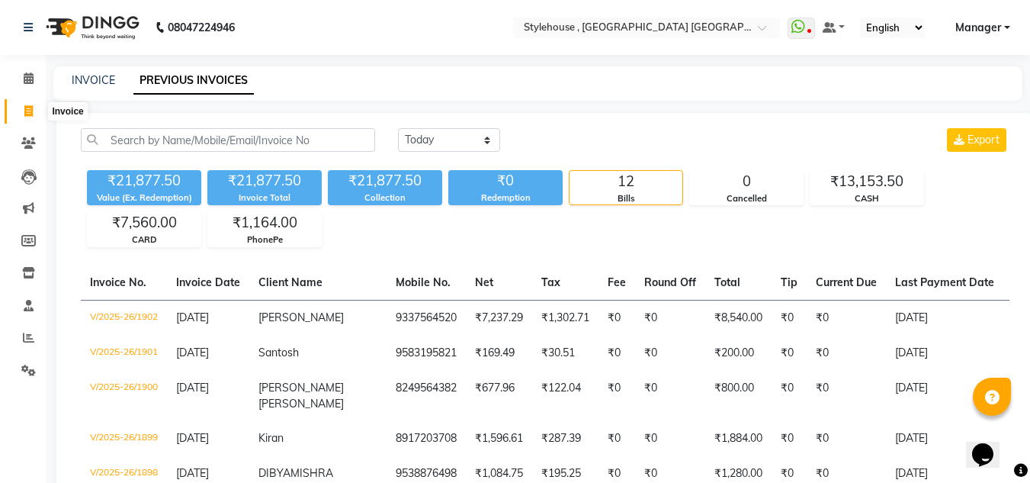
click at [30, 114] on icon at bounding box center [28, 110] width 8 height 11
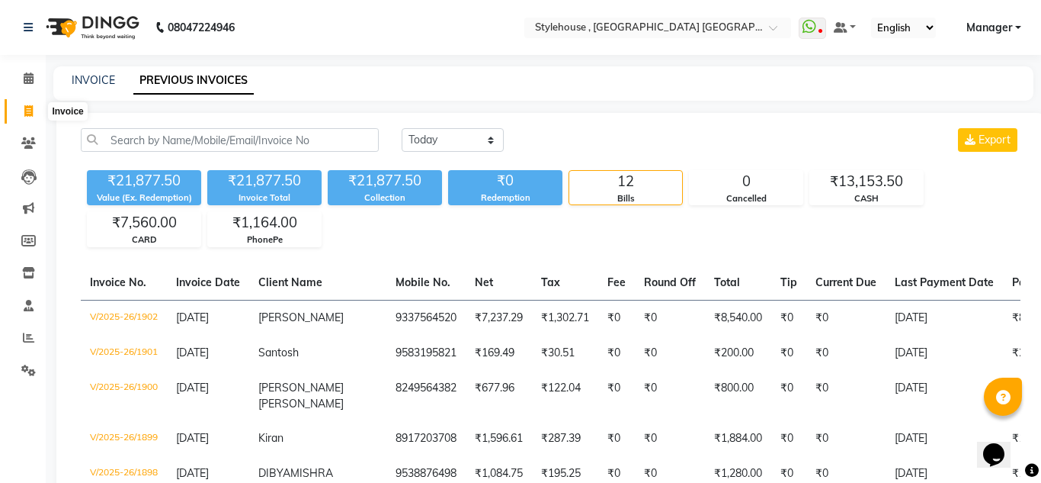
select select "service"
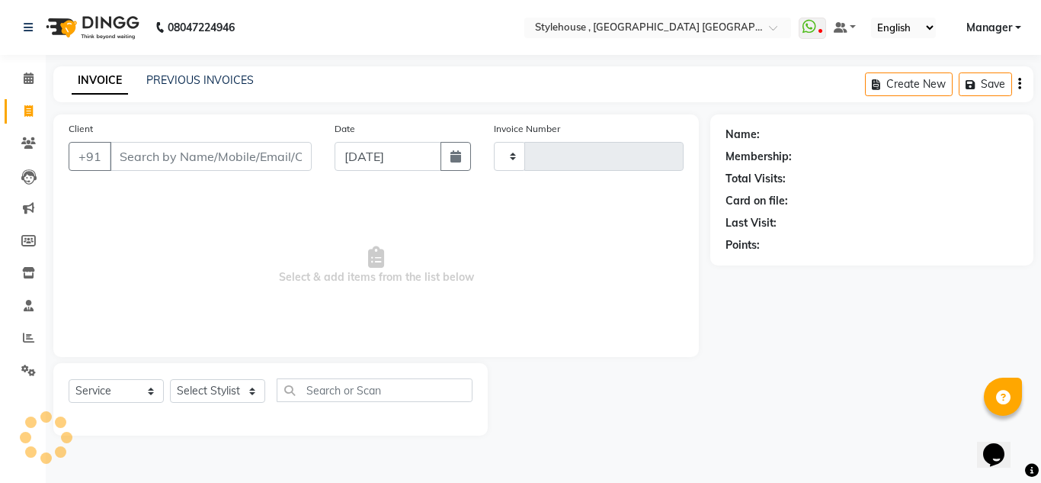
type input "1903"
select select "7793"
click at [254, 389] on select "Select Stylist ANIL BARIK ANIRUDH SAHOO JYOTIRANJAN BARIK KANHA KISALAY MAMMA M…" at bounding box center [218, 391] width 97 height 24
select select "69899"
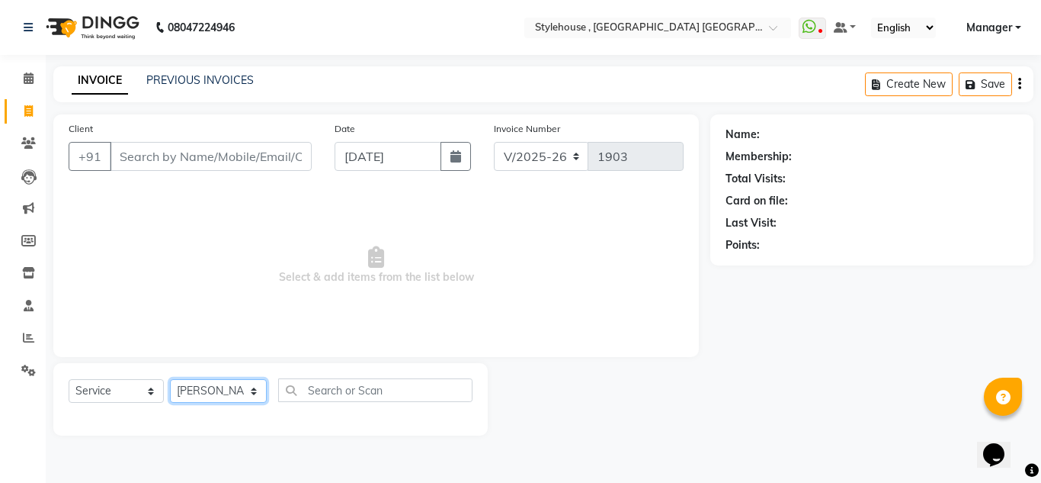
click at [170, 379] on select "Select Stylist ANIL BARIK ANIRUDH SAHOO JYOTIRANJAN BARIK KANHA KISALAY MAMMA M…" at bounding box center [218, 391] width 97 height 24
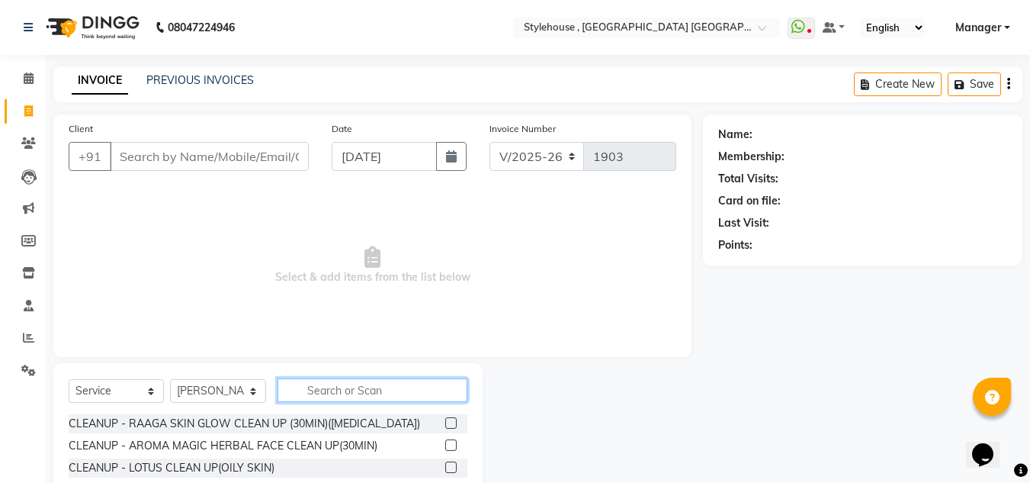
click at [373, 383] on input "text" at bounding box center [372, 390] width 190 height 24
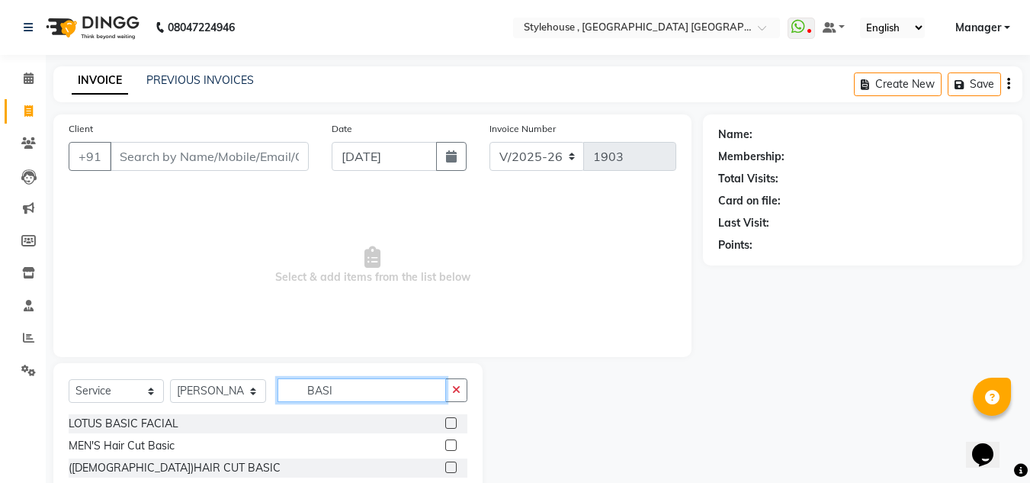
type input "BASI"
click at [448, 445] on label at bounding box center [450, 444] width 11 height 11
click at [448, 445] on input "checkbox" at bounding box center [450, 446] width 10 height 10
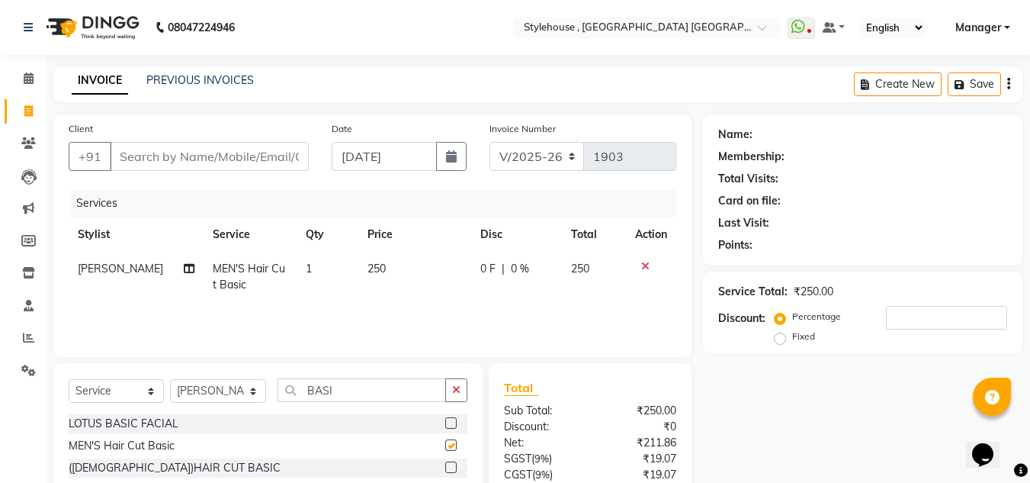
checkbox input "false"
click at [208, 164] on input "Client" at bounding box center [209, 156] width 199 height 29
type input "9"
type input "0"
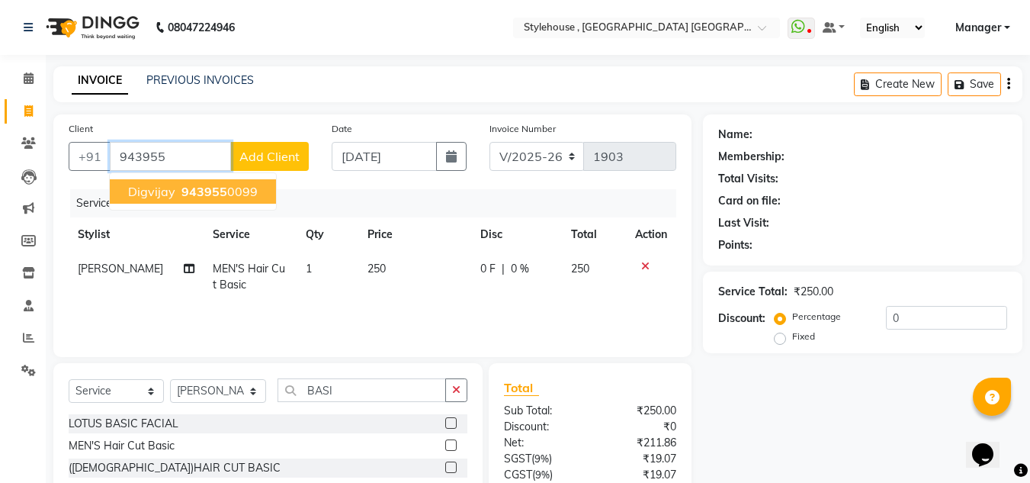
click at [213, 194] on span "943955" at bounding box center [204, 191] width 46 height 15
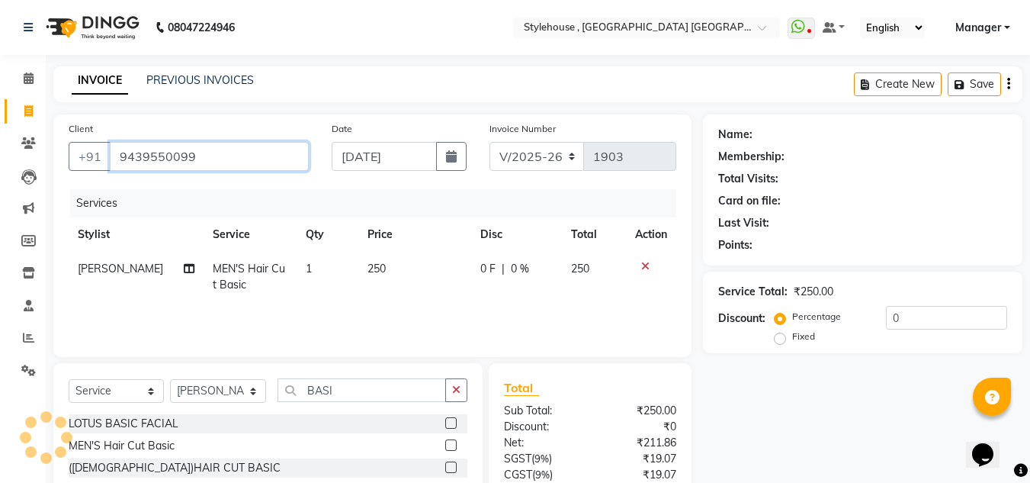
type input "9439550099"
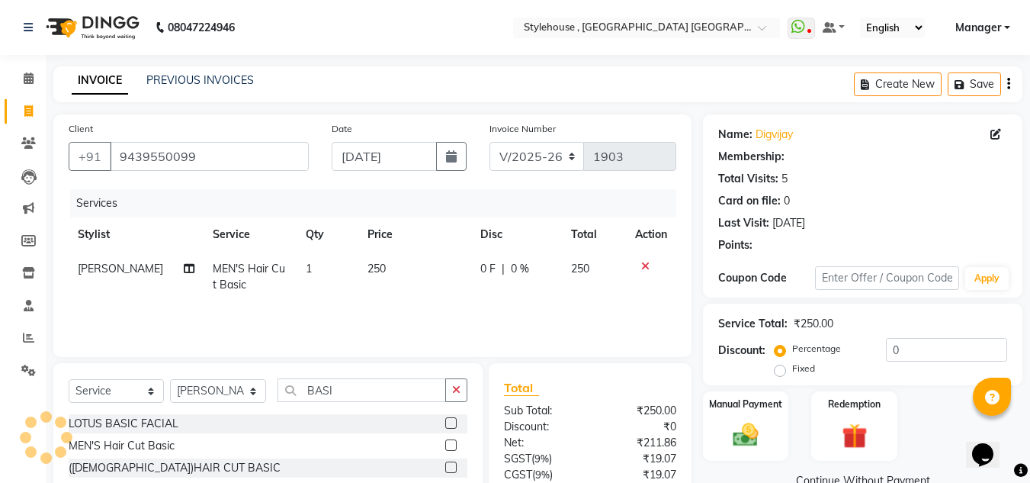
select select "1: Object"
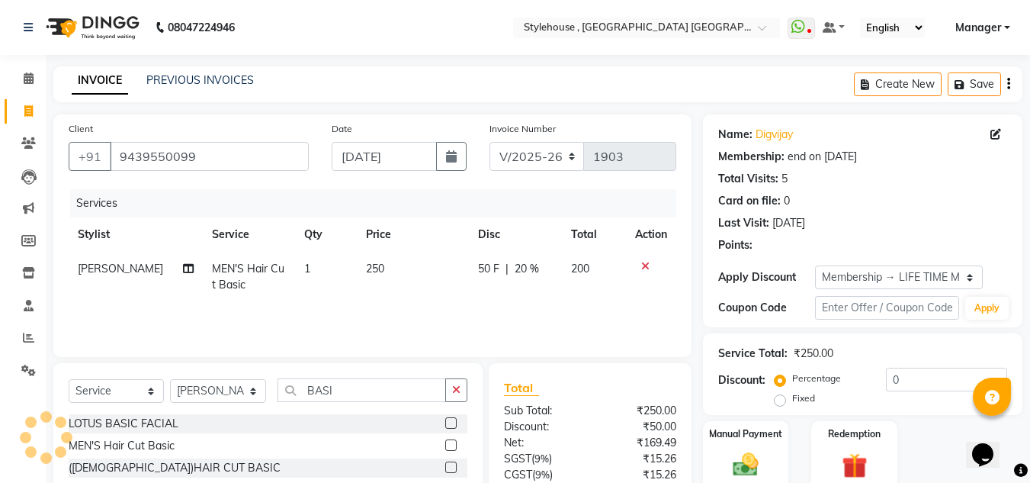
type input "20"
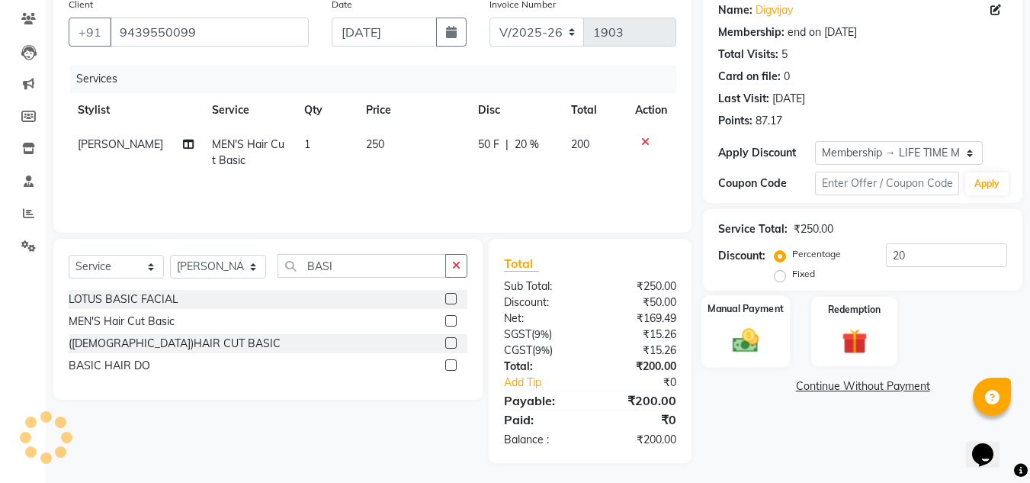
scroll to position [127, 0]
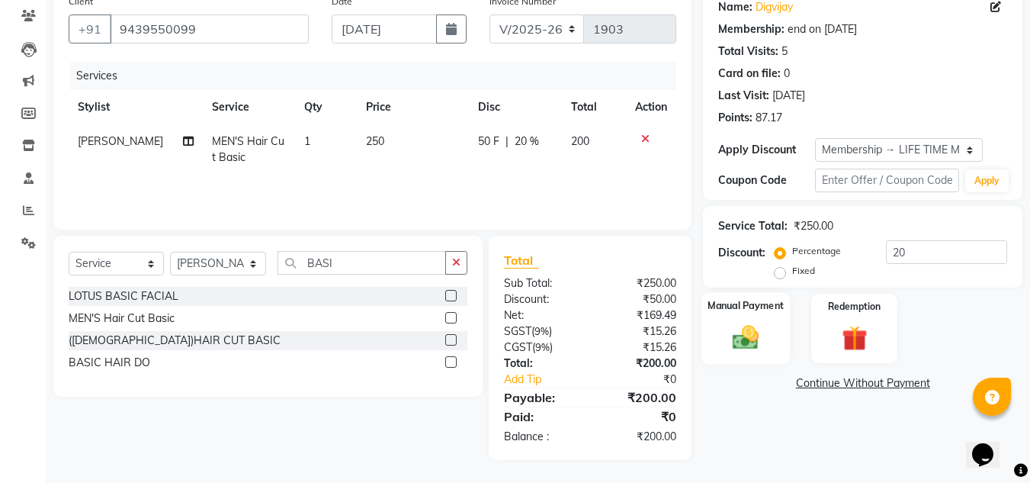
click at [747, 341] on img at bounding box center [745, 337] width 43 height 30
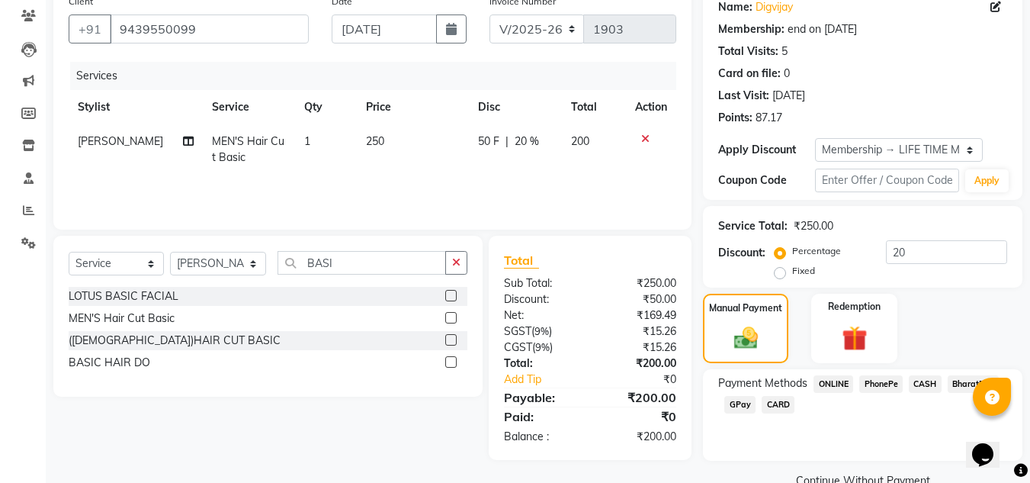
click at [879, 384] on span "PhonePe" at bounding box center [880, 384] width 43 height 18
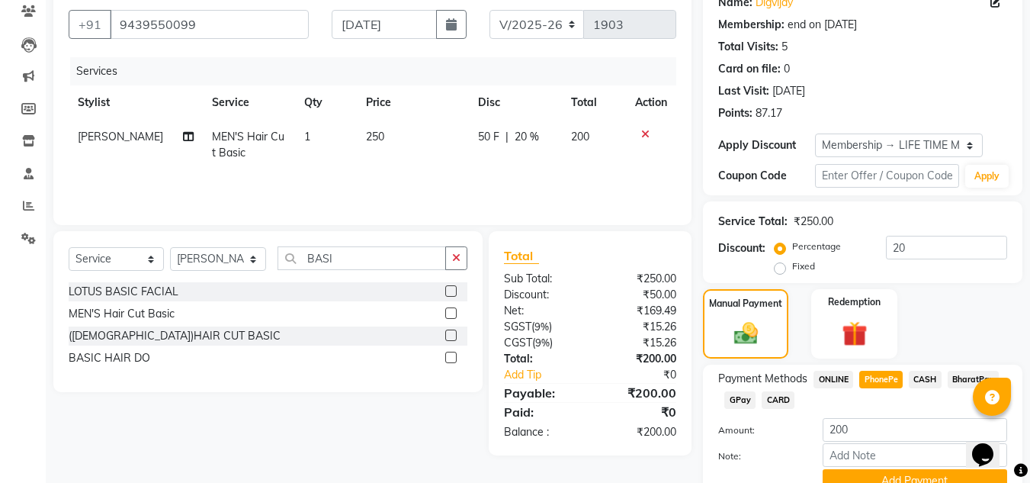
scroll to position [202, 0]
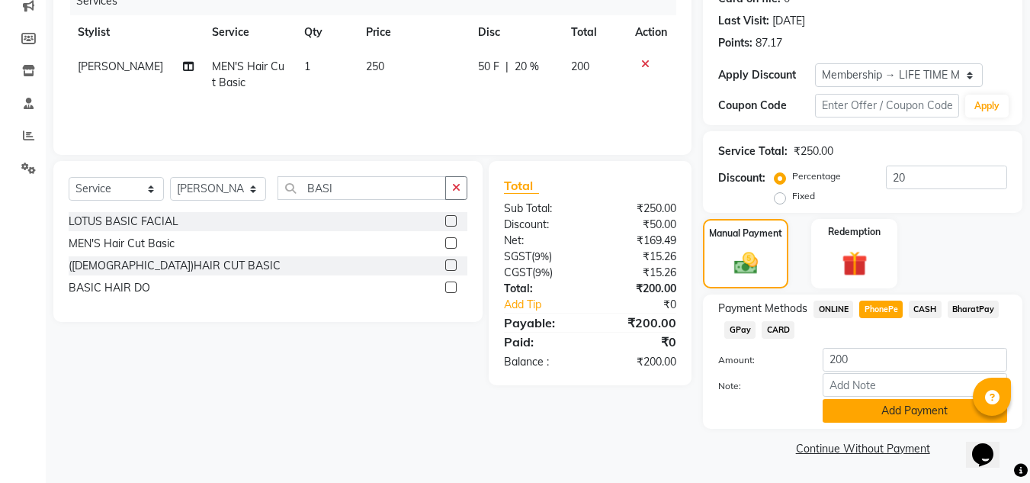
click at [913, 412] on button "Add Payment" at bounding box center [914, 411] width 184 height 24
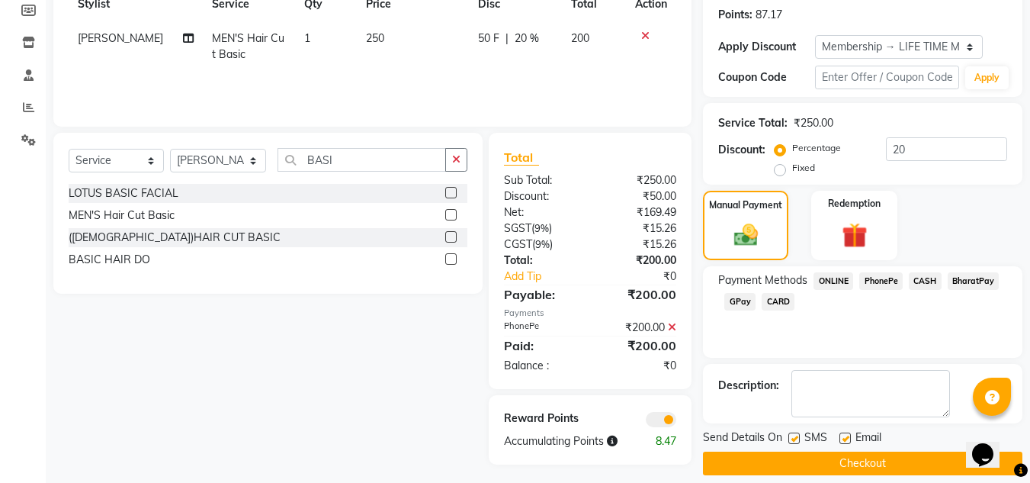
scroll to position [245, 0]
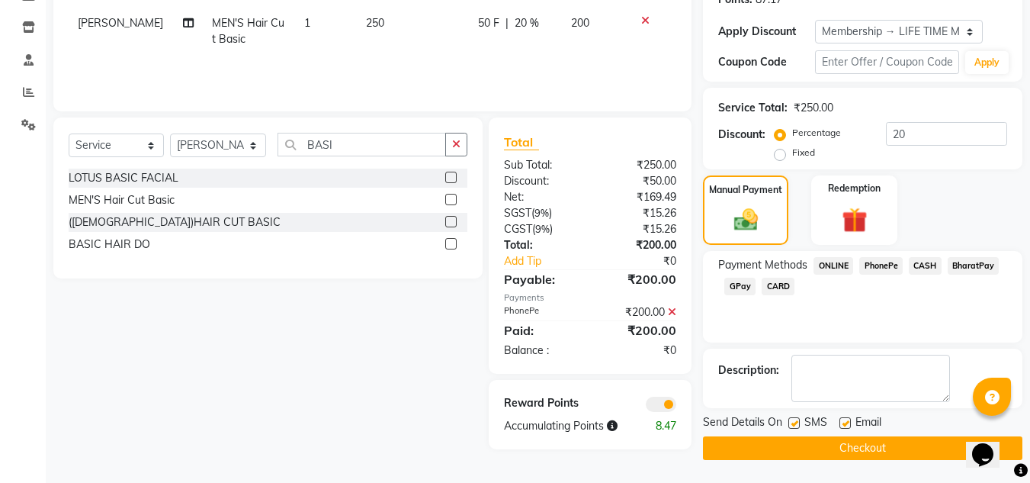
click at [884, 449] on button "Checkout" at bounding box center [862, 448] width 319 height 24
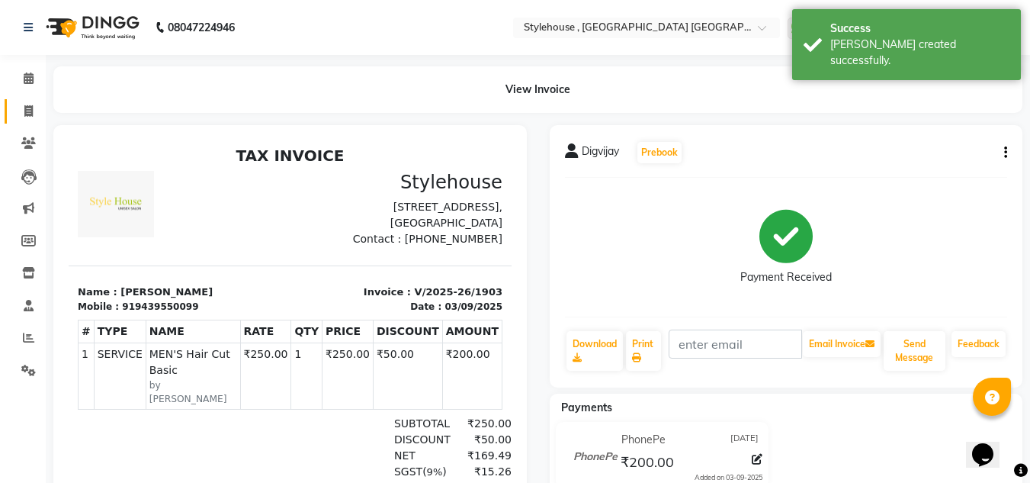
click at [30, 110] on icon at bounding box center [28, 110] width 8 height 11
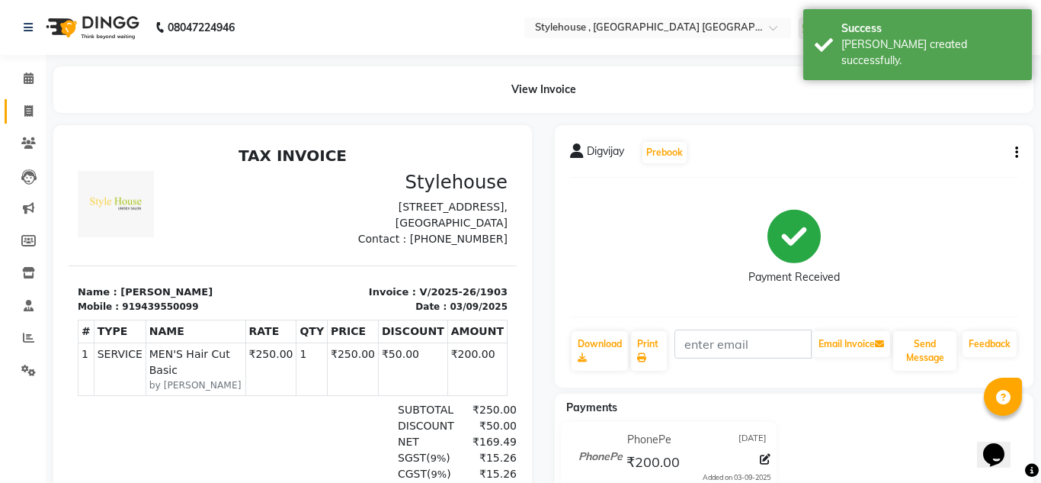
select select "service"
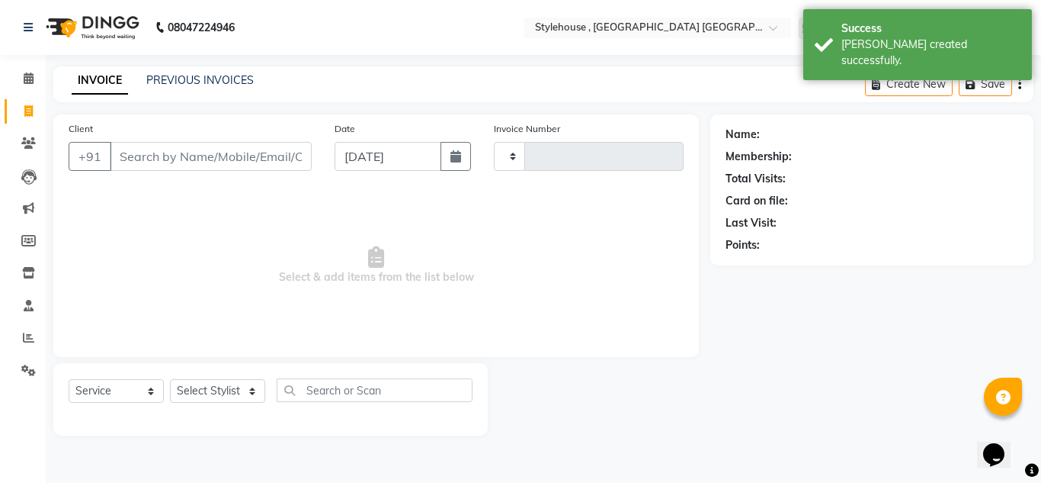
type input "1904"
select select "7793"
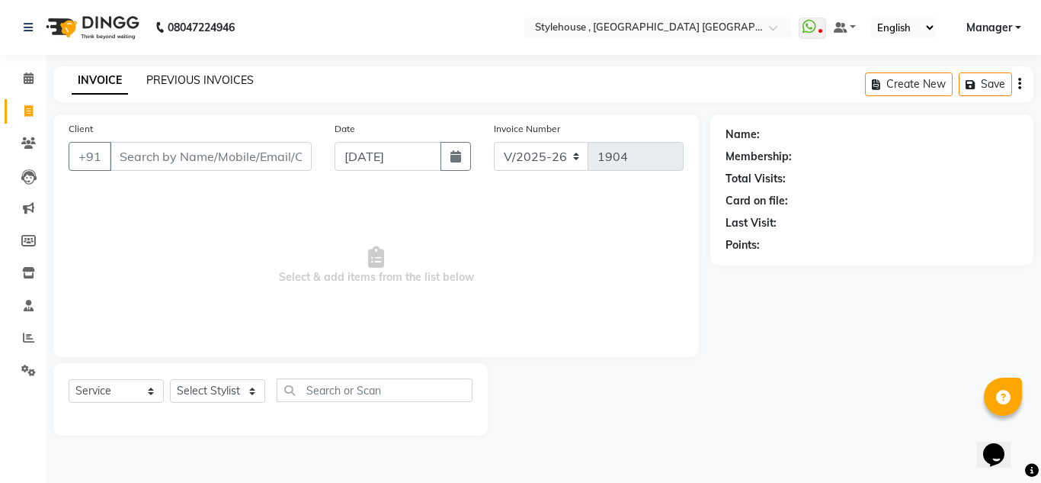
click at [198, 80] on link "PREVIOUS INVOICES" at bounding box center [199, 80] width 107 height 14
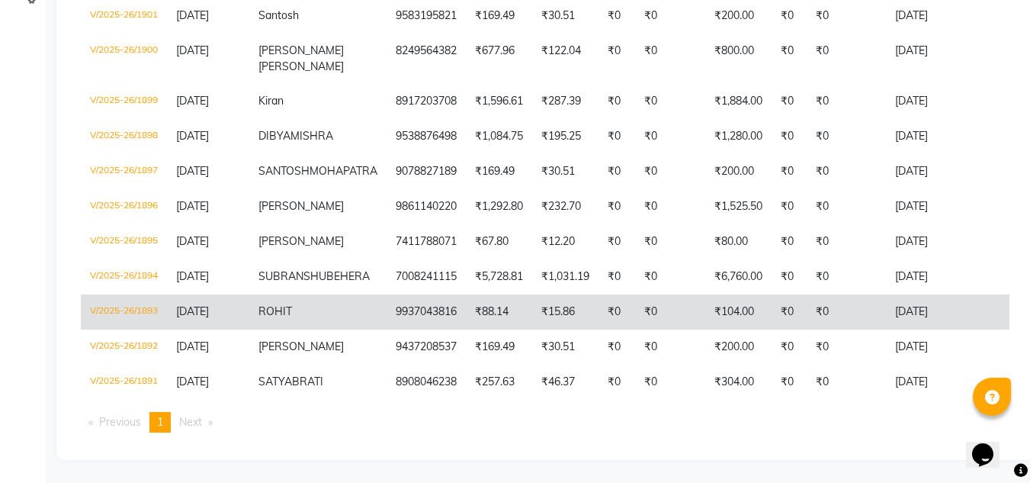
scroll to position [381, 0]
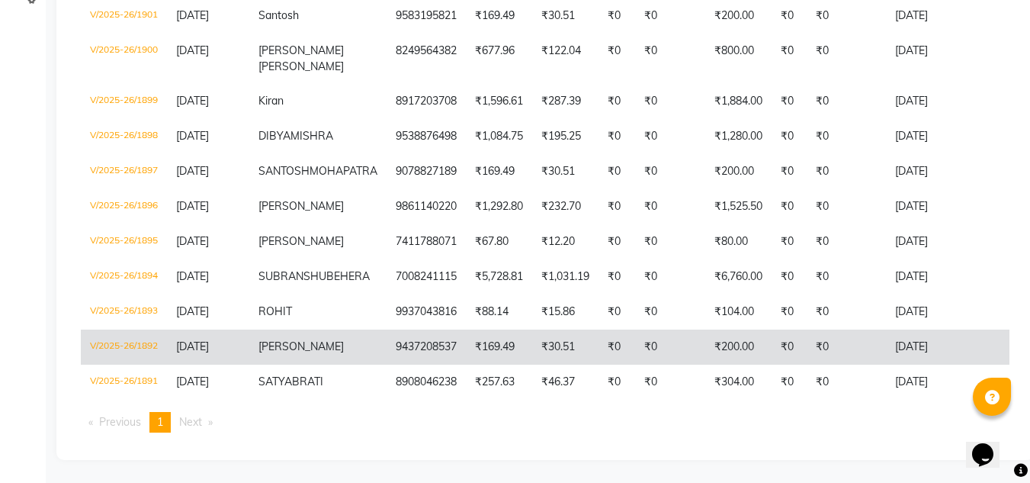
click at [282, 353] on span "[PERSON_NAME]" at bounding box center [300, 346] width 85 height 14
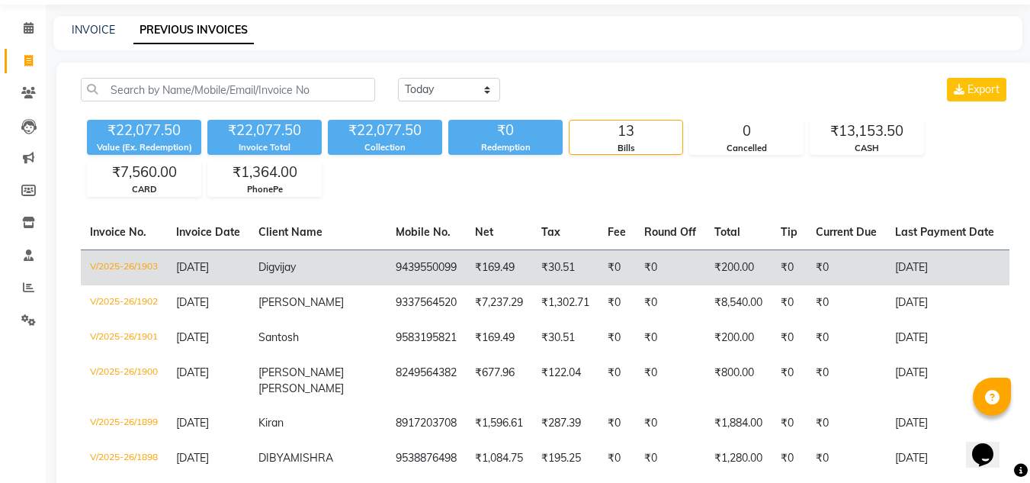
scroll to position [414, 0]
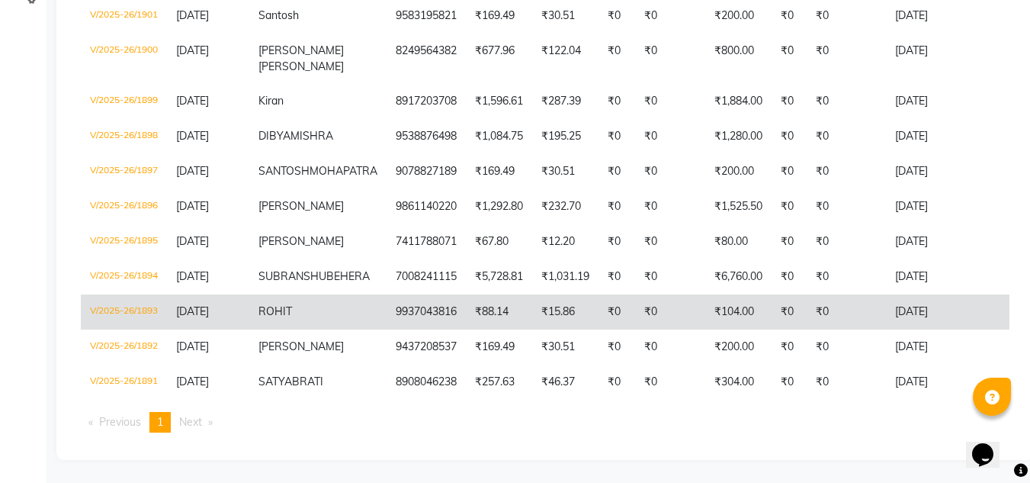
click at [310, 300] on td "ROHIT" at bounding box center [317, 311] width 137 height 35
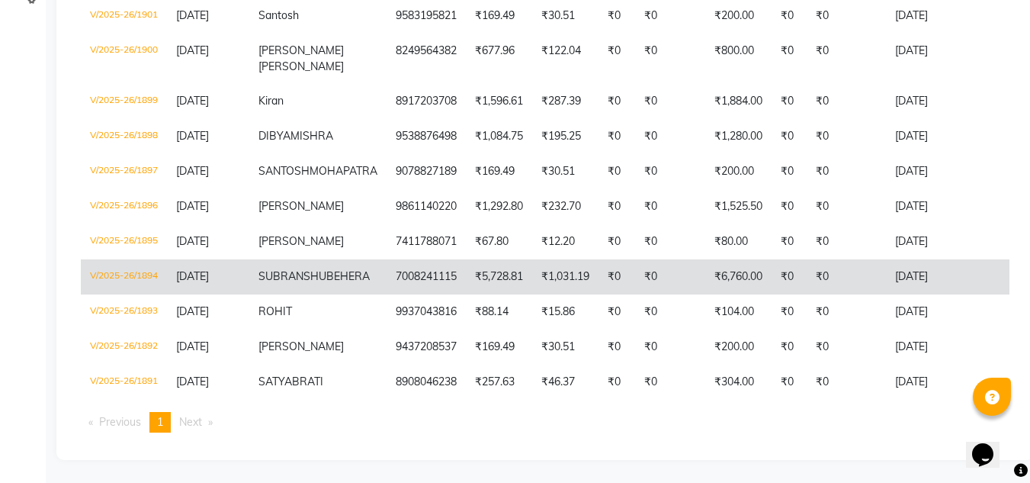
click at [292, 269] on span "SUBRANSHU" at bounding box center [292, 276] width 68 height 14
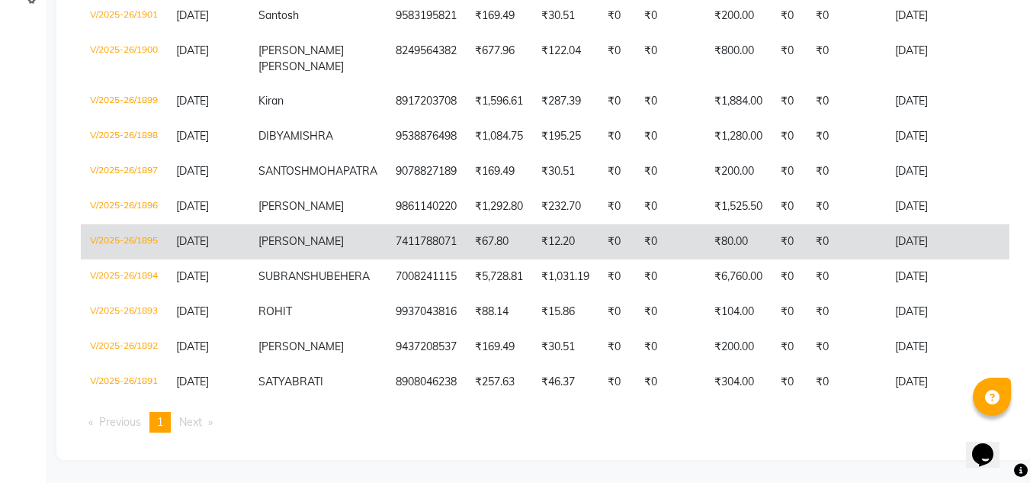
click at [283, 234] on span "[PERSON_NAME]" at bounding box center [300, 241] width 85 height 14
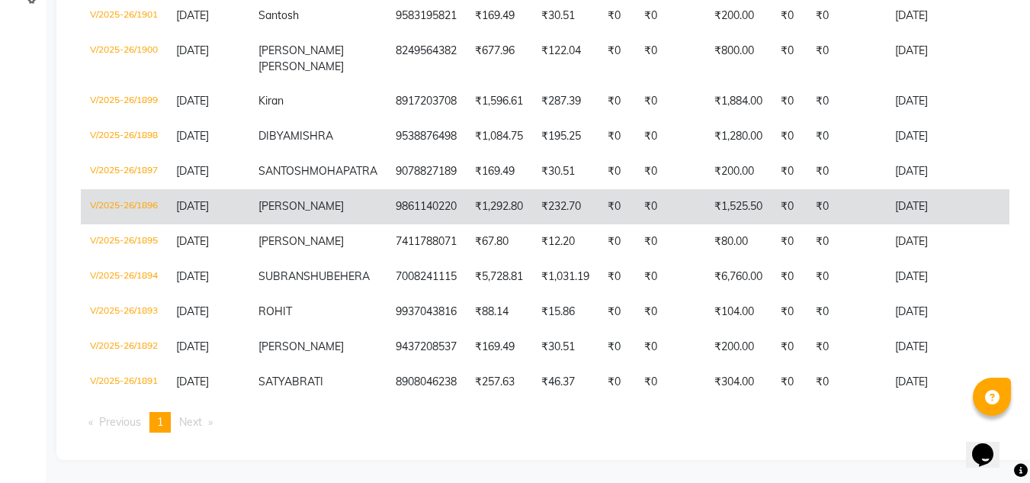
click at [281, 199] on span "[PERSON_NAME]" at bounding box center [300, 206] width 85 height 14
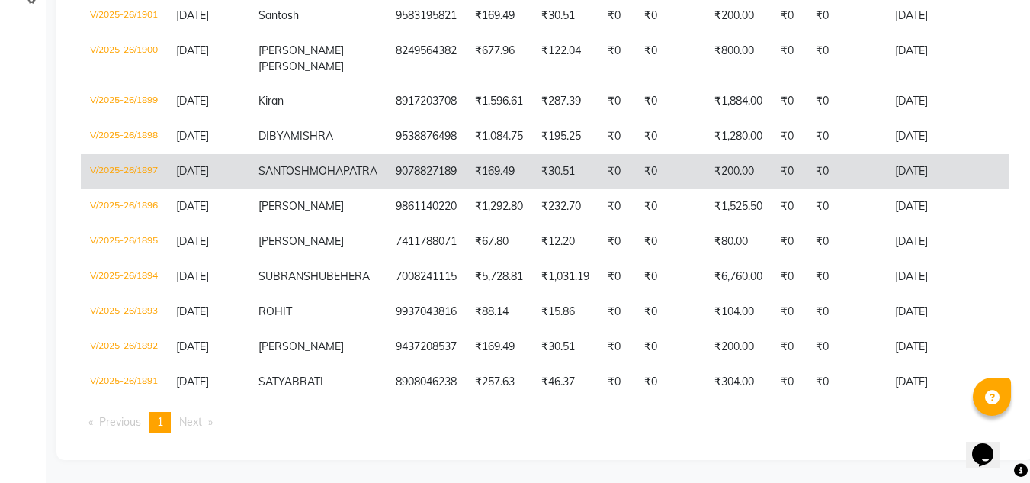
click at [309, 164] on span "SANTOSH" at bounding box center [283, 171] width 51 height 14
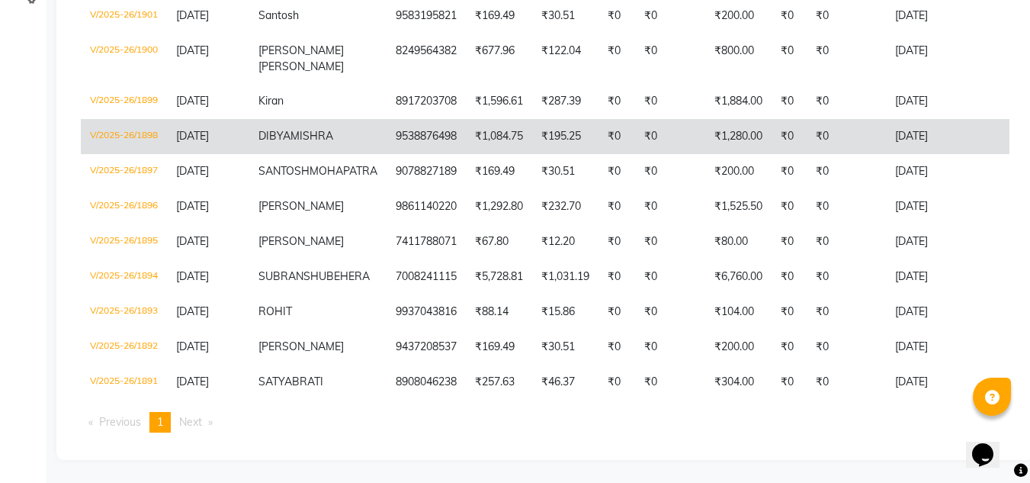
click at [290, 129] on span "MISHRA" at bounding box center [311, 136] width 43 height 14
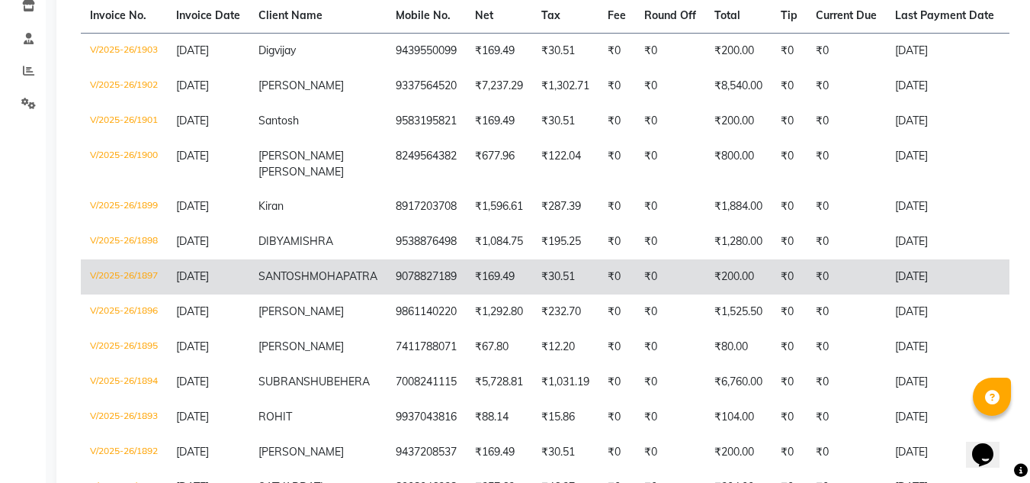
scroll to position [261, 0]
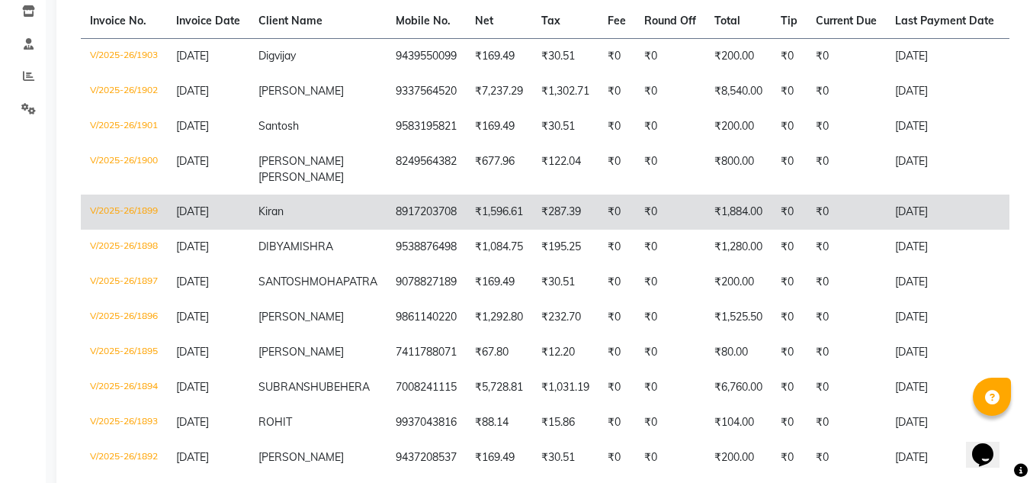
click at [284, 204] on span "Kiran" at bounding box center [270, 211] width 25 height 14
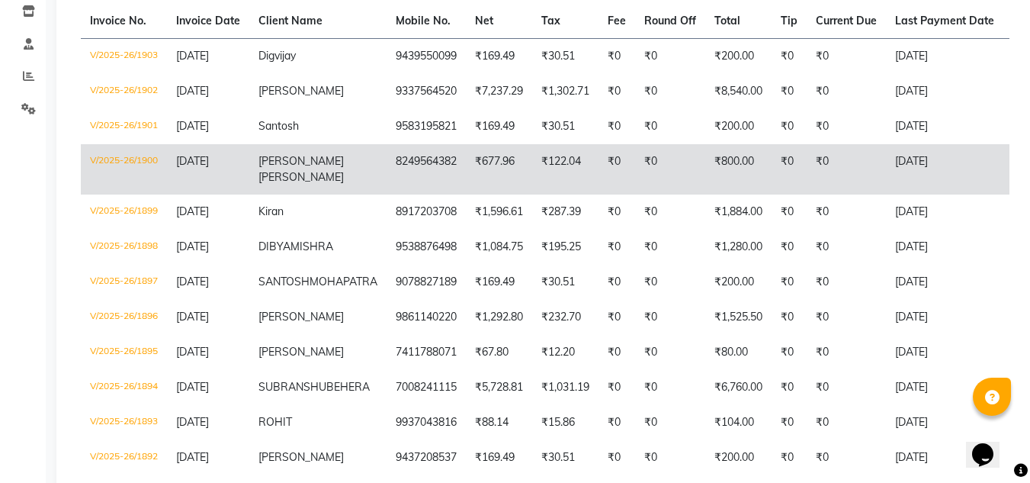
click at [313, 170] on span "[PERSON_NAME]" at bounding box center [300, 177] width 85 height 14
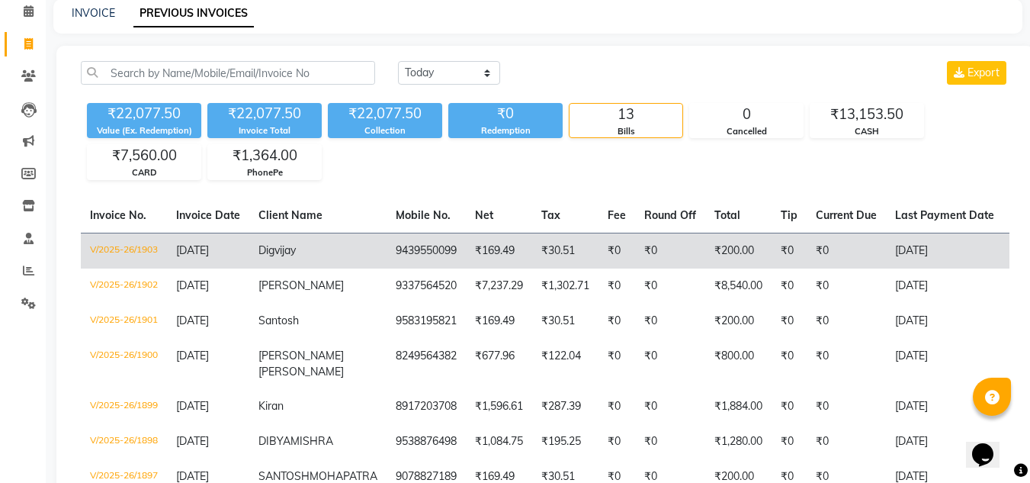
scroll to position [0, 0]
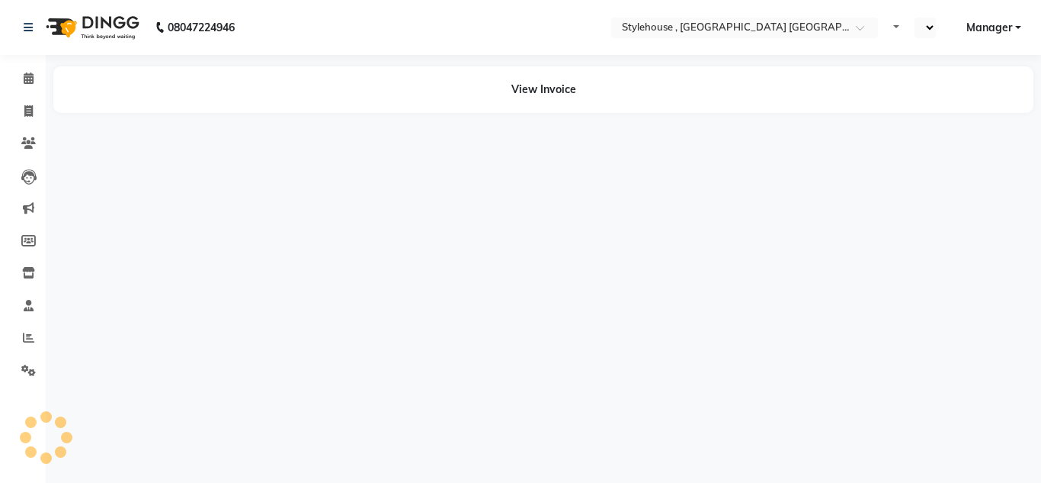
select select "en"
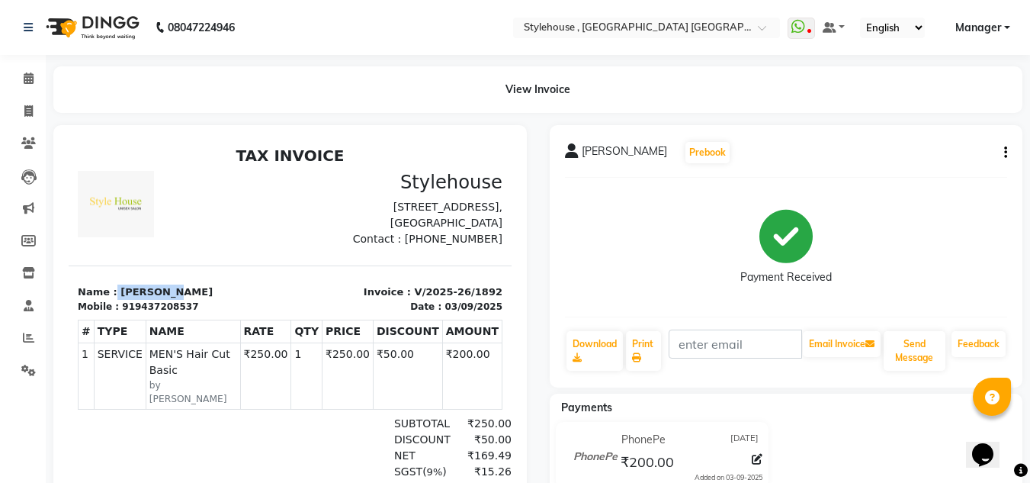
drag, startPoint x: 112, startPoint y: 308, endPoint x: 205, endPoint y: 304, distance: 93.1
click at [205, 300] on p "Name : BISWAJEET" at bounding box center [180, 291] width 204 height 15
copy p "BISWAJEET"
drag, startPoint x: 128, startPoint y: 322, endPoint x: 162, endPoint y: 322, distance: 33.5
click at [191, 313] on div "Mobile : 919437208537" at bounding box center [180, 307] width 204 height 14
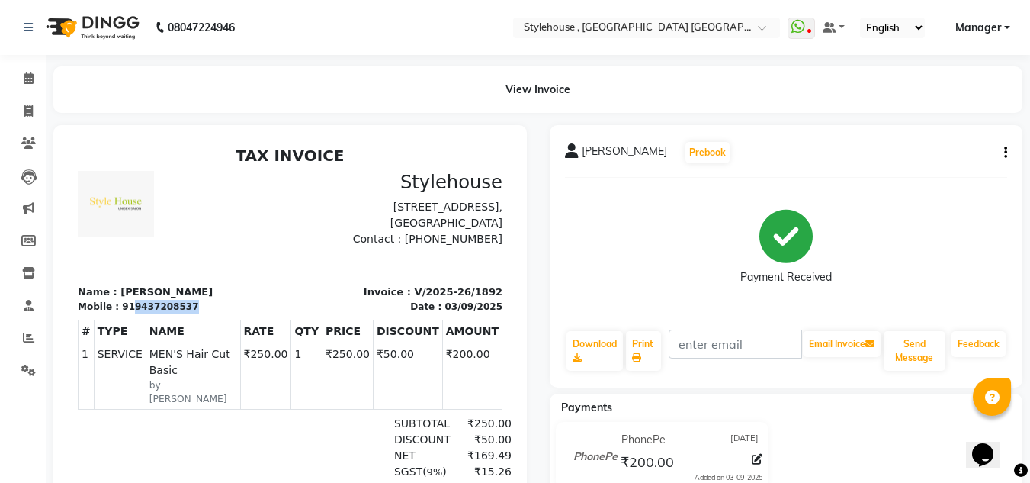
copy div "9437208537"
click at [32, 111] on icon at bounding box center [28, 110] width 8 height 11
select select "7793"
select select "service"
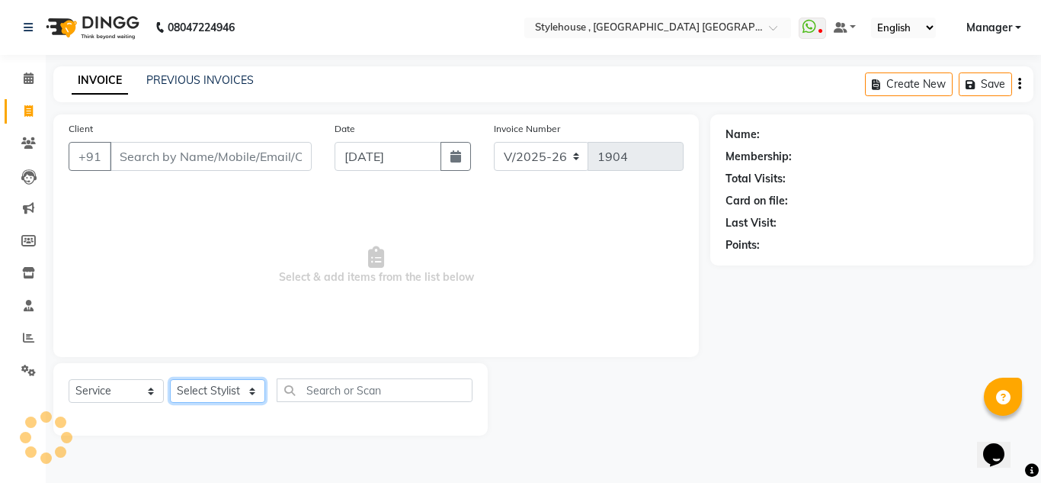
click at [250, 390] on select "Select Stylist" at bounding box center [217, 391] width 95 height 24
click at [250, 390] on select "Select Stylist ANIL BARIK ANIRUDH SAHOO JYOTIRANJAN BARIK KANHA KISALAY MAMMA M…" at bounding box center [218, 391] width 97 height 24
select select "78233"
click at [170, 379] on select "Select Stylist [PERSON_NAME] [PERSON_NAME] [PERSON_NAME] [PERSON_NAME] MAMMA Ma…" at bounding box center [218, 391] width 97 height 24
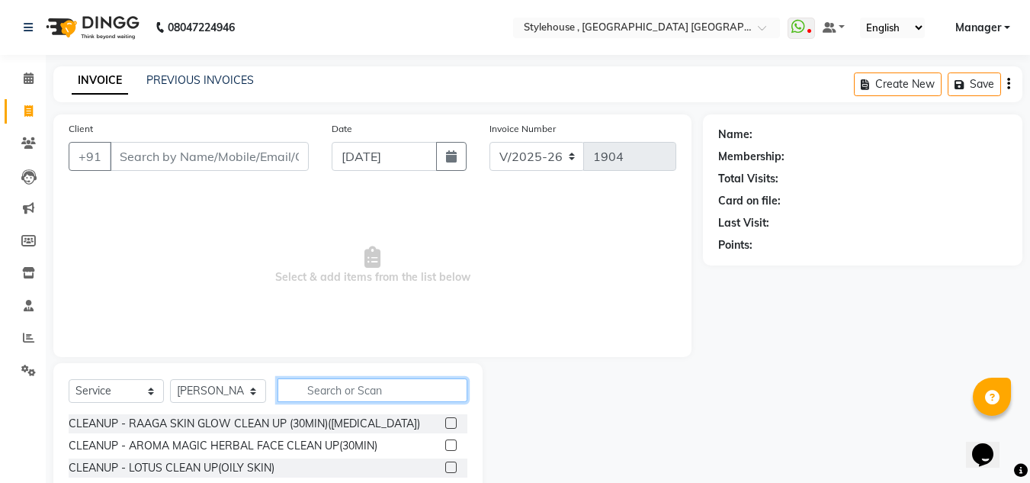
click at [359, 396] on input "text" at bounding box center [372, 390] width 190 height 24
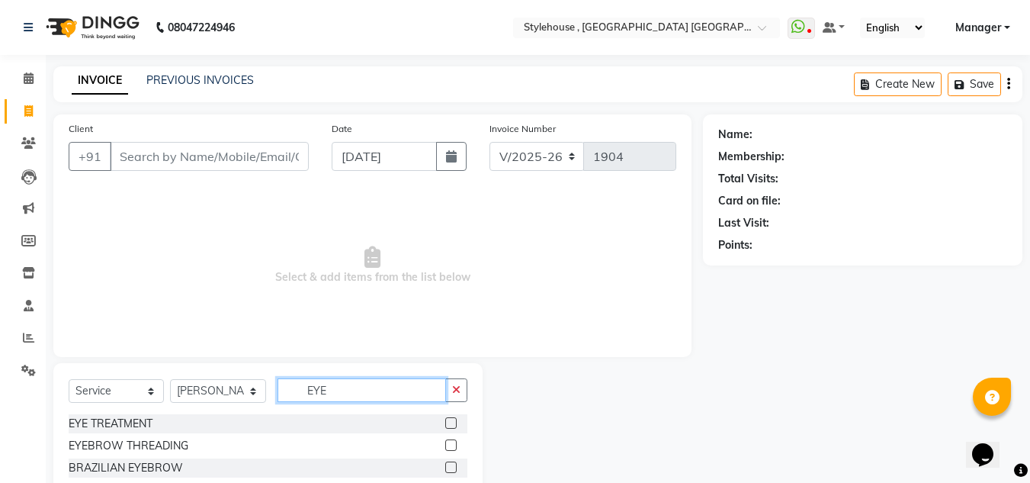
type input "EYE"
click at [448, 447] on label at bounding box center [450, 444] width 11 height 11
click at [448, 447] on input "checkbox" at bounding box center [450, 446] width 10 height 10
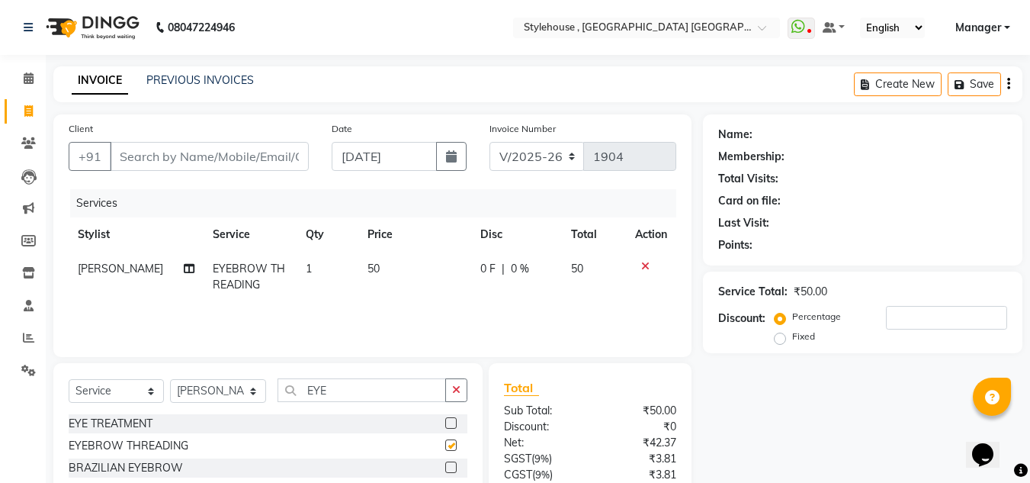
checkbox input "false"
click at [350, 393] on input "EYE" at bounding box center [361, 390] width 168 height 24
type input "E"
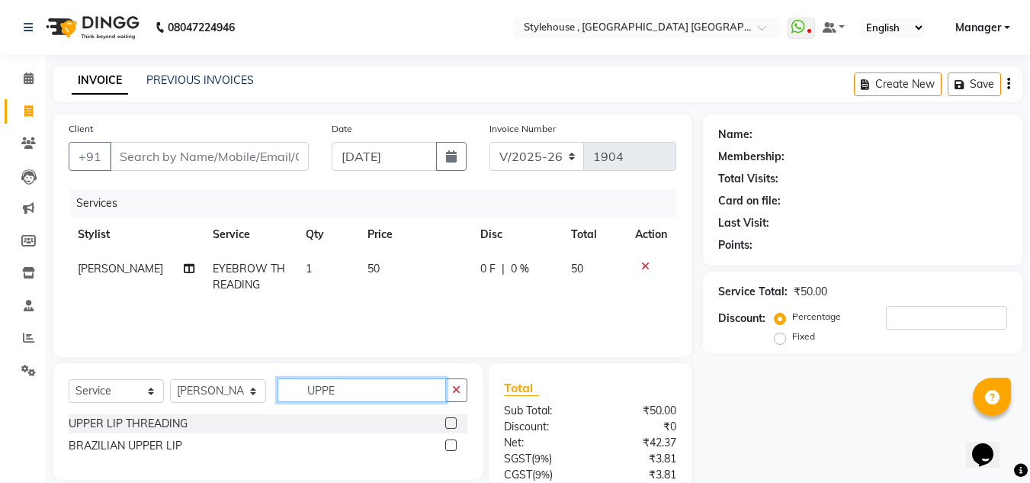
type input "UPPE"
click at [451, 422] on label at bounding box center [450, 422] width 11 height 11
click at [451, 422] on input "checkbox" at bounding box center [450, 423] width 10 height 10
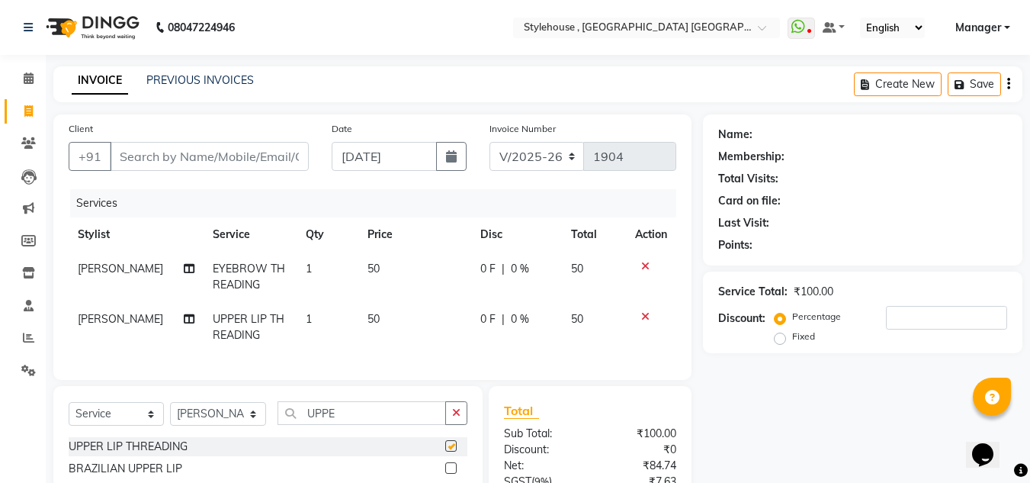
checkbox input "false"
click at [146, 159] on input "Client" at bounding box center [209, 156] width 199 height 29
type input "7"
type input "0"
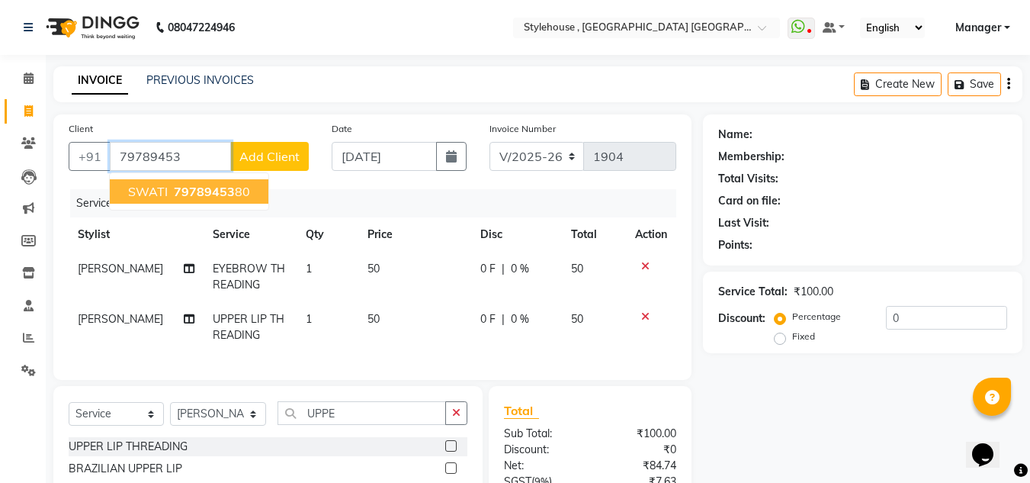
click at [184, 195] on span "79789453" at bounding box center [204, 191] width 61 height 15
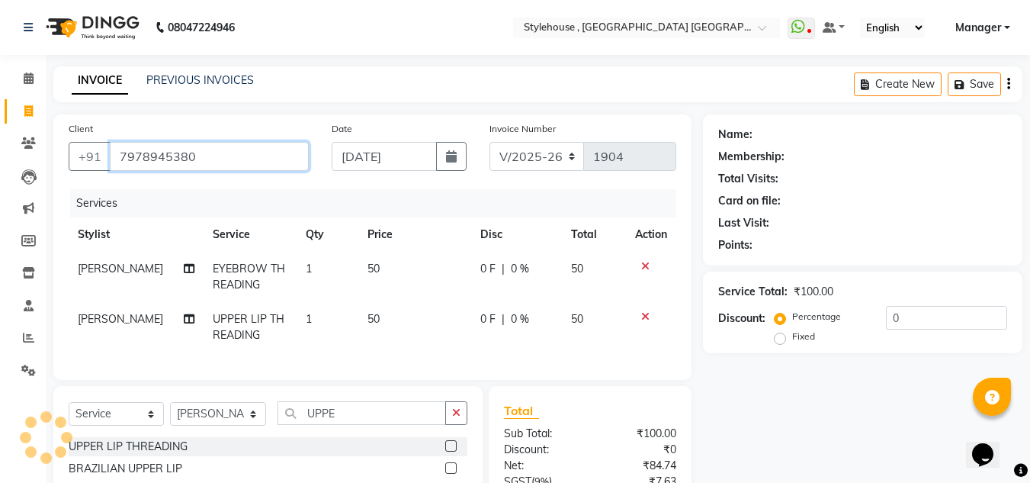
type input "7978945380"
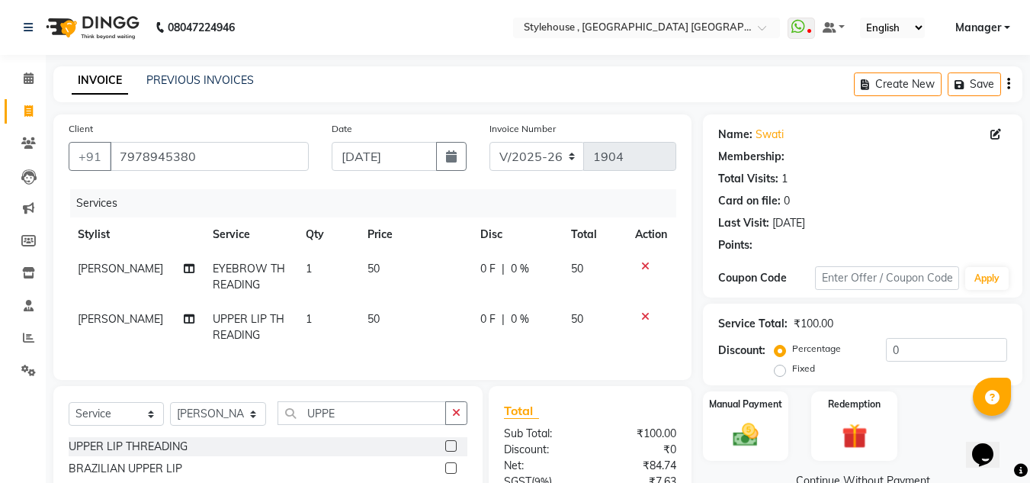
type input "20"
select select "1: Object"
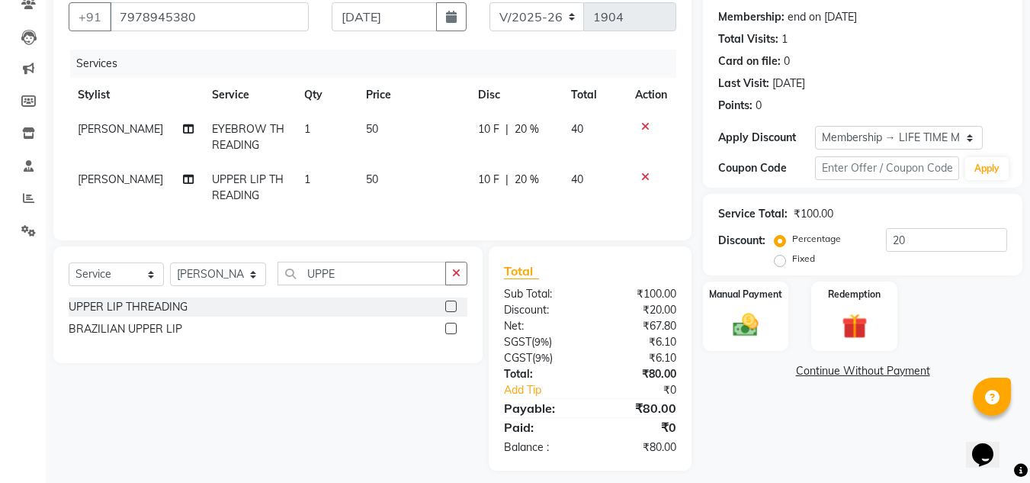
scroll to position [162, 0]
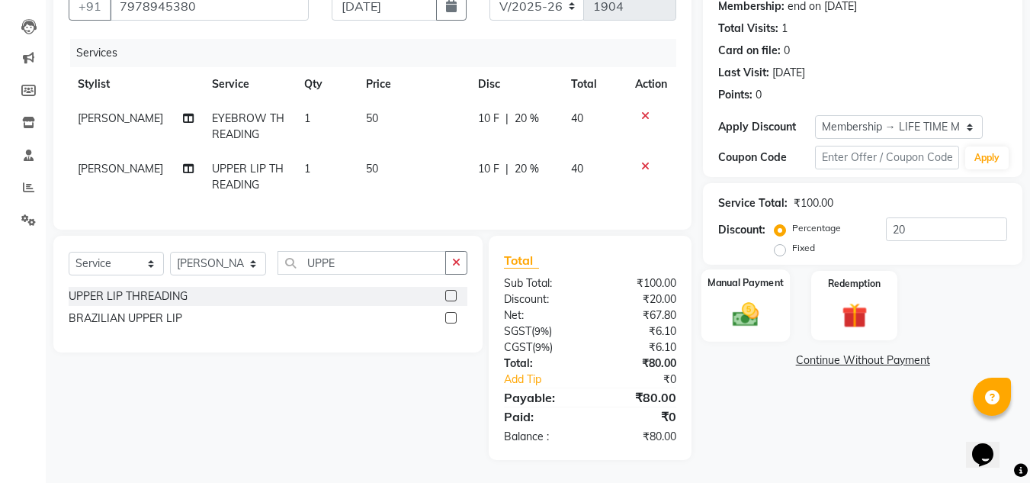
click at [757, 308] on img at bounding box center [745, 314] width 43 height 30
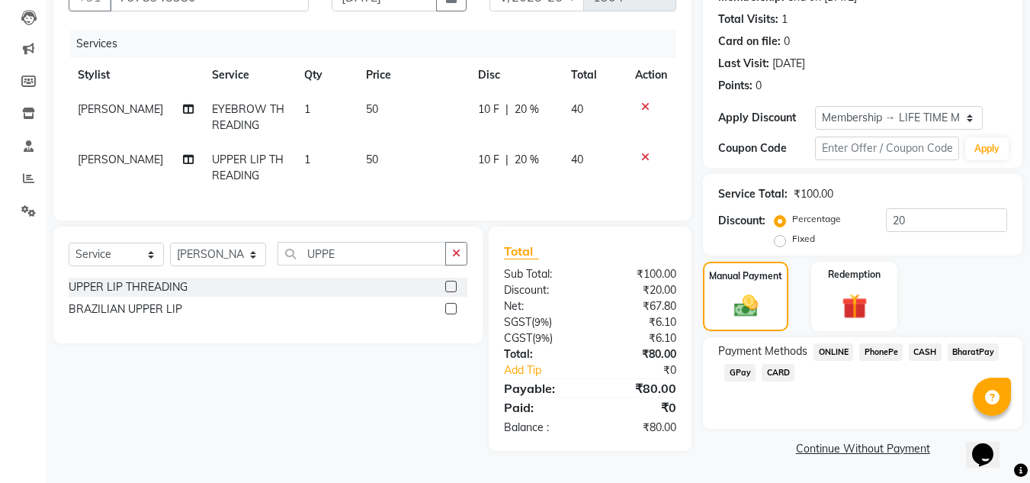
click at [919, 350] on span "CASH" at bounding box center [925, 352] width 33 height 18
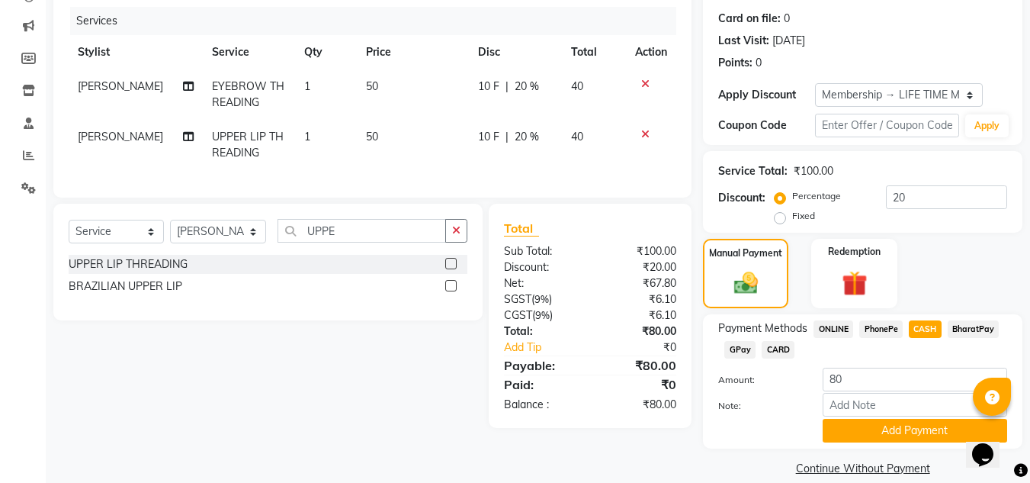
scroll to position [202, 0]
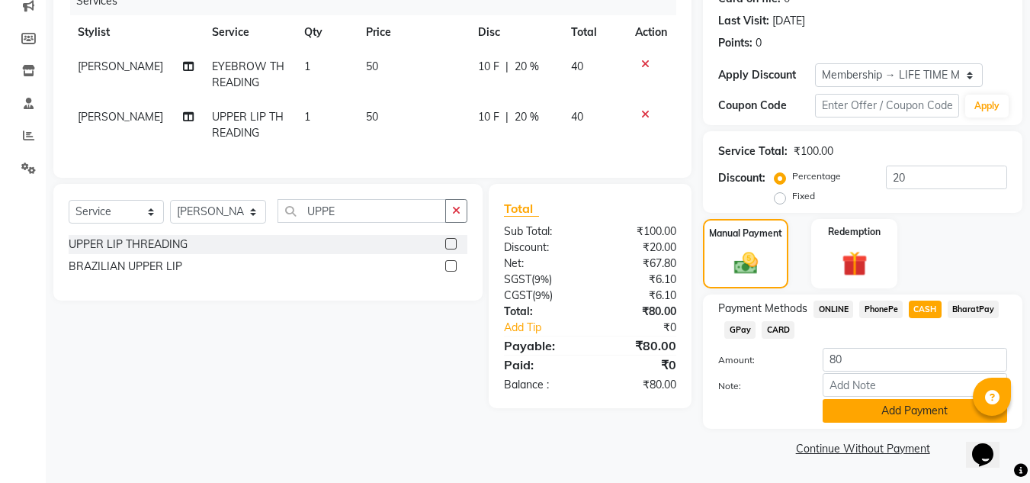
click at [921, 413] on button "Add Payment" at bounding box center [914, 411] width 184 height 24
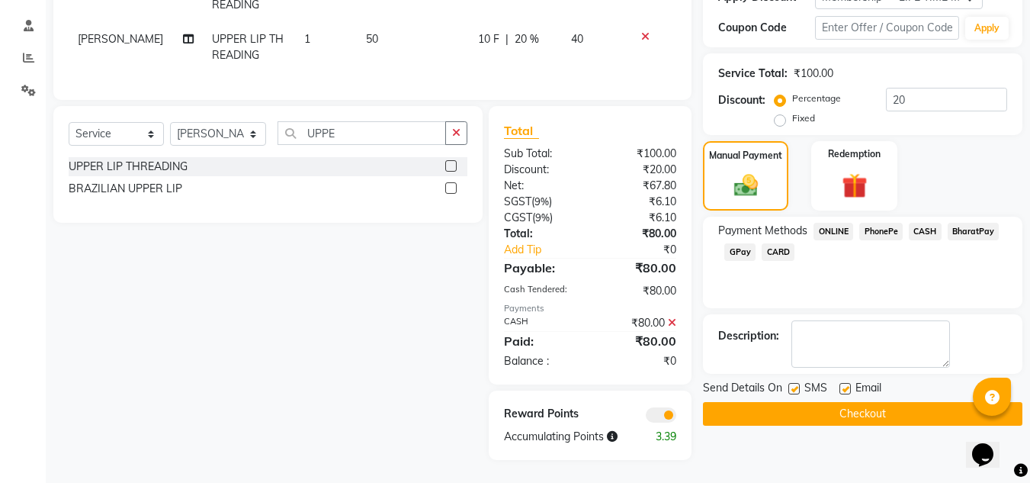
scroll to position [291, 0]
click at [890, 406] on button "Checkout" at bounding box center [862, 414] width 319 height 24
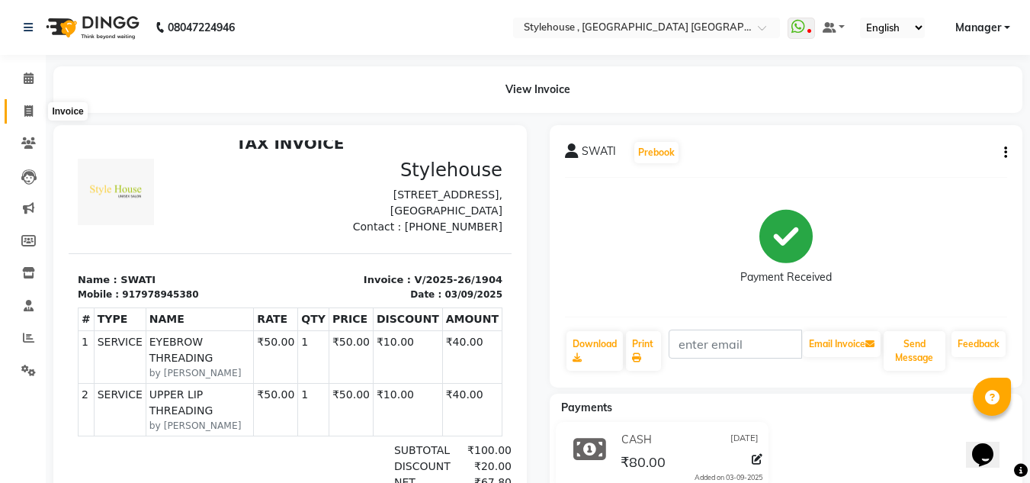
click at [28, 112] on icon at bounding box center [28, 110] width 8 height 11
select select "service"
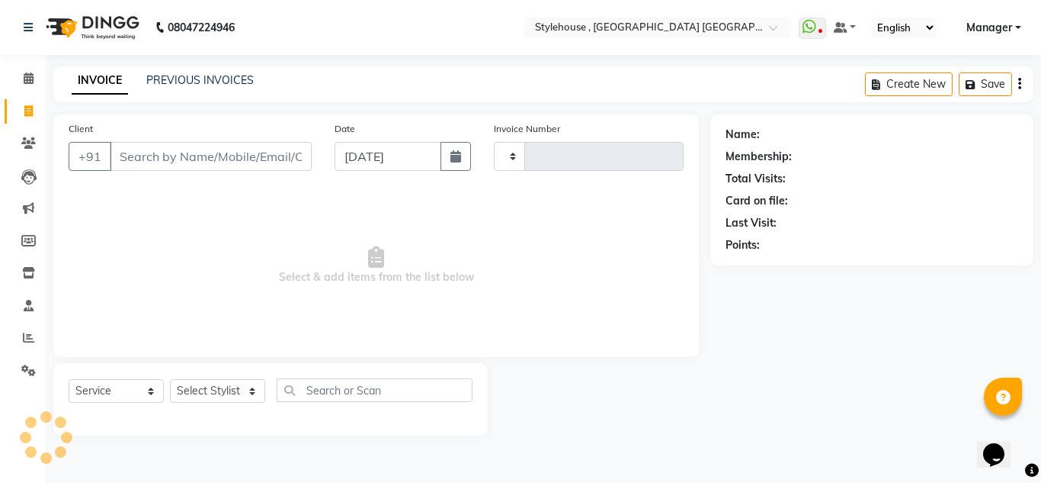
type input "1905"
select select "7793"
click at [254, 391] on select "Select Stylist [PERSON_NAME] [PERSON_NAME] [PERSON_NAME] [PERSON_NAME] MAMMA Ma…" at bounding box center [218, 391] width 97 height 24
select select "79627"
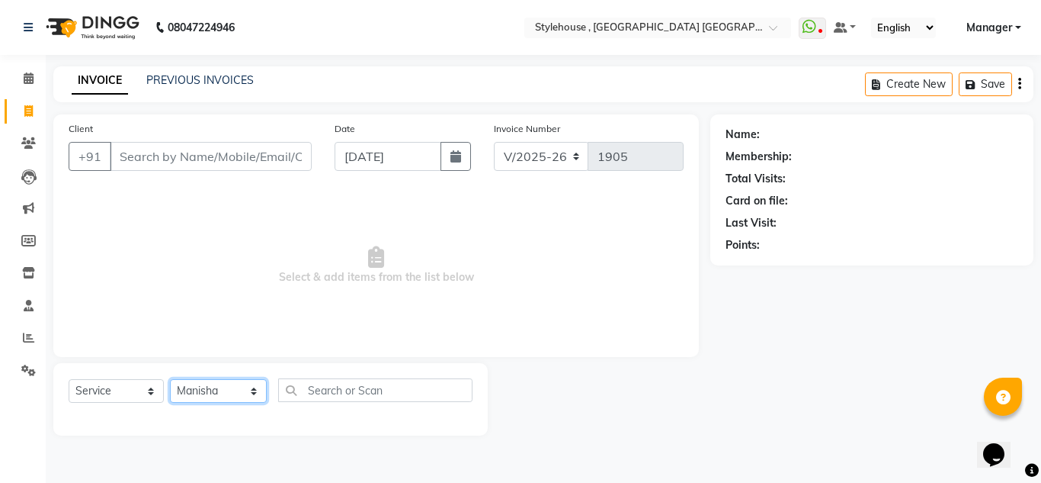
click at [170, 379] on select "Select Stylist ANIL BARIK ANIRUDH SAHOO JYOTIRANJAN BARIK KANHA KISALAY MAMMA M…" at bounding box center [218, 391] width 97 height 24
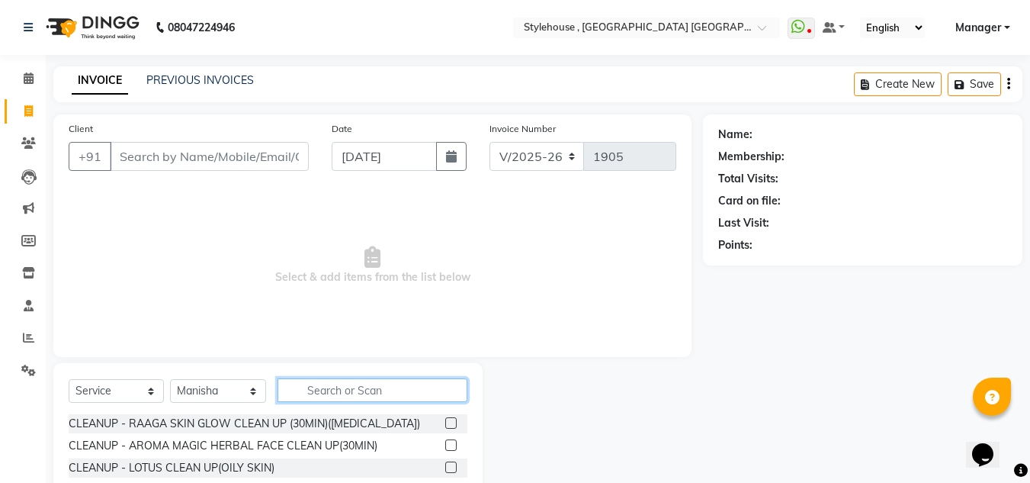
click at [336, 391] on input "text" at bounding box center [372, 390] width 190 height 24
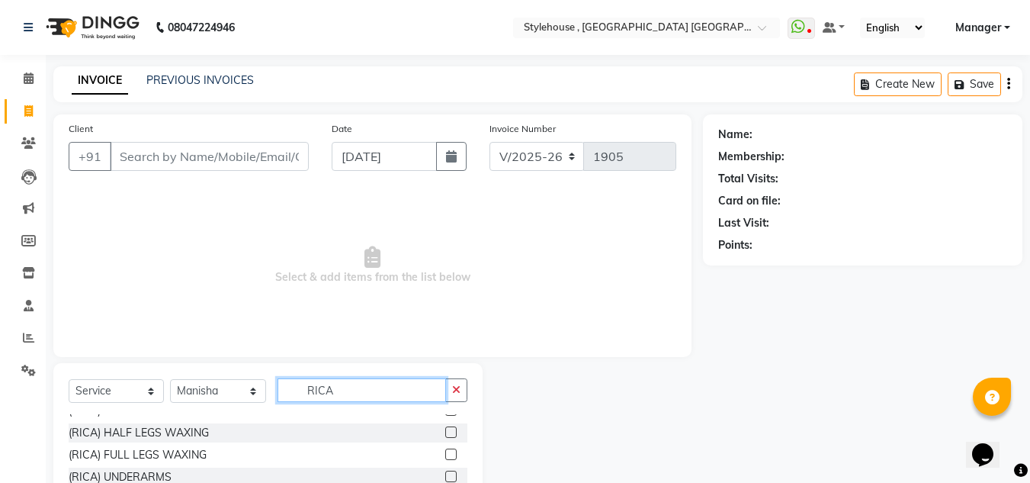
scroll to position [69, 0]
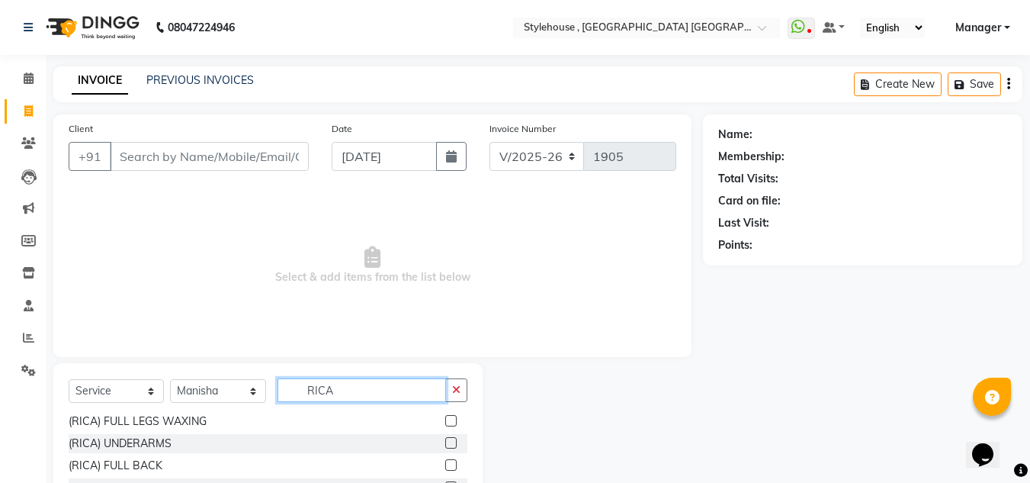
type input "RICA"
click at [445, 421] on label at bounding box center [450, 420] width 11 height 11
click at [445, 421] on input "checkbox" at bounding box center [450, 421] width 10 height 10
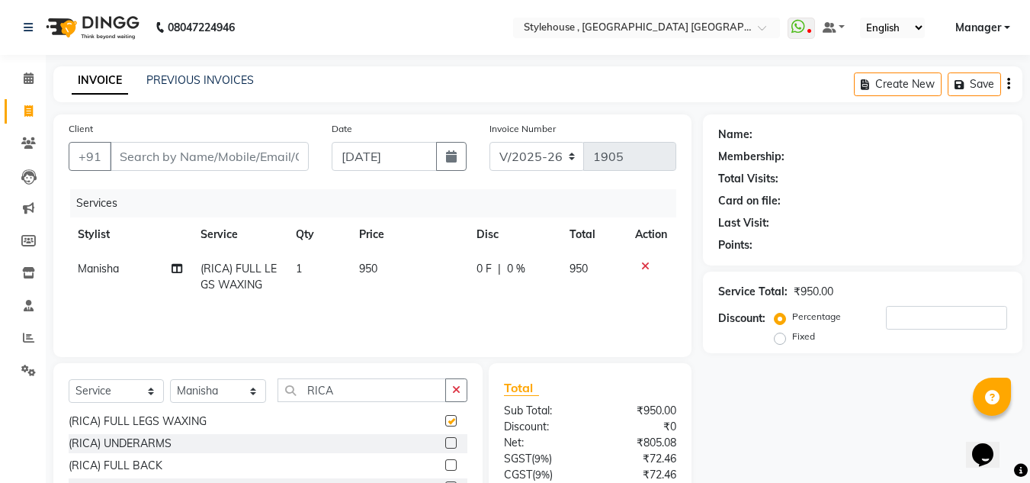
checkbox input "false"
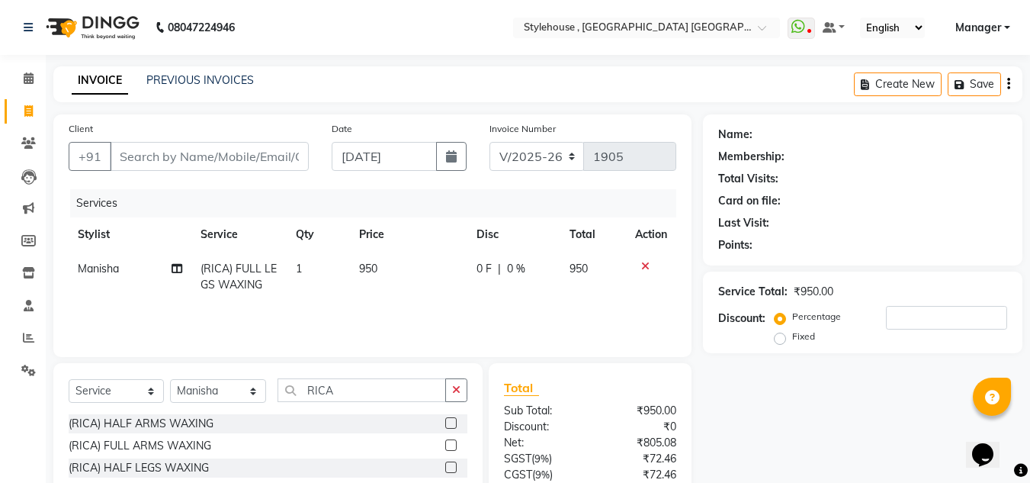
click at [445, 443] on label at bounding box center [450, 444] width 11 height 11
click at [445, 443] on input "checkbox" at bounding box center [450, 446] width 10 height 10
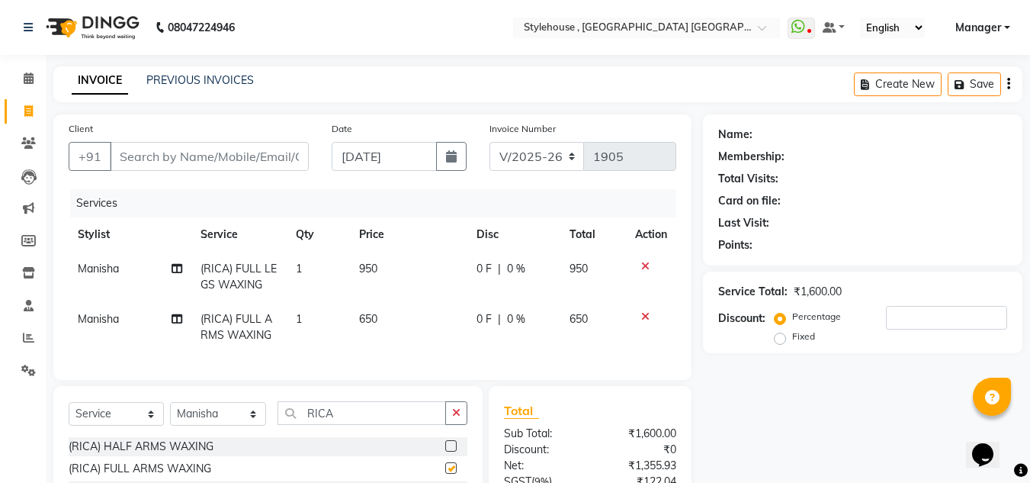
checkbox input "false"
click at [390, 425] on input "RICA" at bounding box center [361, 413] width 168 height 24
type input "R"
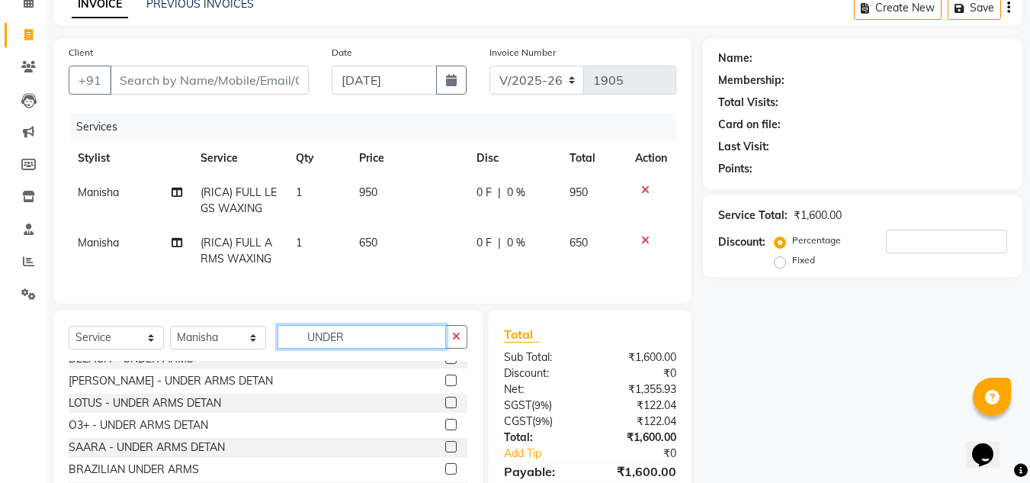
scroll to position [46, 0]
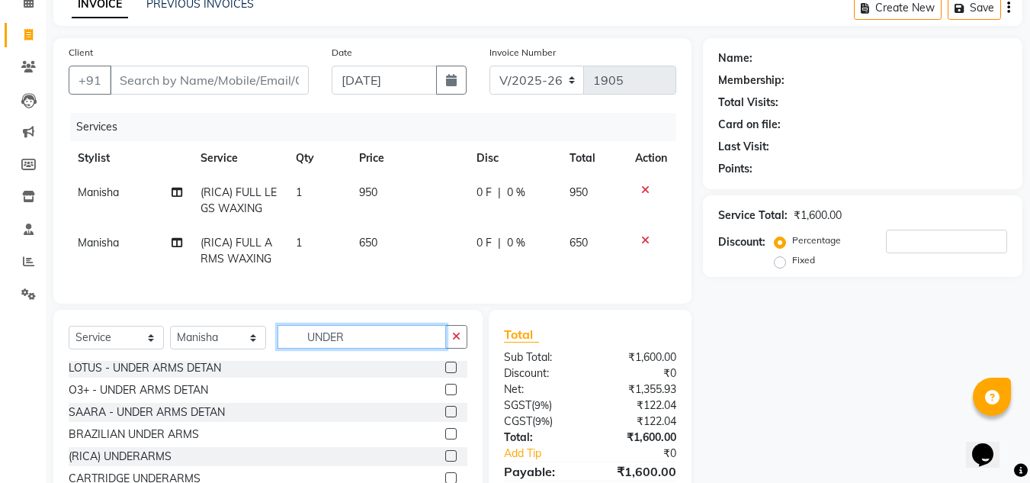
type input "UNDER"
click at [445, 461] on label at bounding box center [450, 455] width 11 height 11
click at [445, 461] on input "checkbox" at bounding box center [450, 456] width 10 height 10
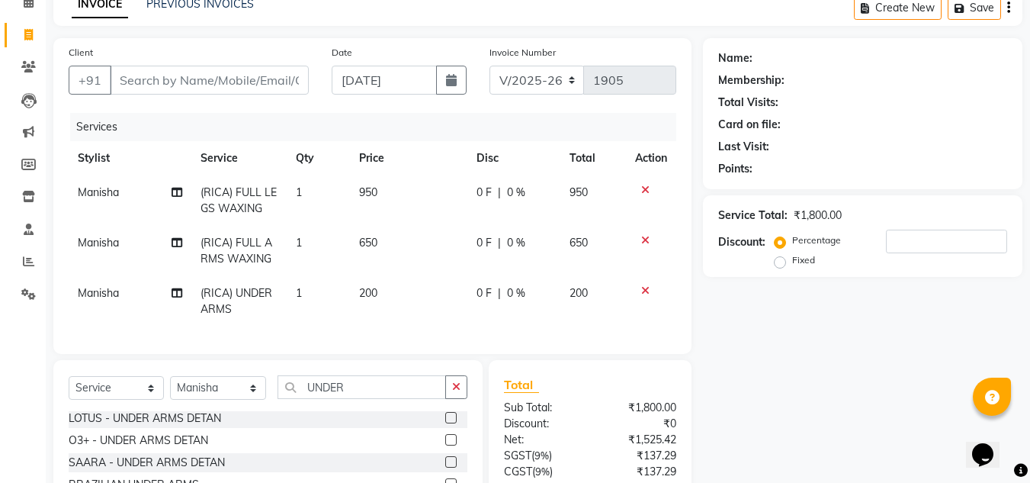
checkbox input "false"
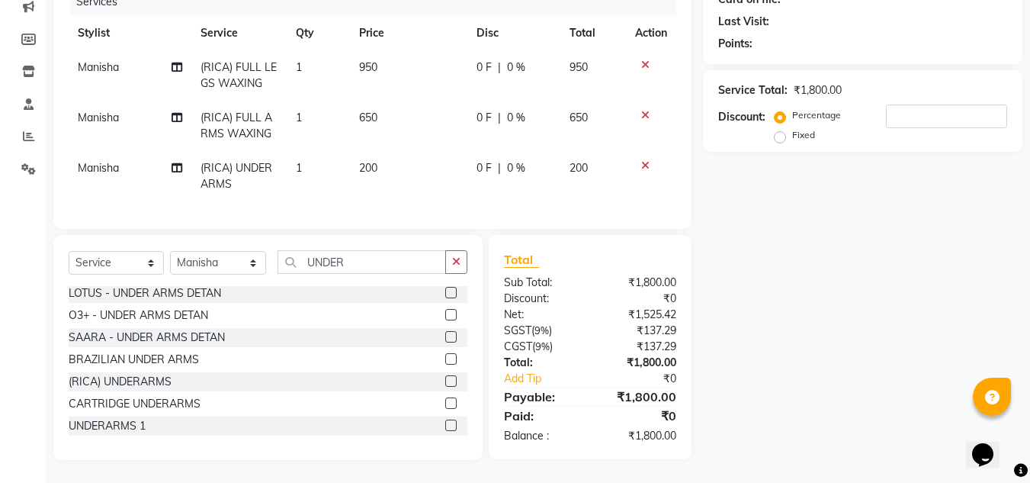
scroll to position [213, 0]
click at [367, 268] on input "UNDER" at bounding box center [361, 262] width 168 height 24
type input "U"
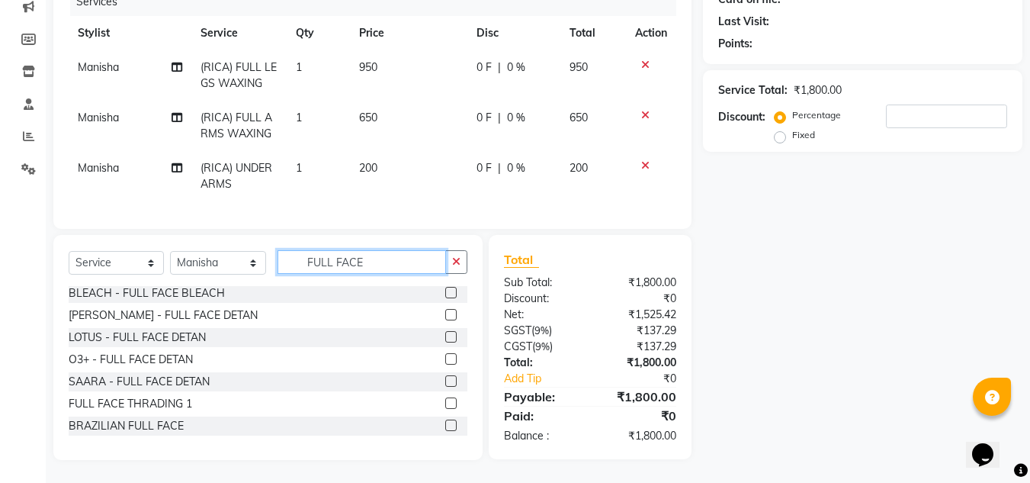
scroll to position [0, 0]
type input "FULL FACE"
click at [445, 407] on label at bounding box center [450, 404] width 11 height 11
click at [445, 407] on input "checkbox" at bounding box center [450, 406] width 10 height 10
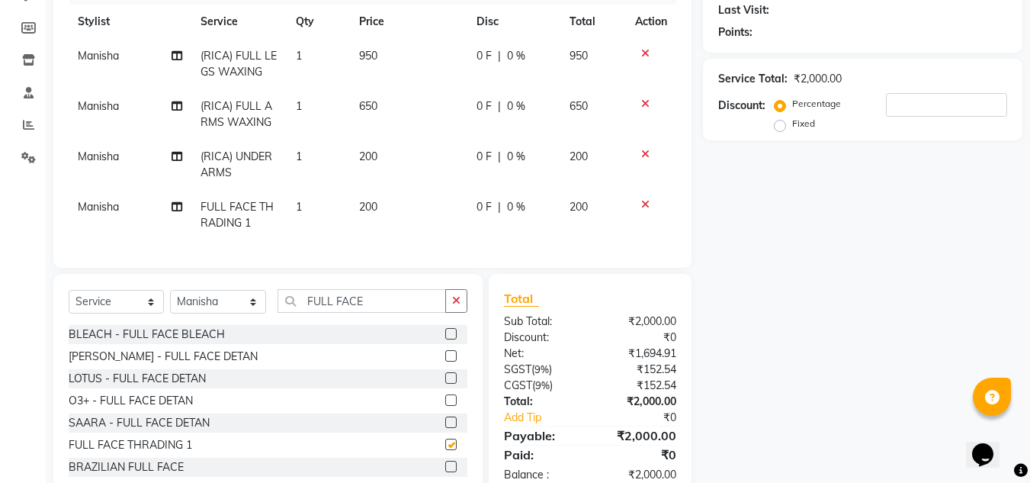
checkbox input "false"
click at [388, 306] on input "FULL FACE" at bounding box center [361, 301] width 168 height 24
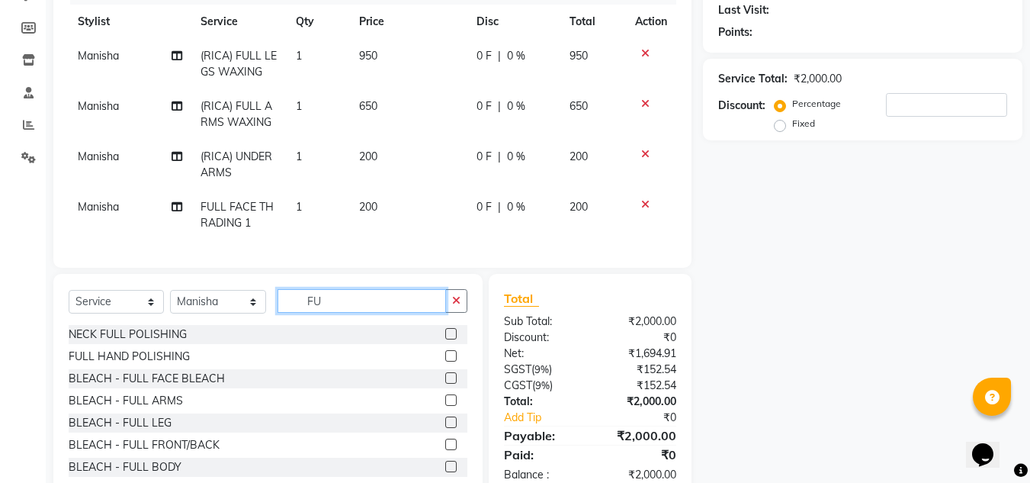
type input "F"
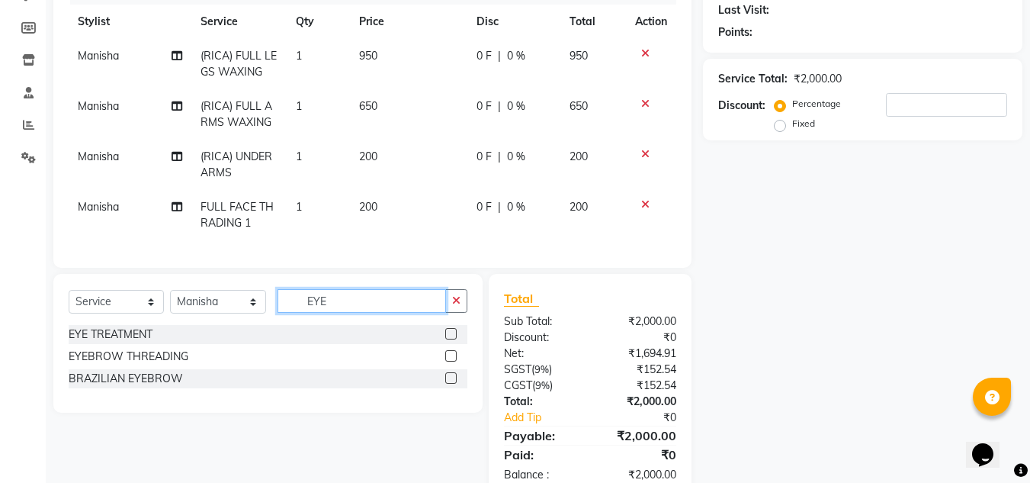
type input "EYE"
click at [449, 361] on label at bounding box center [450, 355] width 11 height 11
click at [449, 361] on input "checkbox" at bounding box center [450, 356] width 10 height 10
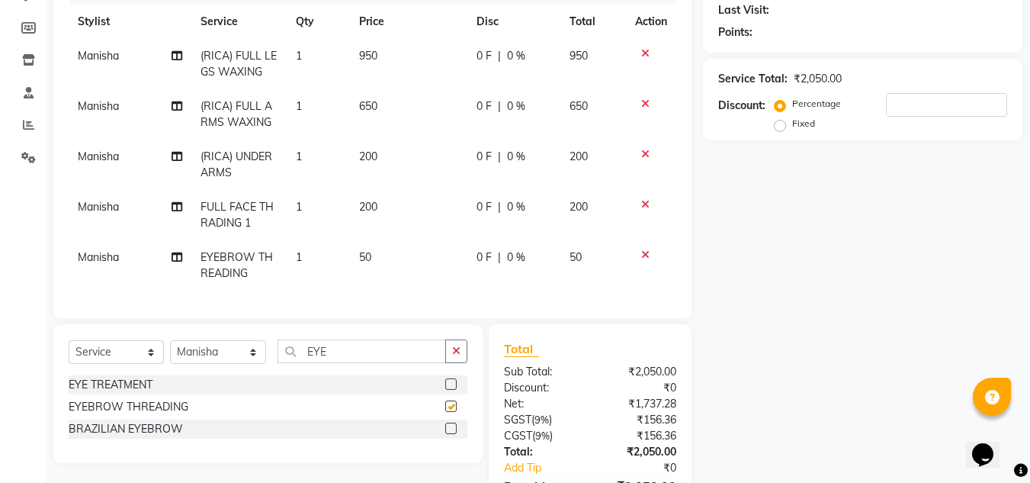
checkbox input "false"
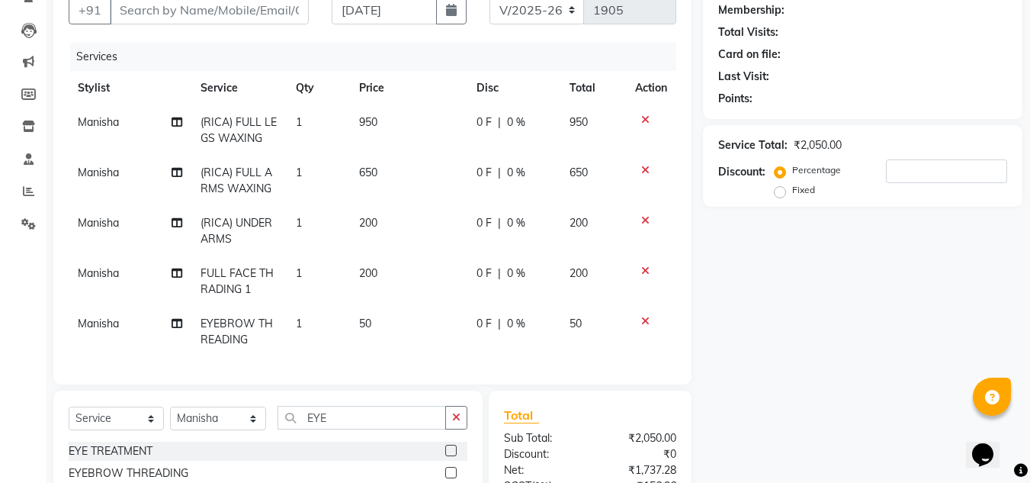
scroll to position [160, 0]
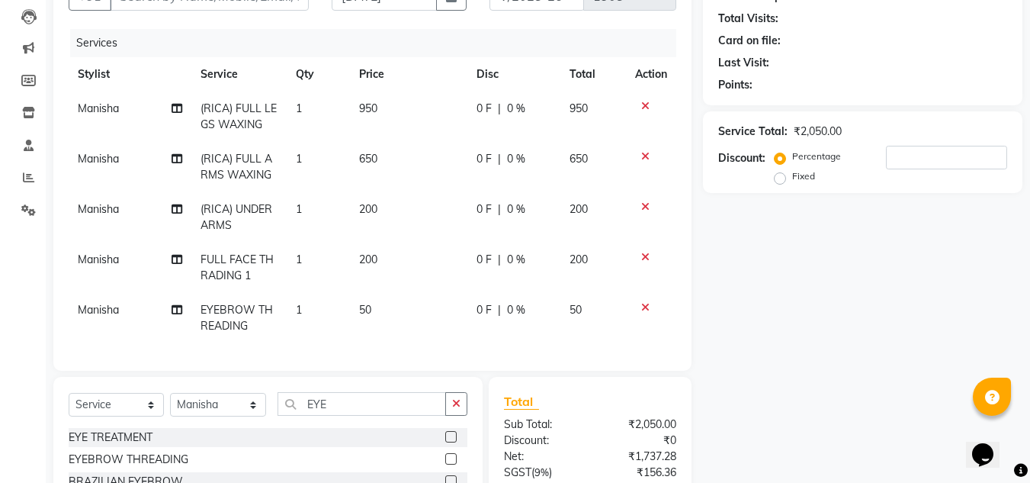
click at [646, 107] on icon at bounding box center [645, 106] width 8 height 11
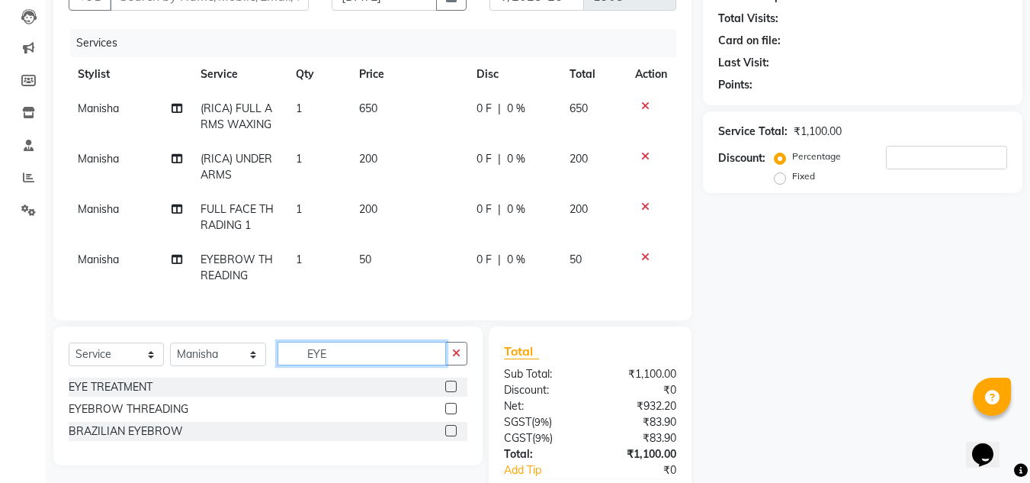
click at [362, 358] on input "EYE" at bounding box center [361, 353] width 168 height 24
type input "E"
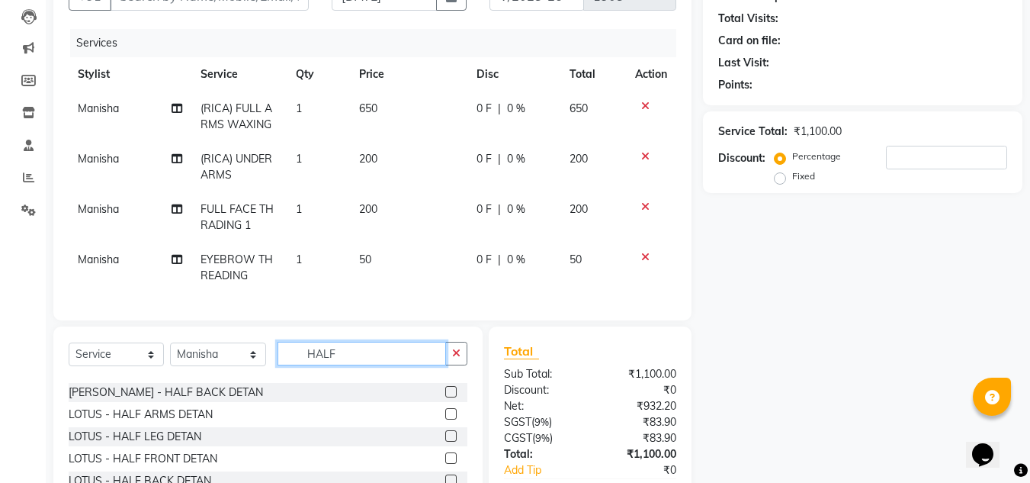
scroll to position [152, 0]
type input "H"
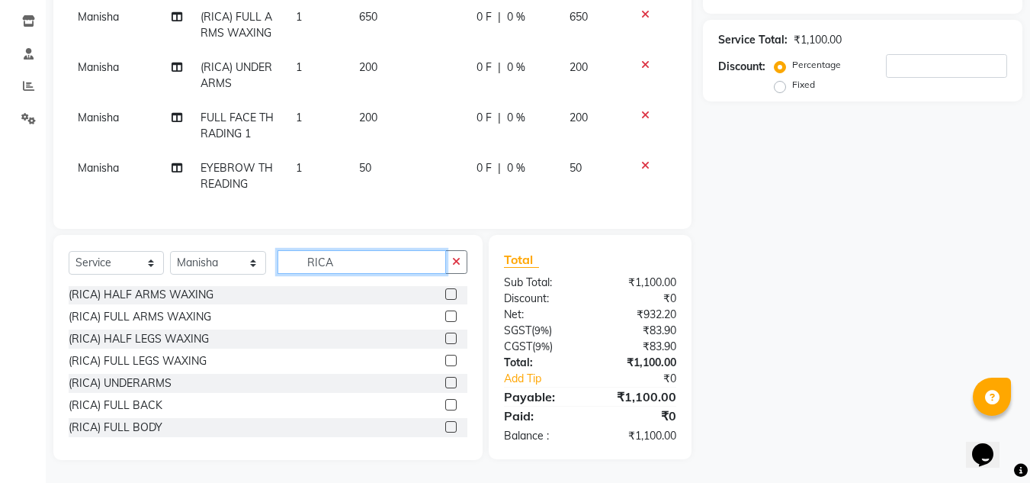
scroll to position [0, 0]
type input "RICA"
click at [445, 340] on label at bounding box center [450, 338] width 11 height 11
click at [445, 340] on input "checkbox" at bounding box center [450, 340] width 10 height 10
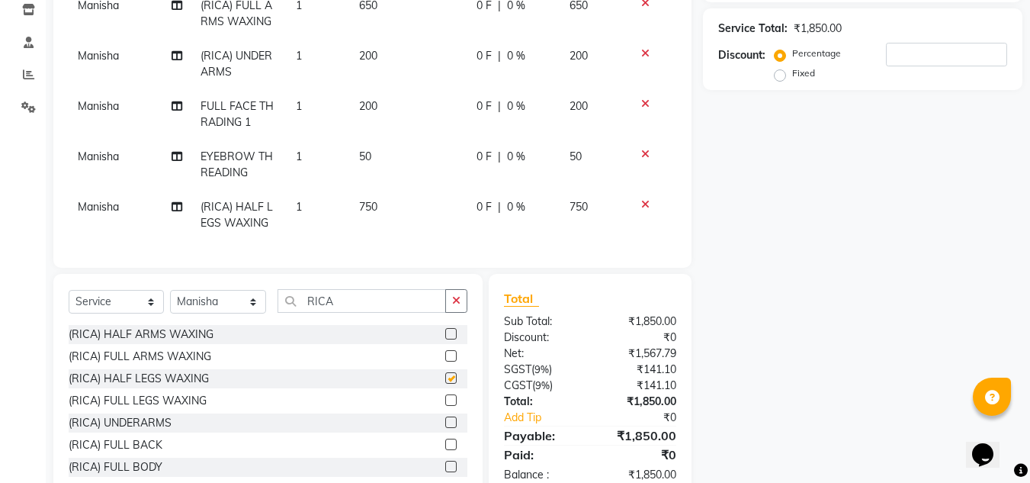
checkbox input "false"
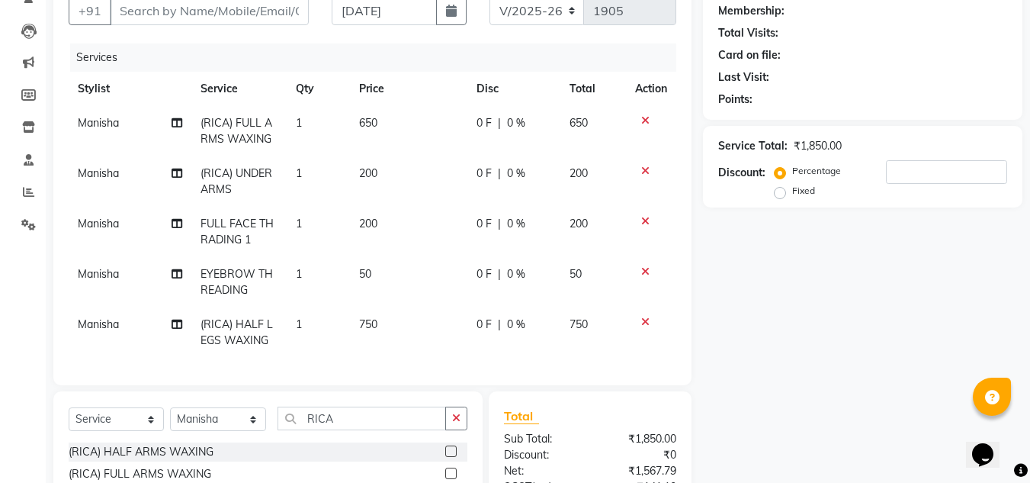
scroll to position [161, 0]
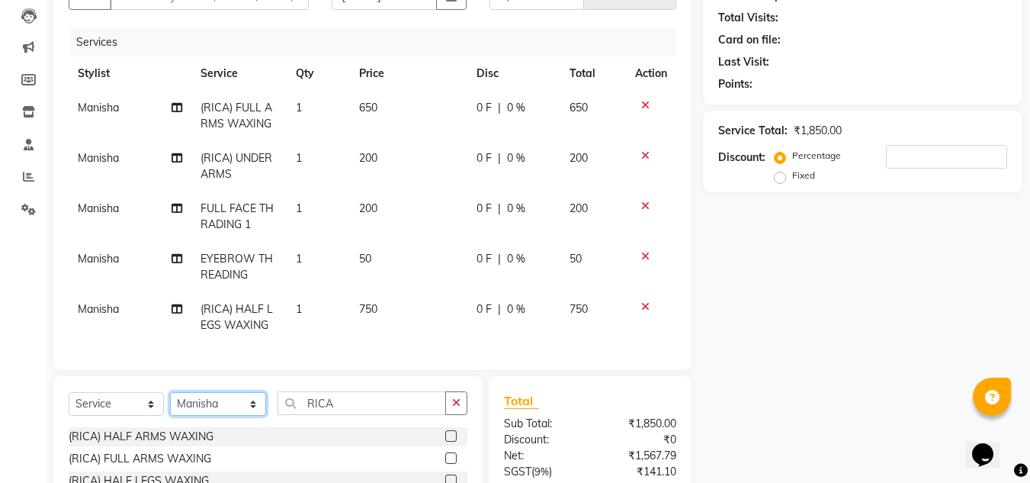
click at [252, 414] on select "Select Stylist ANIL BARIK ANIRUDH SAHOO JYOTIRANJAN BARIK KANHA KISALAY MAMMA M…" at bounding box center [218, 404] width 96 height 24
select select "78233"
click at [170, 403] on select "Select Stylist ANIL BARIK ANIRUDH SAHOO JYOTIRANJAN BARIK KANHA KISALAY MAMMA M…" at bounding box center [218, 404] width 96 height 24
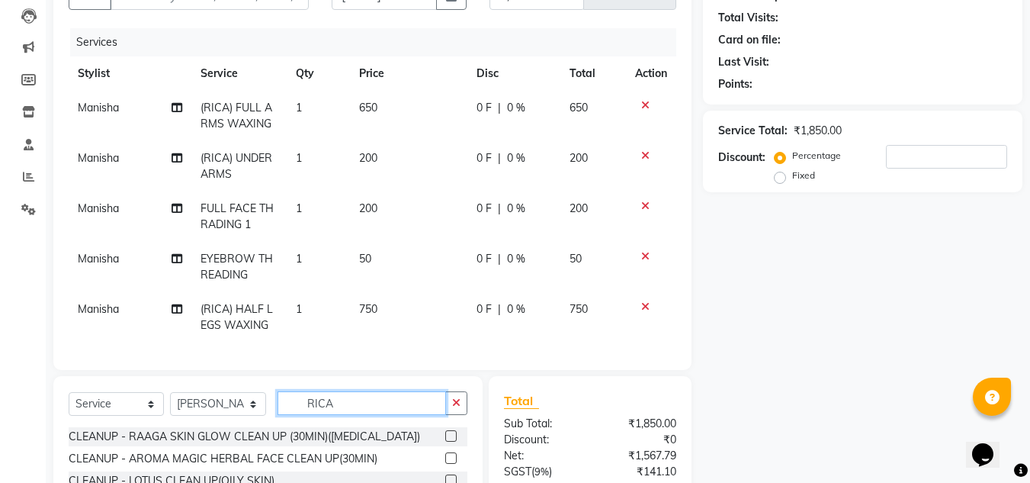
click at [366, 413] on input "RICA" at bounding box center [361, 403] width 168 height 24
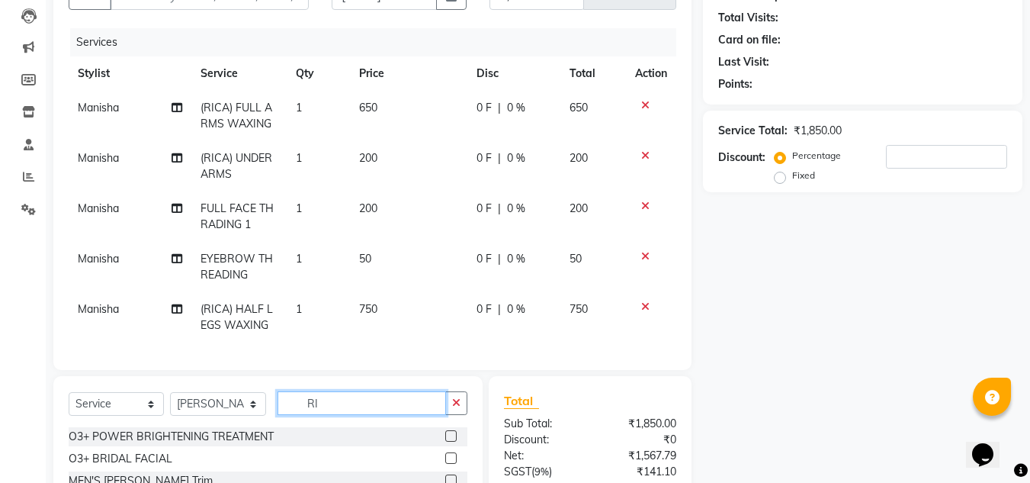
type input "R"
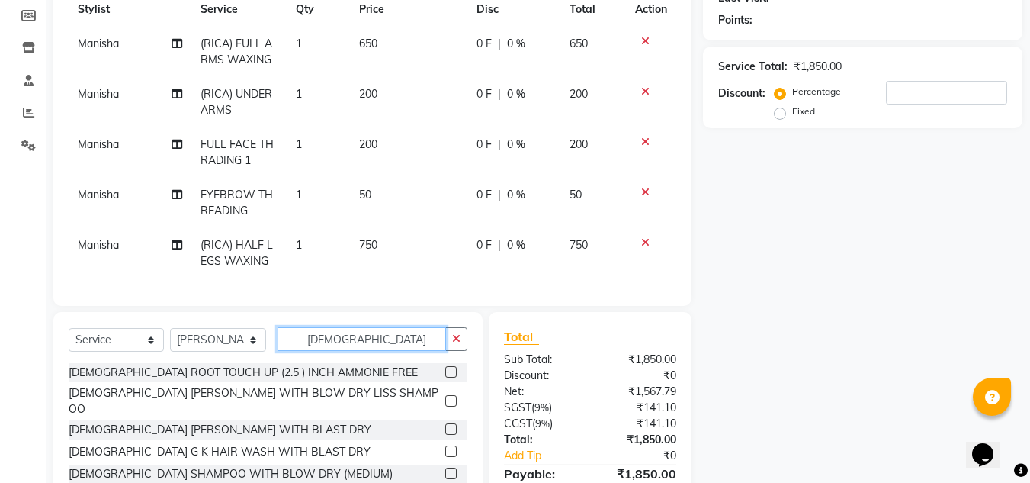
scroll to position [313, 0]
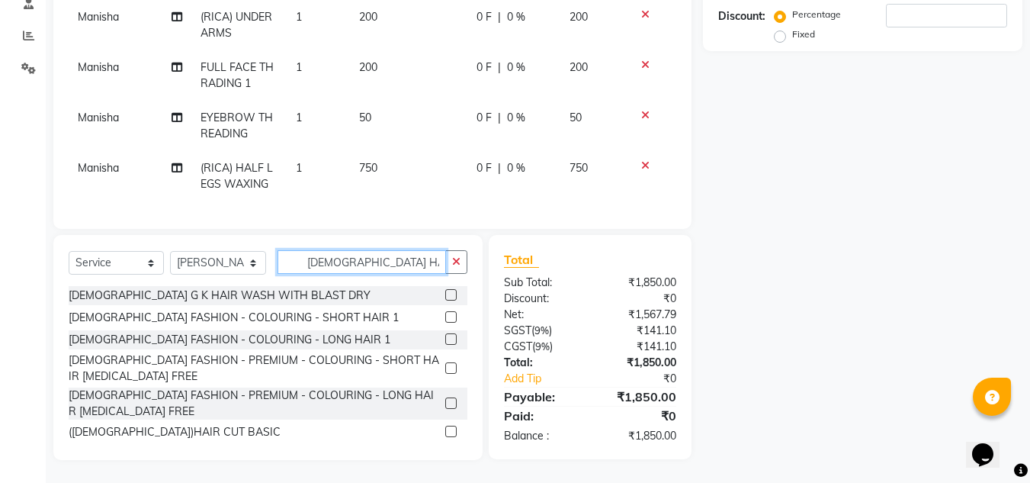
type input "LADIES HAIR"
click at [445, 428] on label at bounding box center [450, 430] width 11 height 11
click at [445, 428] on input "checkbox" at bounding box center [450, 432] width 10 height 10
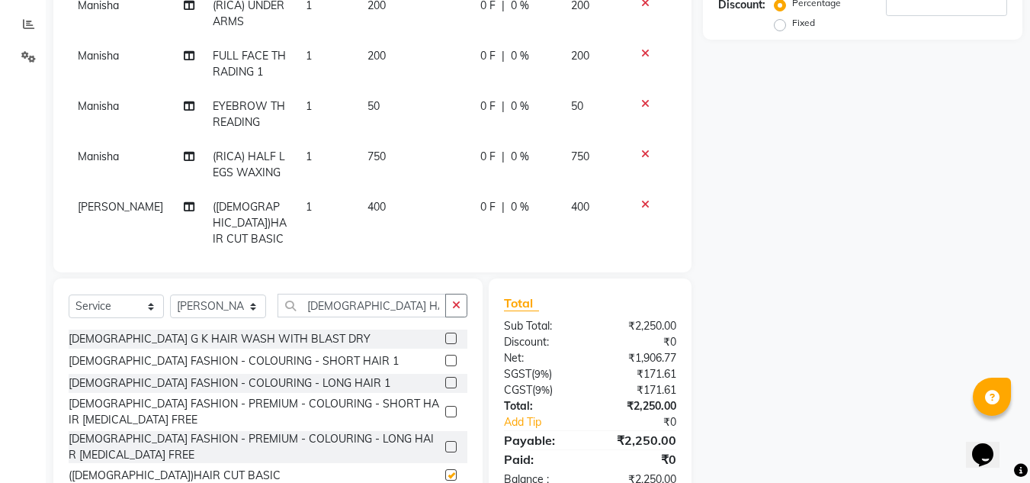
checkbox input "false"
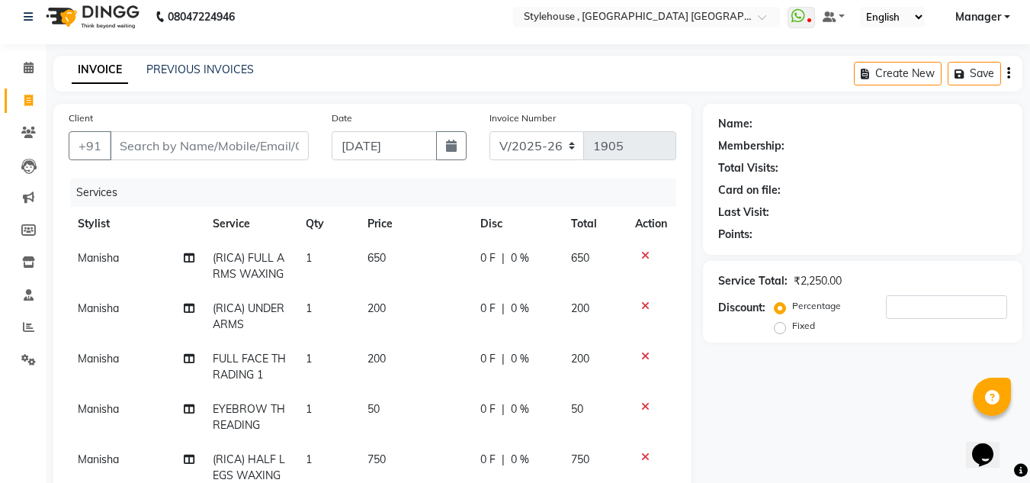
scroll to position [0, 0]
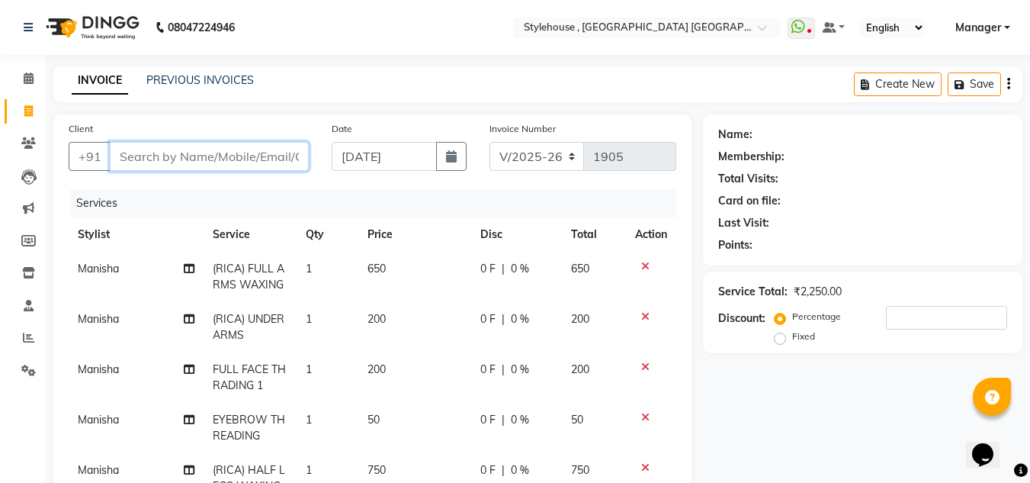
click at [226, 159] on input "Client" at bounding box center [209, 156] width 199 height 29
click at [193, 152] on input "Client" at bounding box center [209, 156] width 199 height 29
type input "9"
type input "0"
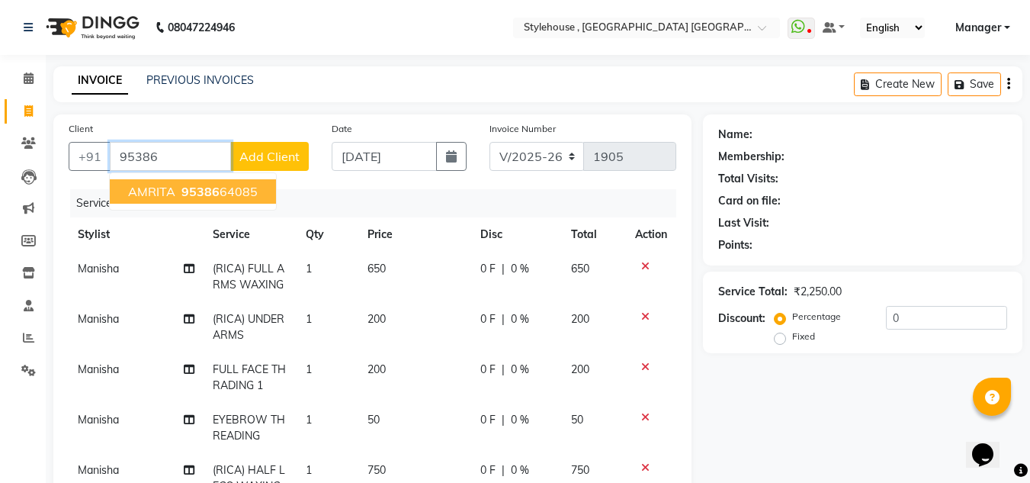
click at [226, 194] on ngb-highlight "95386 64085" at bounding box center [217, 191] width 79 height 15
type input "9538664085"
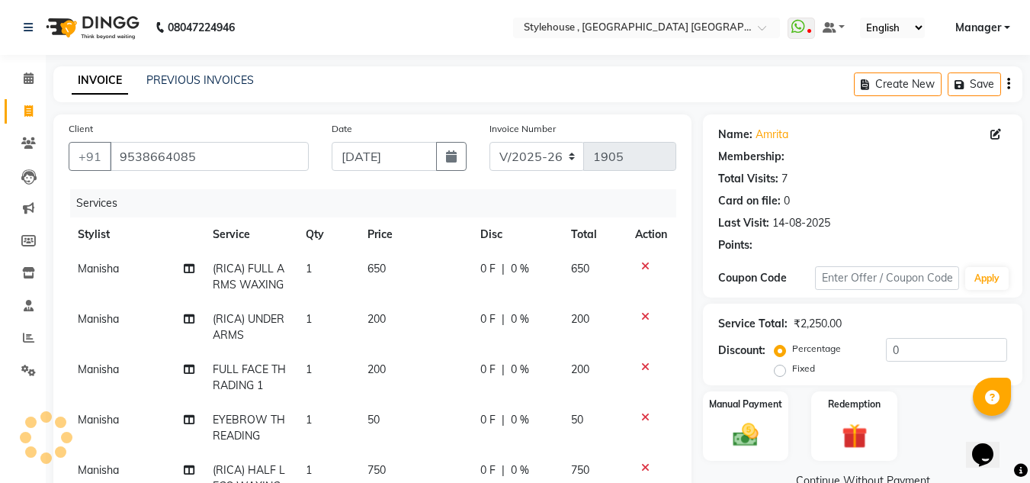
select select "1: Object"
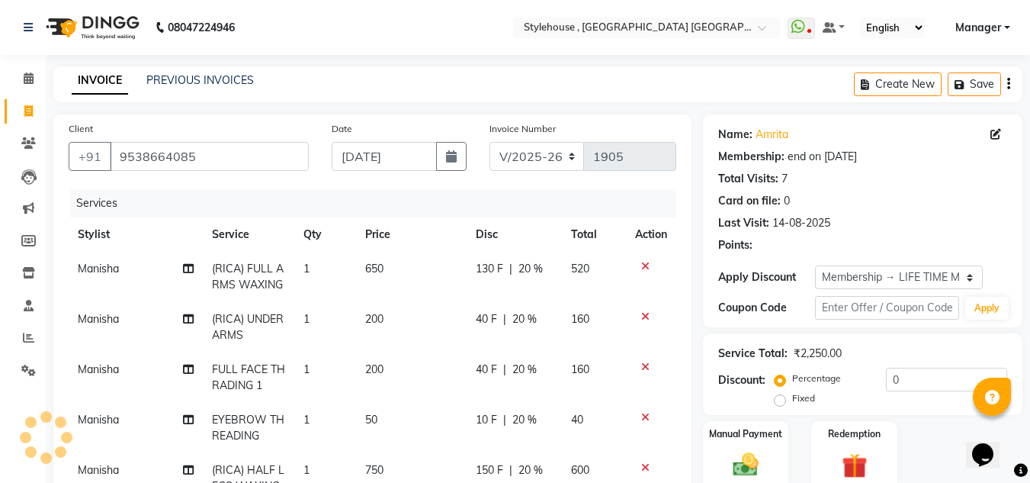
type input "20"
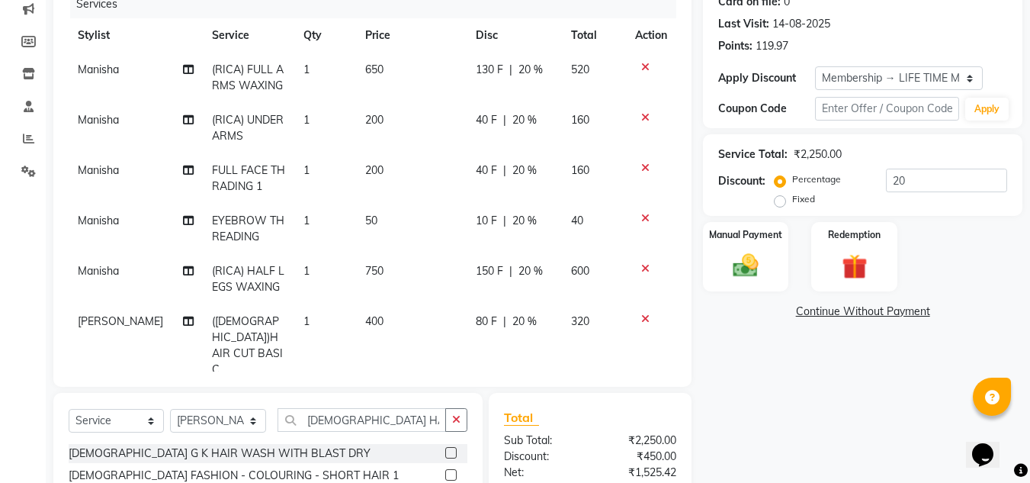
scroll to position [123, 0]
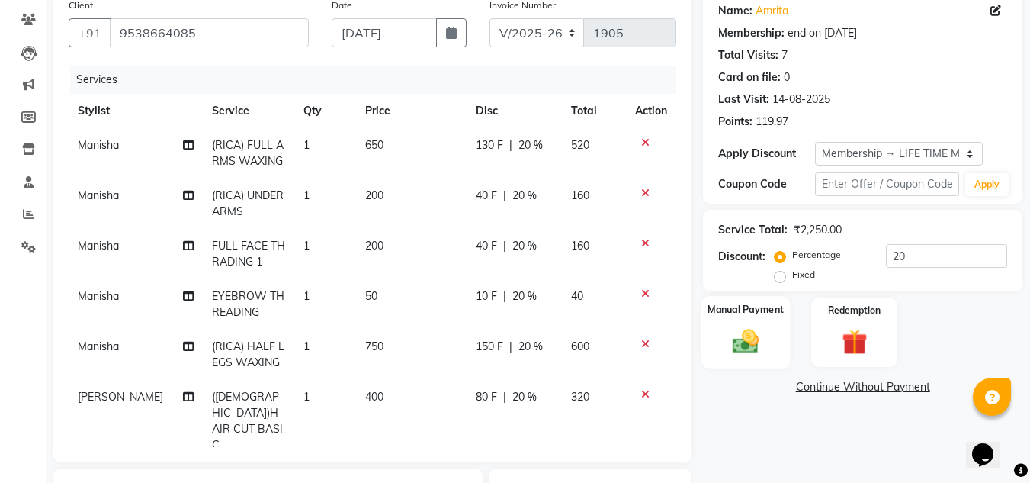
click at [758, 342] on img at bounding box center [745, 340] width 43 height 30
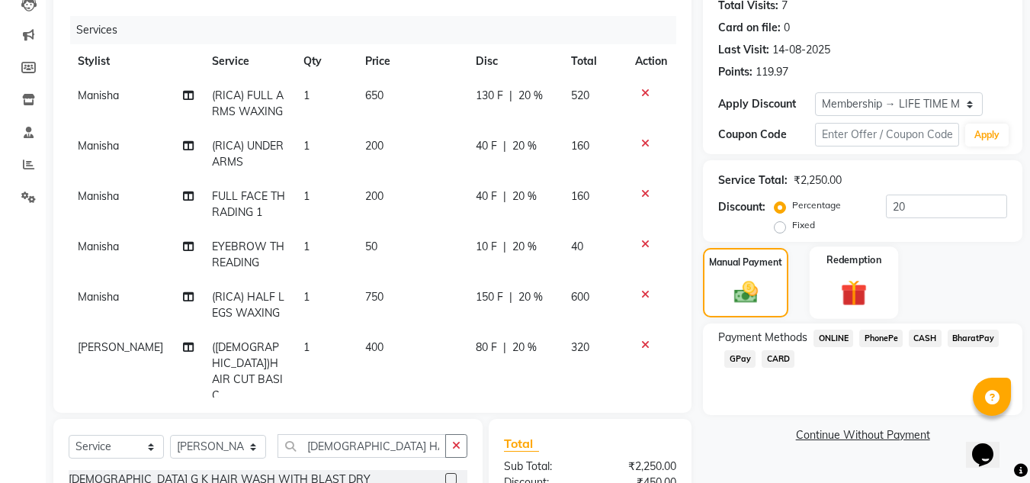
scroll to position [200, 0]
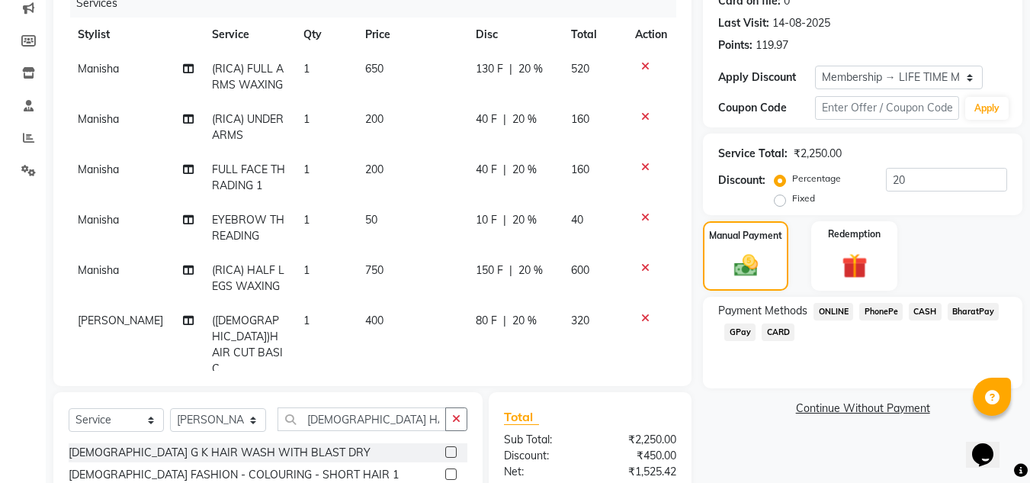
click at [881, 309] on span "PhonePe" at bounding box center [880, 312] width 43 height 18
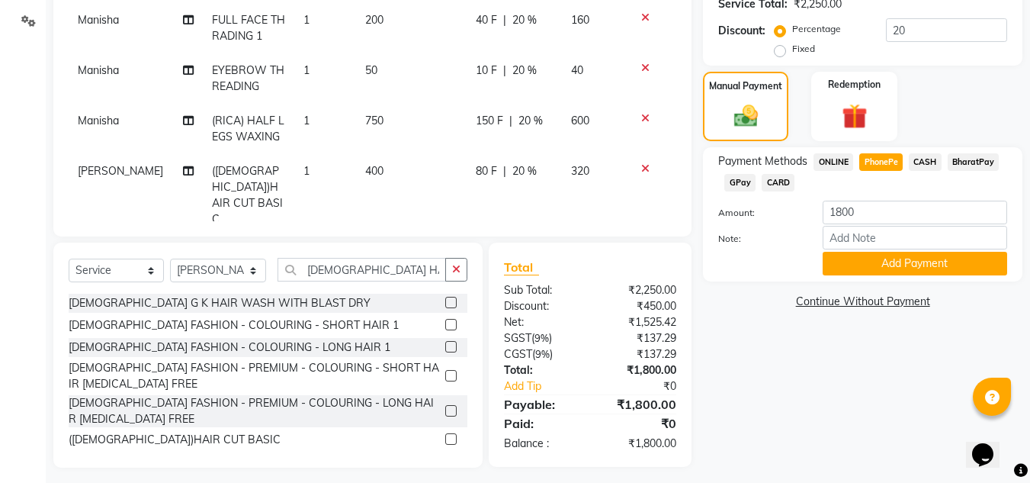
scroll to position [352, 0]
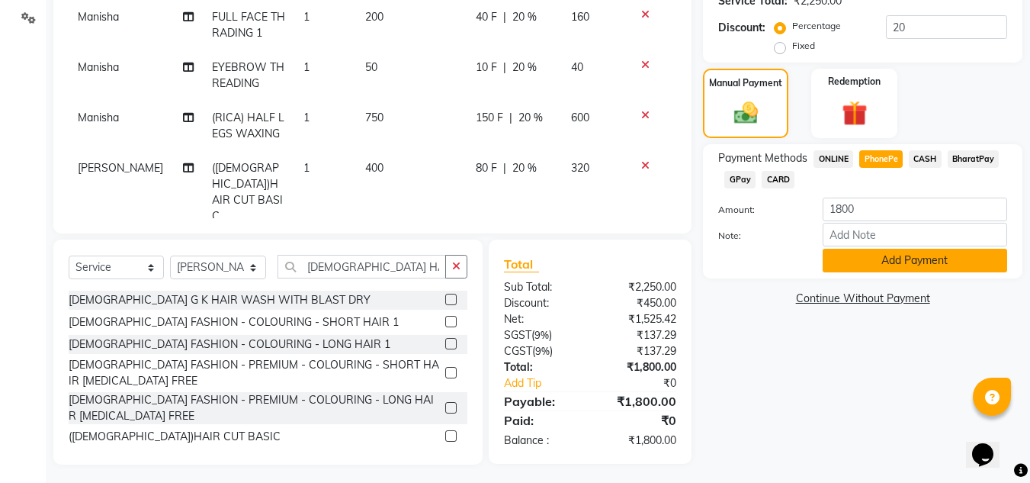
click at [909, 260] on button "Add Payment" at bounding box center [914, 260] width 184 height 24
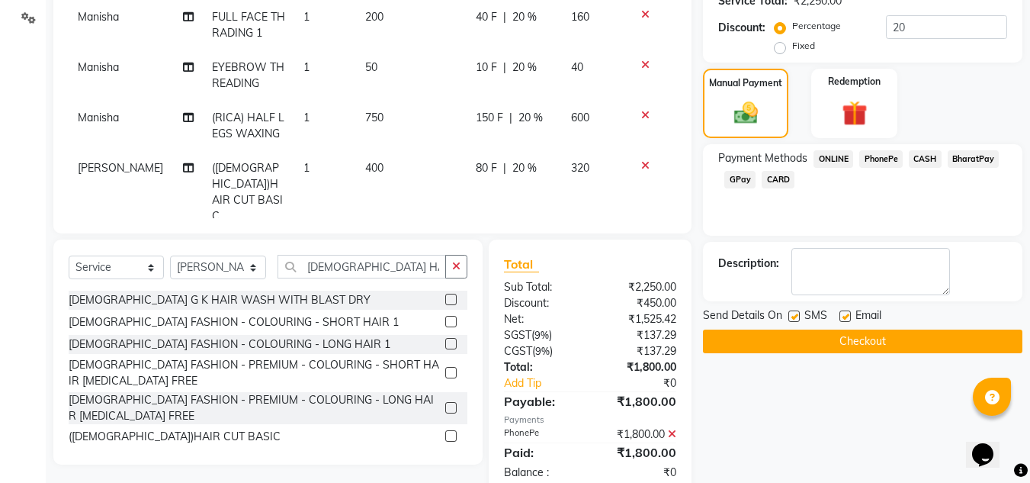
click at [876, 339] on button "Checkout" at bounding box center [862, 341] width 319 height 24
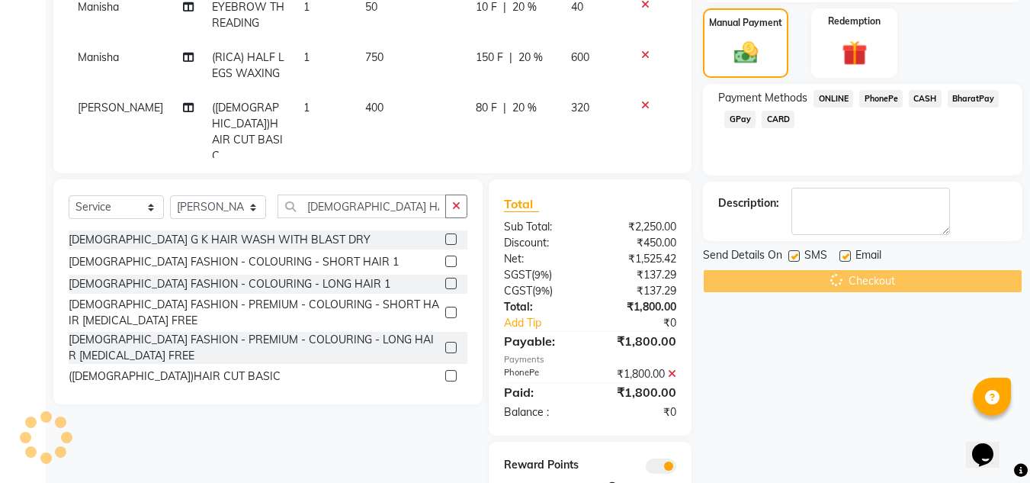
scroll to position [475, 0]
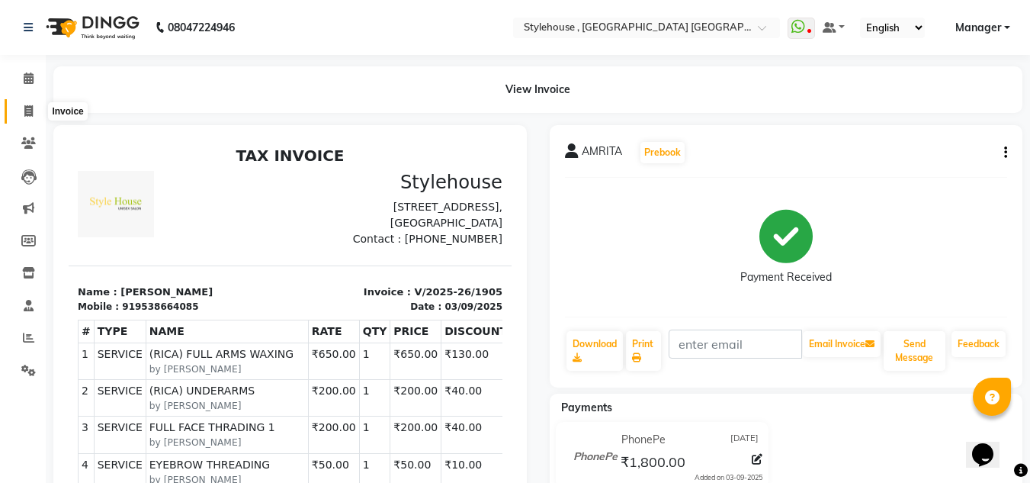
click at [32, 114] on icon at bounding box center [28, 110] width 8 height 11
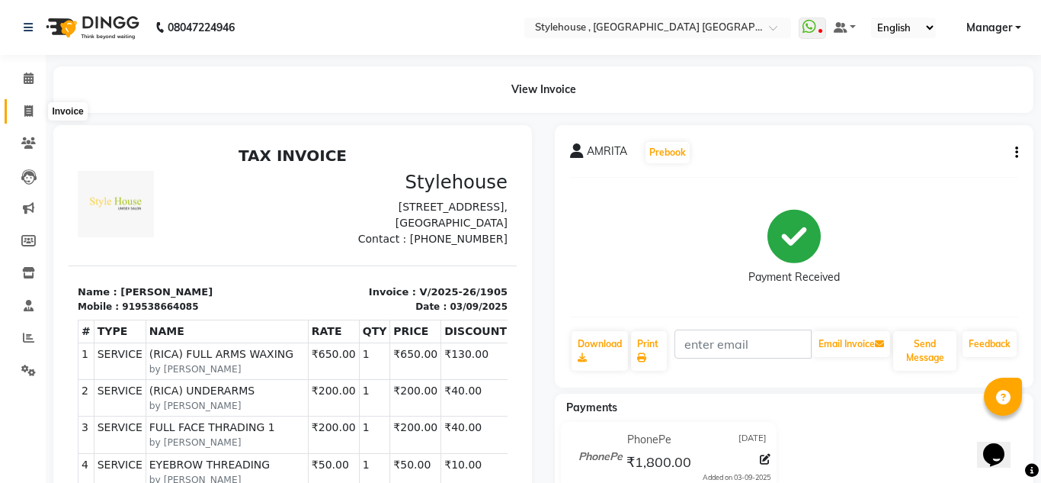
select select "7793"
select select "service"
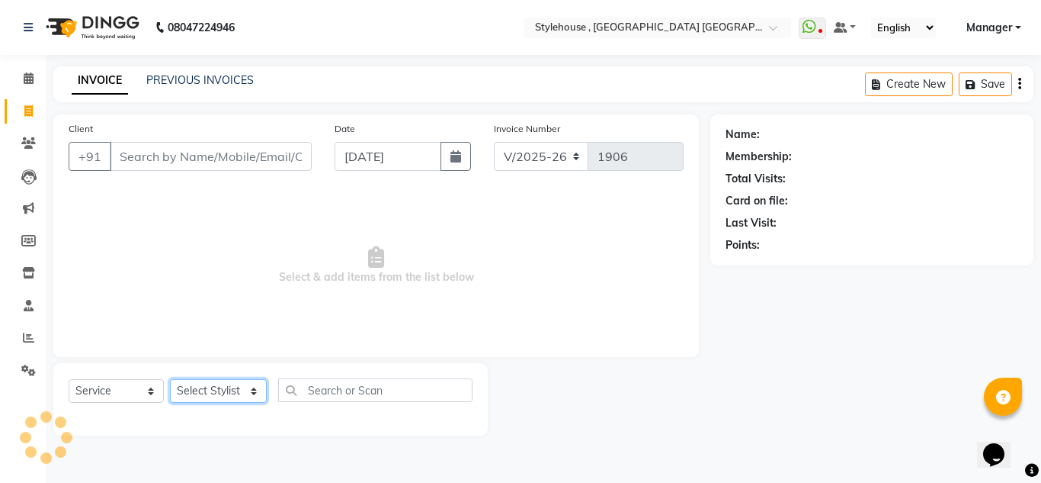
click at [252, 389] on select "Select Stylist ANIL BARIK ANIRUDH SAHOO JYOTIRANJAN BARIK KANHA KISALAY MAMMA M…" at bounding box center [218, 391] width 97 height 24
select select "79627"
click at [170, 379] on select "Select Stylist ANIL BARIK ANIRUDH SAHOO JYOTIRANJAN BARIK KANHA KISALAY MAMMA M…" at bounding box center [218, 391] width 97 height 24
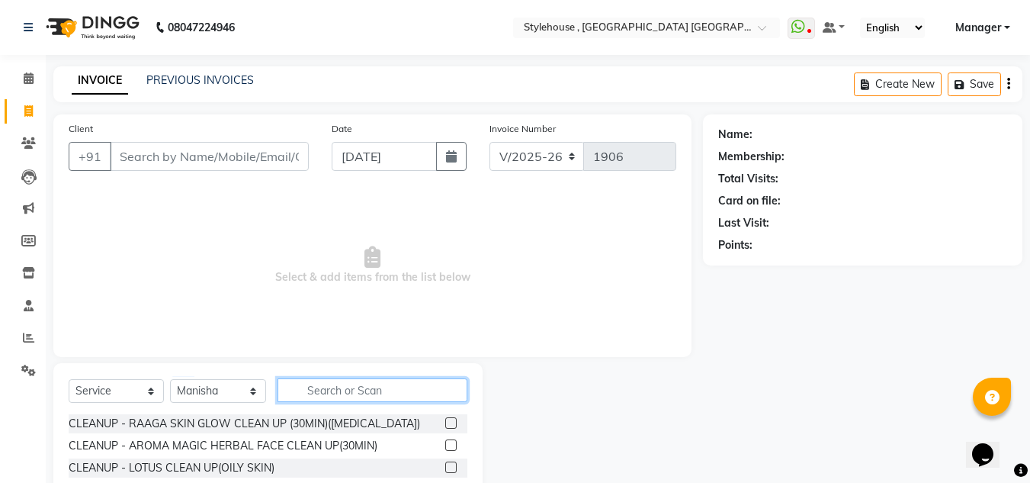
click at [332, 387] on input "text" at bounding box center [372, 390] width 190 height 24
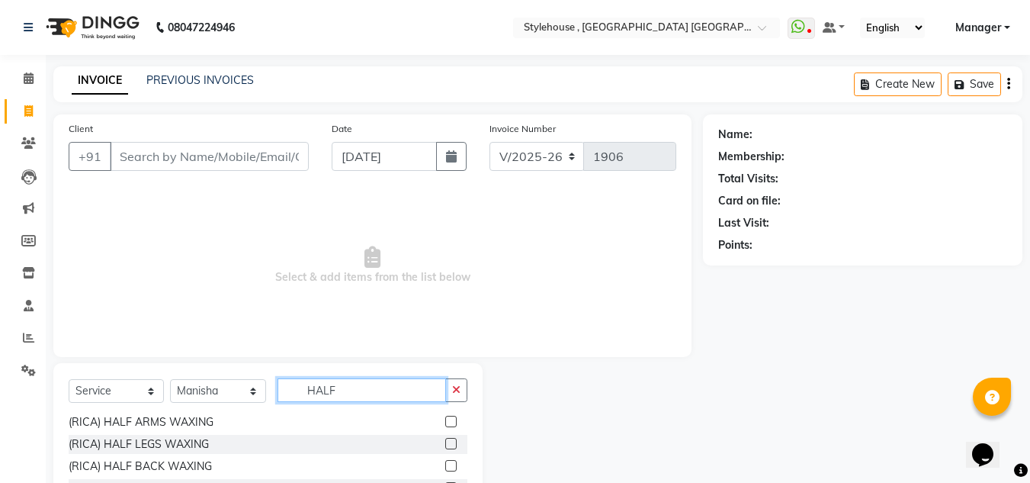
scroll to position [334, 0]
type input "HALF"
click at [445, 443] on label at bounding box center [450, 442] width 11 height 11
click at [445, 443] on input "checkbox" at bounding box center [450, 443] width 10 height 10
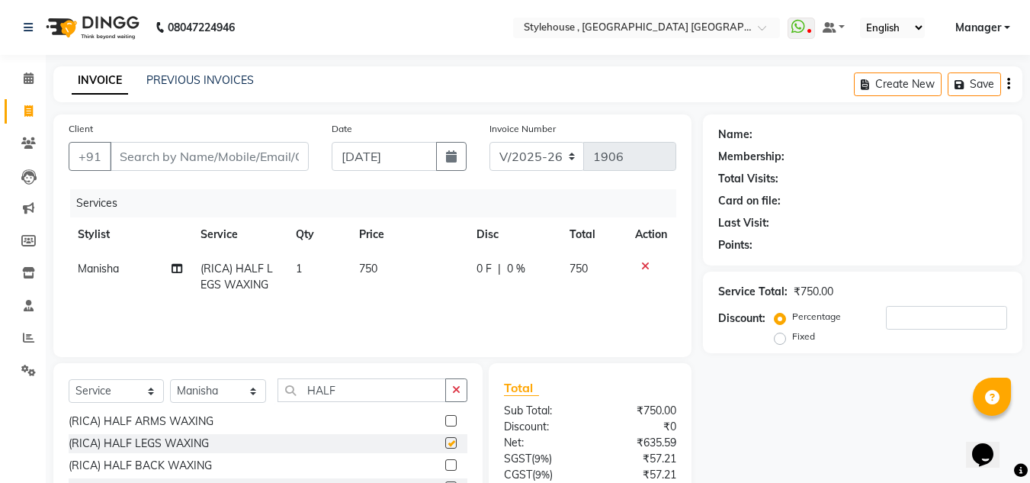
checkbox input "false"
click at [367, 387] on input "HALF" at bounding box center [361, 390] width 168 height 24
type input "H"
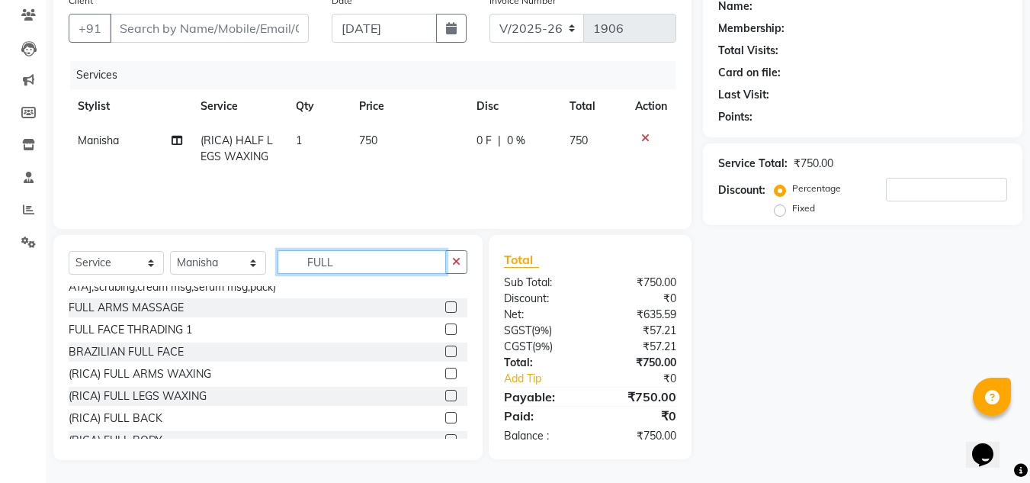
scroll to position [691, 0]
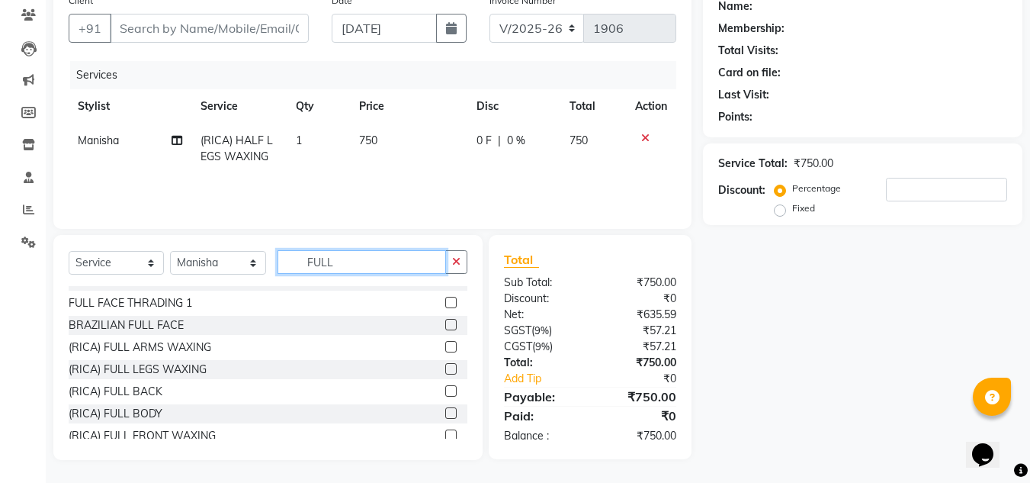
type input "FULL"
click at [445, 346] on label at bounding box center [450, 346] width 11 height 11
click at [445, 346] on input "checkbox" at bounding box center [450, 347] width 10 height 10
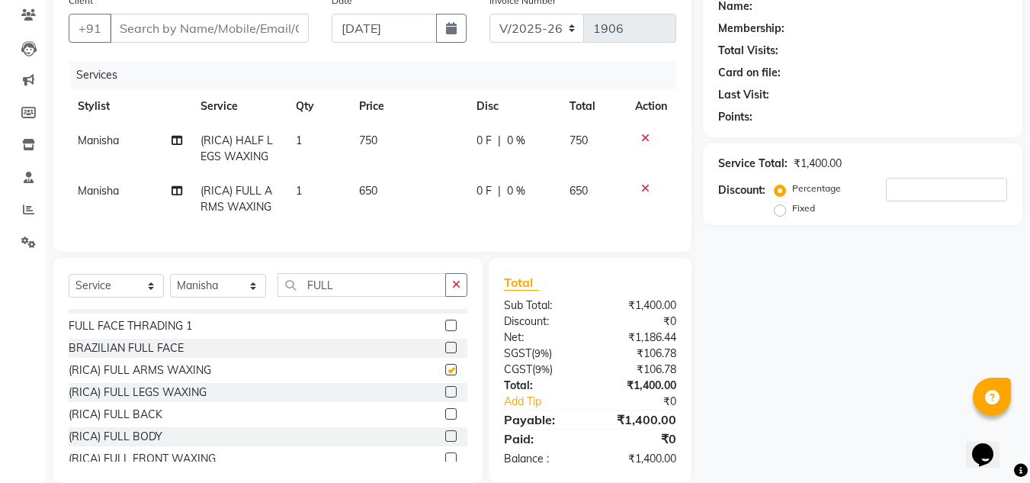
checkbox input "false"
click at [391, 296] on input "FULL" at bounding box center [361, 285] width 168 height 24
type input "F"
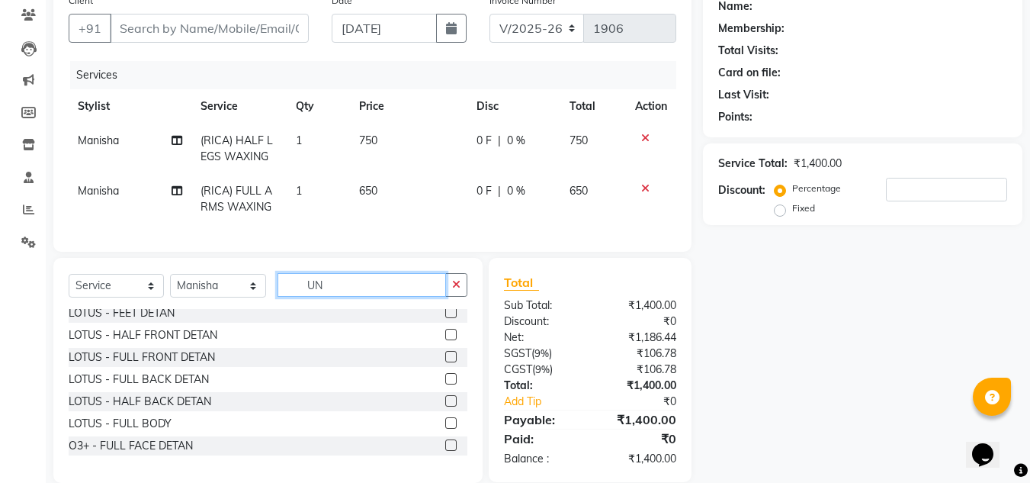
scroll to position [46, 0]
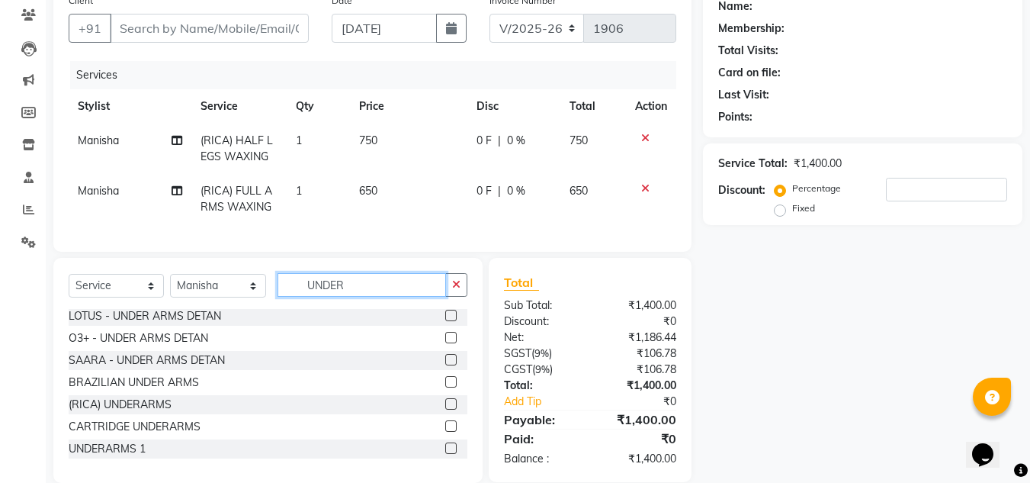
type input "UNDER"
click at [445, 409] on label at bounding box center [450, 403] width 11 height 11
click at [445, 409] on input "checkbox" at bounding box center [450, 404] width 10 height 10
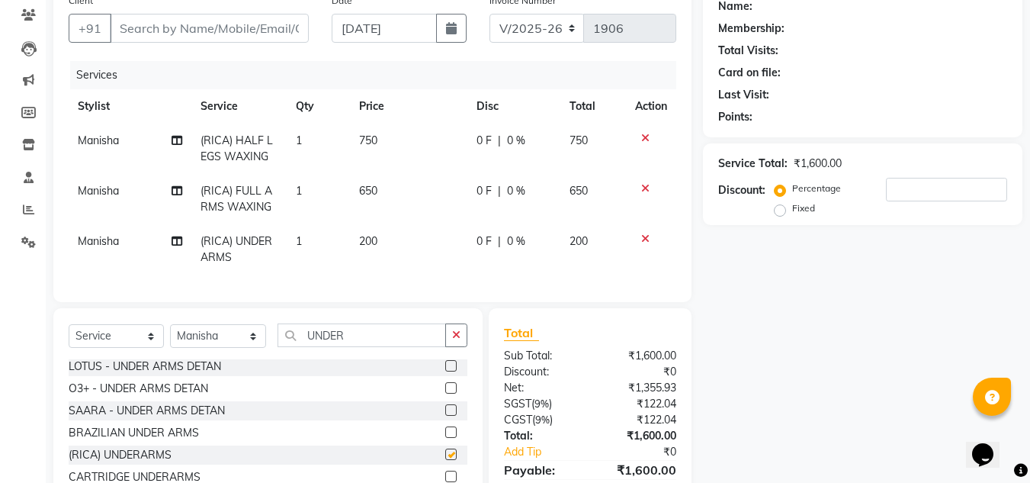
checkbox input "false"
click at [385, 347] on input "UNDER" at bounding box center [361, 335] width 168 height 24
type input "U"
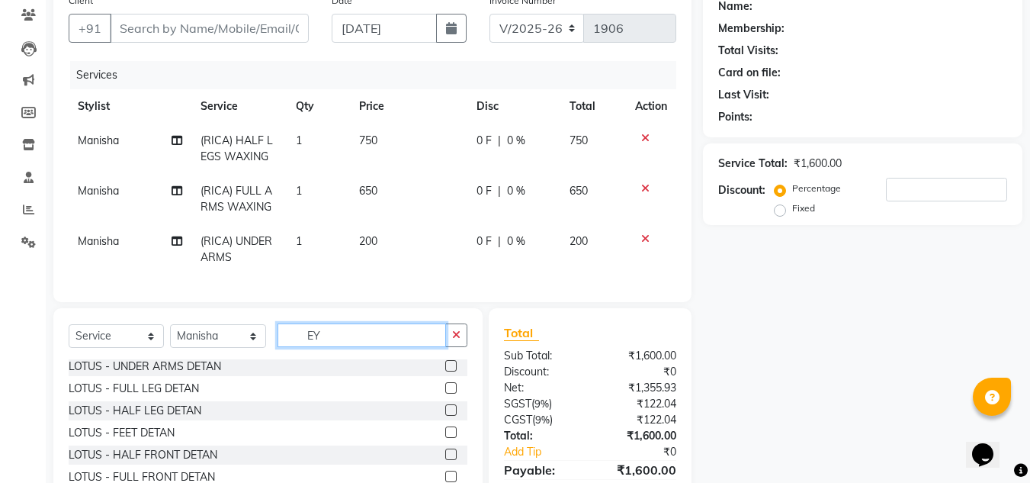
scroll to position [0, 0]
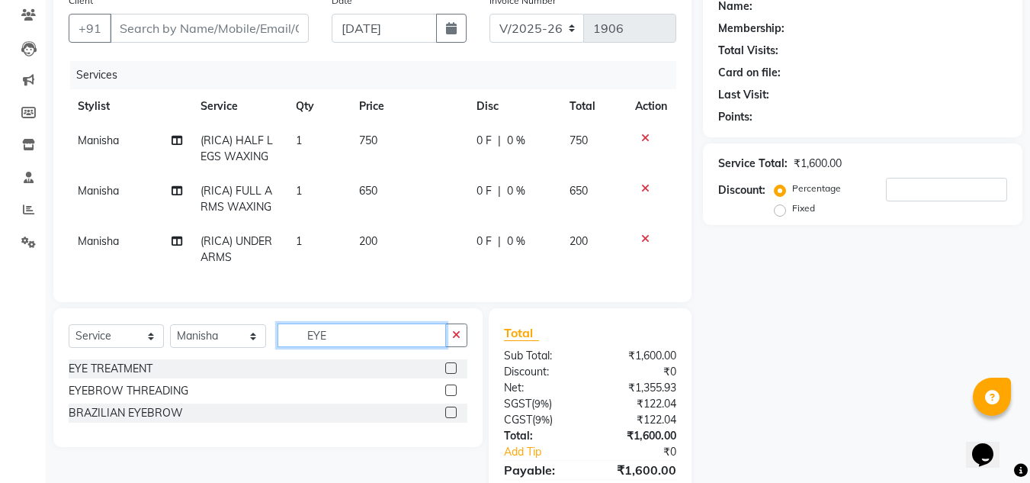
type input "EYE"
click at [450, 396] on label at bounding box center [450, 389] width 11 height 11
click at [450, 396] on input "checkbox" at bounding box center [450, 391] width 10 height 10
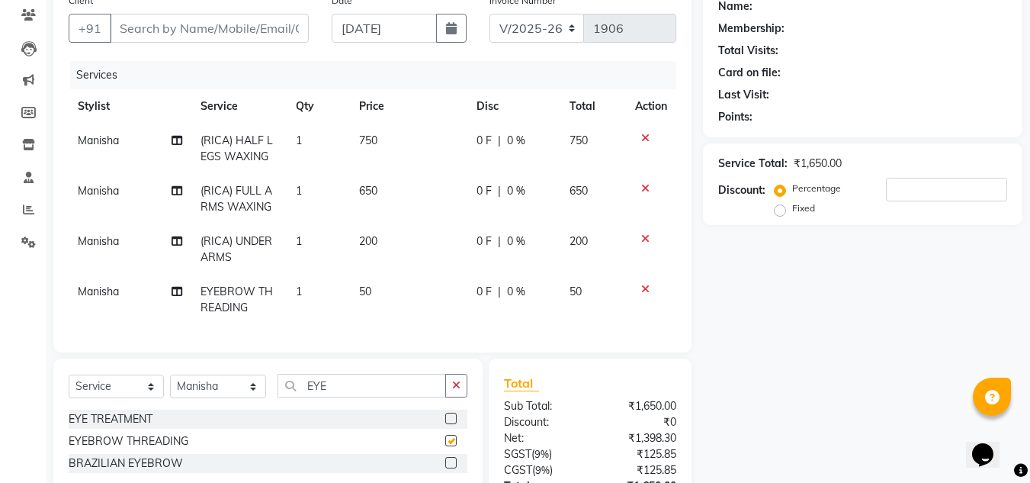
checkbox input "false"
click at [386, 392] on input "EYE" at bounding box center [361, 385] width 168 height 24
type input "E"
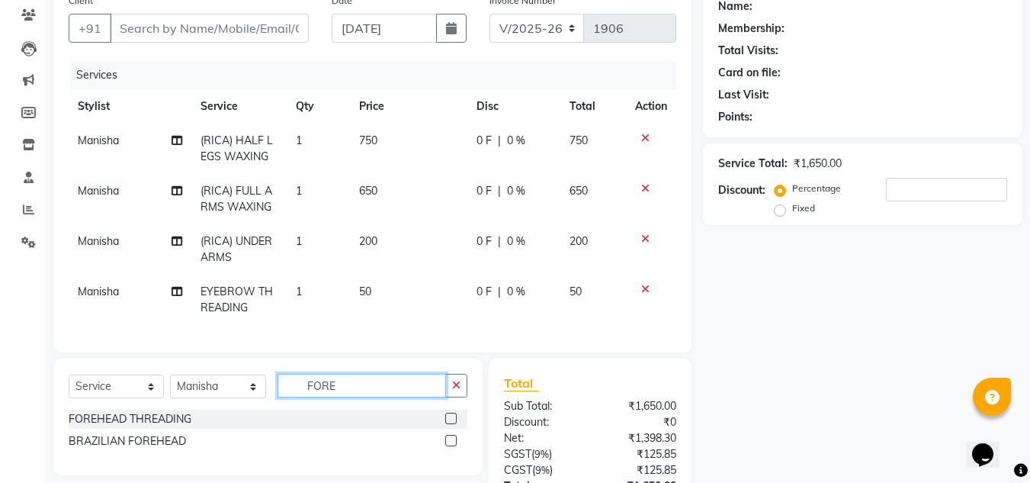
type input "FORE"
click at [451, 424] on label at bounding box center [450, 417] width 11 height 11
click at [451, 424] on input "checkbox" at bounding box center [450, 419] width 10 height 10
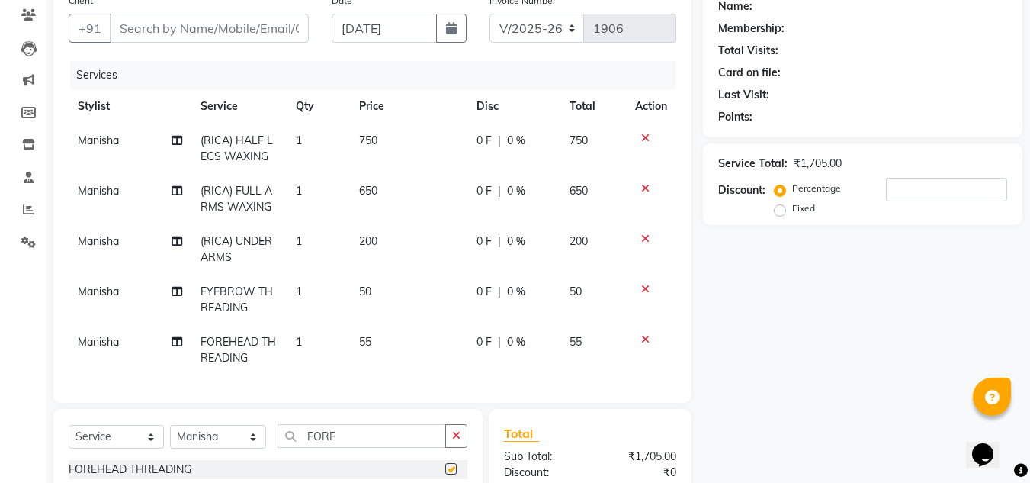
checkbox input "false"
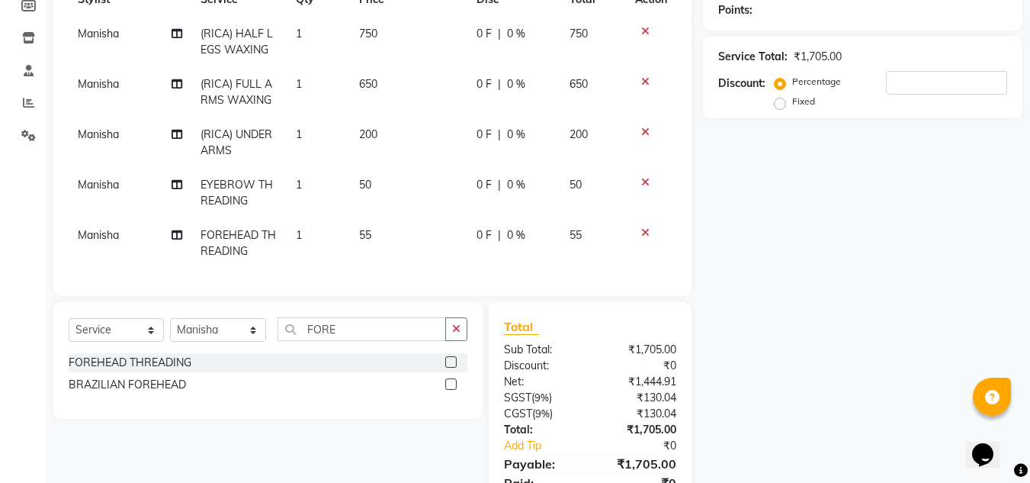
scroll to position [313, 0]
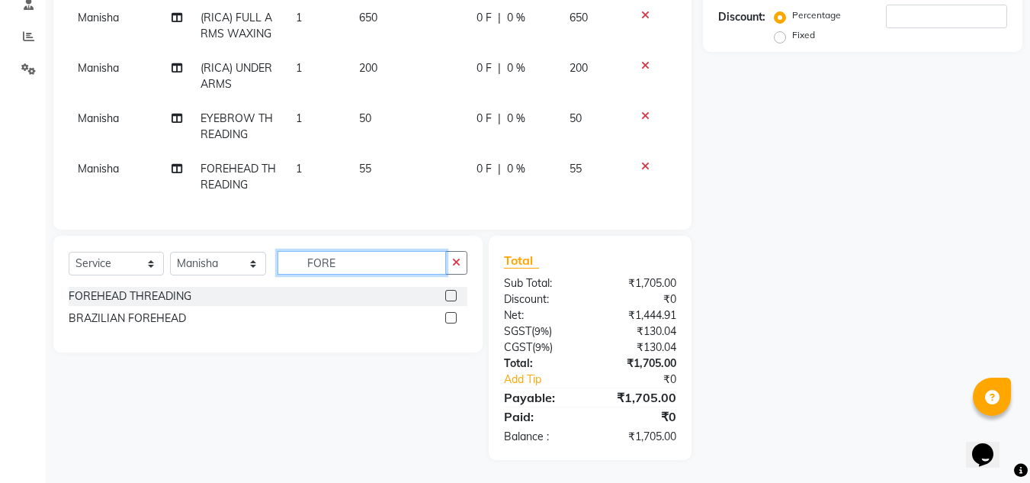
click at [373, 268] on input "FORE" at bounding box center [361, 263] width 168 height 24
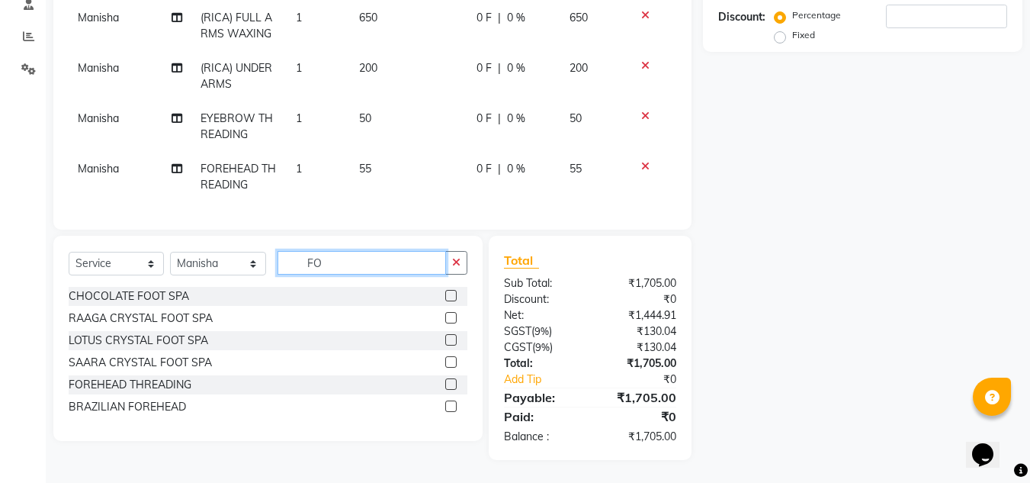
type input "F"
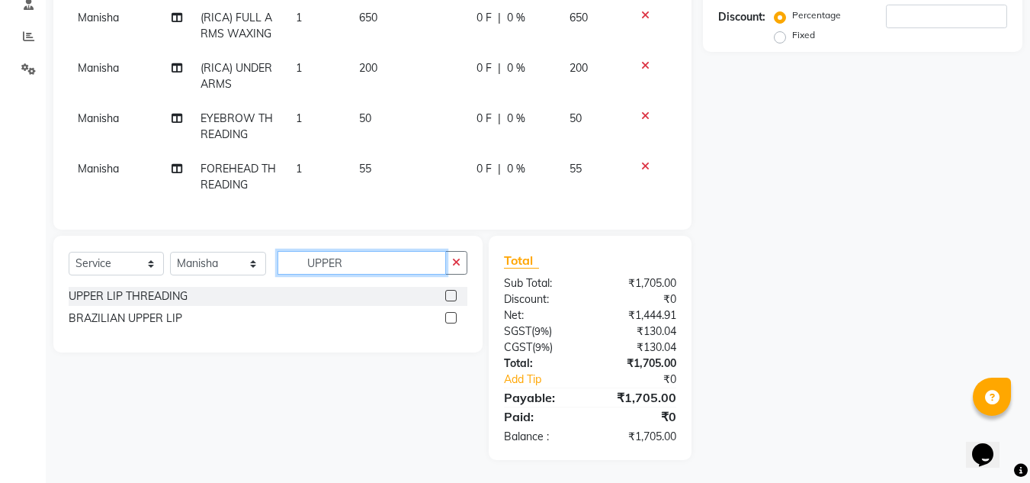
type input "UPPER"
click at [453, 294] on label at bounding box center [450, 295] width 11 height 11
click at [453, 294] on input "checkbox" at bounding box center [450, 296] width 10 height 10
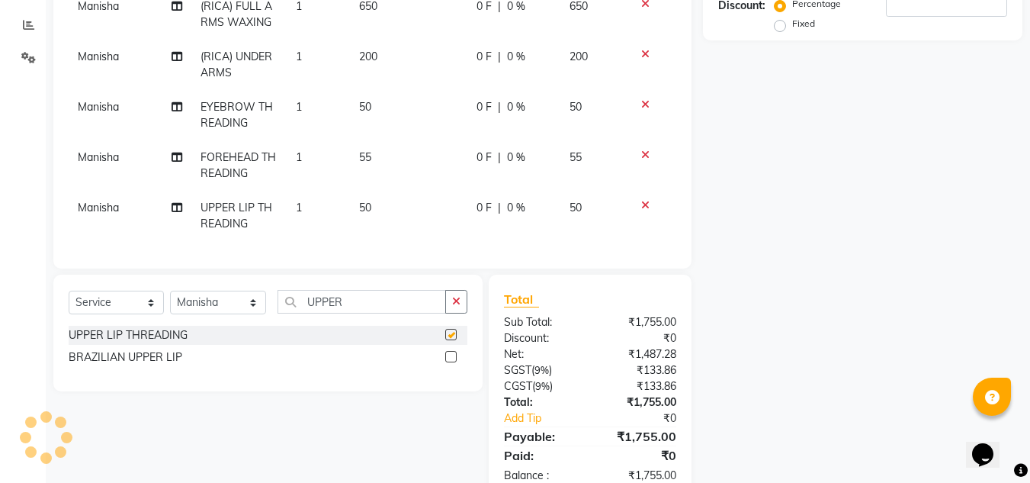
checkbox input "false"
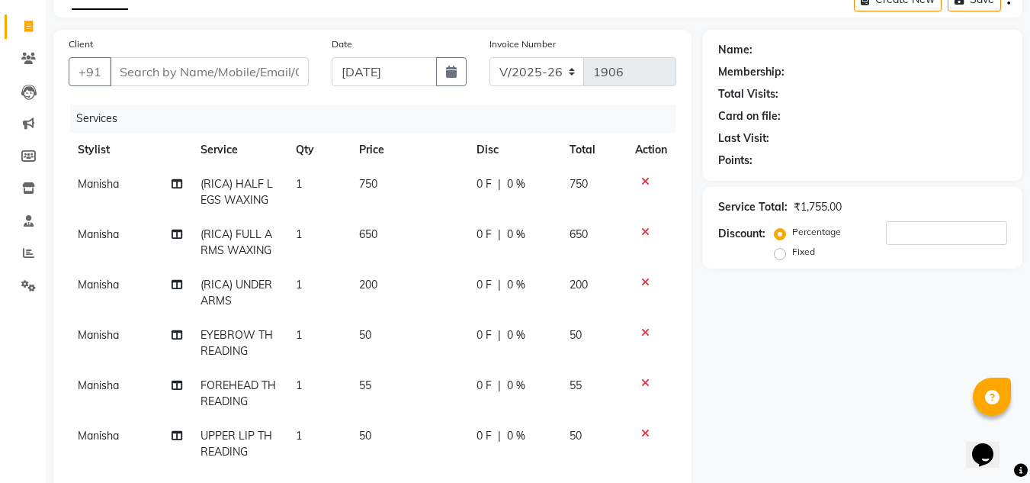
scroll to position [84, 0]
click at [224, 71] on input "Client" at bounding box center [209, 72] width 199 height 29
type input "7"
type input "0"
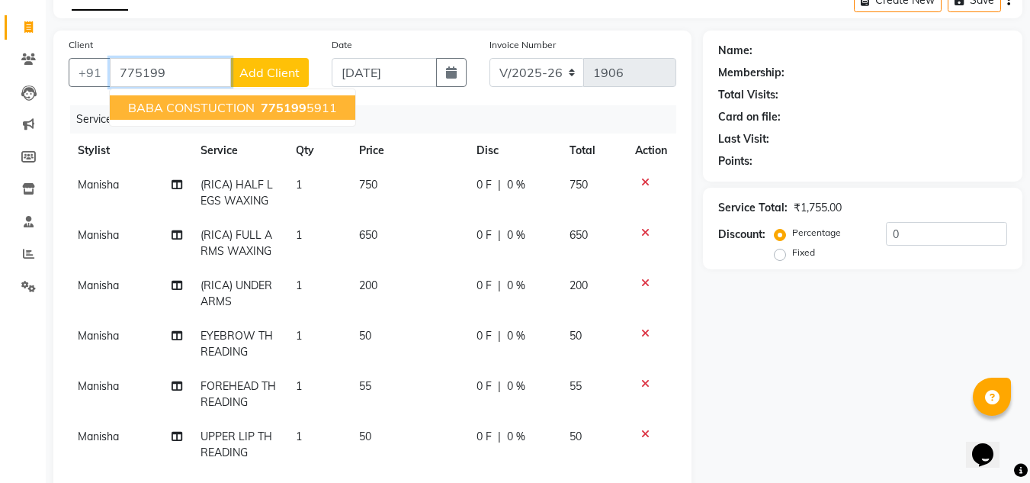
click at [315, 107] on ngb-highlight "775199 5911" at bounding box center [297, 107] width 79 height 15
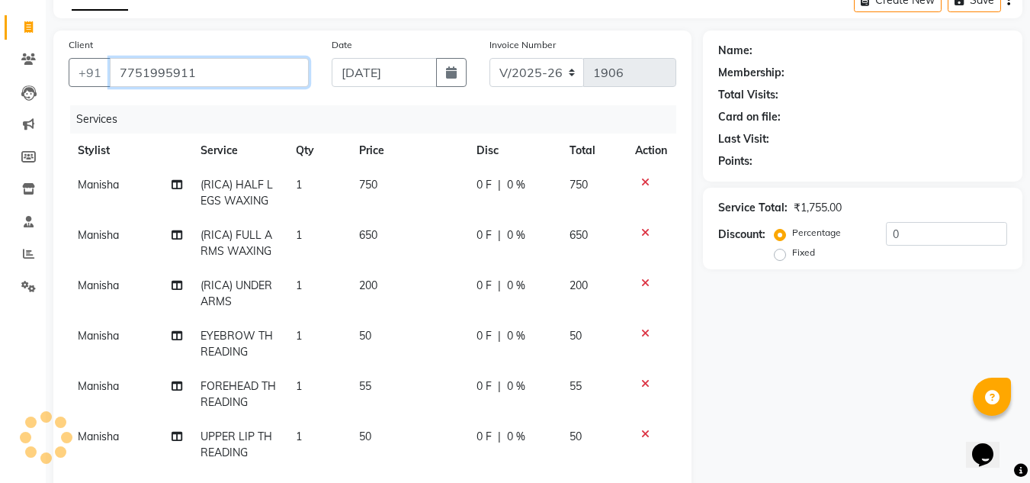
type input "7751995911"
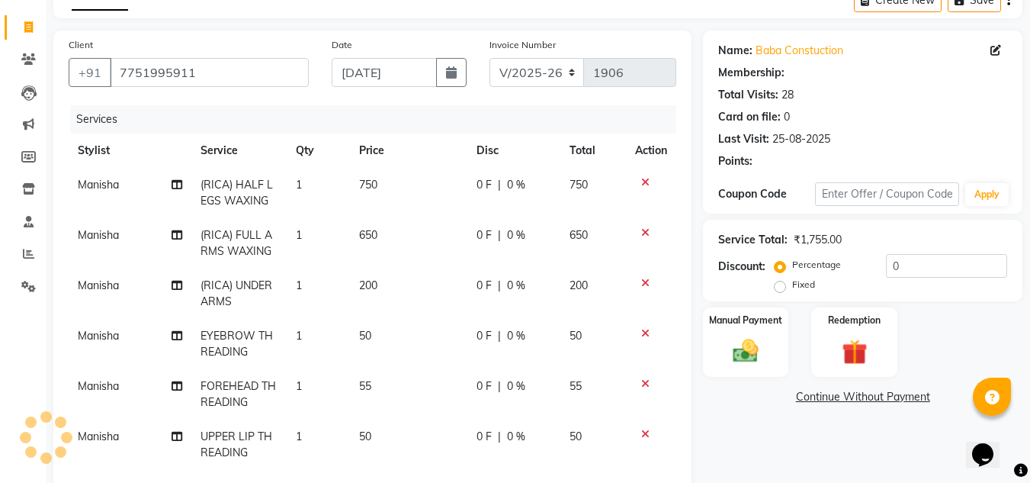
select select "1: Object"
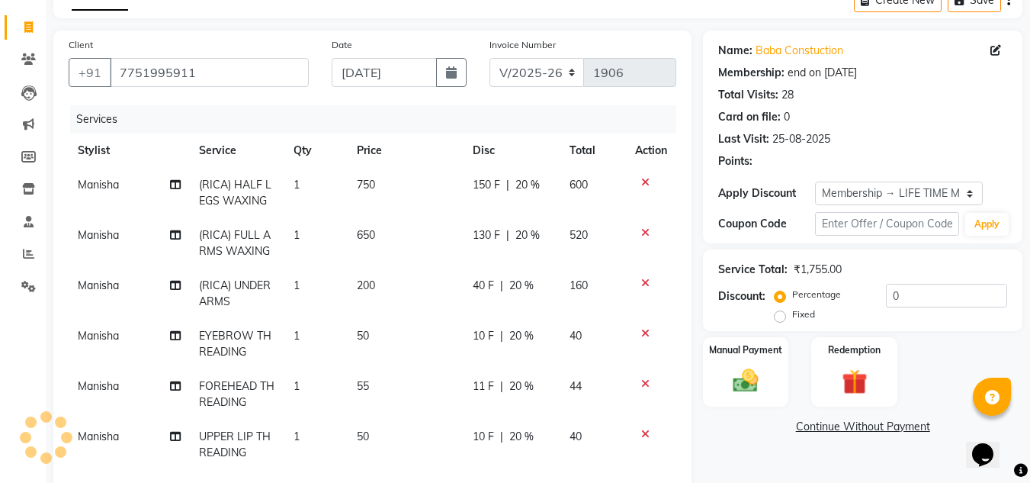
type input "20"
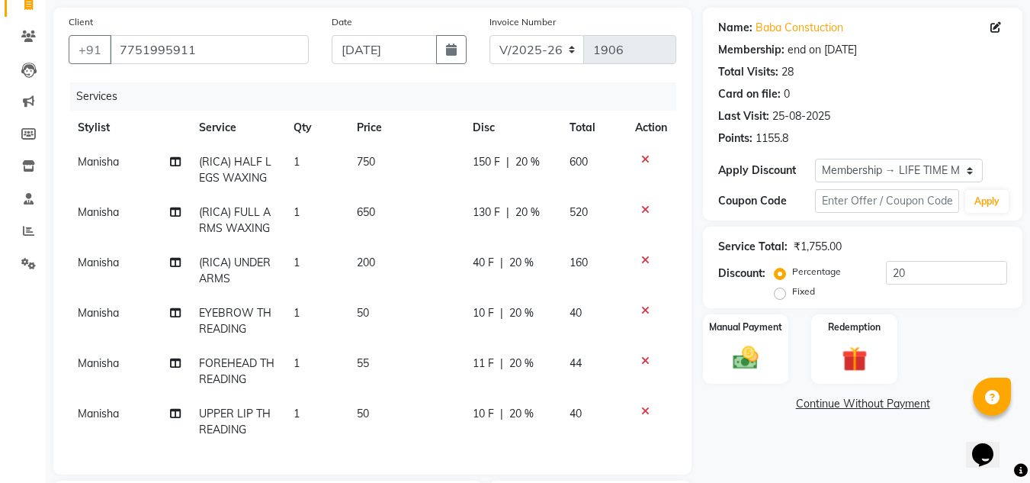
scroll to position [152, 0]
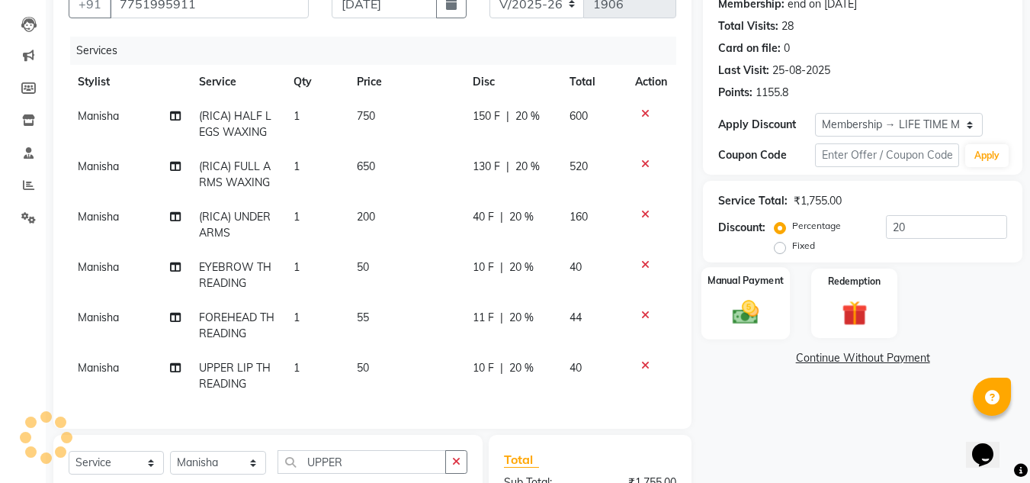
click at [747, 308] on img at bounding box center [745, 312] width 43 height 30
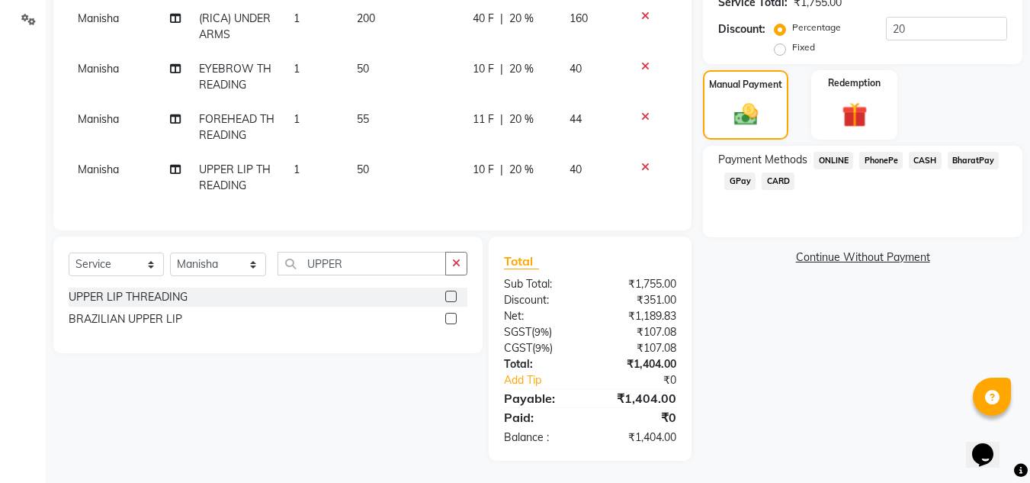
scroll to position [351, 0]
click at [885, 162] on span "PhonePe" at bounding box center [880, 160] width 43 height 18
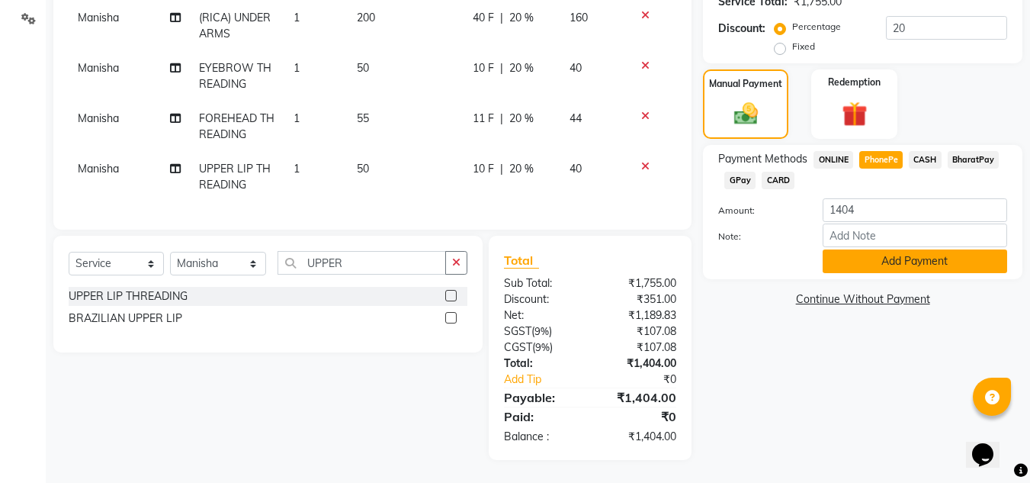
click at [933, 262] on button "Add Payment" at bounding box center [914, 261] width 184 height 24
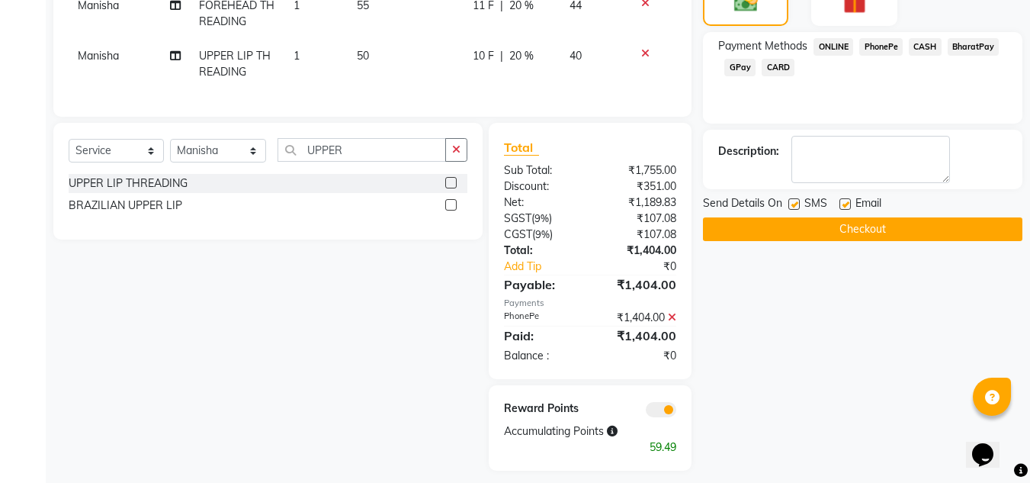
scroll to position [475, 0]
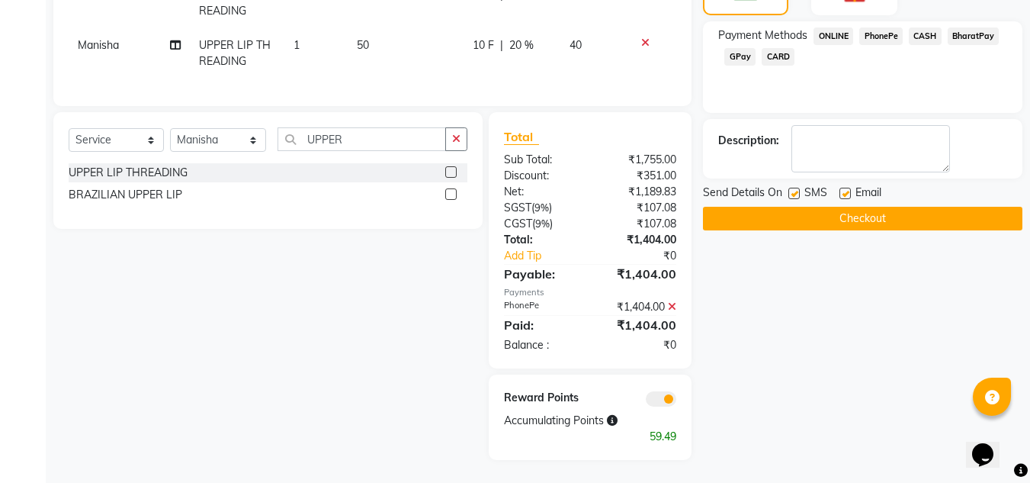
click at [864, 218] on button "Checkout" at bounding box center [862, 219] width 319 height 24
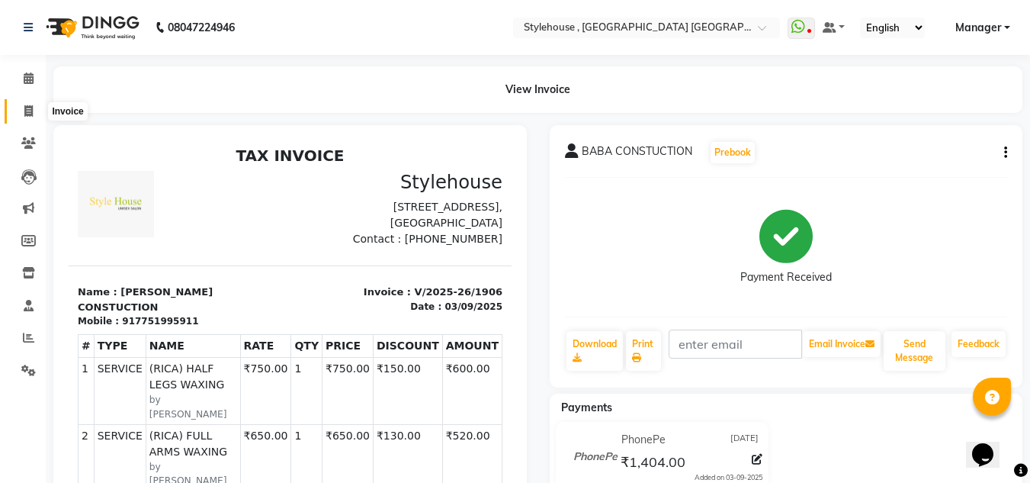
click at [27, 106] on icon at bounding box center [28, 110] width 8 height 11
select select "service"
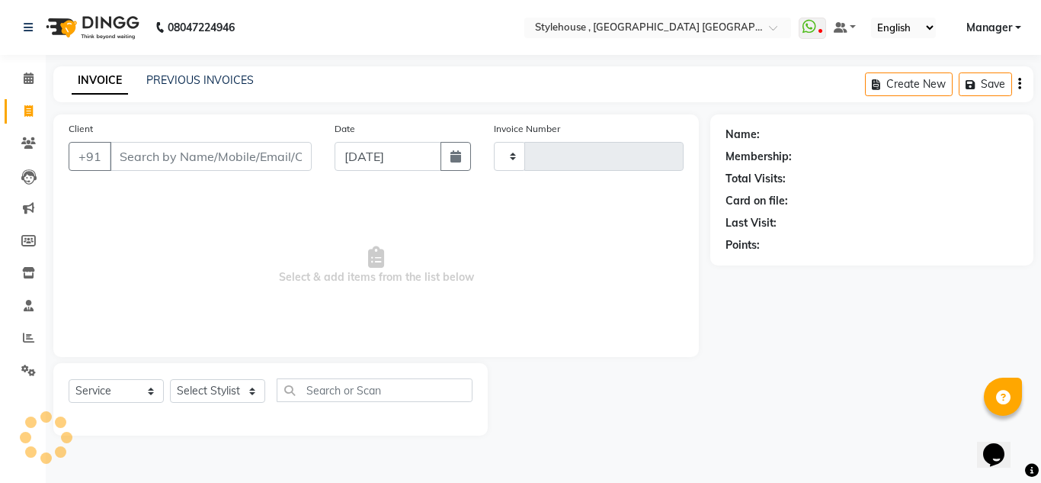
type input "1907"
select select "7793"
click at [200, 79] on link "PREVIOUS INVOICES" at bounding box center [199, 80] width 107 height 14
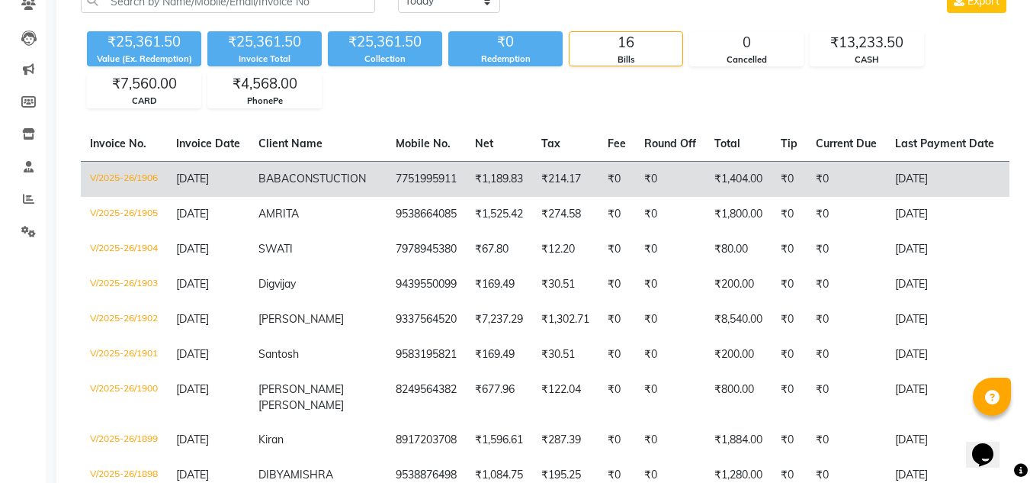
scroll to position [152, 0]
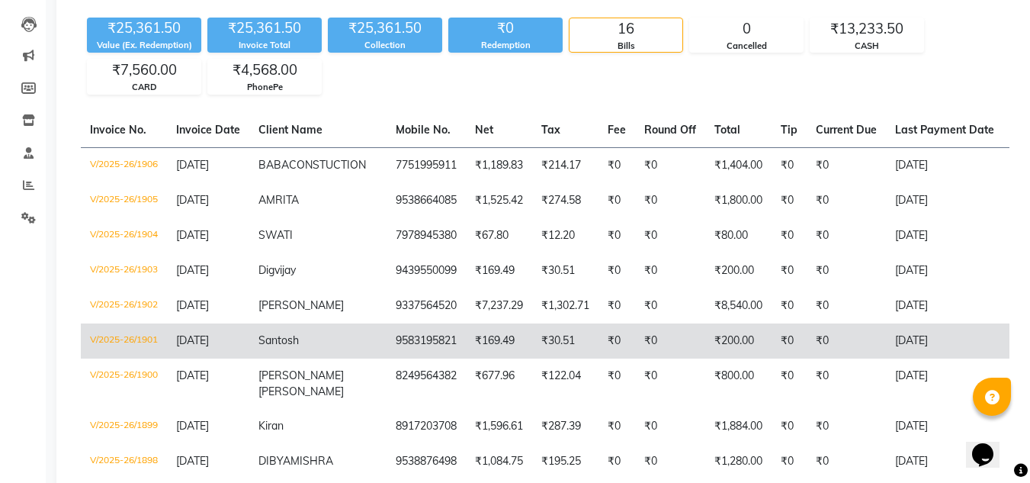
click at [289, 347] on span "Santosh" at bounding box center [278, 340] width 40 height 14
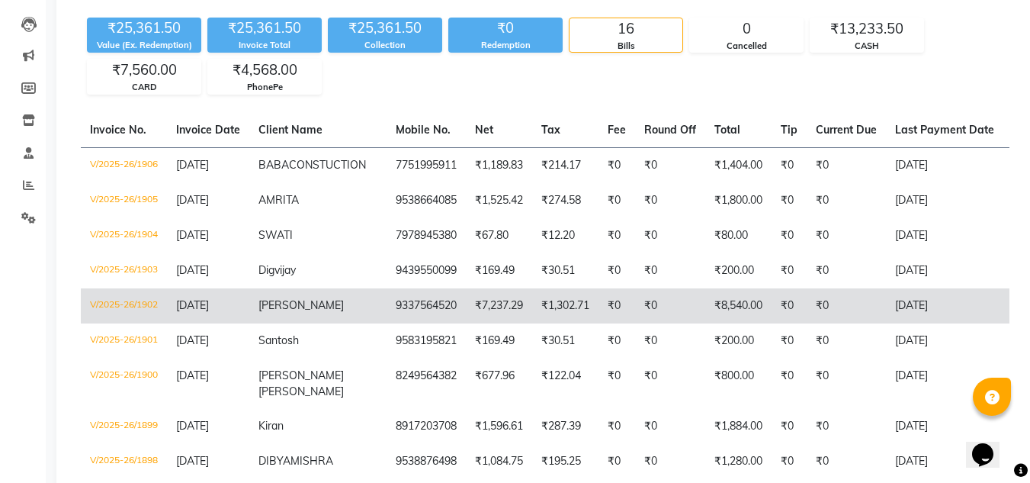
click at [309, 322] on td "Rajlaxmi" at bounding box center [317, 305] width 137 height 35
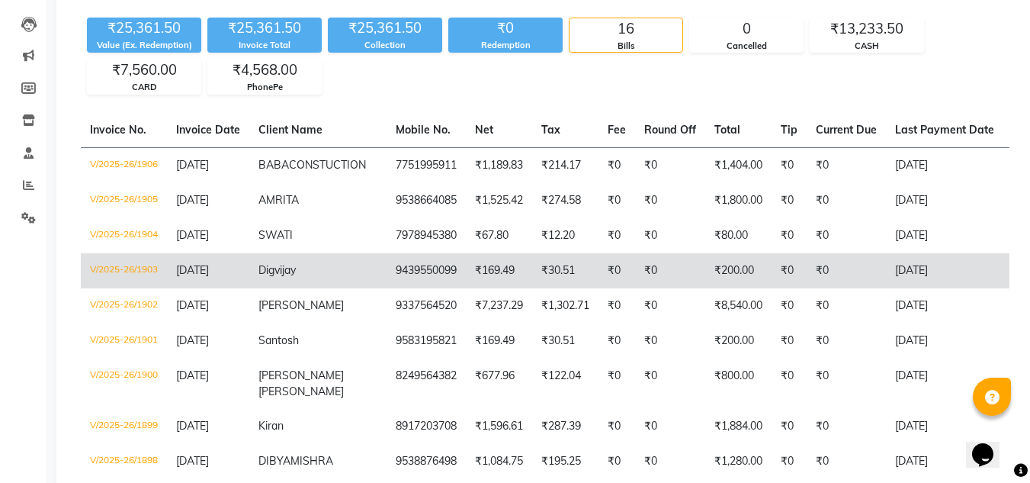
click at [303, 287] on td "Digvijay" at bounding box center [317, 270] width 137 height 35
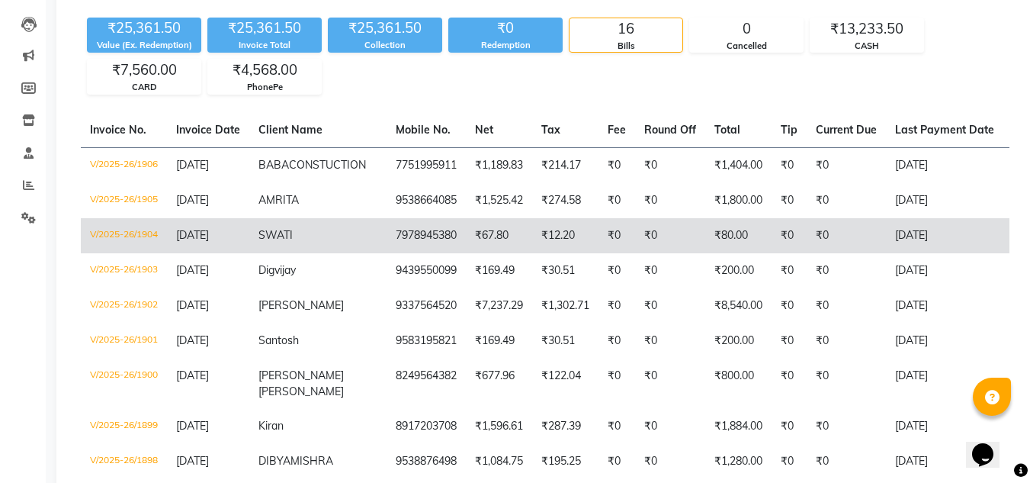
click at [291, 242] on span "SWATI" at bounding box center [275, 235] width 34 height 14
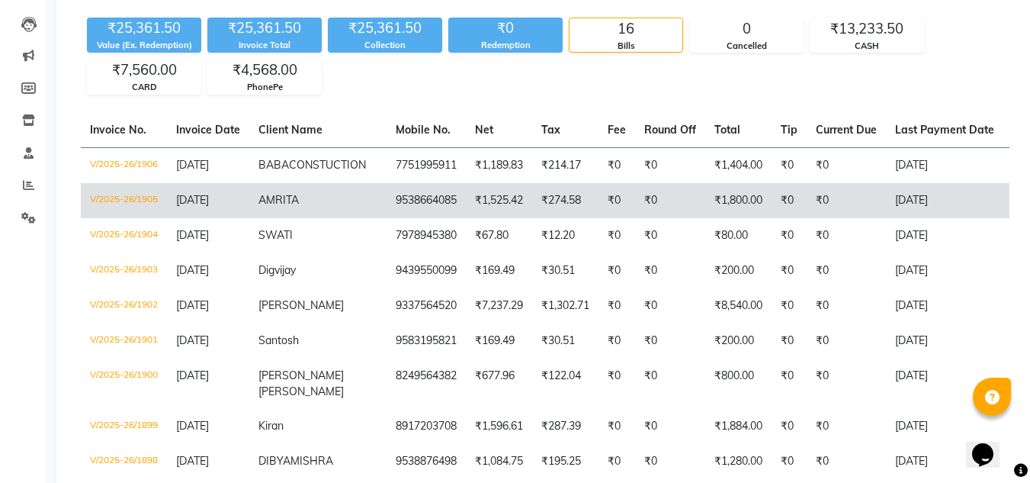
click at [286, 207] on span "AMRITA" at bounding box center [278, 200] width 40 height 14
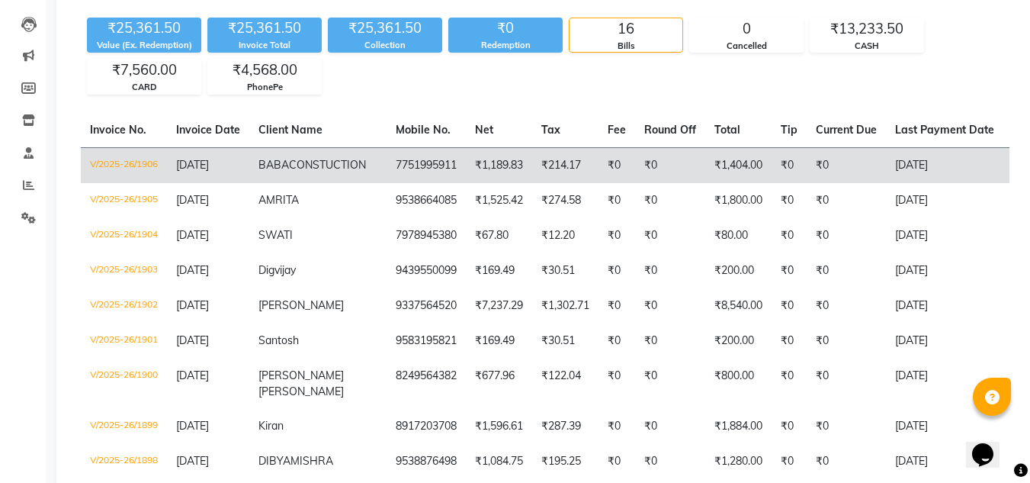
click at [319, 172] on span "CONSTUCTION" at bounding box center [327, 165] width 77 height 14
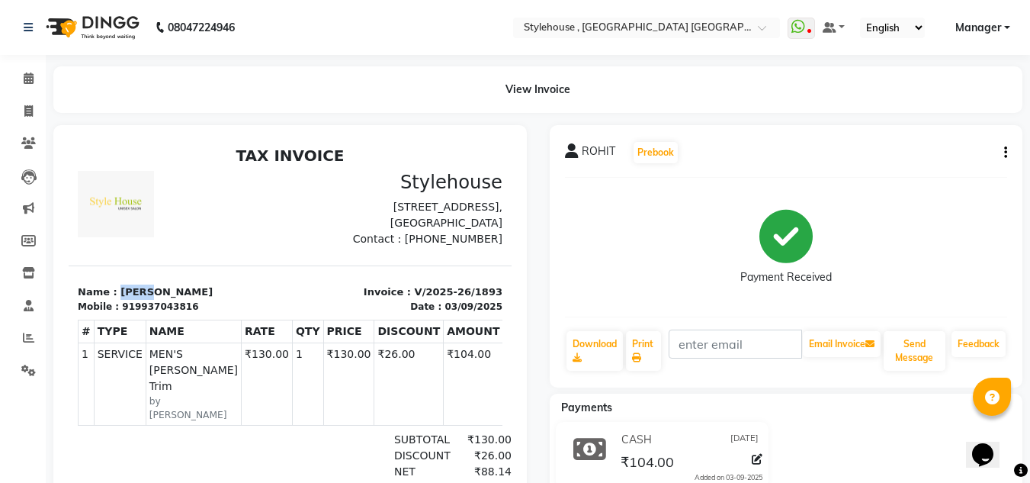
drag, startPoint x: 113, startPoint y: 304, endPoint x: 191, endPoint y: 306, distance: 77.8
click at [191, 300] on p "Name : ROHIT" at bounding box center [180, 291] width 204 height 15
copy p "ROHIT"
drag, startPoint x: 125, startPoint y: 325, endPoint x: 216, endPoint y: 329, distance: 90.8
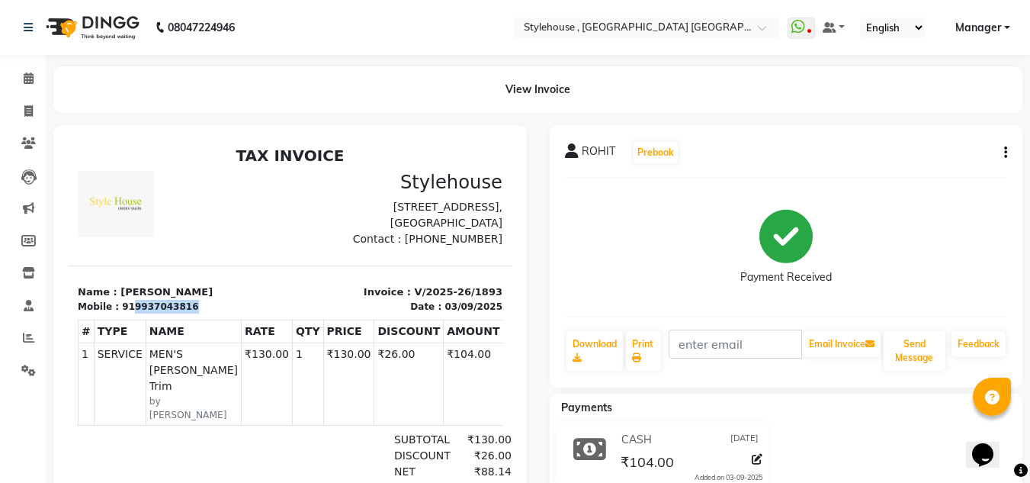
click at [216, 313] on div "Mobile : 919937043816" at bounding box center [180, 307] width 204 height 14
copy div "9937043816"
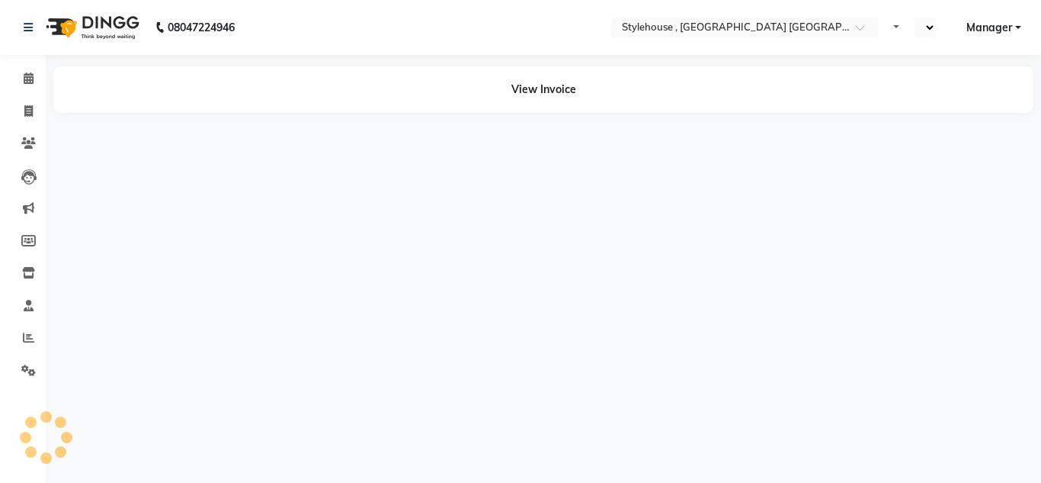
select select "en"
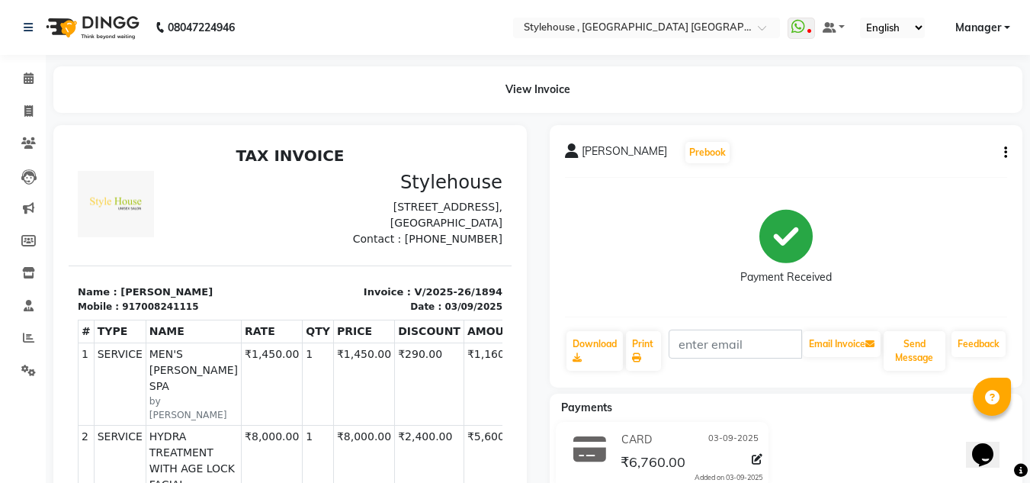
drag, startPoint x: 114, startPoint y: 304, endPoint x: 226, endPoint y: 304, distance: 112.0
click at [226, 300] on p "Name : [PERSON_NAME]" at bounding box center [180, 291] width 204 height 15
copy p "[PERSON_NAME]"
drag, startPoint x: 128, startPoint y: 323, endPoint x: 216, endPoint y: 325, distance: 88.4
click at [216, 313] on div "Mobile : 917008241115" at bounding box center [180, 307] width 204 height 14
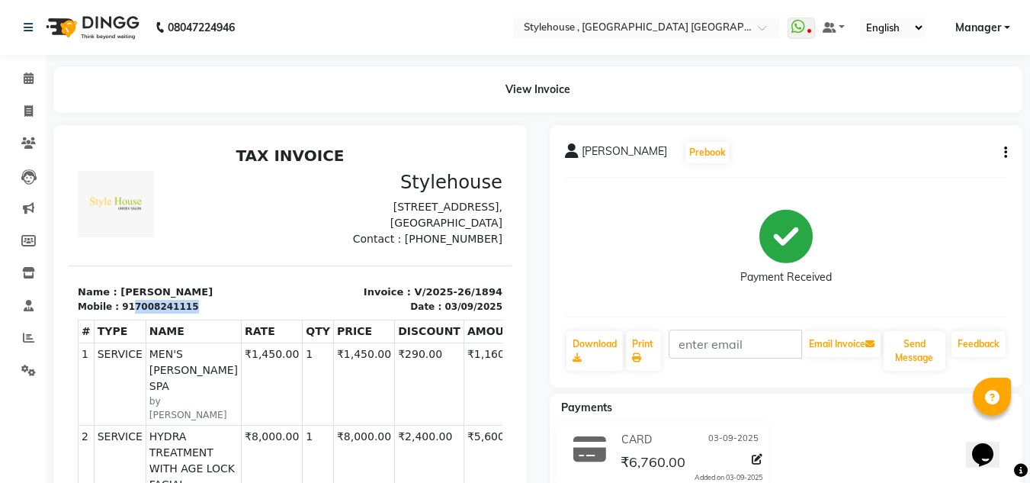
copy div "7008241115"
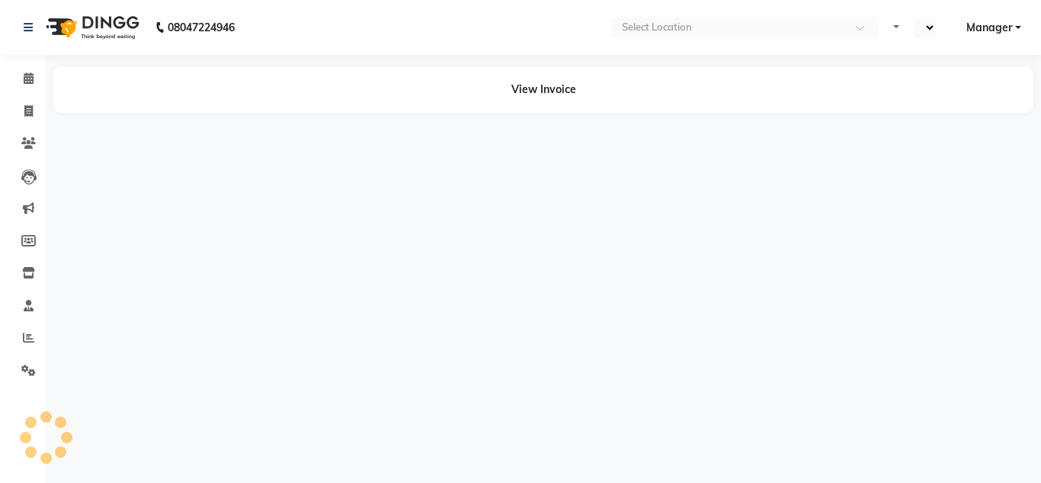
select select "en"
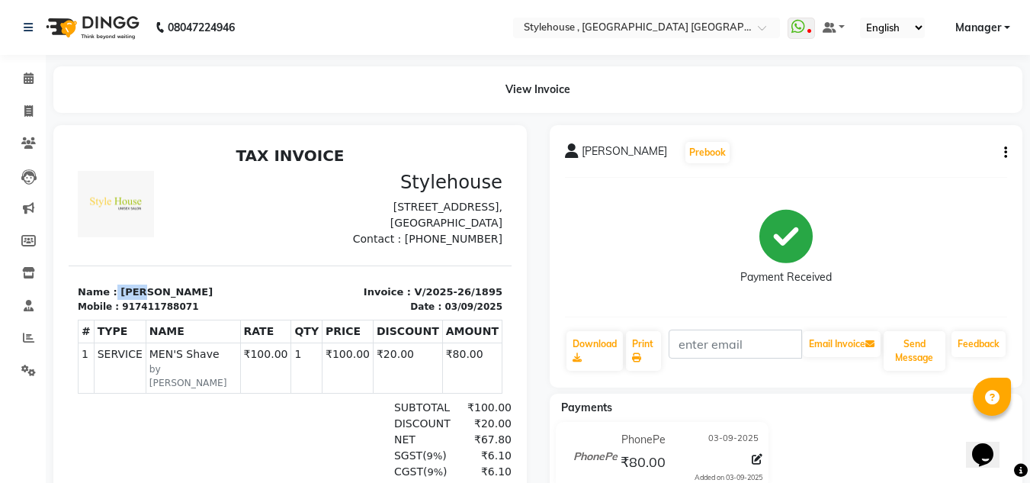
drag, startPoint x: 111, startPoint y: 307, endPoint x: 157, endPoint y: 308, distance: 45.7
click at [157, 300] on p "Name : [PERSON_NAME]" at bounding box center [180, 291] width 204 height 15
copy p "[PERSON_NAME]"
drag, startPoint x: 128, startPoint y: 323, endPoint x: 200, endPoint y: 328, distance: 72.6
click at [200, 313] on div "Mobile : 917411788071" at bounding box center [180, 307] width 204 height 14
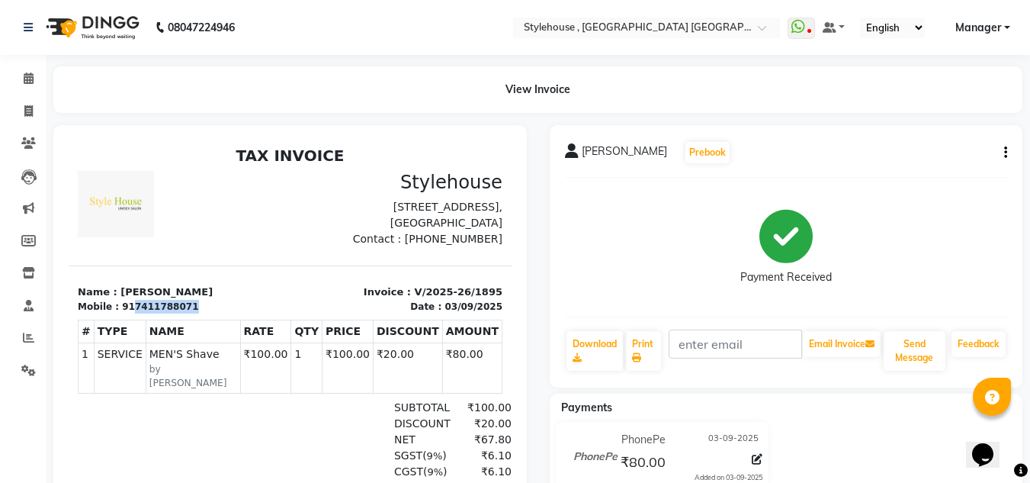
copy div "7411788071"
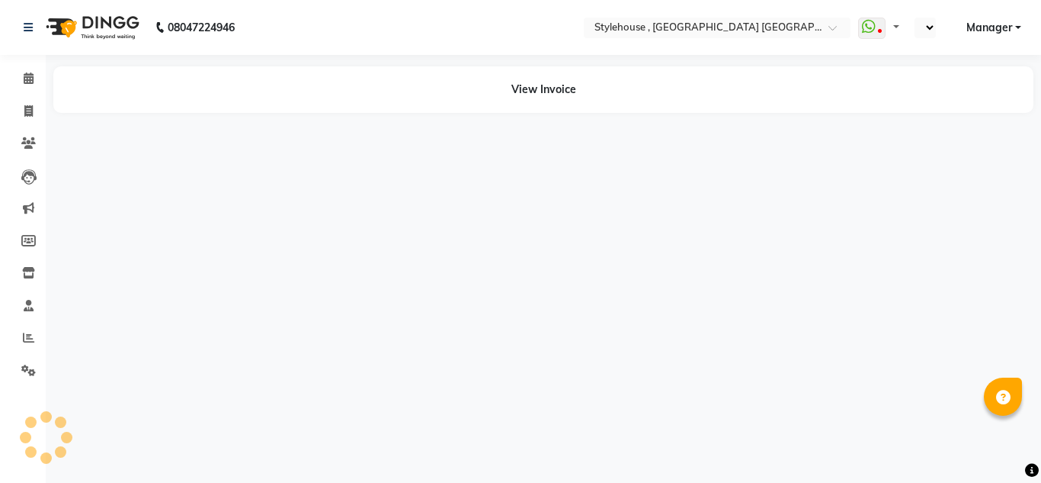
select select "en"
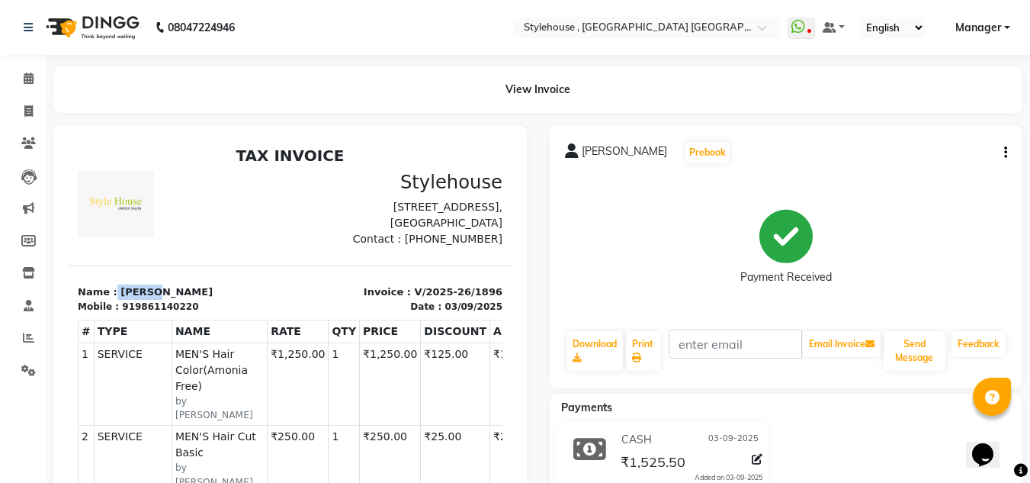
drag, startPoint x: 111, startPoint y: 306, endPoint x: 190, endPoint y: 306, distance: 79.3
click at [190, 300] on p "Name : [PERSON_NAME]" at bounding box center [180, 291] width 204 height 15
copy p "[PERSON_NAME]"
drag, startPoint x: 127, startPoint y: 322, endPoint x: 196, endPoint y: 319, distance: 69.4
click at [196, 313] on div "Mobile : 919861140220" at bounding box center [180, 307] width 204 height 14
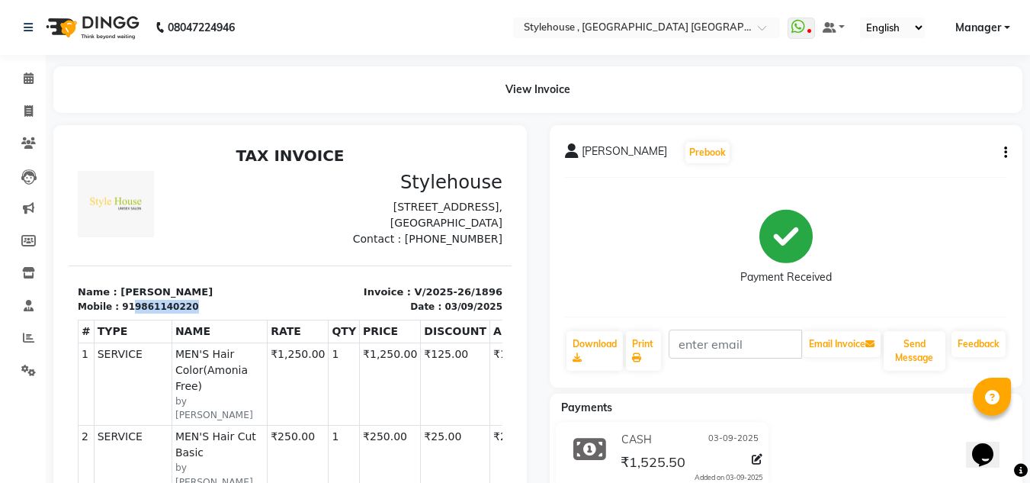
copy div "9861140220"
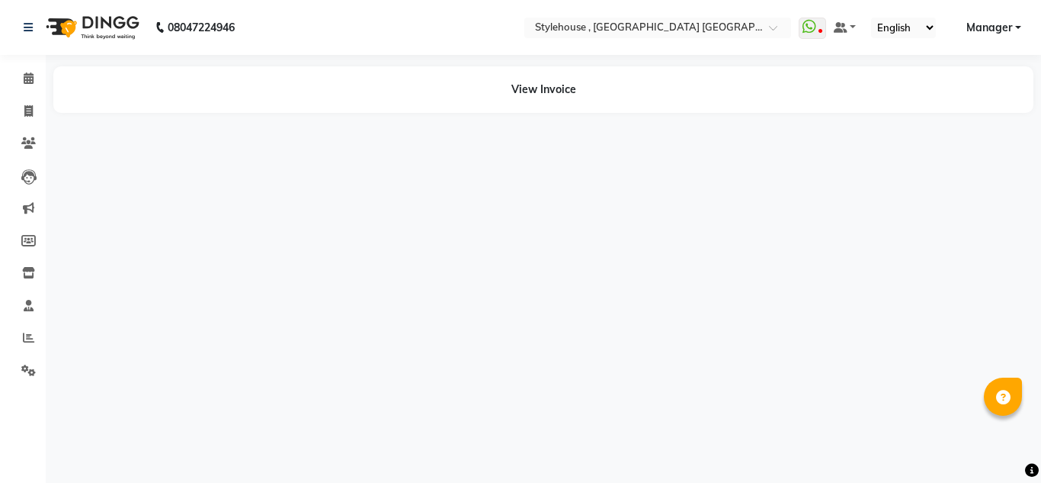
select select "en"
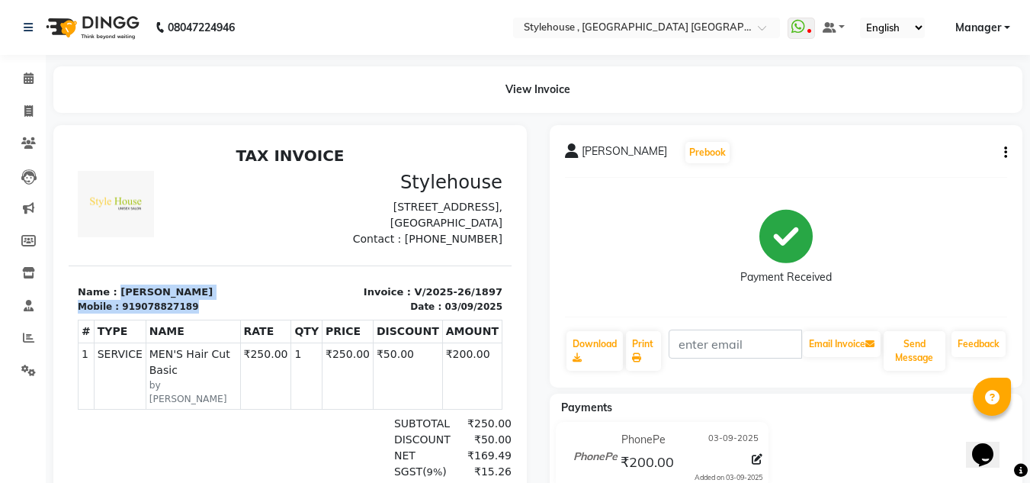
drag, startPoint x: 116, startPoint y: 306, endPoint x: 245, endPoint y: 316, distance: 129.2
click at [245, 313] on div "Name : SANTOSH MOHAPATRA Mobile : 919078827189" at bounding box center [180, 298] width 222 height 29
click at [263, 274] on div "TAX INVOICE Stylehouse Plot No 1338, 1st Floor, Opposite To CDA Market Complex,…" at bounding box center [290, 371] width 443 height 450
drag, startPoint x: 112, startPoint y: 307, endPoint x: 230, endPoint y: 311, distance: 118.2
click at [230, 300] on p "Name : SANTOSH MOHAPATRA" at bounding box center [180, 291] width 204 height 15
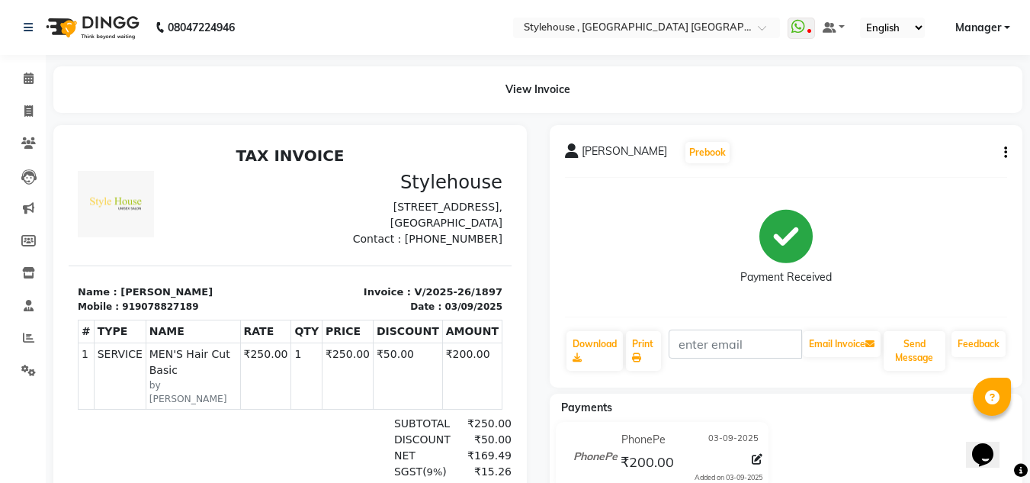
copy p "SANTOSH MOHAPATRA"
drag, startPoint x: 127, startPoint y: 322, endPoint x: 192, endPoint y: 326, distance: 64.9
click at [192, 313] on div "Mobile : 919078827189" at bounding box center [180, 307] width 204 height 14
copy div "9078827189"
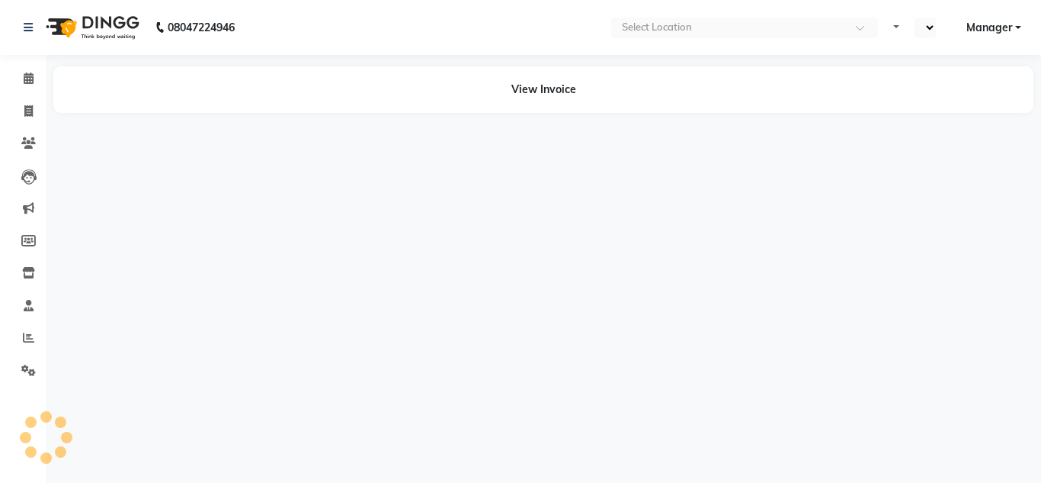
select select "en"
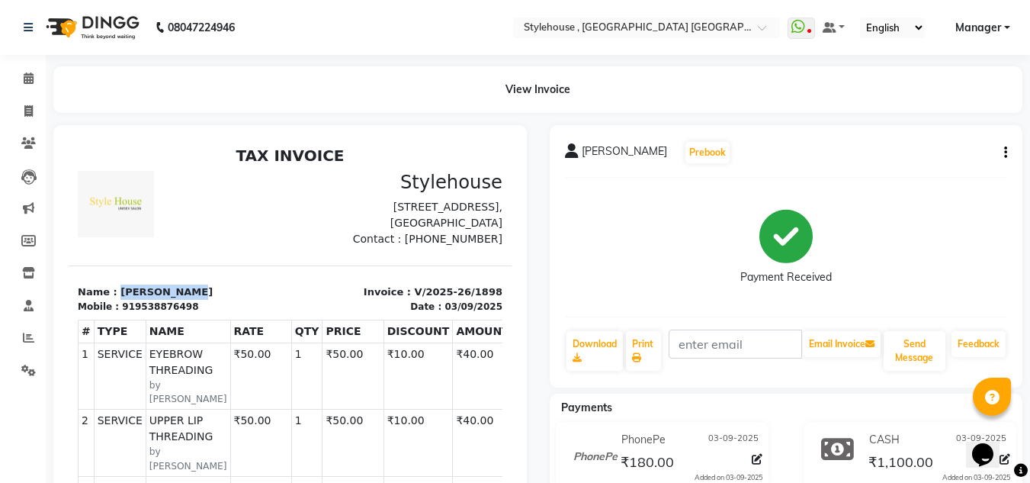
drag, startPoint x: 114, startPoint y: 306, endPoint x: 197, endPoint y: 305, distance: 83.9
click at [197, 300] on p "Name : DIBYA MISHRA" at bounding box center [180, 291] width 204 height 15
copy p "DIBYA MISHRA"
drag, startPoint x: 126, startPoint y: 325, endPoint x: 207, endPoint y: 318, distance: 81.8
click at [207, 313] on div "Mobile : 919538876498" at bounding box center [180, 307] width 204 height 14
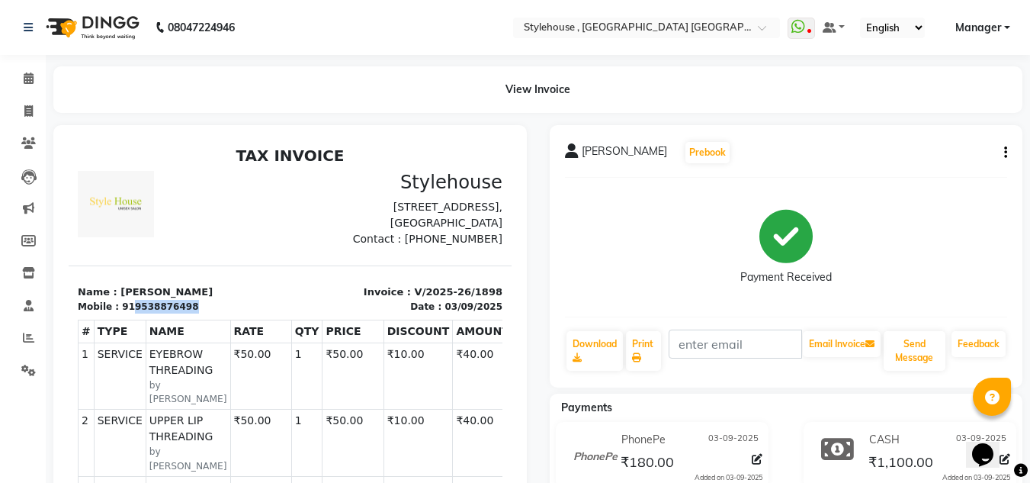
copy div "9538876498"
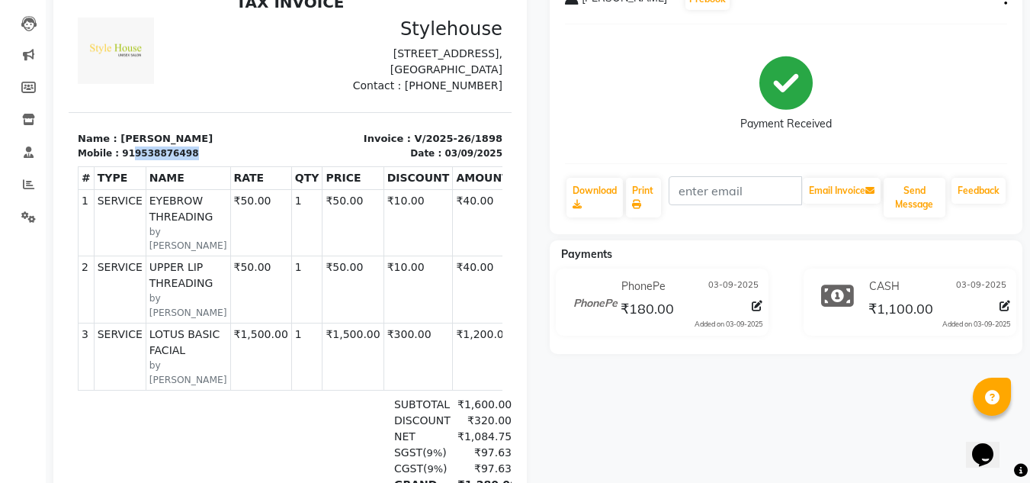
scroll to position [152, 0]
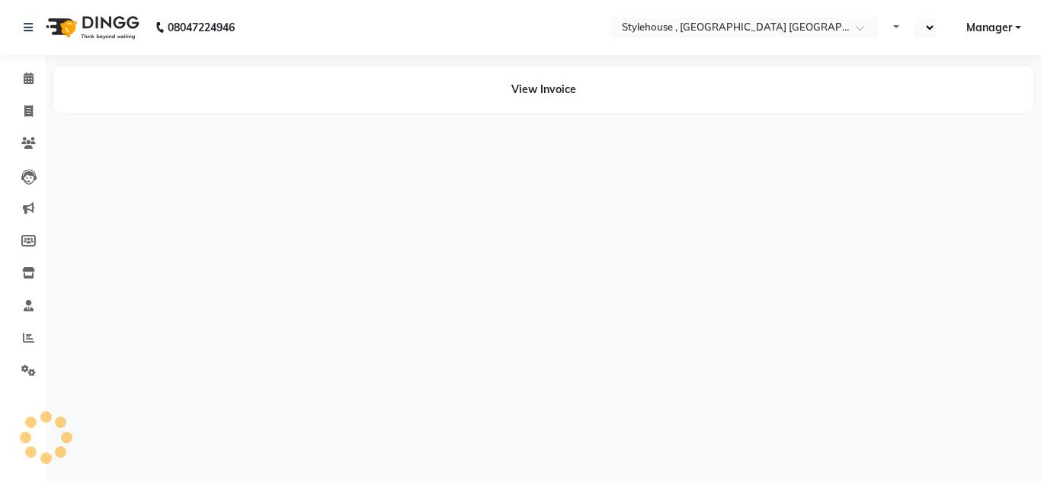
select select "en"
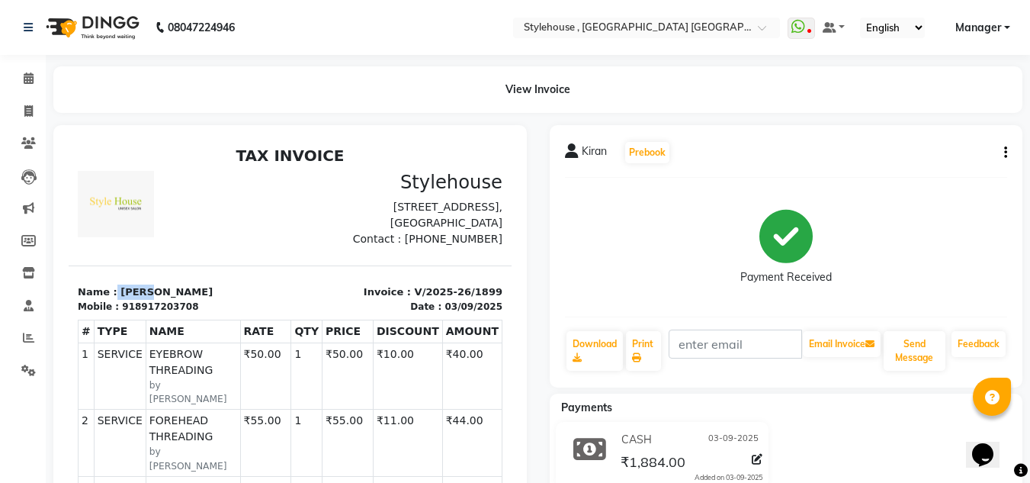
drag, startPoint x: 111, startPoint y: 308, endPoint x: 181, endPoint y: 306, distance: 70.2
click at [181, 300] on p "Name : [PERSON_NAME]" at bounding box center [180, 291] width 204 height 15
copy p "Kiran"
drag, startPoint x: 124, startPoint y: 323, endPoint x: 222, endPoint y: 316, distance: 97.8
click at [222, 313] on div "Mobile : 918917203708" at bounding box center [180, 307] width 204 height 14
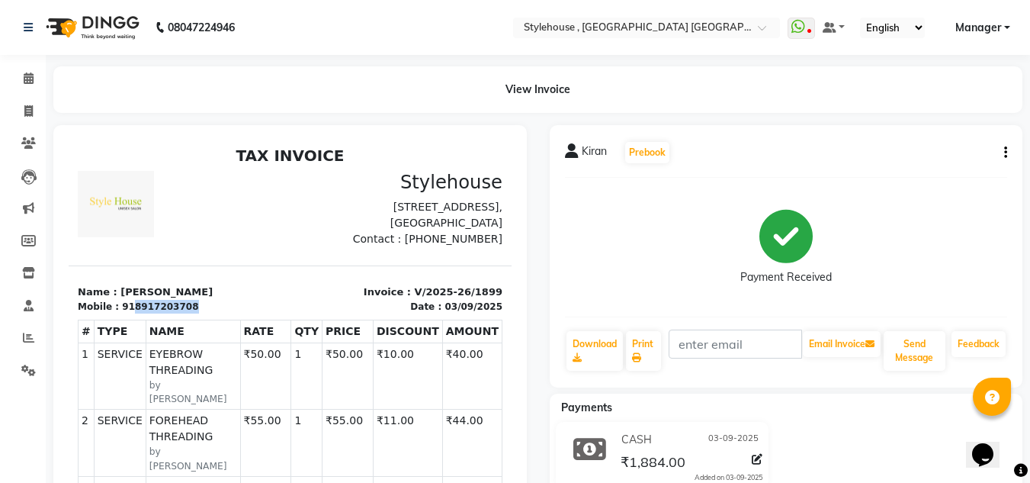
copy div "8917203708"
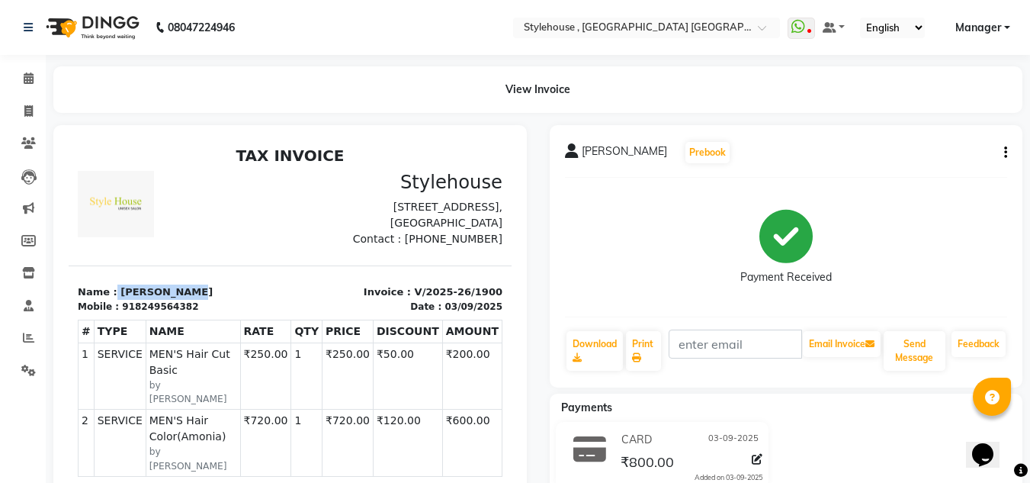
drag, startPoint x: 112, startPoint y: 309, endPoint x: 190, endPoint y: 305, distance: 77.9
click at [190, 300] on p "Name : Trupti Patra" at bounding box center [180, 291] width 204 height 15
drag, startPoint x: 127, startPoint y: 323, endPoint x: 207, endPoint y: 324, distance: 80.0
click at [207, 313] on div "Mobile : 918249564382" at bounding box center [180, 307] width 204 height 14
copy div "8249564382"
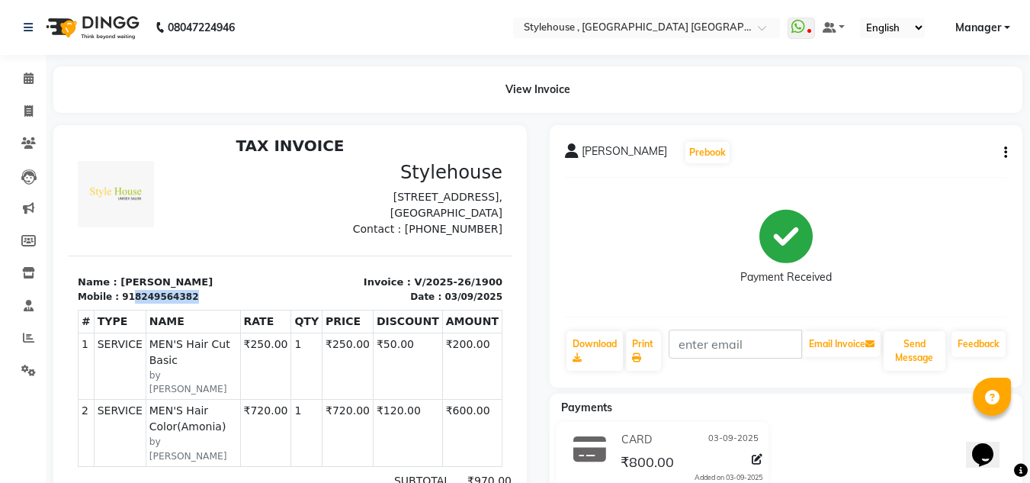
scroll to position [12, 0]
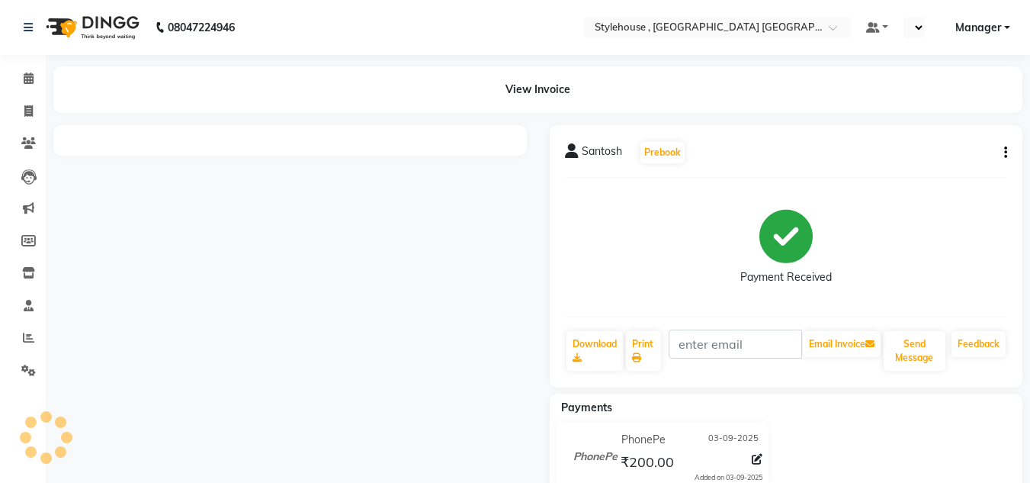
select select "en"
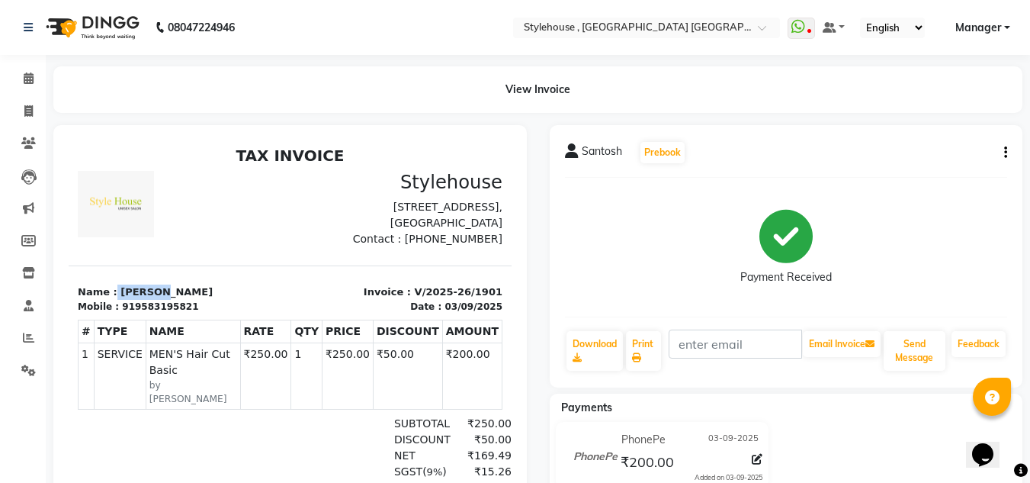
drag, startPoint x: 112, startPoint y: 303, endPoint x: 178, endPoint y: 301, distance: 65.6
click at [178, 300] on p "Name : Santosh" at bounding box center [180, 291] width 204 height 15
copy p "Santosh"
drag, startPoint x: 129, startPoint y: 325, endPoint x: 210, endPoint y: 329, distance: 80.9
click at [210, 313] on div "Mobile : 919583195821" at bounding box center [180, 307] width 204 height 14
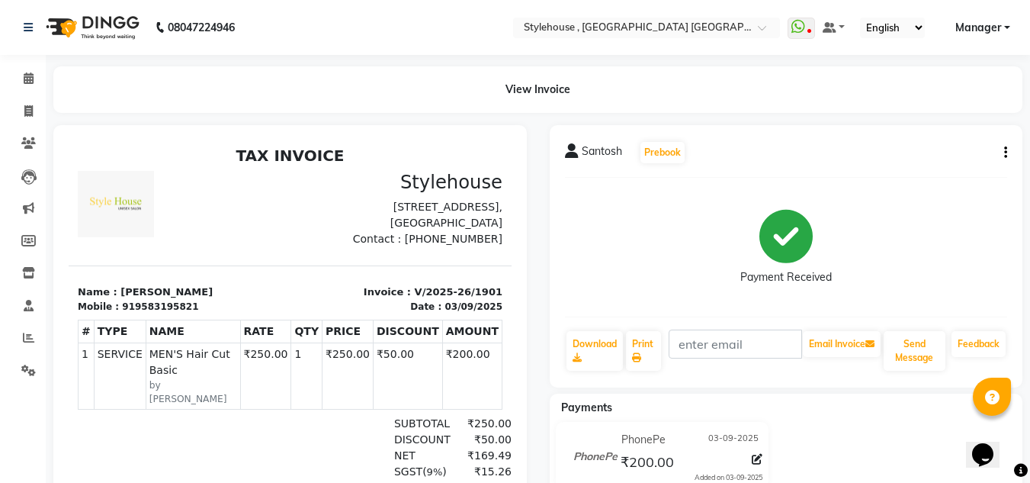
click at [208, 240] on div at bounding box center [180, 209] width 222 height 76
drag, startPoint x: 123, startPoint y: 321, endPoint x: 213, endPoint y: 323, distance: 90.0
click at [213, 313] on div "Mobile : 919583195821" at bounding box center [180, 307] width 204 height 14
copy div "9583195821"
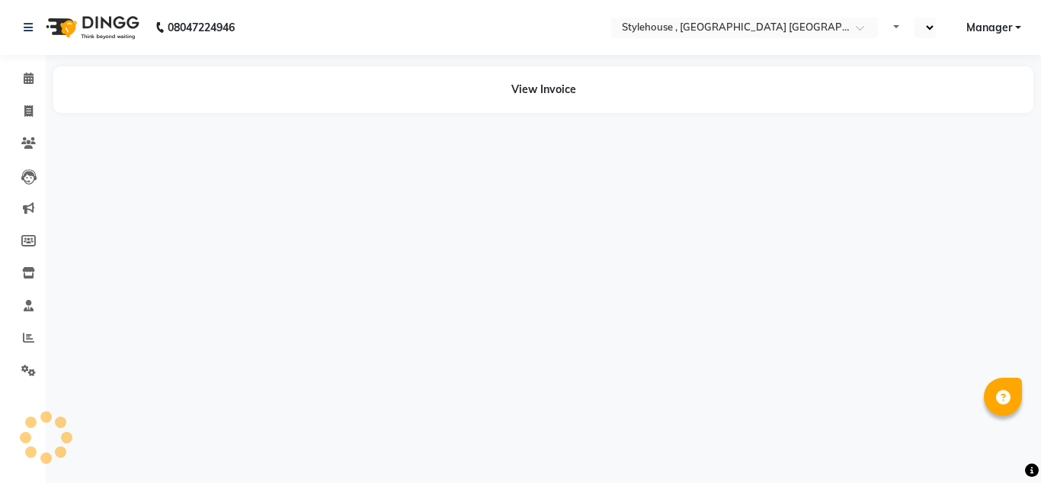
select select "en"
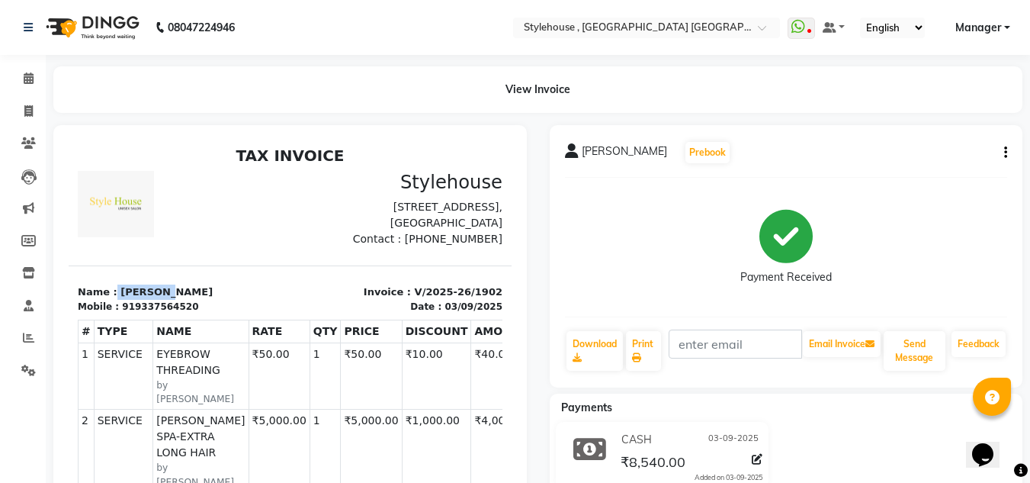
drag, startPoint x: 111, startPoint y: 305, endPoint x: 183, endPoint y: 303, distance: 71.7
click at [183, 300] on p "Name : [PERSON_NAME]" at bounding box center [180, 291] width 204 height 15
copy p "[PERSON_NAME]"
drag, startPoint x: 127, startPoint y: 322, endPoint x: 199, endPoint y: 320, distance: 72.4
click at [199, 313] on div "Mobile : 919337564520" at bounding box center [180, 307] width 204 height 14
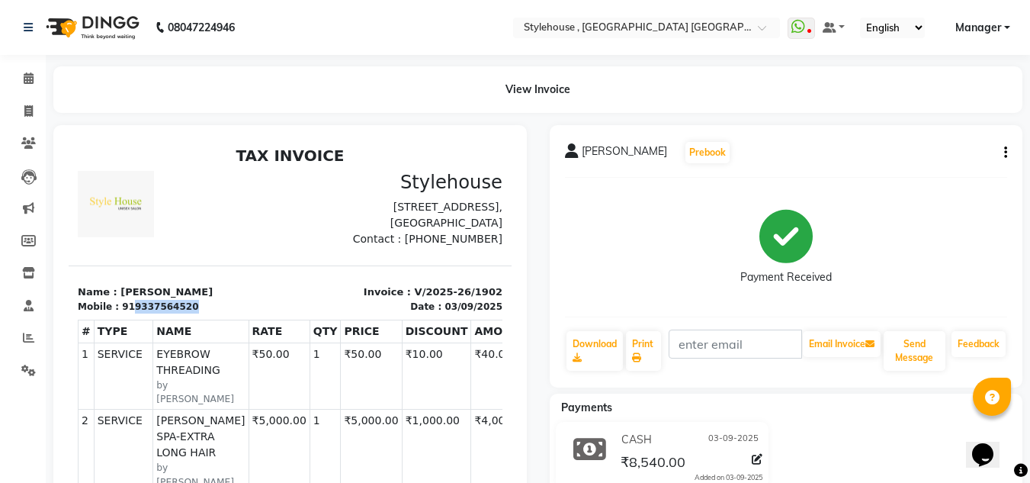
copy div "9337564520"
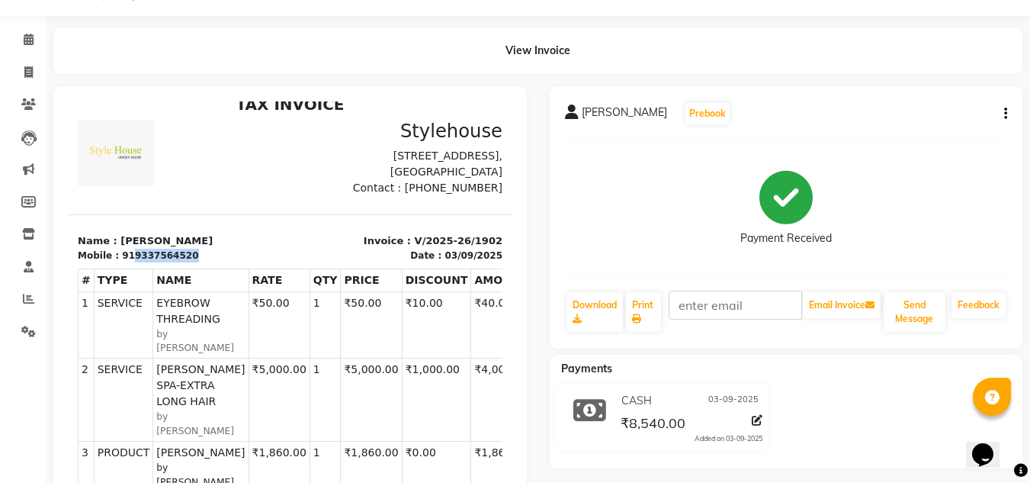
scroll to position [30, 0]
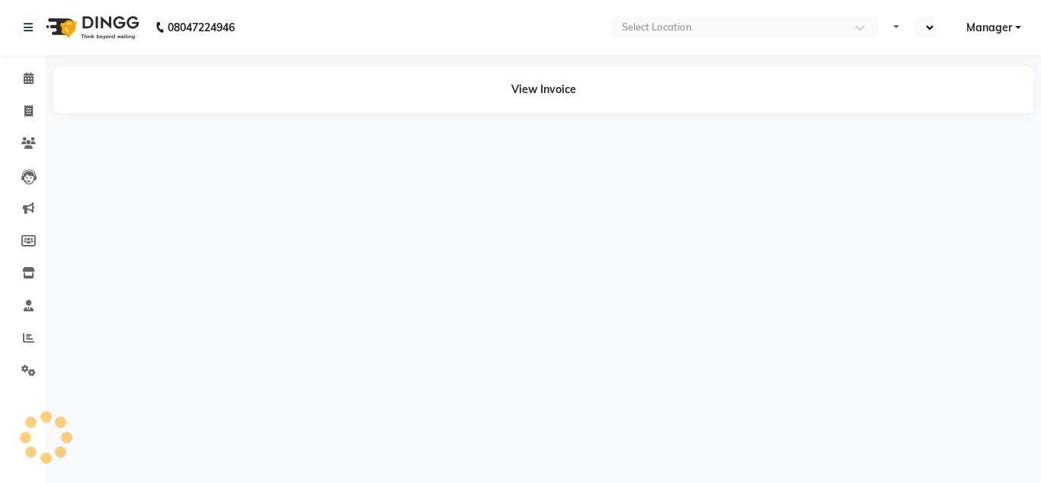
select select "en"
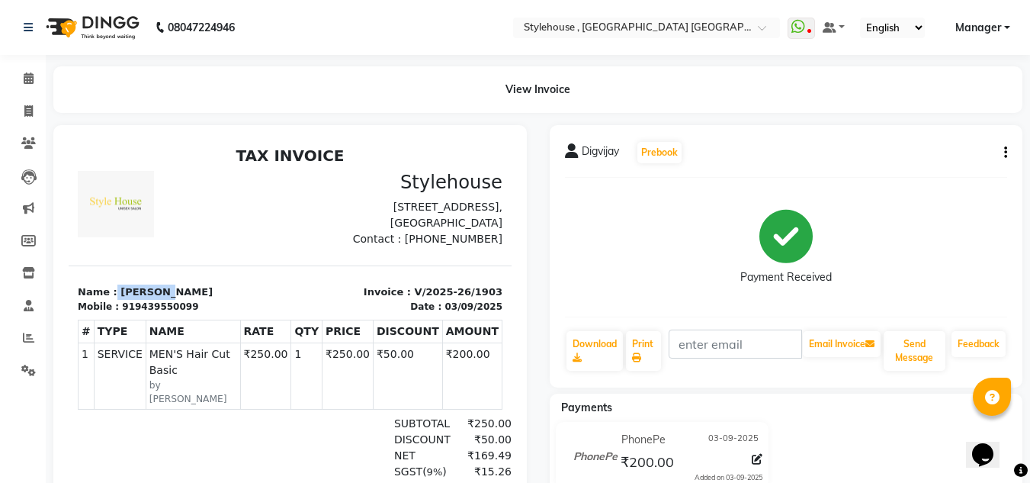
drag, startPoint x: 112, startPoint y: 306, endPoint x: 178, endPoint y: 304, distance: 65.6
click at [178, 300] on p "Name : [PERSON_NAME]" at bounding box center [180, 291] width 204 height 15
copy p "Digvijay"
drag, startPoint x: 126, startPoint y: 324, endPoint x: 220, endPoint y: 318, distance: 94.7
click at [220, 313] on div "Mobile : 919439550099" at bounding box center [180, 307] width 204 height 14
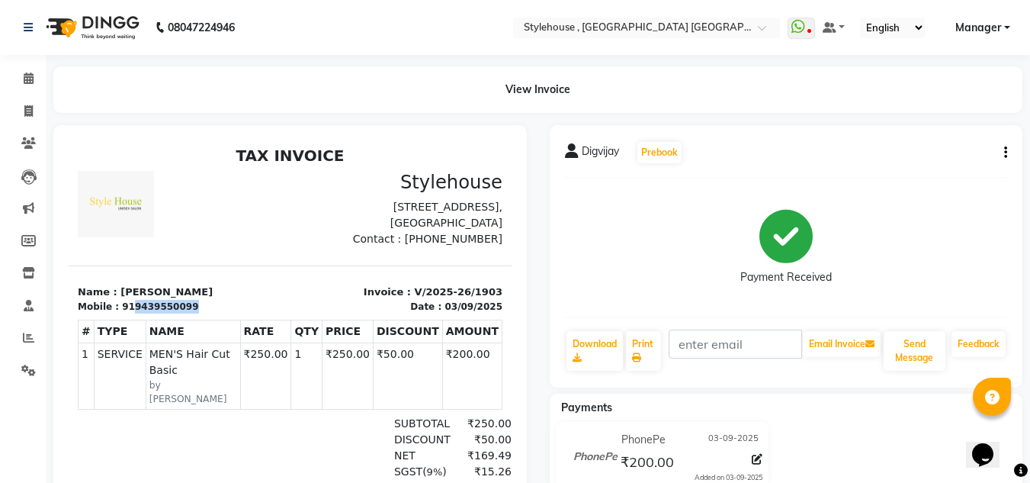
copy div "9439550099"
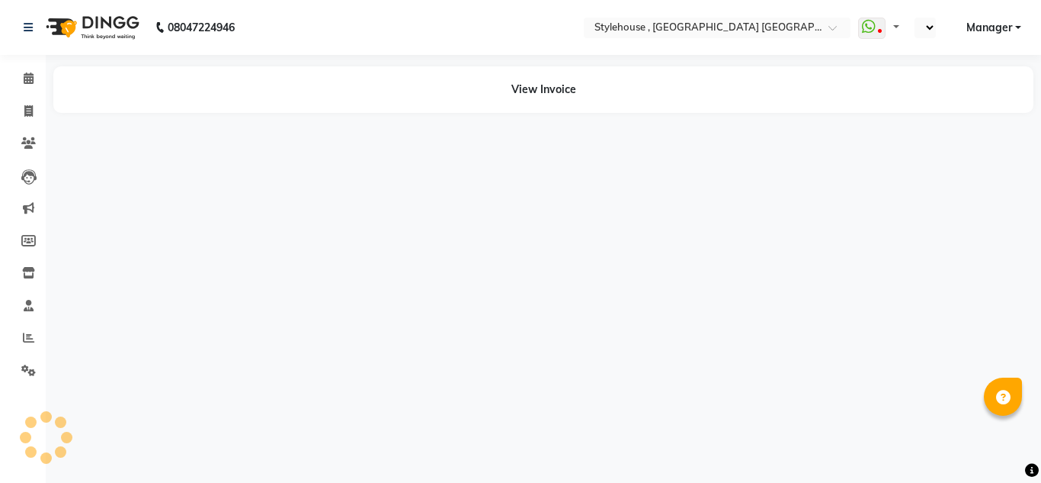
select select "en"
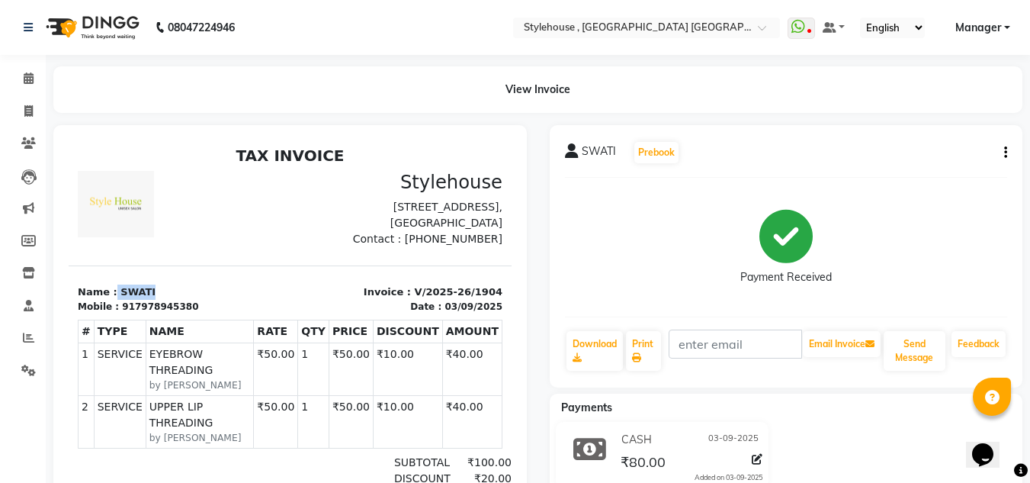
drag, startPoint x: 110, startPoint y: 306, endPoint x: 194, endPoint y: 301, distance: 84.0
click at [194, 300] on p "Name : SWATI" at bounding box center [180, 291] width 204 height 15
copy p "SWATI"
click at [130, 313] on div "917978945380" at bounding box center [160, 307] width 76 height 14
drag, startPoint x: 128, startPoint y: 324, endPoint x: 223, endPoint y: 322, distance: 94.5
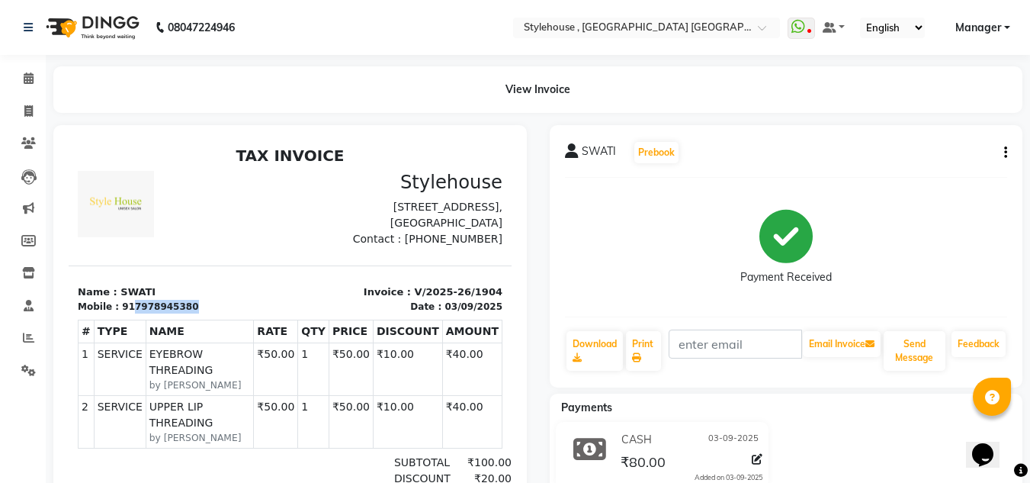
click at [223, 313] on div "Mobile : 917978945380" at bounding box center [180, 307] width 204 height 14
copy div "7978945380"
click at [30, 110] on icon at bounding box center [28, 110] width 8 height 11
select select "service"
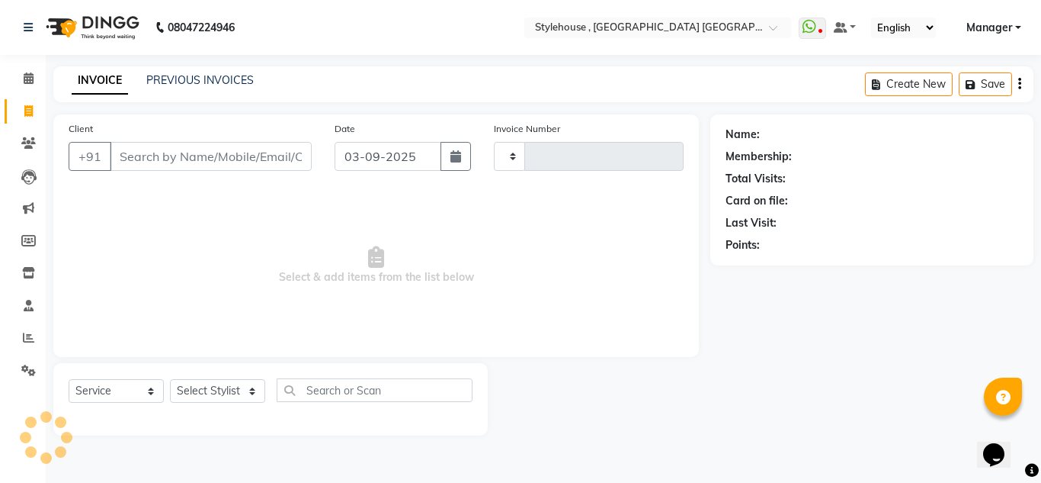
type input "1907"
select select "7793"
click at [254, 388] on select "Select Stylist [PERSON_NAME] [PERSON_NAME] [PERSON_NAME] [PERSON_NAME] MAMMA Ma…" at bounding box center [218, 391] width 97 height 24
select select "69900"
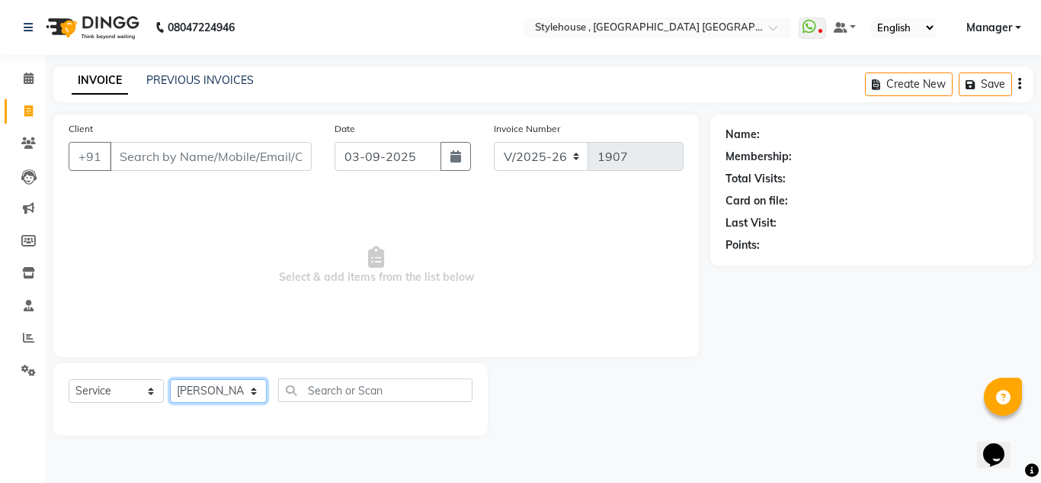
click at [170, 379] on select "Select Stylist [PERSON_NAME] [PERSON_NAME] [PERSON_NAME] [PERSON_NAME] MAMMA Ma…" at bounding box center [218, 391] width 97 height 24
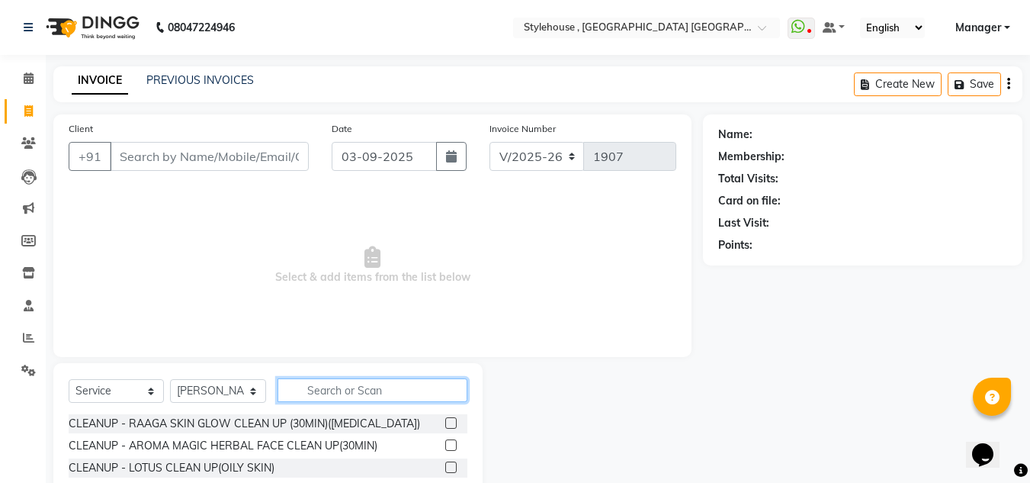
click at [329, 395] on input "text" at bounding box center [372, 390] width 190 height 24
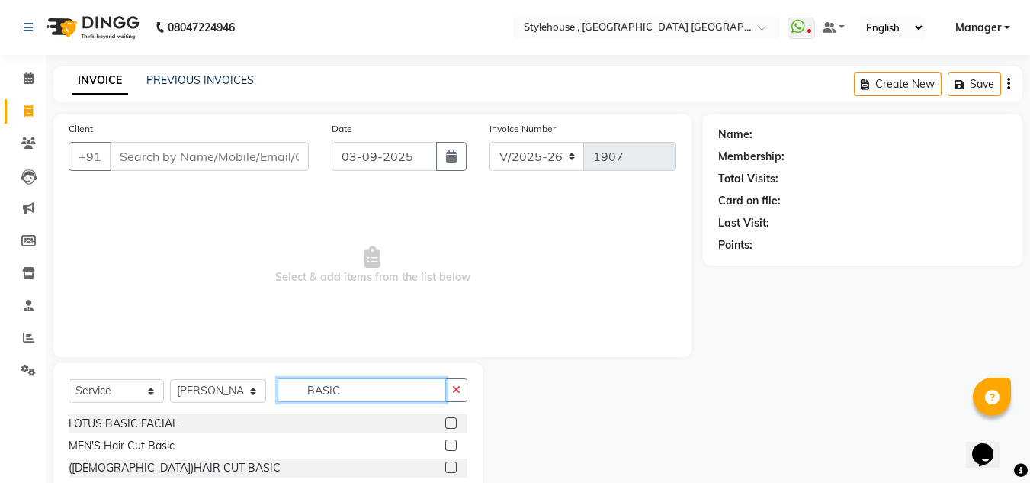
type input "BASIC"
click at [457, 442] on label at bounding box center [450, 444] width 11 height 11
click at [455, 442] on input "checkbox" at bounding box center [450, 446] width 10 height 10
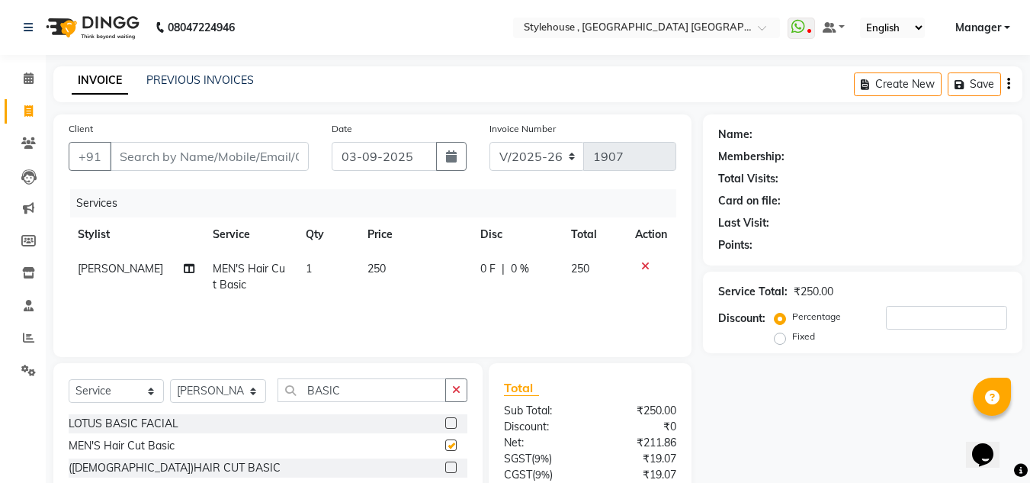
checkbox input "false"
click at [361, 393] on input "BASIC" at bounding box center [361, 390] width 168 height 24
type input "BEAR"
click at [453, 445] on label at bounding box center [450, 444] width 11 height 11
click at [453, 445] on input "checkbox" at bounding box center [450, 446] width 10 height 10
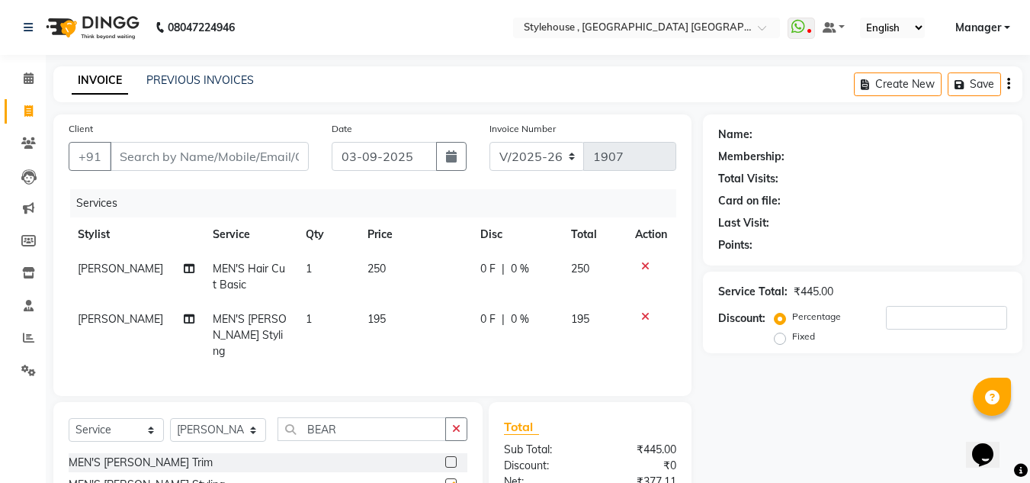
checkbox input "false"
click at [154, 156] on input "Client" at bounding box center [209, 156] width 199 height 29
type input "8"
type input "0"
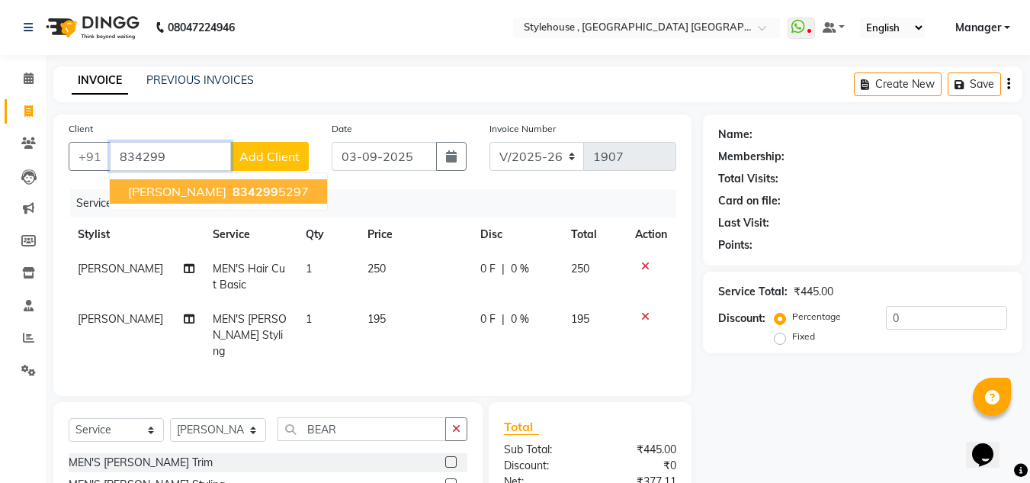
click at [273, 194] on button "[PERSON_NAME] 834299 5297" at bounding box center [218, 191] width 217 height 24
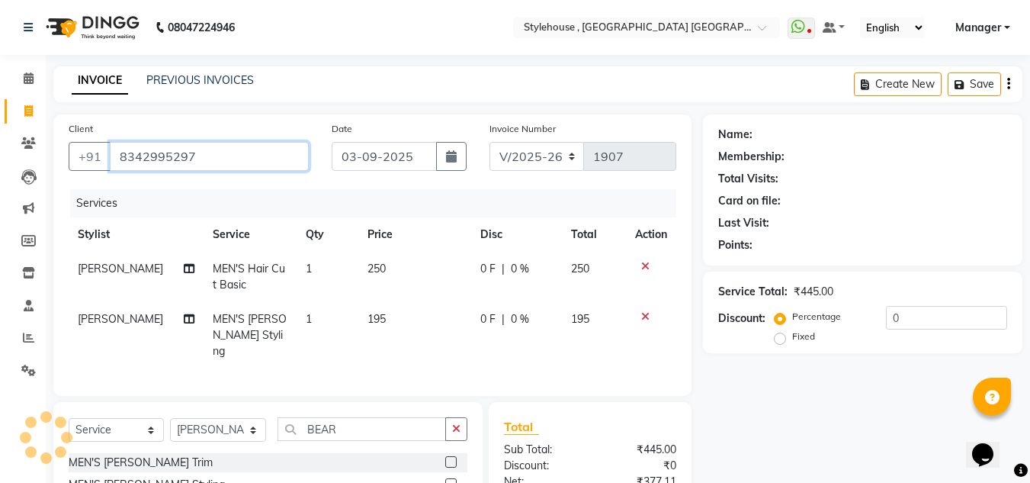
type input "8342995297"
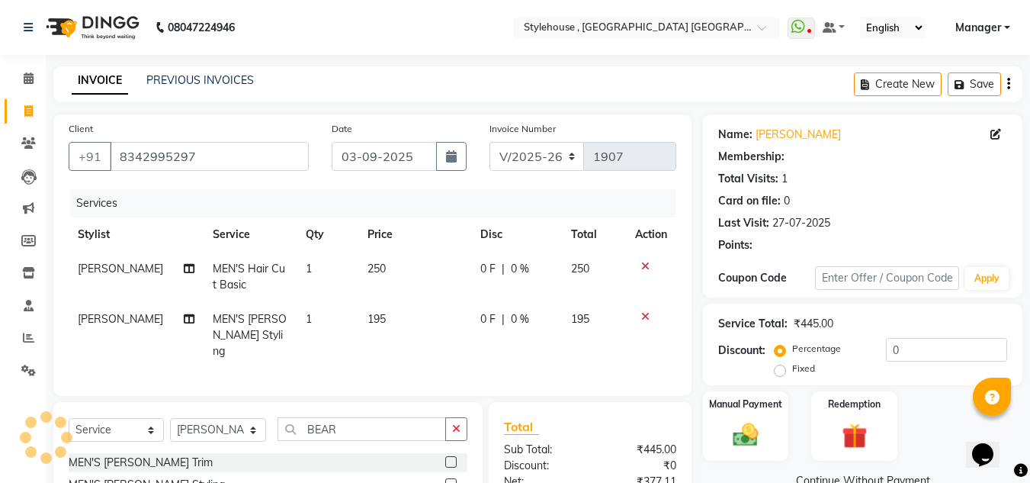
select select "1: Object"
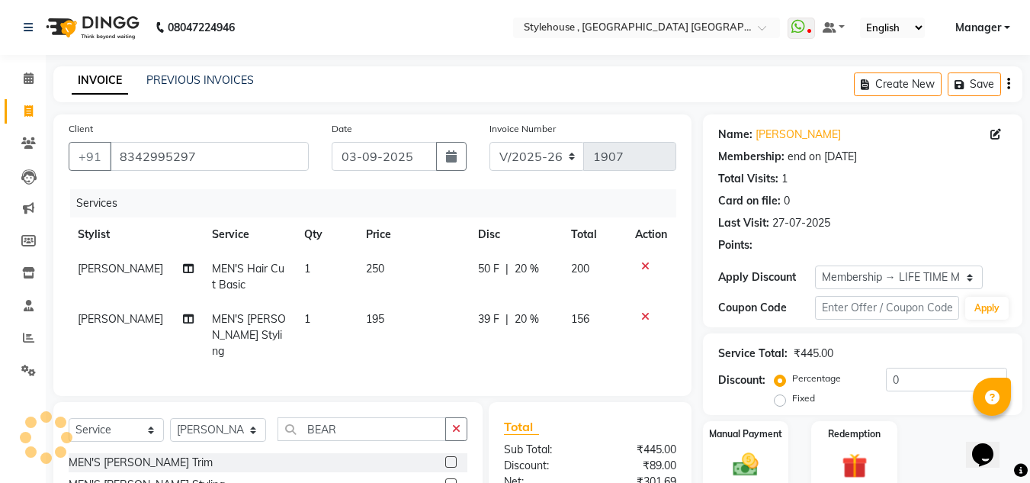
type input "20"
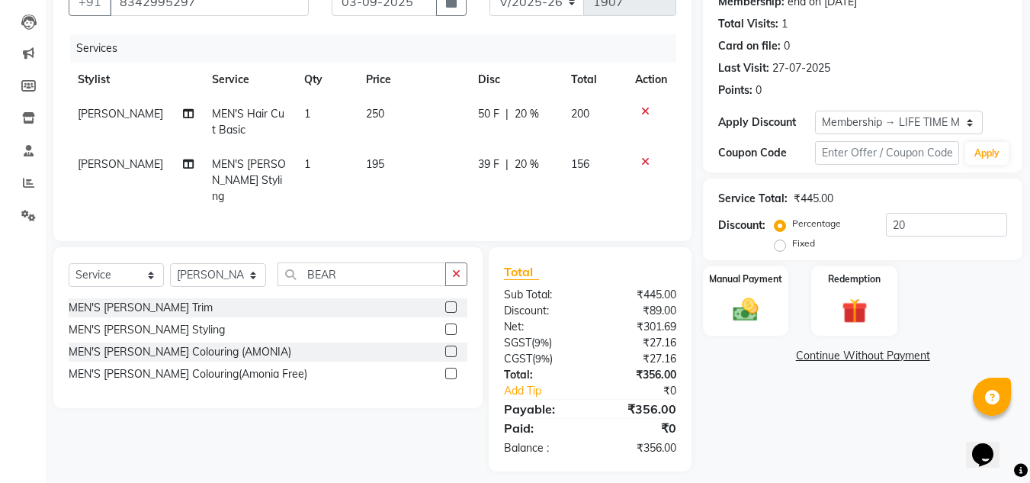
scroll to position [162, 0]
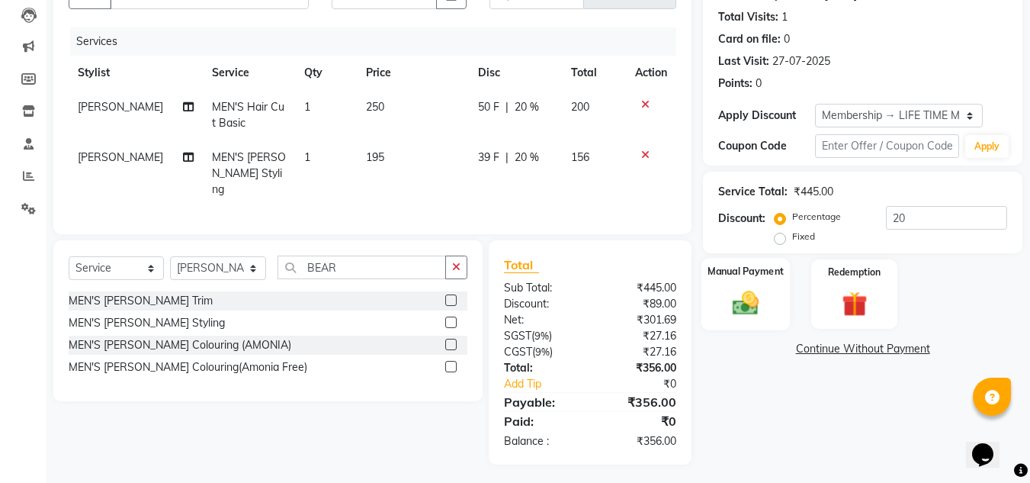
click at [752, 309] on img at bounding box center [745, 302] width 43 height 30
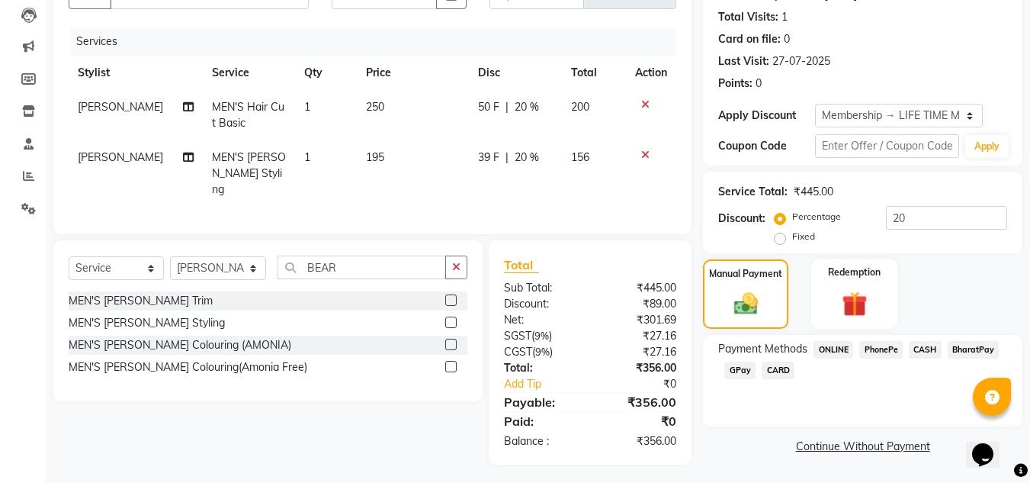
click at [887, 352] on span "PhonePe" at bounding box center [880, 350] width 43 height 18
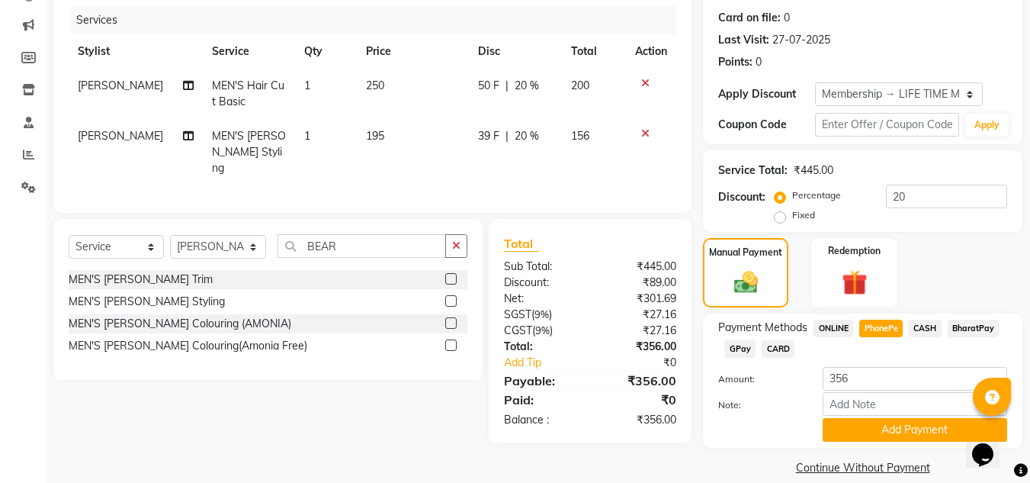
scroll to position [202, 0]
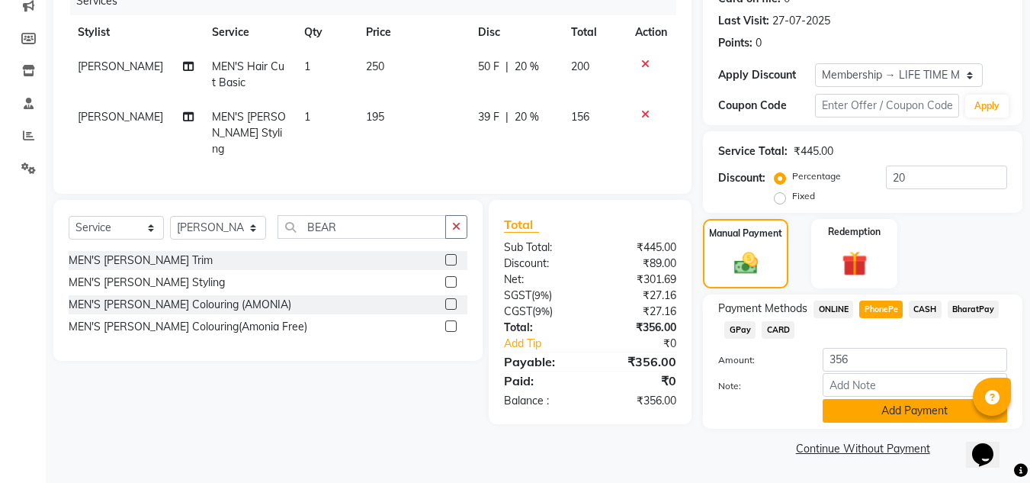
click at [920, 411] on button "Add Payment" at bounding box center [914, 411] width 184 height 24
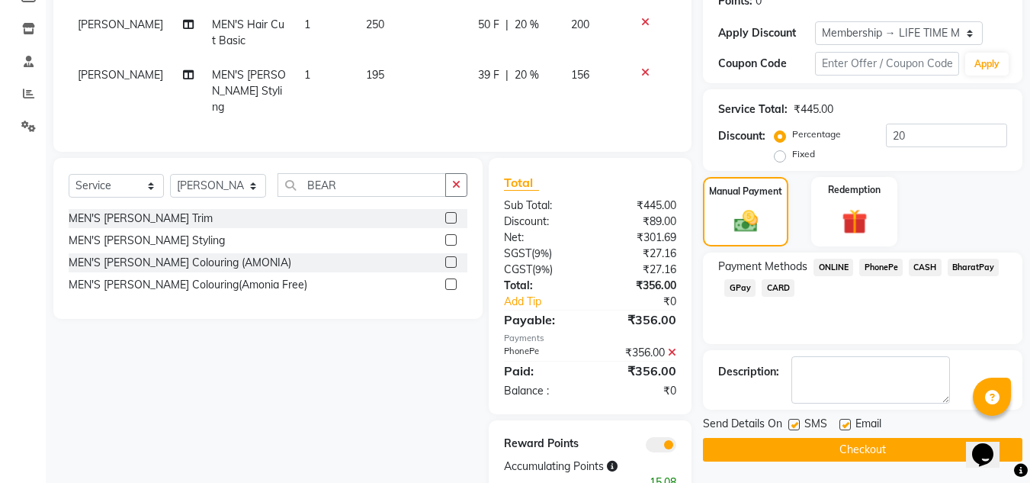
scroll to position [285, 0]
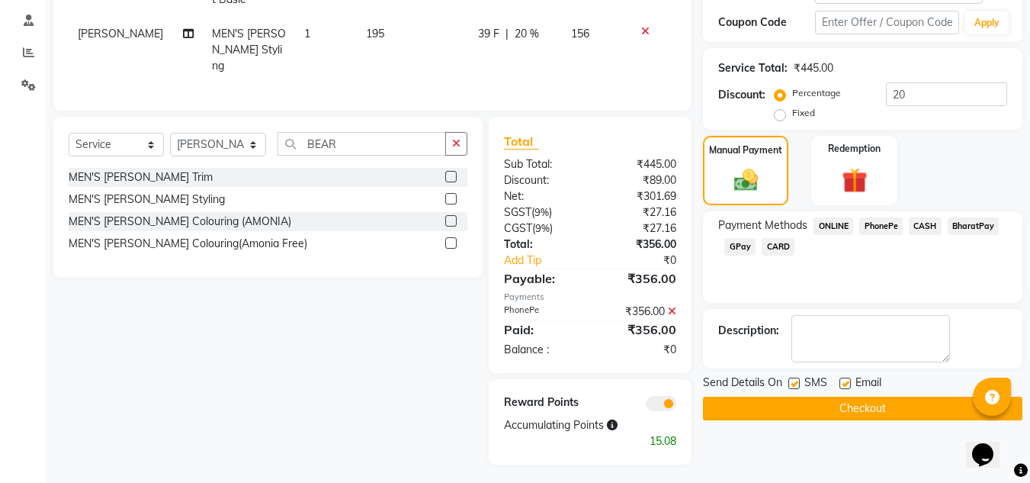
click at [877, 412] on button "Checkout" at bounding box center [862, 408] width 319 height 24
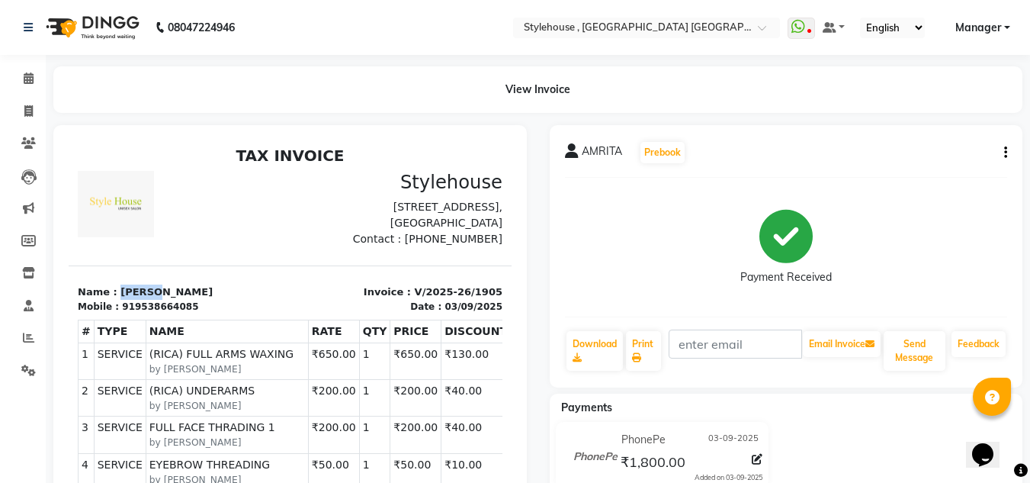
drag, startPoint x: 113, startPoint y: 306, endPoint x: 159, endPoint y: 302, distance: 45.9
click at [159, 300] on p "Name : [PERSON_NAME]" at bounding box center [180, 291] width 204 height 15
copy p "AMRITA"
drag, startPoint x: 126, startPoint y: 323, endPoint x: 178, endPoint y: 328, distance: 52.8
click at [178, 313] on div "919538664085" at bounding box center [160, 307] width 76 height 14
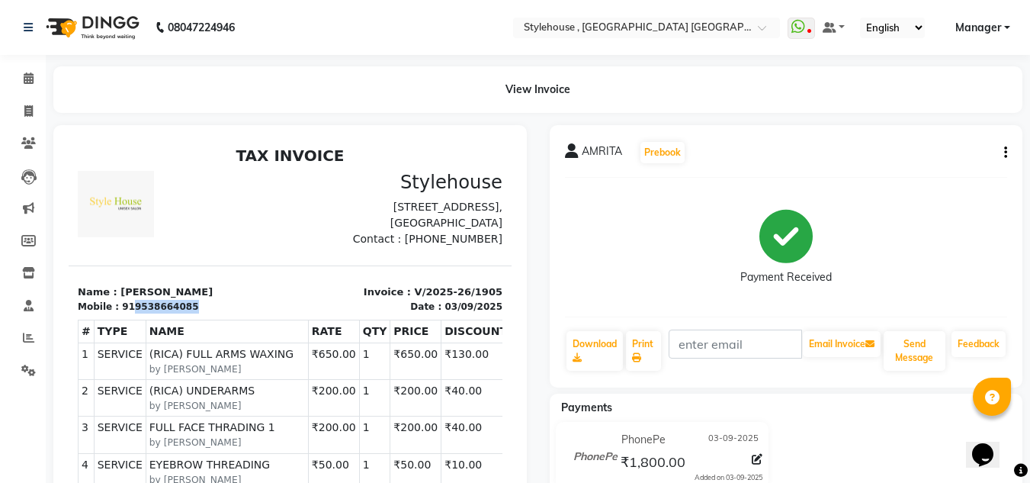
copy div "9538664085"
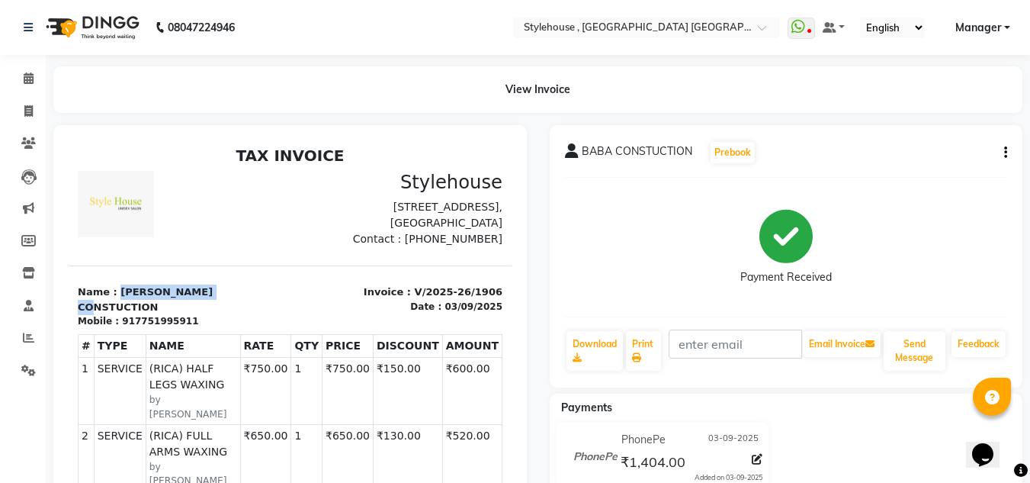
drag, startPoint x: 113, startPoint y: 308, endPoint x: 234, endPoint y: 295, distance: 121.9
click at [234, 295] on section "Name : [PERSON_NAME] CONSTUCTION Mobile : 917751995911 Invoice : V/2025-26/1906…" at bounding box center [290, 296] width 443 height 63
copy p "BABA CONSTUCTION"
drag, startPoint x: 127, startPoint y: 322, endPoint x: 190, endPoint y: 321, distance: 63.3
click at [190, 321] on div "Mobile : 917751995911" at bounding box center [180, 321] width 204 height 14
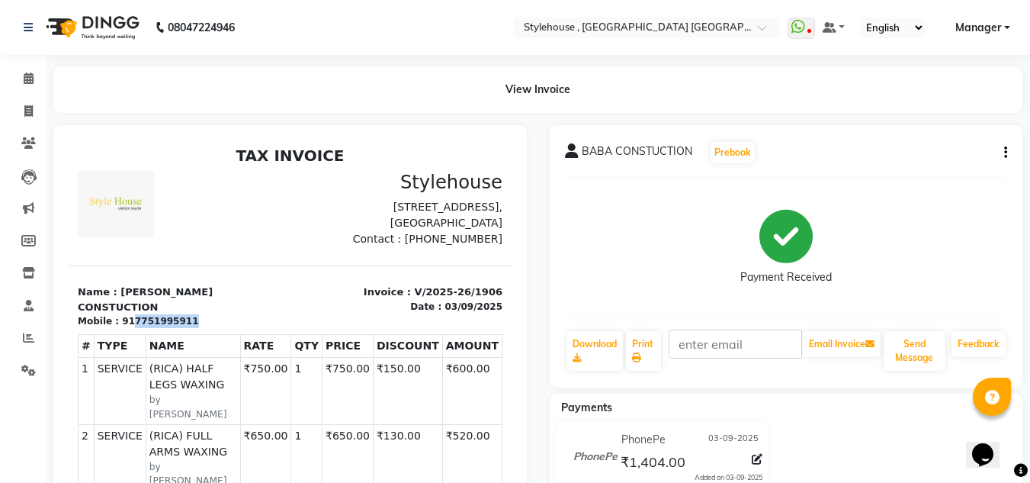
copy div "7751995911"
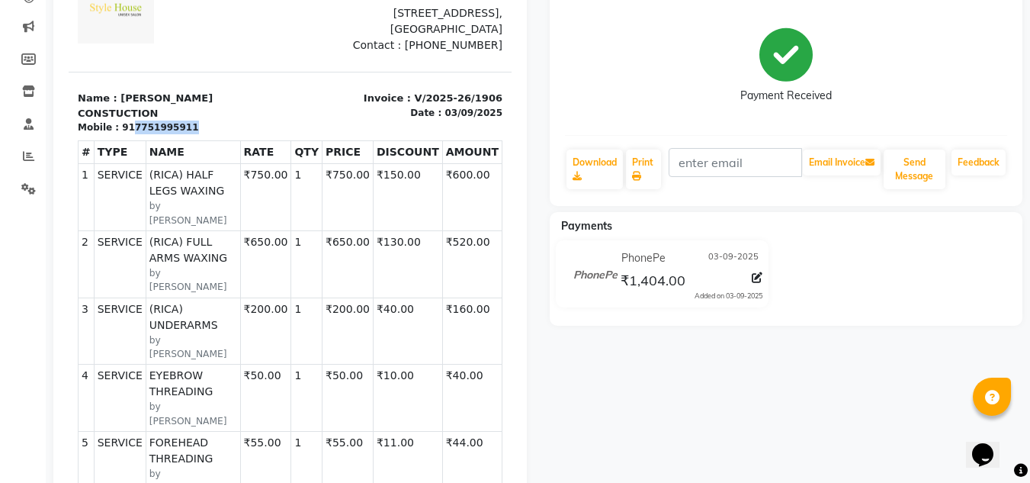
scroll to position [229, 0]
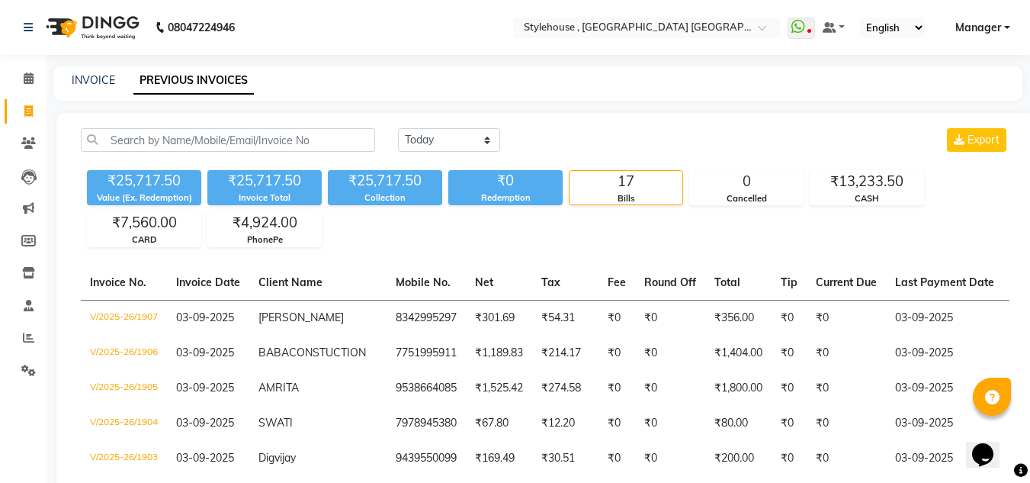
scroll to position [76, 0]
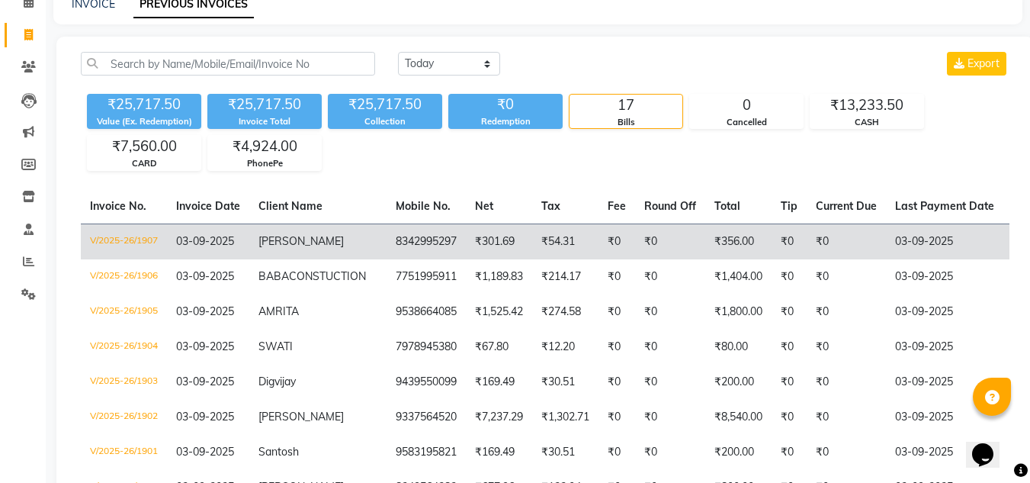
click at [298, 244] on span "[PERSON_NAME]" at bounding box center [300, 241] width 85 height 14
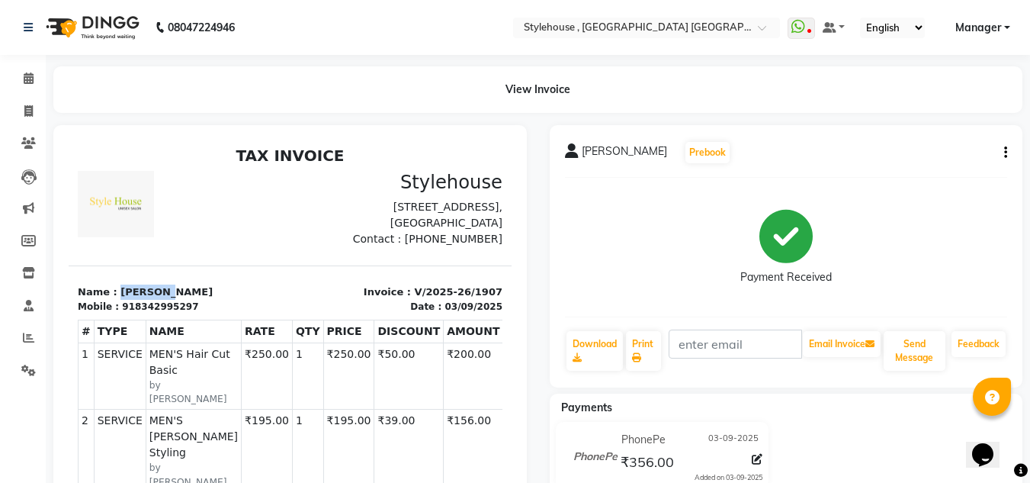
drag, startPoint x: 114, startPoint y: 302, endPoint x: 182, endPoint y: 297, distance: 68.0
click at [182, 297] on section "Name : SUROJEET Mobile : 918342995297 Invoice : V/2025-26/1907 Date : 03/09/2025" at bounding box center [290, 289] width 443 height 48
copy p "[PERSON_NAME]"
drag, startPoint x: 127, startPoint y: 322, endPoint x: 204, endPoint y: 319, distance: 77.0
click at [204, 313] on div "Mobile : 918342995297" at bounding box center [180, 307] width 204 height 14
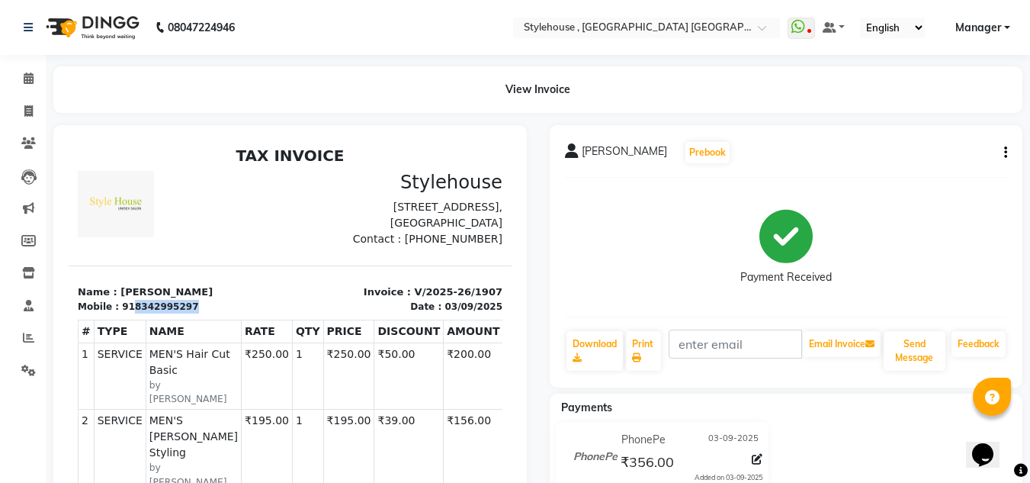
copy div "8342995297"
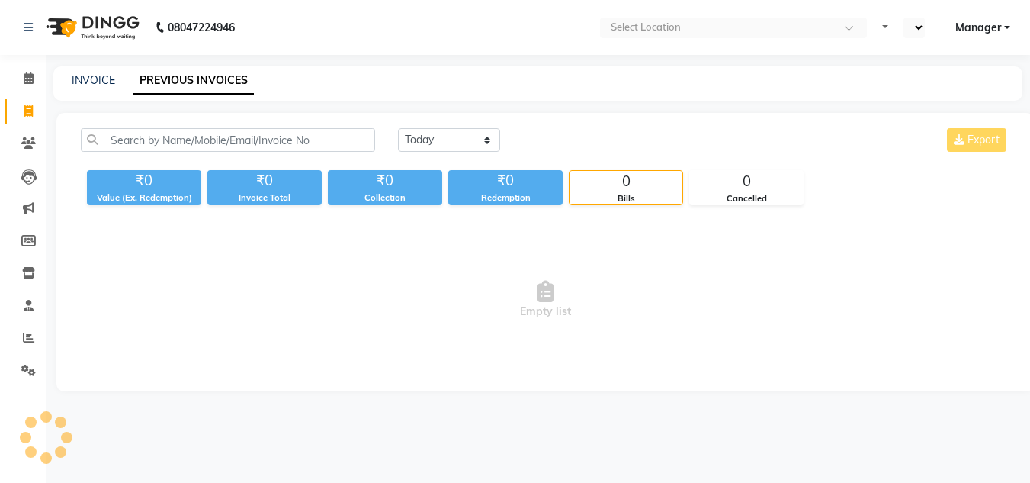
select select "en"
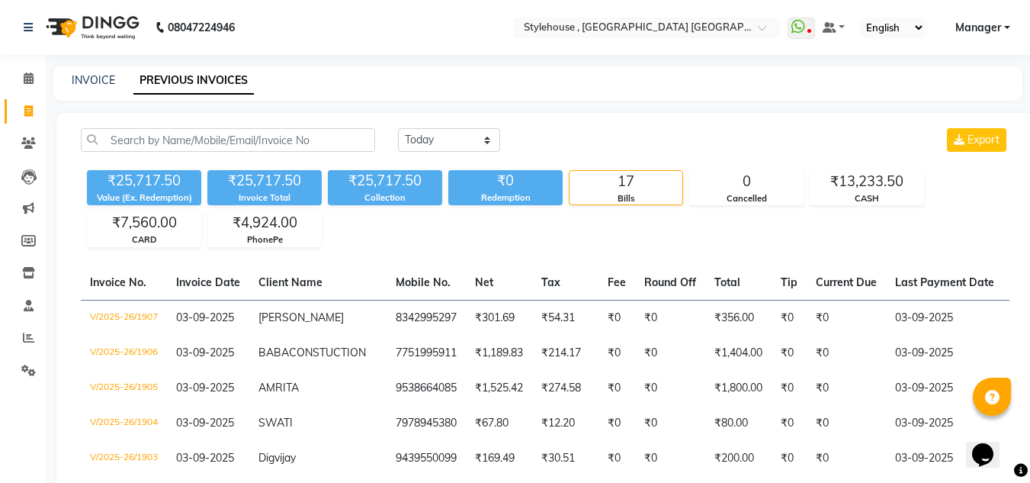
click at [206, 84] on link "PREVIOUS INVOICES" at bounding box center [193, 80] width 120 height 27
click at [27, 112] on icon at bounding box center [28, 110] width 8 height 11
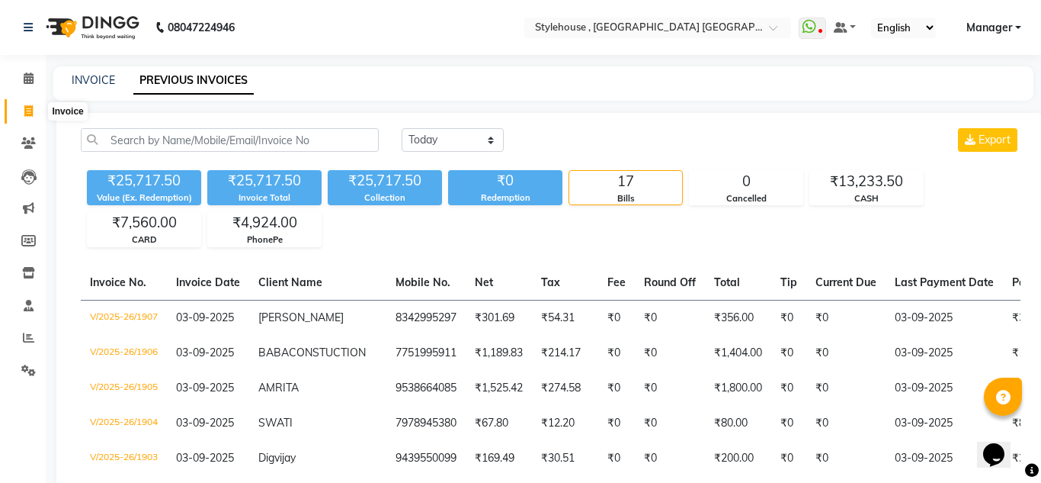
select select "service"
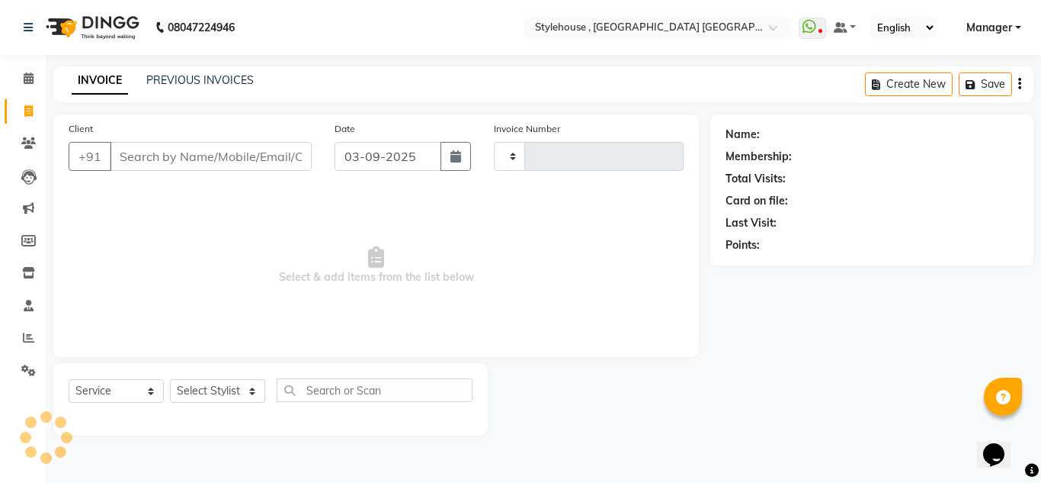
type input "1908"
select select "7793"
click at [27, 82] on icon at bounding box center [29, 77] width 10 height 11
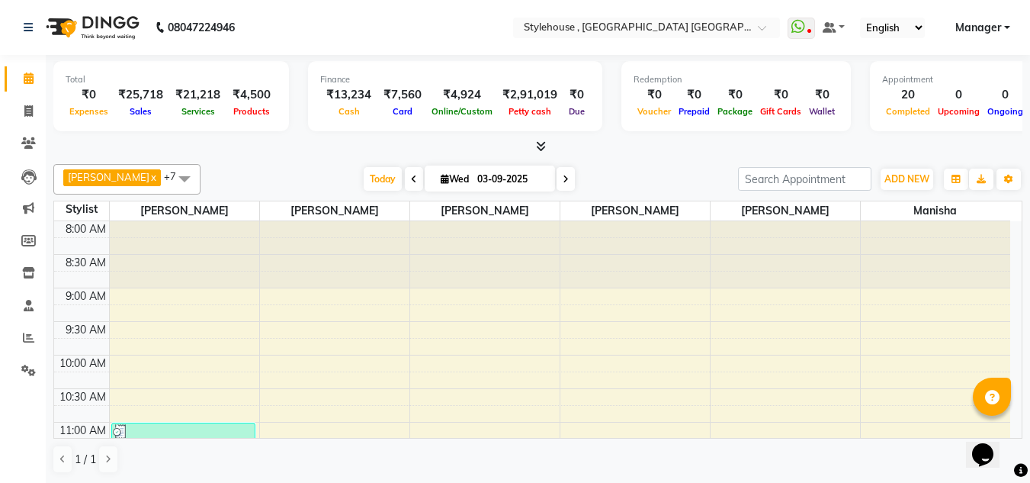
click at [27, 82] on icon at bounding box center [29, 77] width 10 height 11
click at [23, 335] on icon at bounding box center [28, 337] width 11 height 11
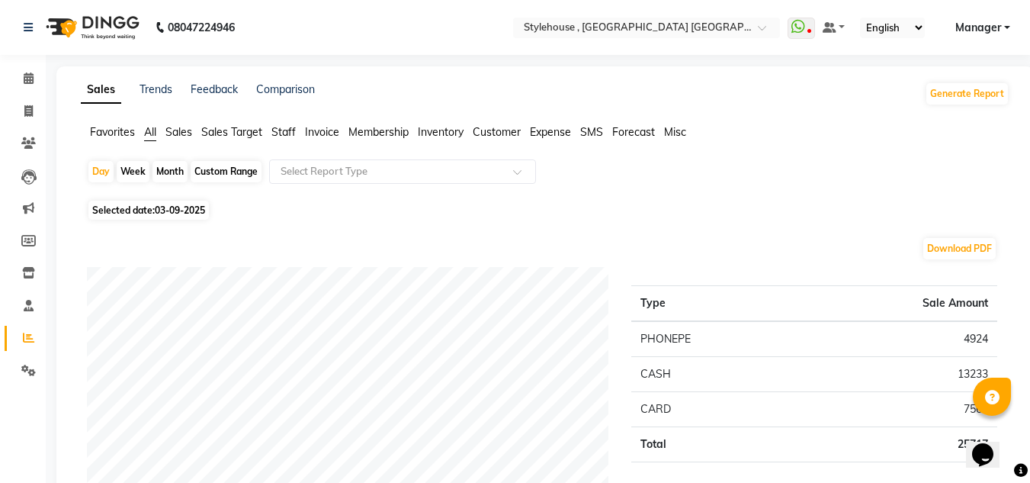
click at [213, 172] on div "Custom Range" at bounding box center [226, 171] width 71 height 21
select select "9"
select select "2025"
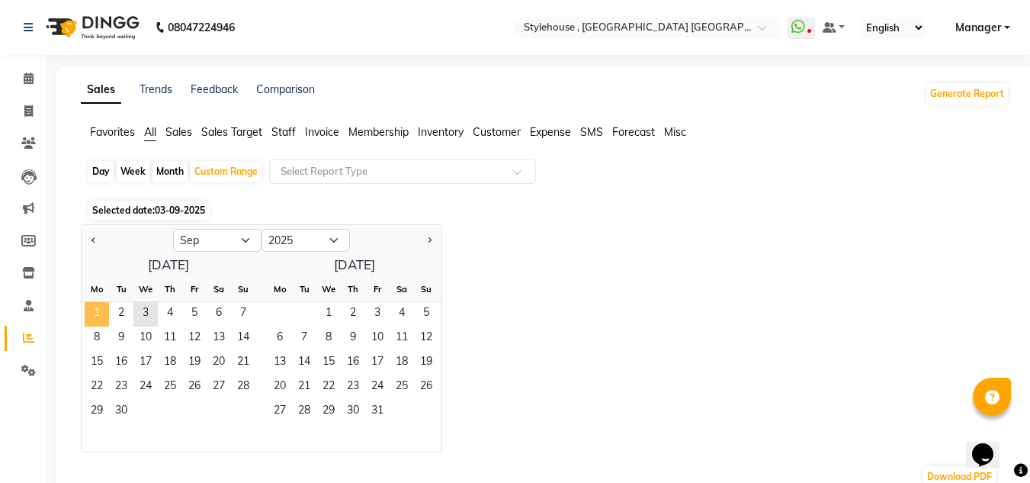
click at [100, 316] on span "1" at bounding box center [97, 314] width 24 height 24
click at [143, 318] on span "3" at bounding box center [145, 314] width 24 height 24
